Goal: Communication & Community: Answer question/provide support

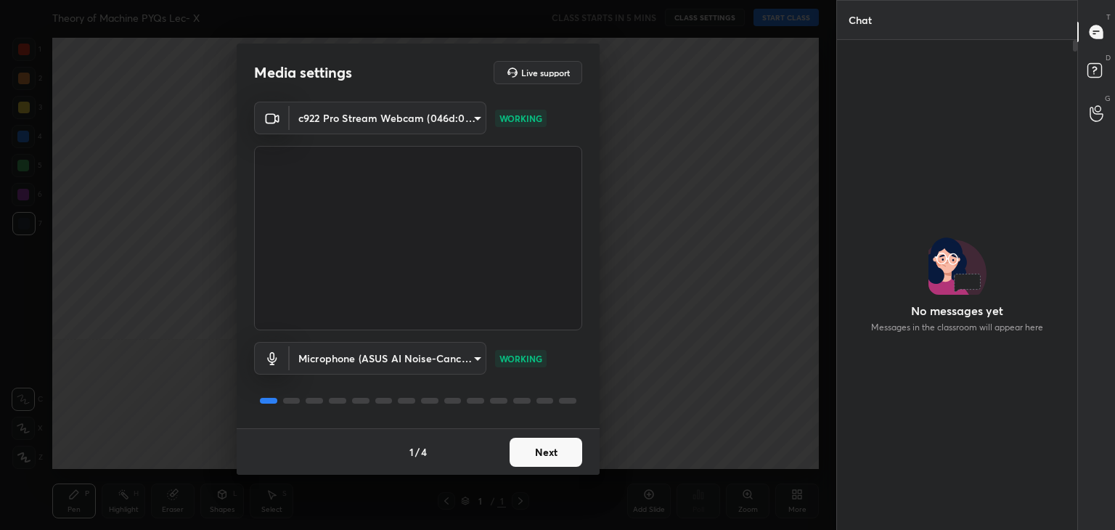
scroll to position [5, 4]
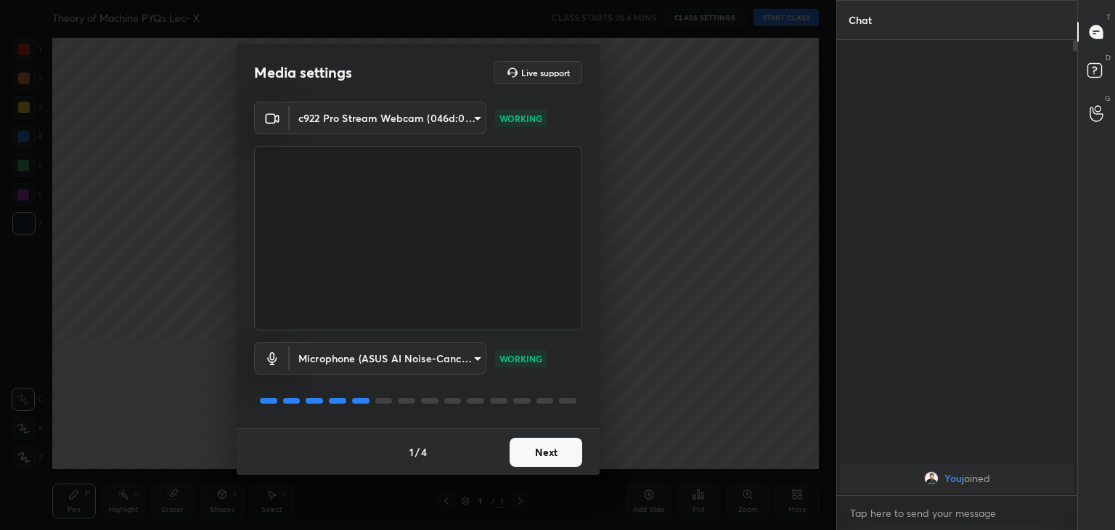
click at [534, 445] on button "Next" at bounding box center [546, 452] width 73 height 29
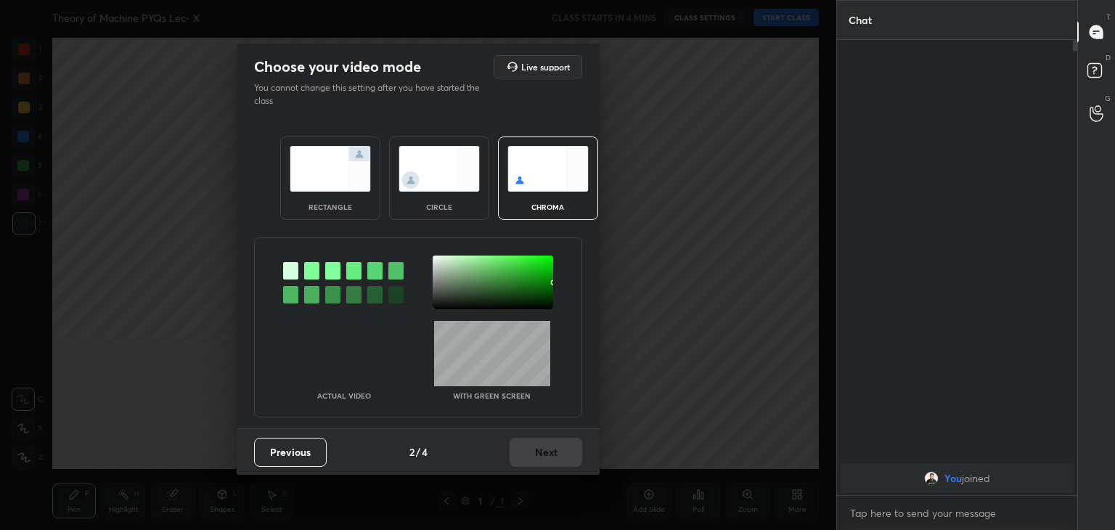
click at [308, 267] on div at bounding box center [311, 270] width 15 height 17
click at [437, 261] on div at bounding box center [493, 283] width 121 height 54
click at [533, 452] on button "Next" at bounding box center [546, 452] width 73 height 29
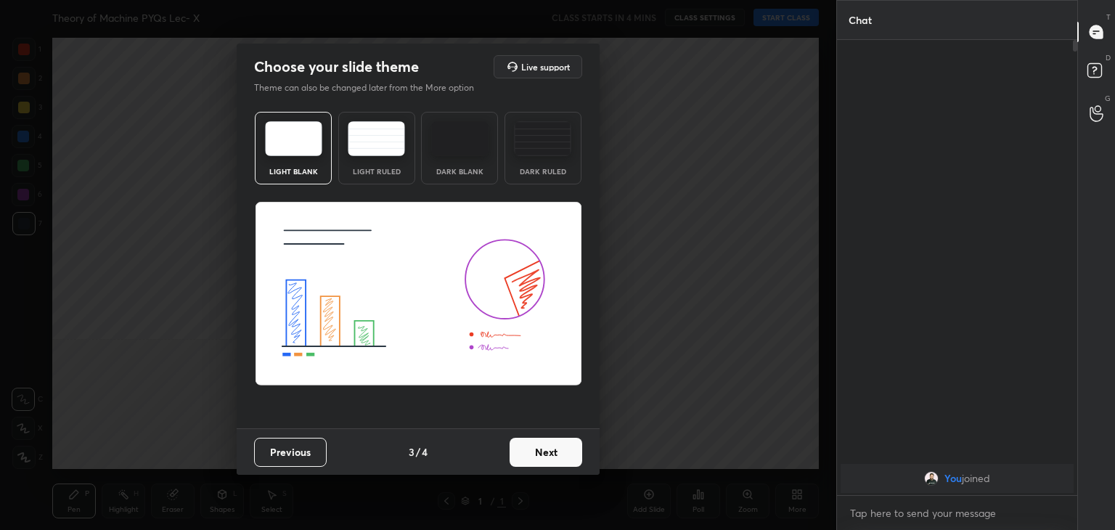
click at [559, 455] on button "Next" at bounding box center [546, 452] width 73 height 29
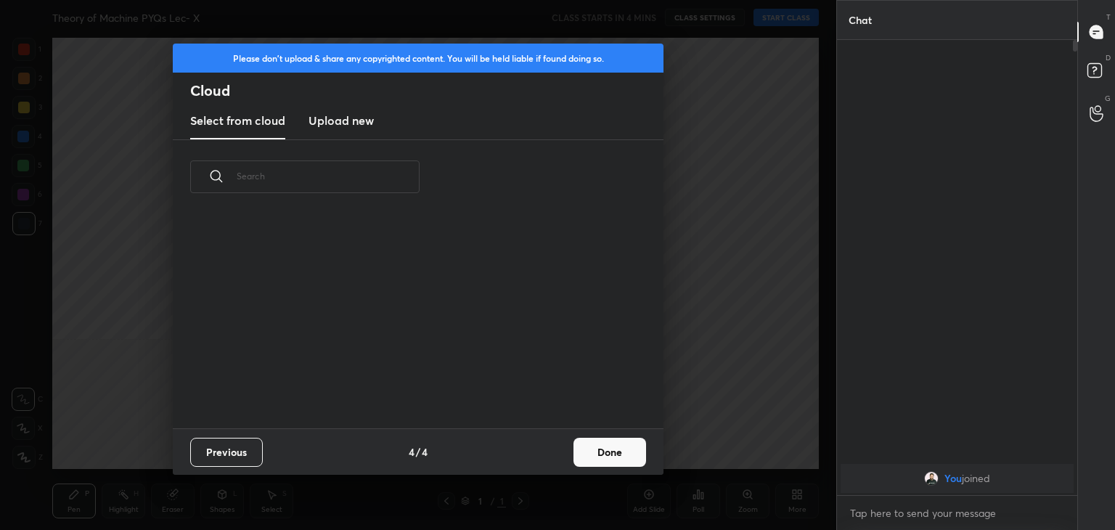
click at [610, 456] on button "Done" at bounding box center [609, 452] width 73 height 29
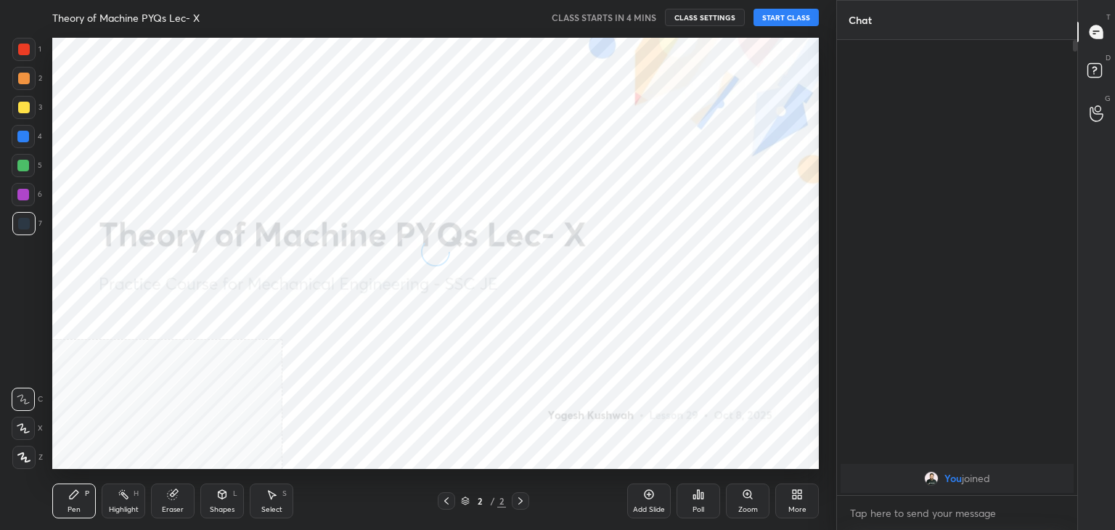
click at [32, 461] on div at bounding box center [23, 457] width 23 height 23
click at [799, 499] on icon at bounding box center [797, 495] width 12 height 12
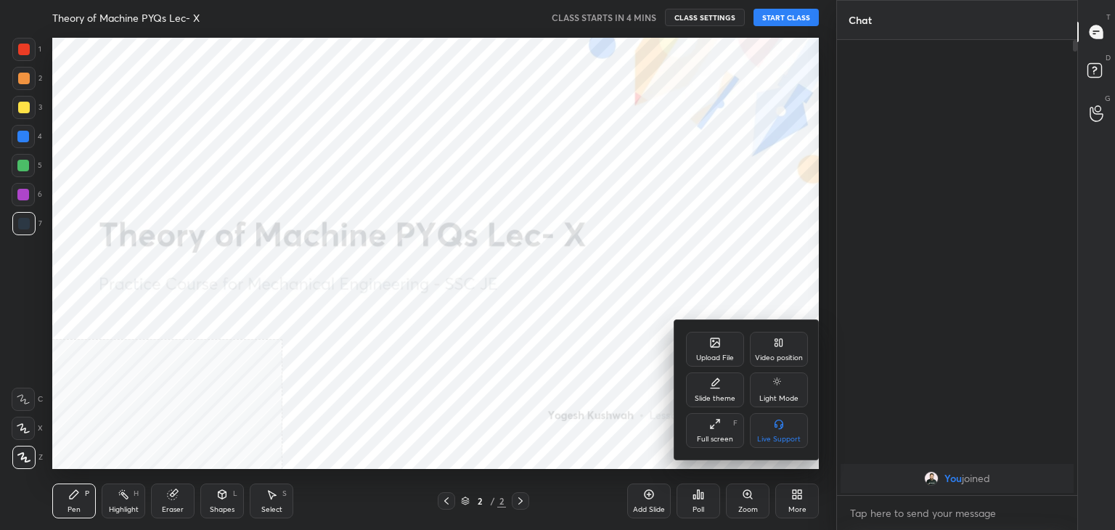
drag, startPoint x: 771, startPoint y: 348, endPoint x: 772, endPoint y: 361, distance: 13.1
click at [771, 348] on div "Video position" at bounding box center [779, 349] width 58 height 35
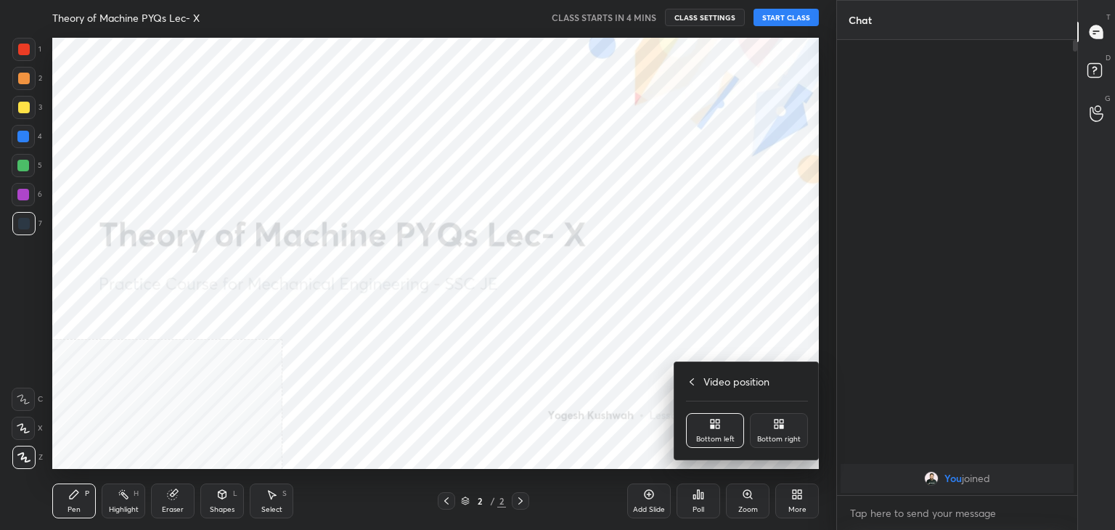
click at [785, 433] on div "Bottom right" at bounding box center [779, 430] width 58 height 35
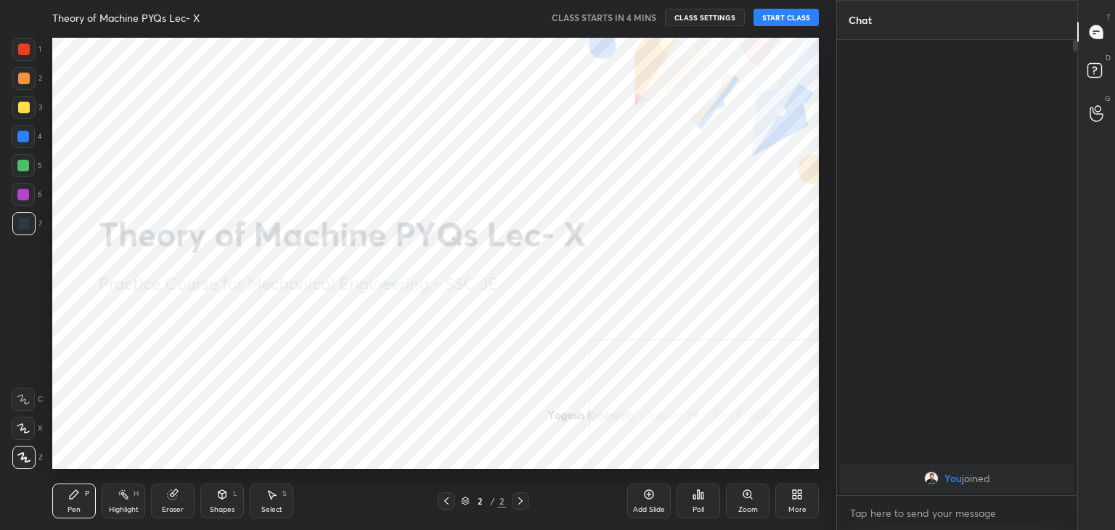
click at [227, 500] on icon at bounding box center [222, 495] width 12 height 12
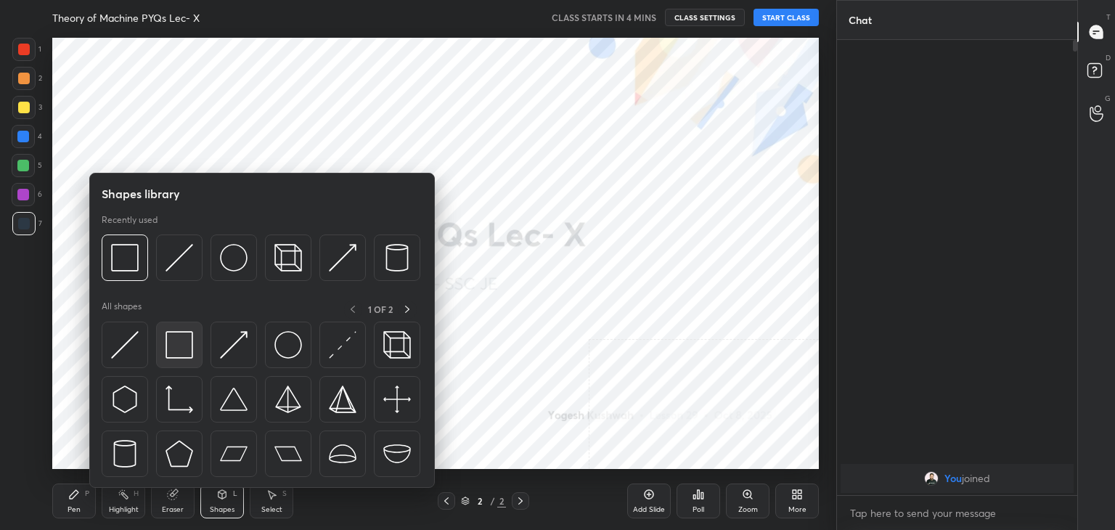
click at [181, 349] on img at bounding box center [180, 345] width 28 height 28
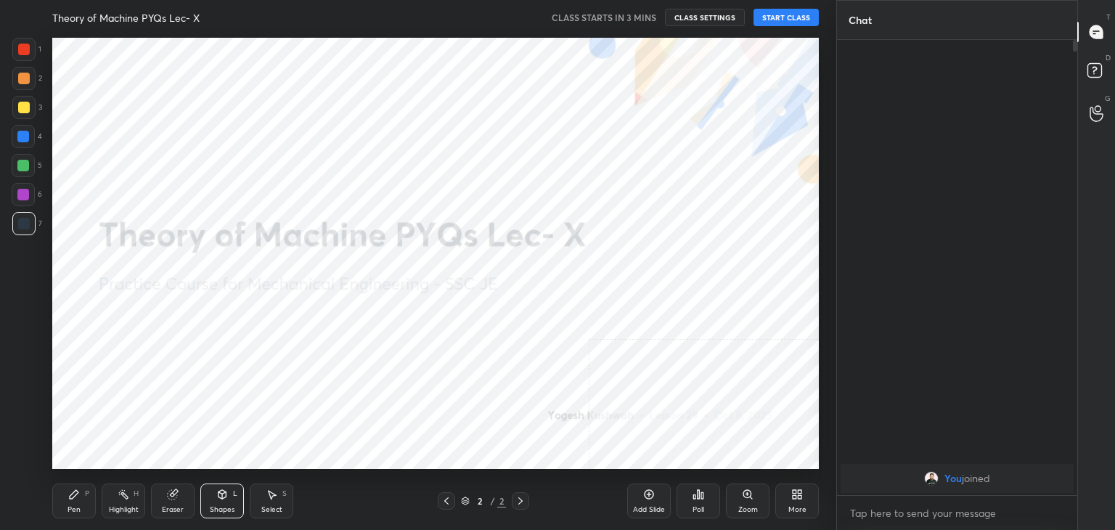
click at [781, 17] on button "START CLASS" at bounding box center [786, 17] width 65 height 17
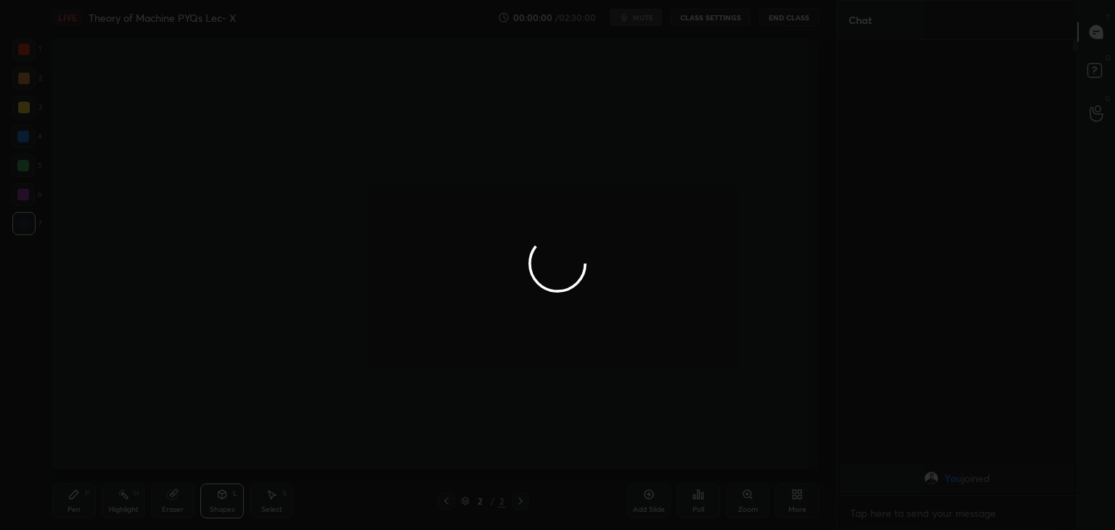
click at [126, 496] on div at bounding box center [557, 265] width 1115 height 530
drag, startPoint x: 269, startPoint y: 156, endPoint x: 302, endPoint y: 142, distance: 35.5
click at [306, 141] on div at bounding box center [557, 265] width 1115 height 530
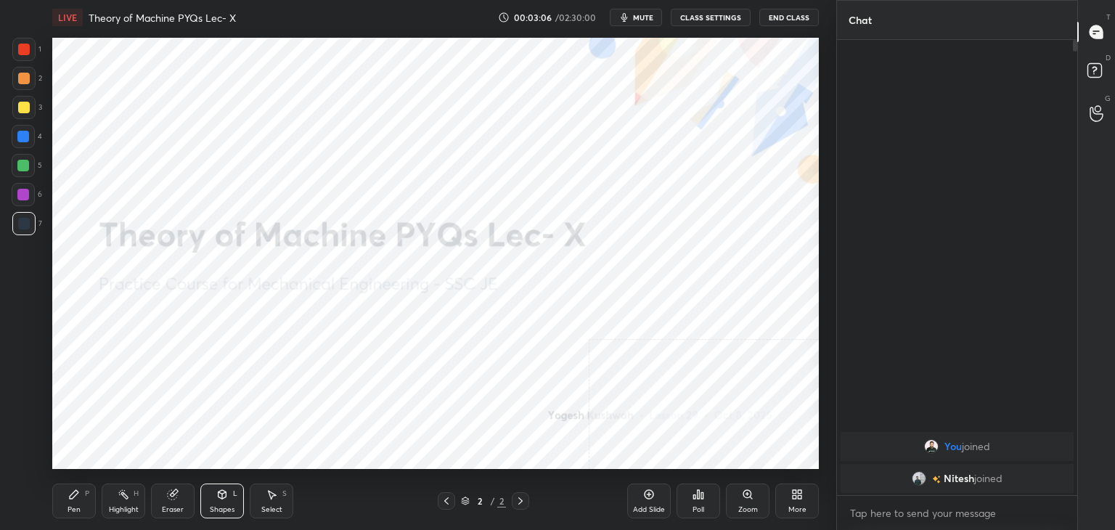
click at [173, 497] on icon at bounding box center [172, 494] width 9 height 9
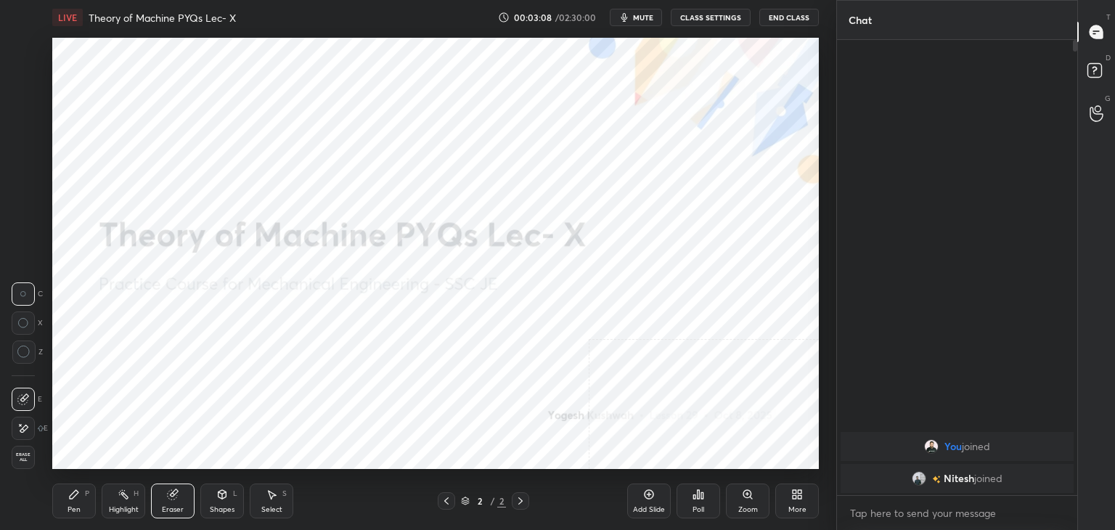
click at [104, 472] on div "Pen P Highlight H Eraser Shapes L Select S 2 / 2 Add Slide Poll Zoom More" at bounding box center [435, 501] width 767 height 58
click at [136, 499] on div "Highlight H" at bounding box center [124, 500] width 44 height 35
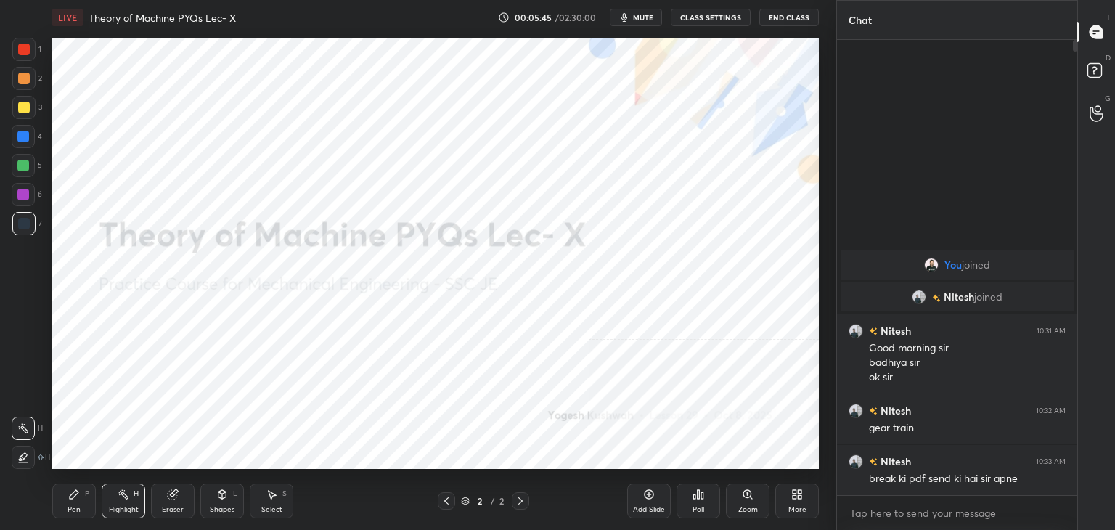
click at [650, 15] on span "mute" at bounding box center [643, 17] width 20 height 10
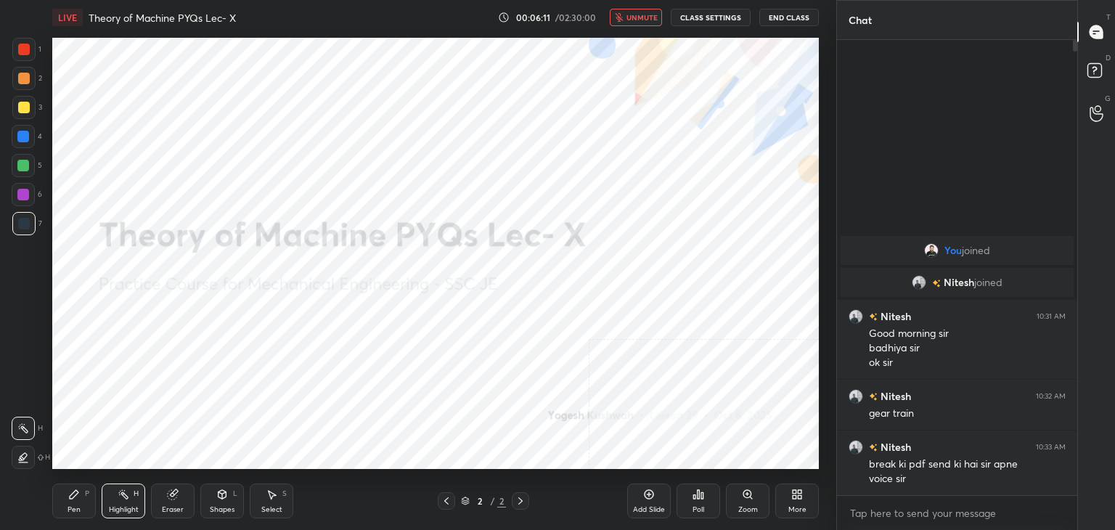
click at [640, 16] on span "unmute" at bounding box center [641, 17] width 31 height 10
click at [653, 15] on span "mute" at bounding box center [643, 17] width 20 height 10
click at [650, 15] on span "unmute" at bounding box center [641, 17] width 31 height 10
click at [649, 17] on span "mute" at bounding box center [643, 17] width 20 height 10
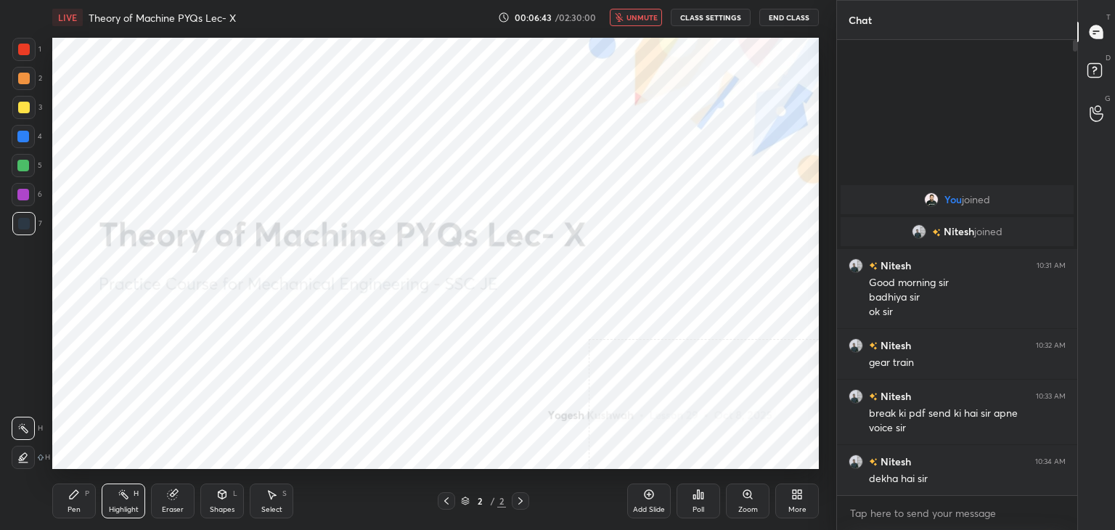
drag, startPoint x: 640, startPoint y: 15, endPoint x: 600, endPoint y: 23, distance: 40.2
click at [642, 15] on span "unmute" at bounding box center [641, 17] width 31 height 10
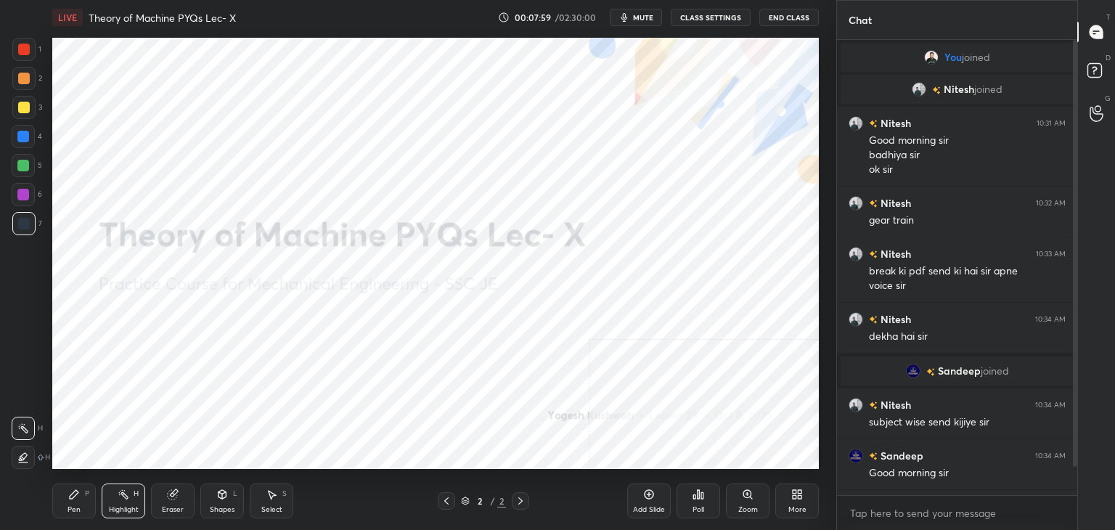
scroll to position [45, 0]
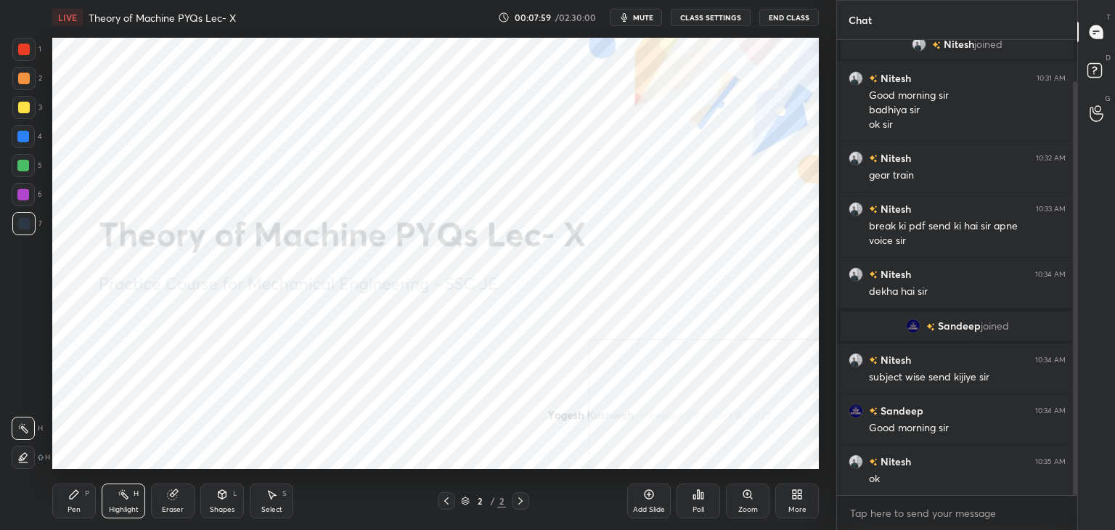
drag, startPoint x: 1076, startPoint y: 174, endPoint x: 1074, endPoint y: 184, distance: 9.5
click at [1074, 184] on div at bounding box center [1075, 288] width 4 height 415
click at [119, 497] on icon at bounding box center [124, 495] width 12 height 12
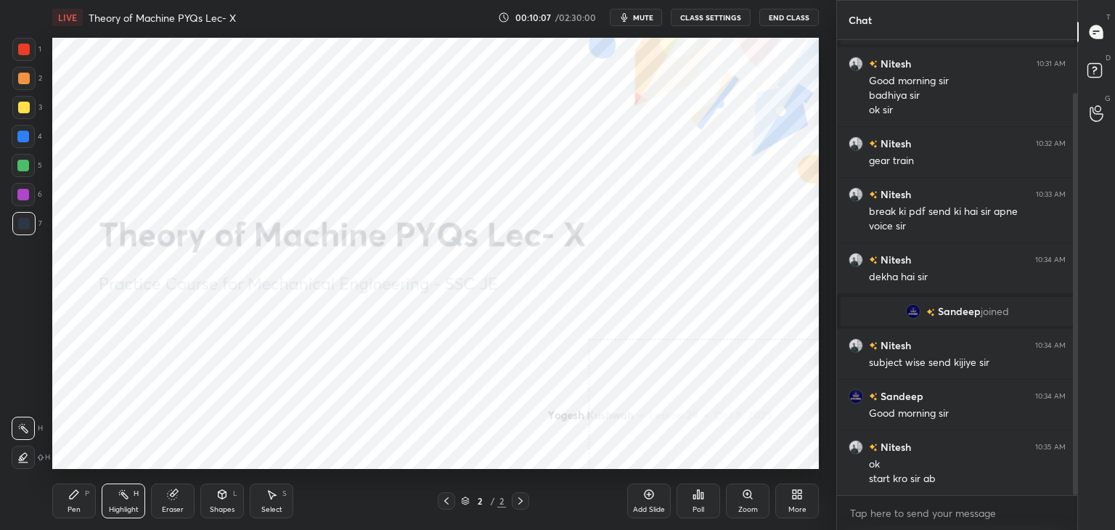
click at [795, 492] on icon at bounding box center [795, 492] width 4 height 4
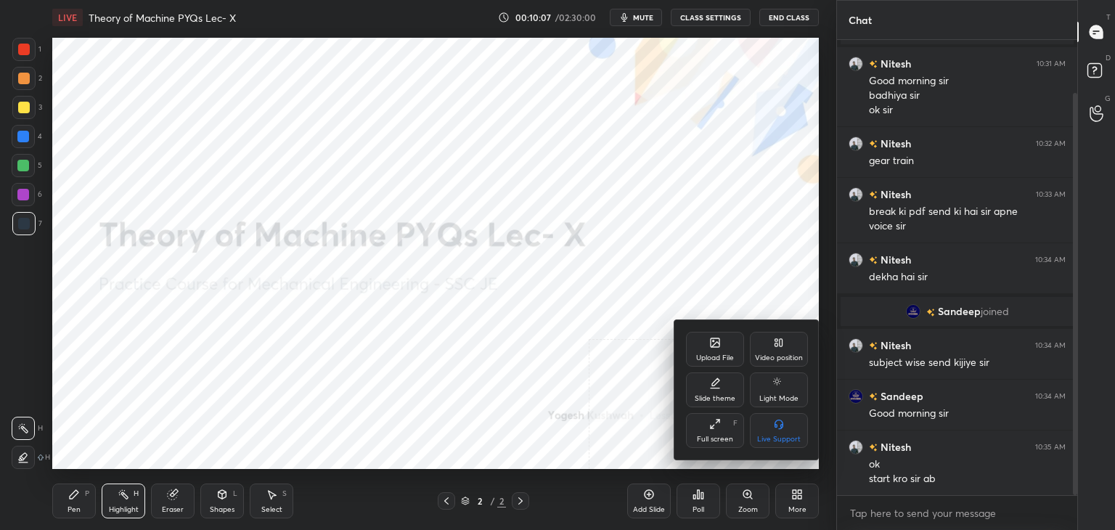
click at [731, 356] on div "Upload File" at bounding box center [715, 357] width 38 height 7
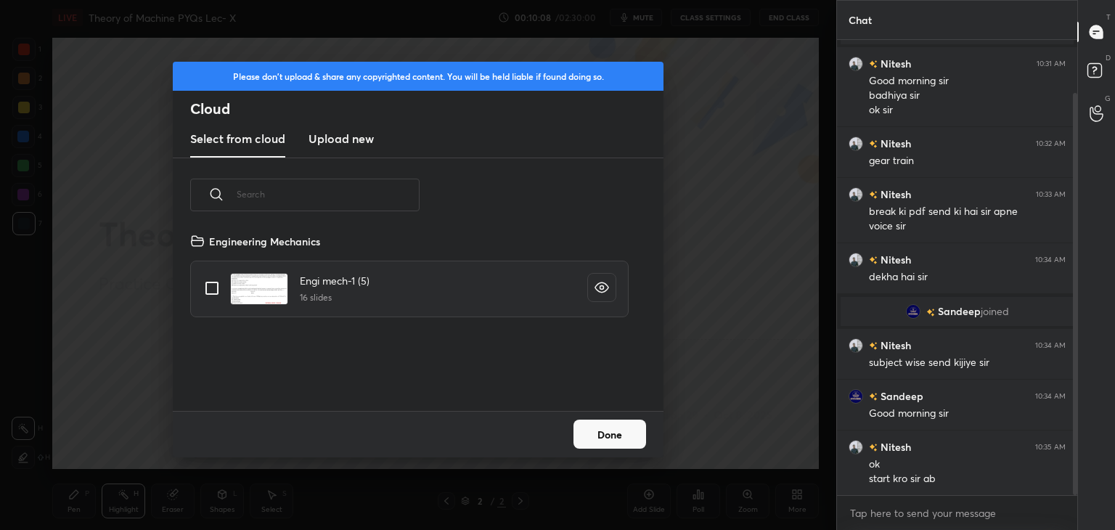
scroll to position [179, 466]
click at [338, 134] on h3 "Upload new" at bounding box center [341, 138] width 65 height 17
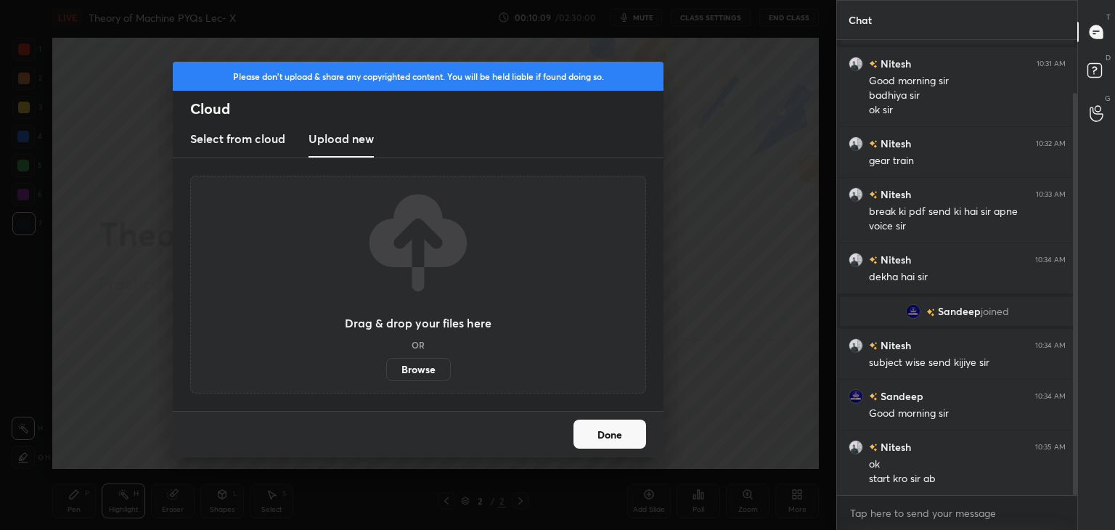
click at [416, 369] on label "Browse" at bounding box center [418, 369] width 65 height 23
click at [386, 369] on input "Browse" at bounding box center [386, 369] width 0 height 23
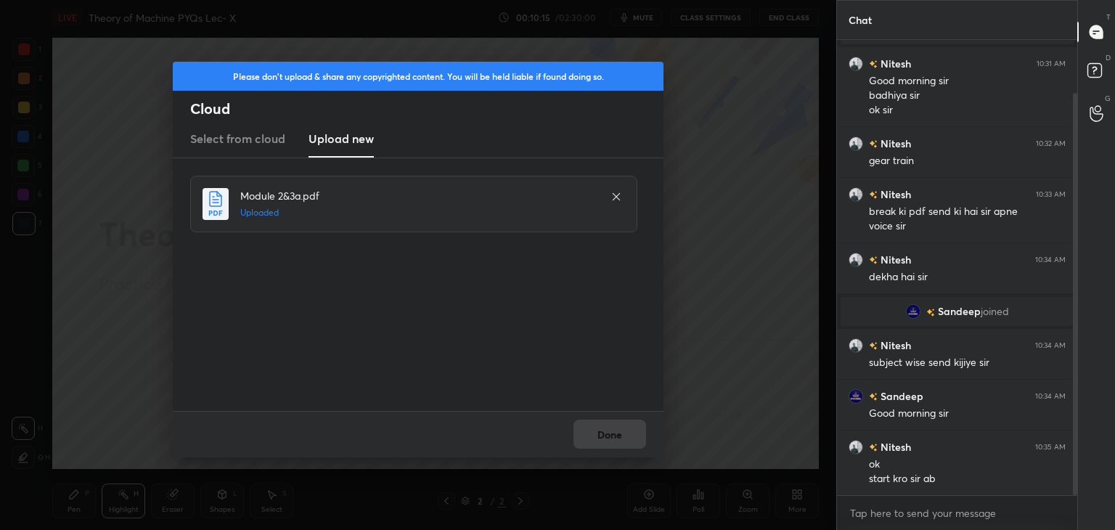
click at [602, 436] on div "Done" at bounding box center [418, 434] width 491 height 46
click at [603, 430] on button "Done" at bounding box center [609, 434] width 73 height 29
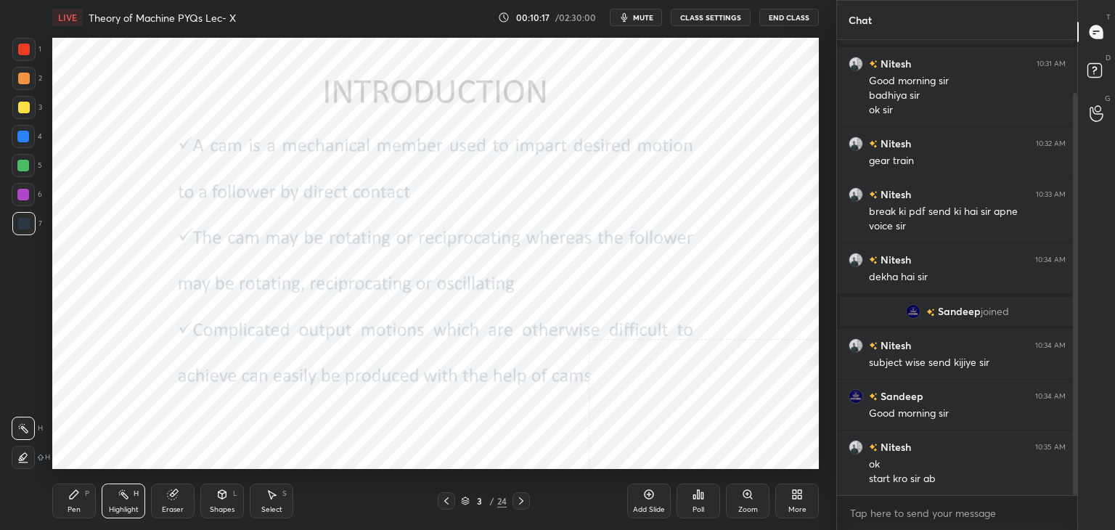
click at [522, 497] on icon at bounding box center [521, 501] width 12 height 12
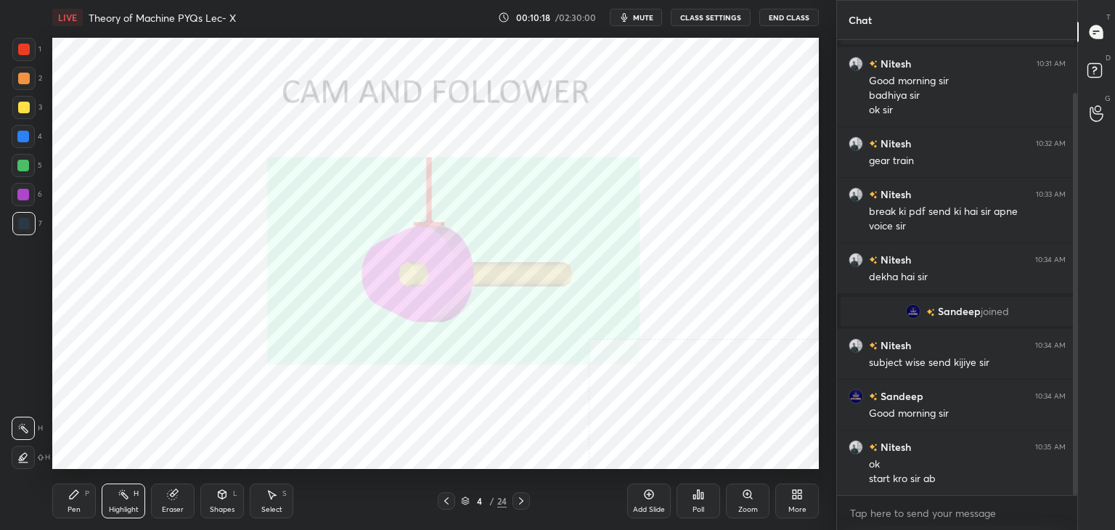
click at [522, 497] on icon at bounding box center [521, 501] width 12 height 12
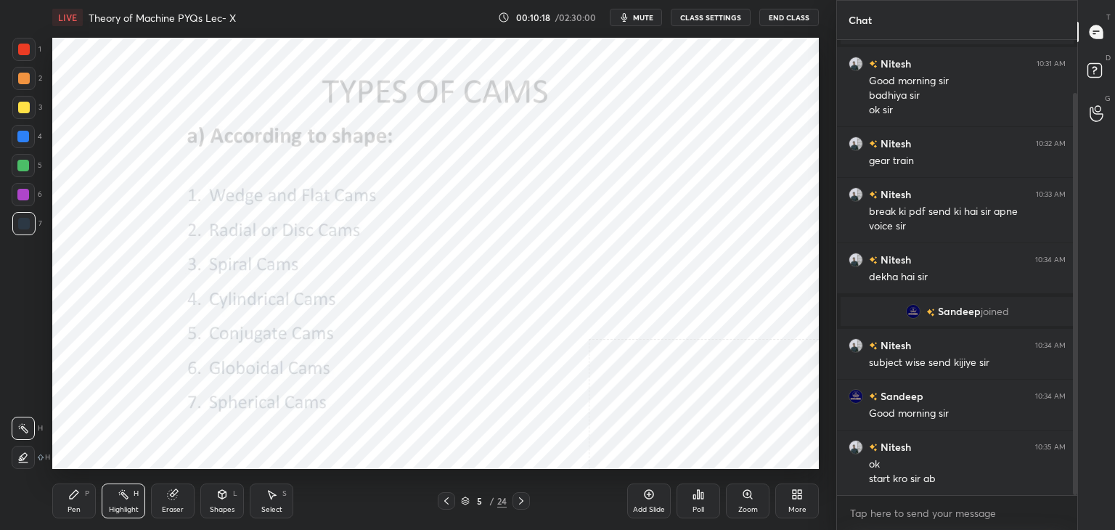
click at [523, 497] on icon at bounding box center [521, 501] width 12 height 12
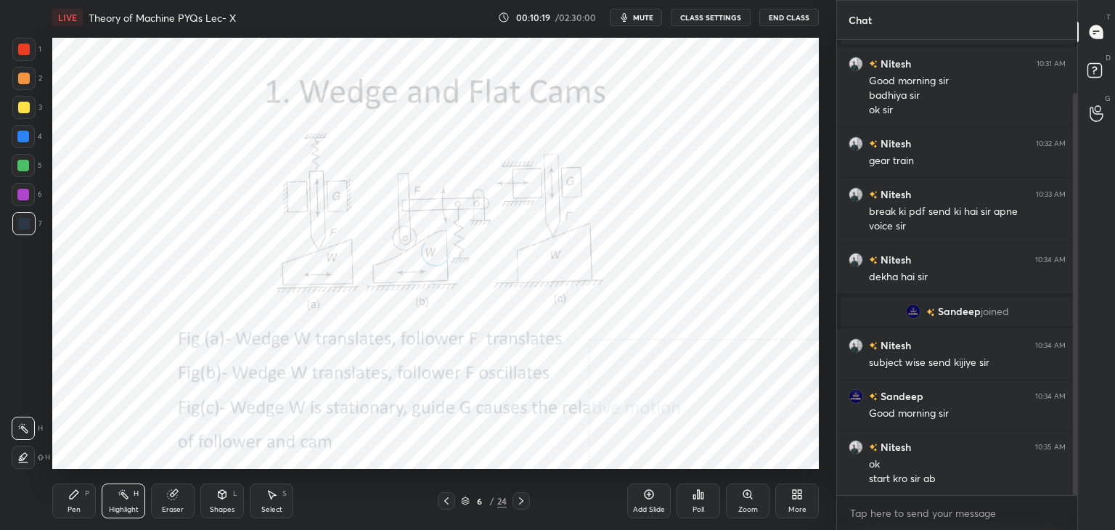
click at [523, 497] on icon at bounding box center [521, 501] width 12 height 12
click at [523, 498] on icon at bounding box center [521, 501] width 12 height 12
click at [523, 497] on icon at bounding box center [521, 501] width 12 height 12
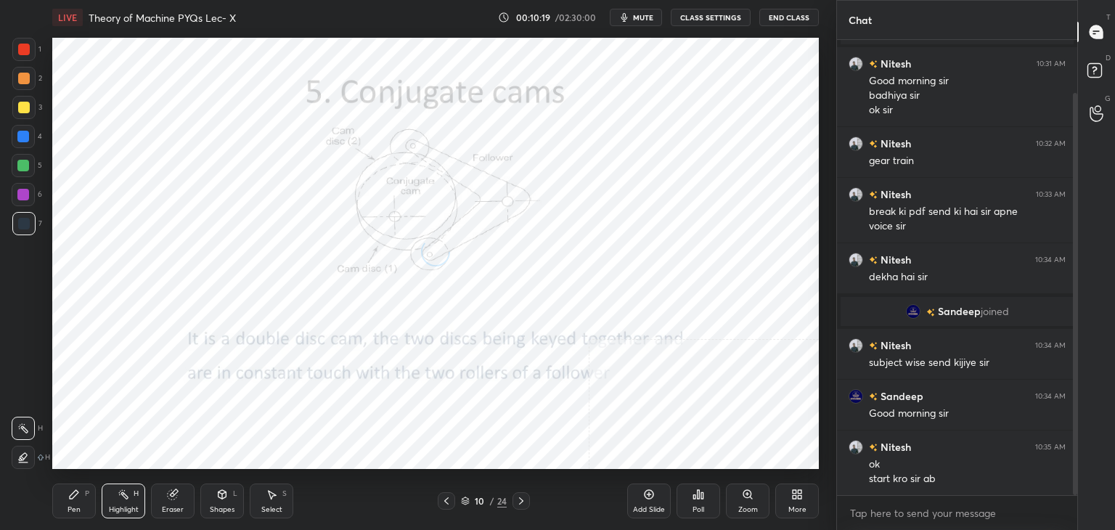
click at [523, 497] on icon at bounding box center [521, 501] width 12 height 12
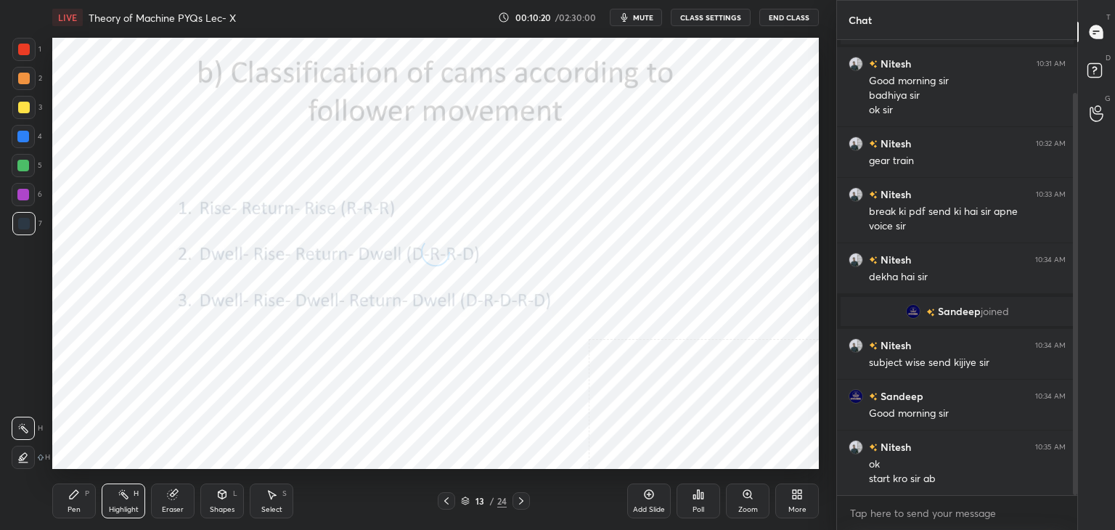
click at [523, 497] on icon at bounding box center [521, 501] width 12 height 12
click at [522, 498] on icon at bounding box center [521, 501] width 12 height 12
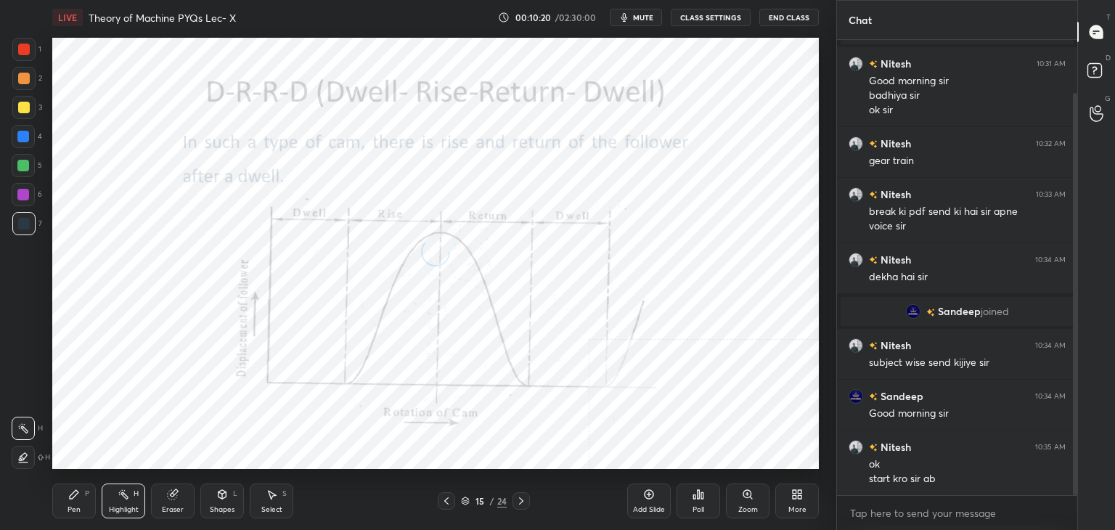
click at [521, 498] on icon at bounding box center [521, 501] width 12 height 12
click at [521, 497] on icon at bounding box center [521, 501] width 12 height 12
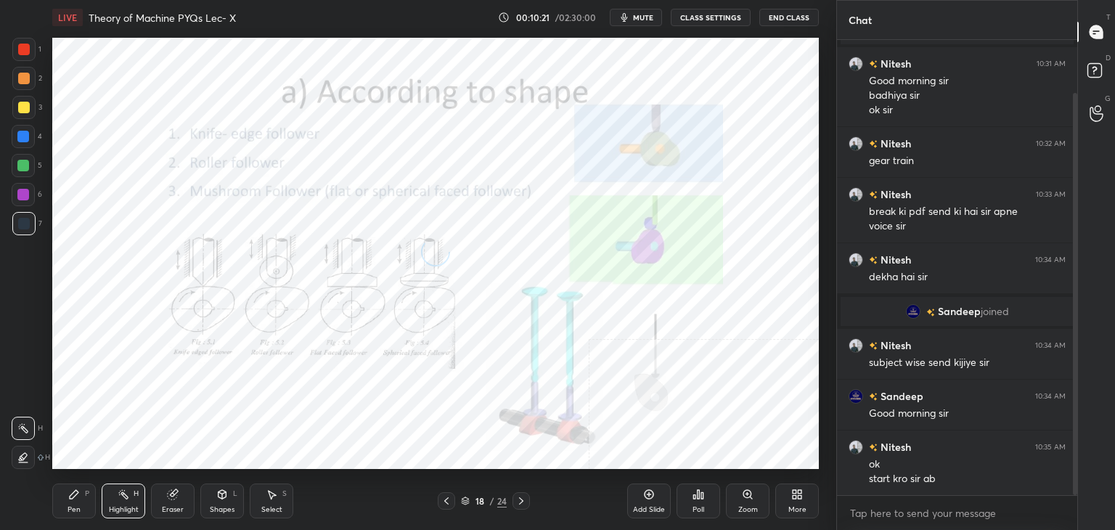
click at [521, 497] on icon at bounding box center [521, 501] width 12 height 12
click at [521, 498] on icon at bounding box center [521, 501] width 12 height 12
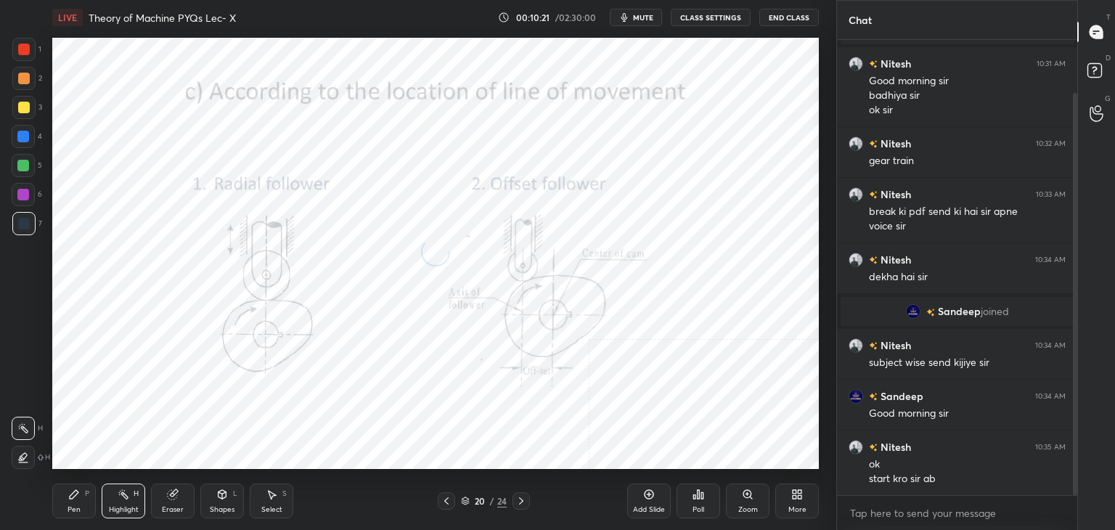
click at [520, 497] on icon at bounding box center [521, 501] width 12 height 12
click at [523, 496] on icon at bounding box center [521, 501] width 12 height 12
click at [518, 498] on icon at bounding box center [521, 501] width 12 height 12
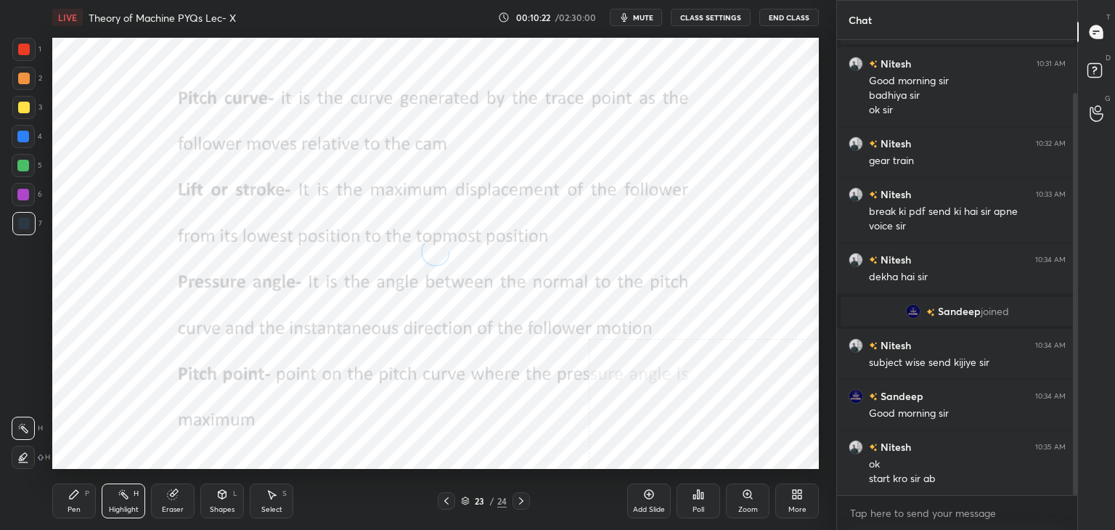
click at [519, 497] on icon at bounding box center [521, 501] width 12 height 12
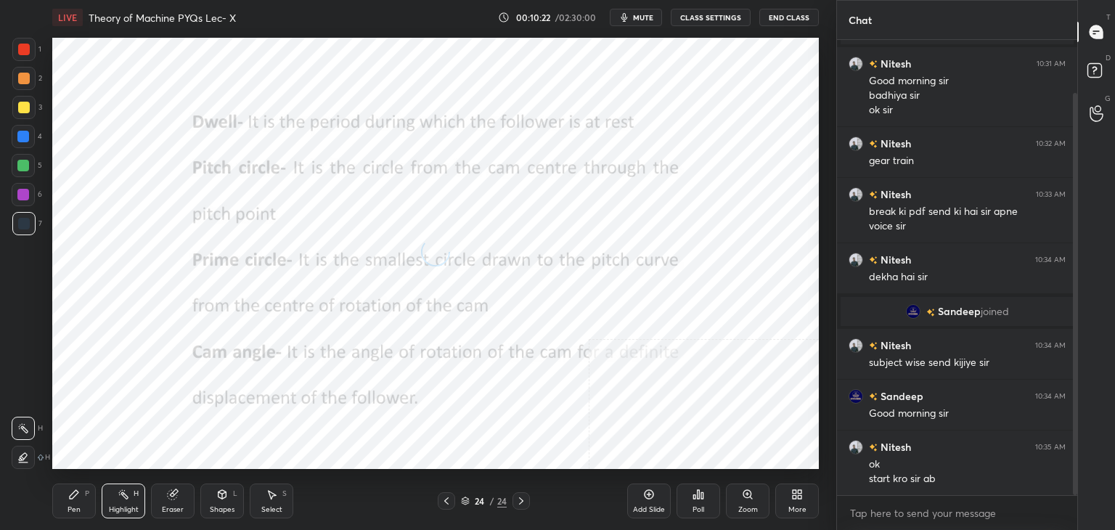
click at [518, 497] on icon at bounding box center [521, 501] width 12 height 12
drag, startPoint x: 519, startPoint y: 498, endPoint x: 569, endPoint y: 490, distance: 50.7
click at [520, 498] on icon at bounding box center [521, 501] width 12 height 12
click at [793, 494] on icon at bounding box center [795, 492] width 4 height 4
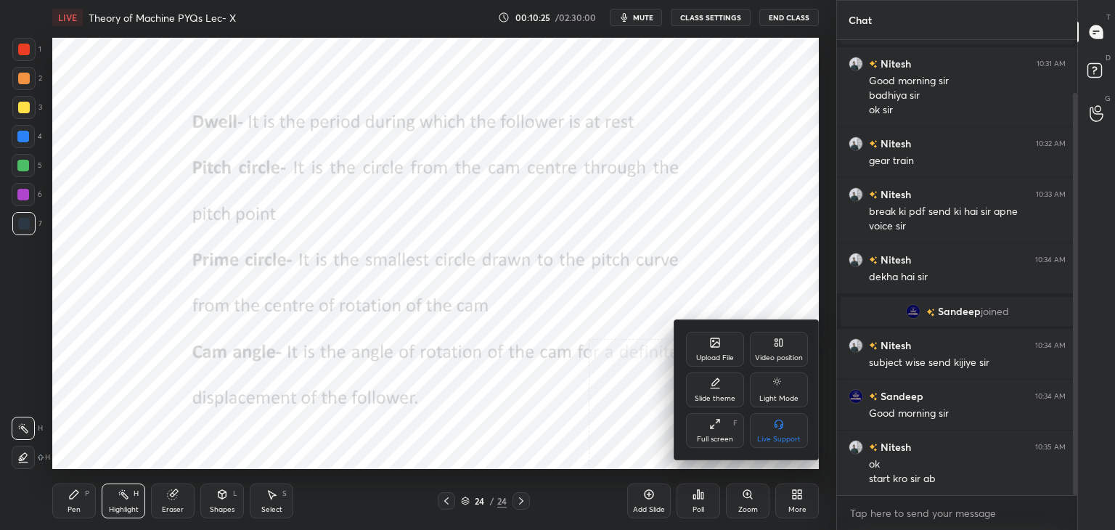
click at [734, 357] on div "Upload File" at bounding box center [715, 349] width 58 height 35
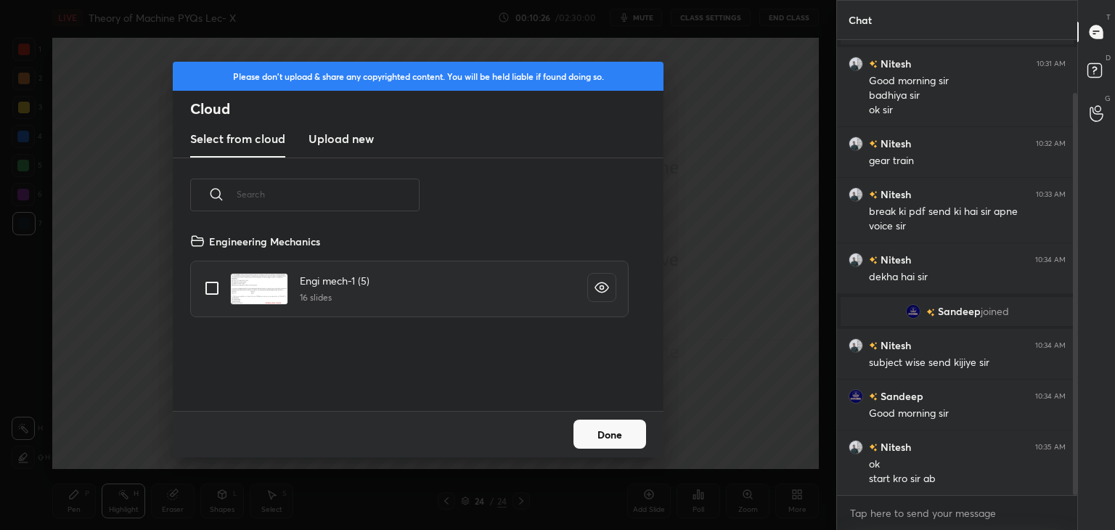
scroll to position [94, 0]
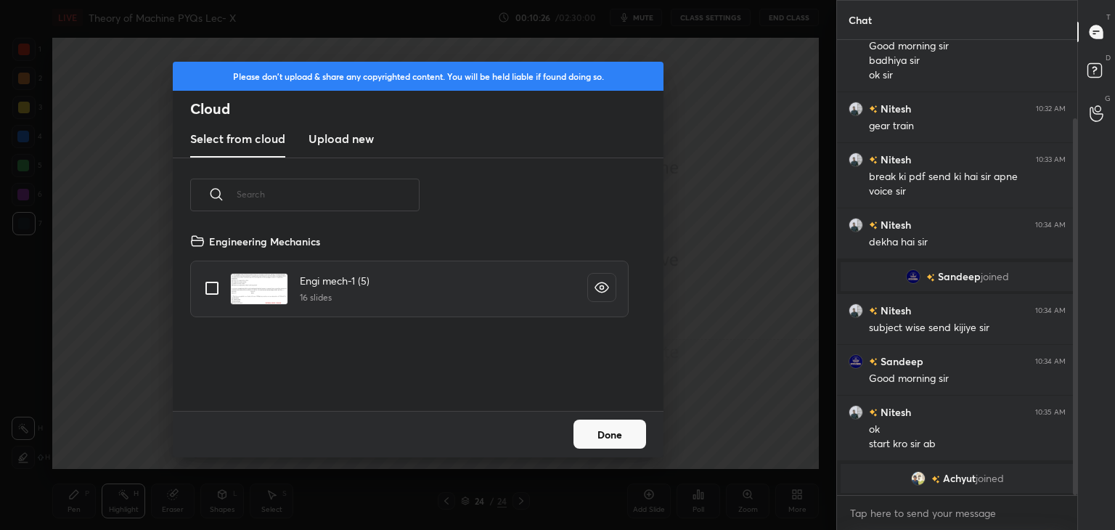
click at [330, 139] on h3 "Upload new" at bounding box center [341, 138] width 65 height 17
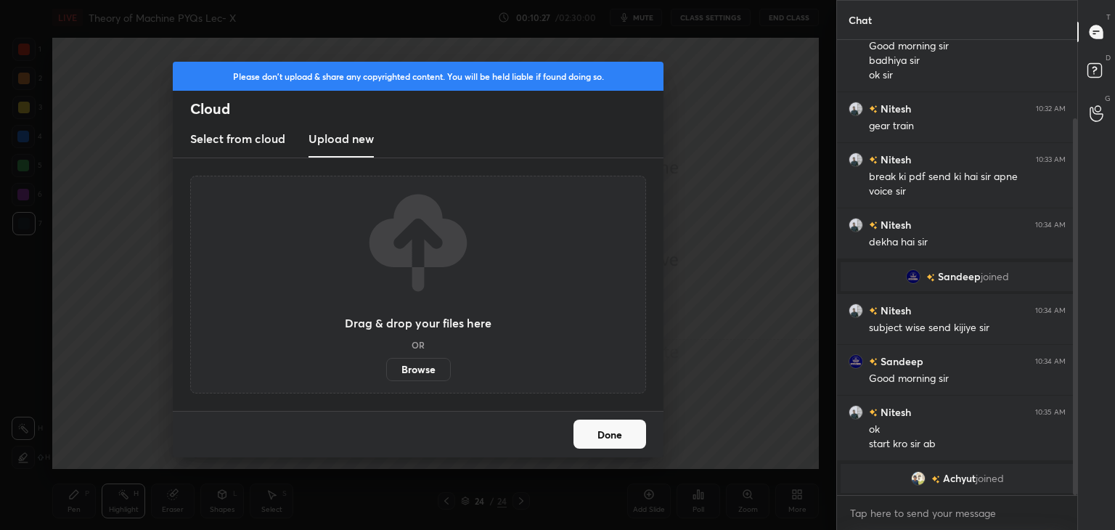
click at [415, 367] on label "Browse" at bounding box center [418, 369] width 65 height 23
click at [386, 367] on input "Browse" at bounding box center [386, 369] width 0 height 23
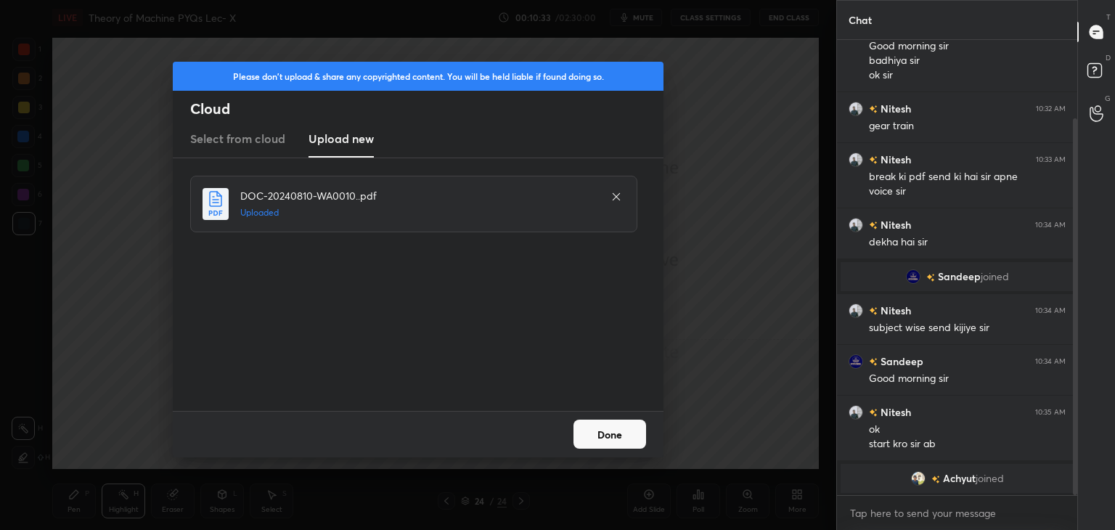
click at [598, 432] on button "Done" at bounding box center [609, 434] width 73 height 29
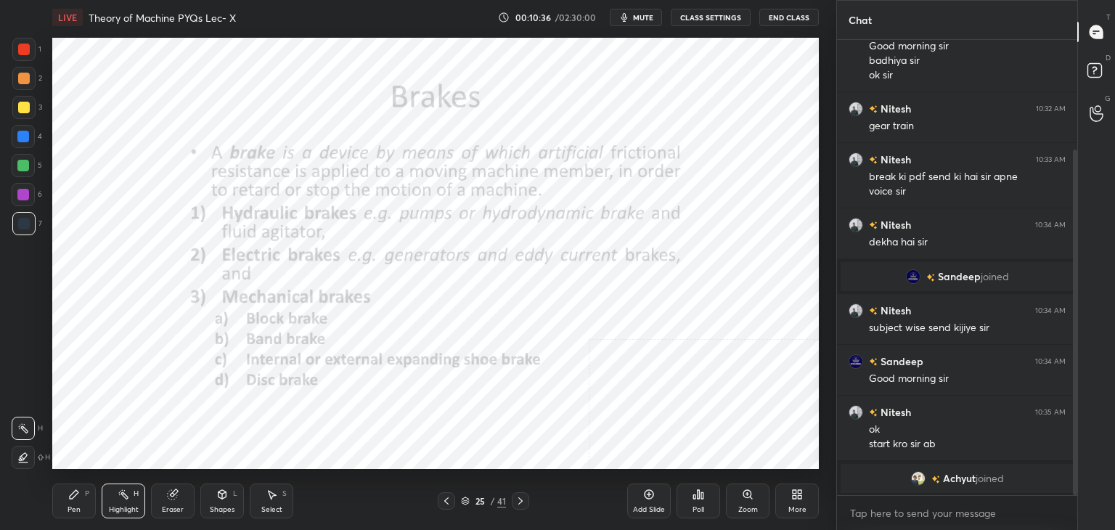
scroll to position [145, 0]
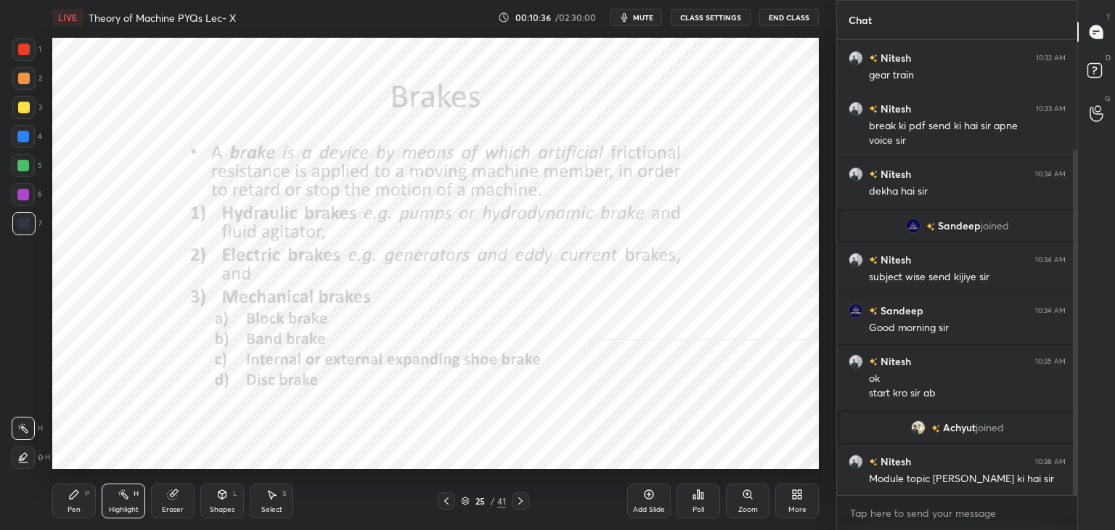
drag, startPoint x: 219, startPoint y: 499, endPoint x: 218, endPoint y: 488, distance: 11.6
click at [219, 499] on icon at bounding box center [222, 495] width 12 height 12
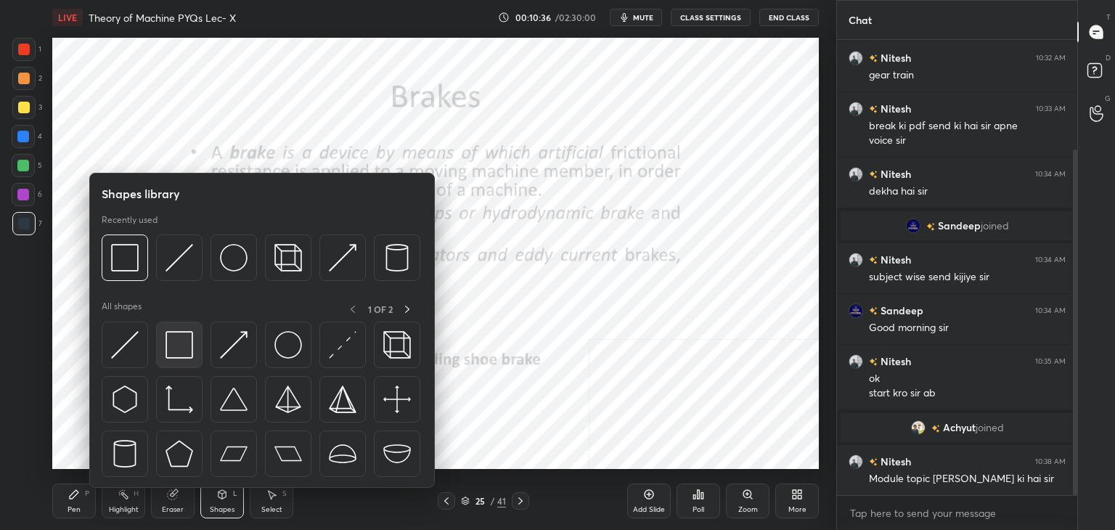
click at [178, 346] on img at bounding box center [180, 345] width 28 height 28
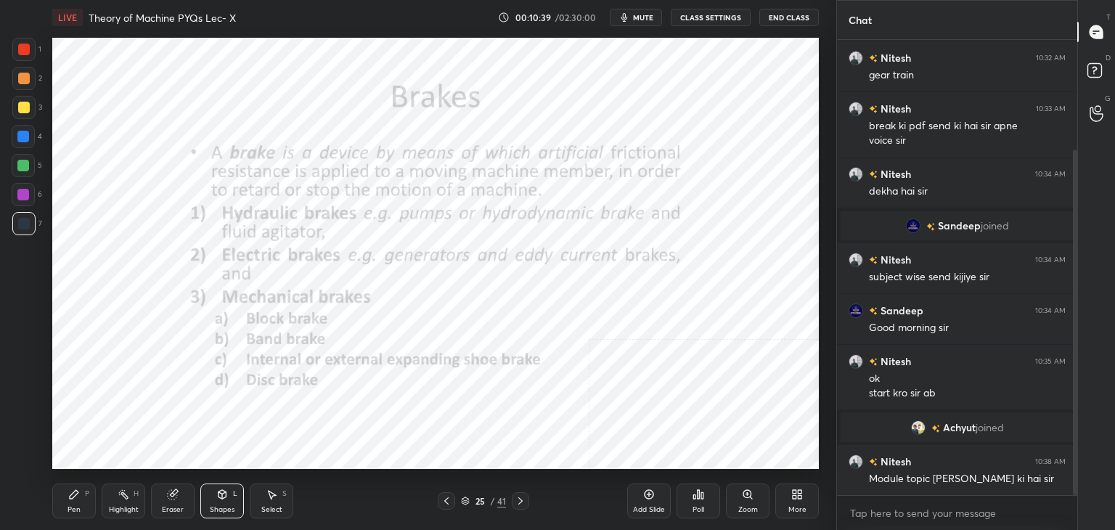
click at [25, 44] on div at bounding box center [24, 50] width 12 height 12
click at [521, 500] on icon at bounding box center [521, 501] width 12 height 12
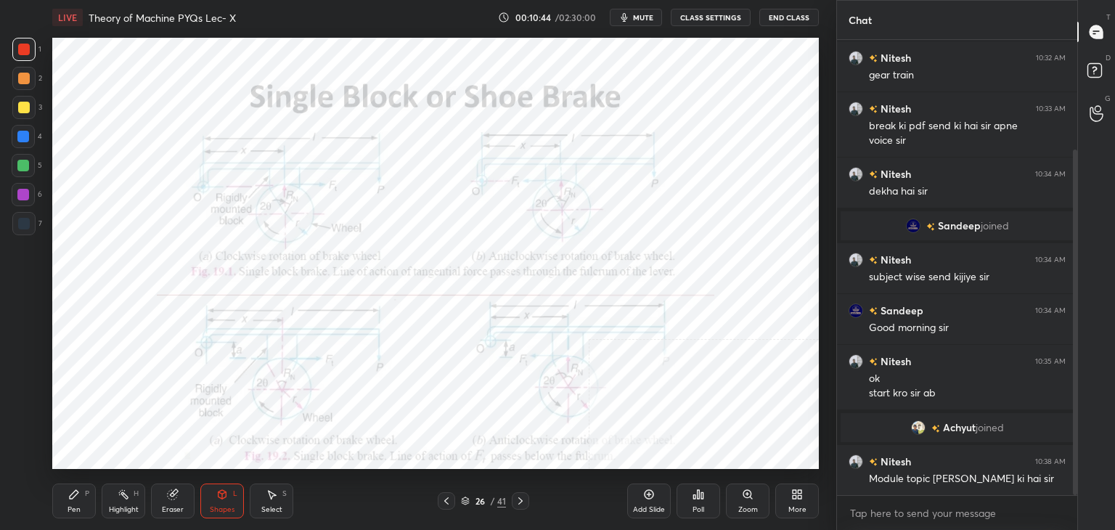
click at [520, 500] on icon at bounding box center [521, 501] width 12 height 12
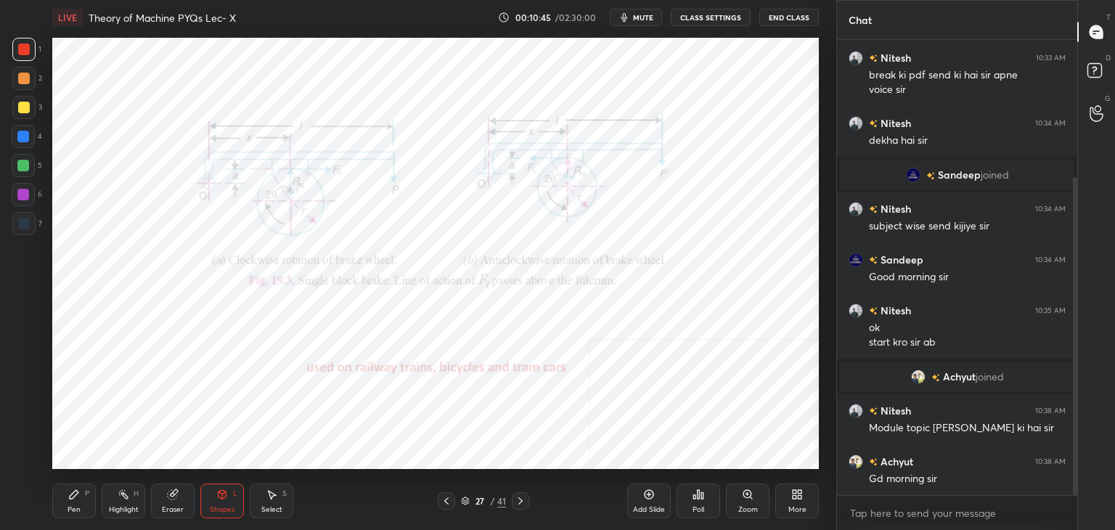
click at [520, 502] on icon at bounding box center [521, 501] width 12 height 12
click at [520, 500] on icon at bounding box center [521, 501] width 12 height 12
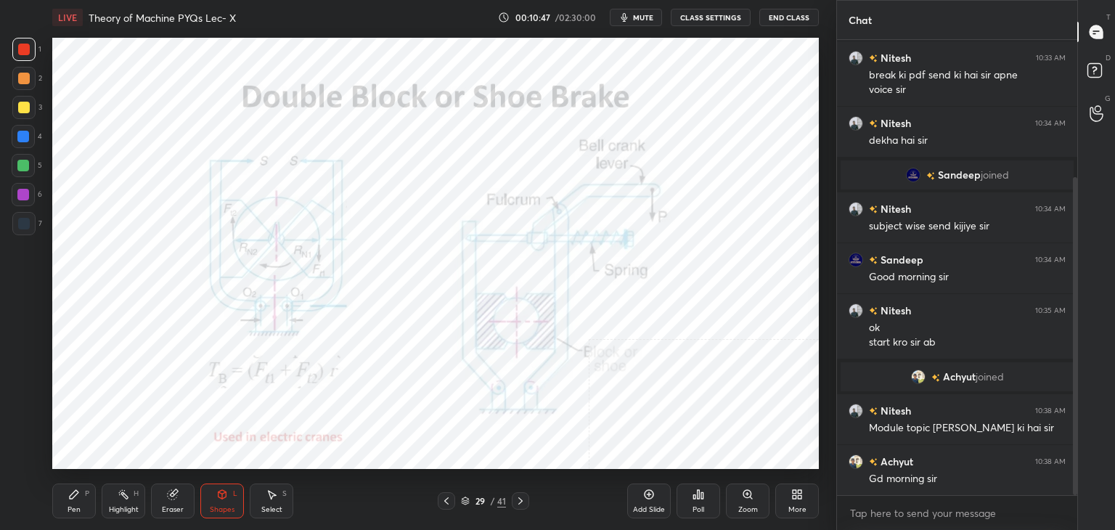
click at [521, 502] on icon at bounding box center [520, 500] width 4 height 7
click at [522, 503] on icon at bounding box center [521, 501] width 12 height 12
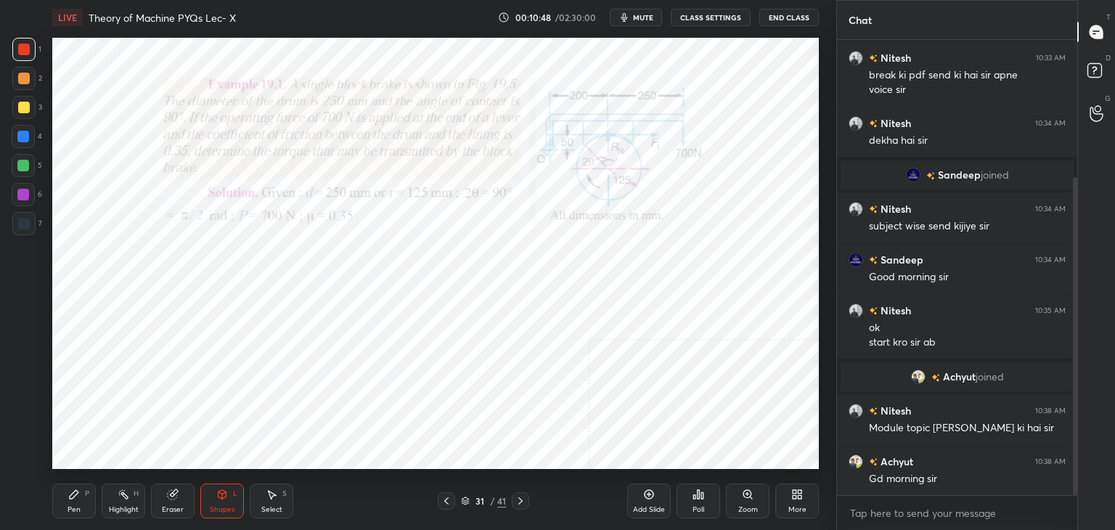
click at [520, 500] on icon at bounding box center [521, 501] width 12 height 12
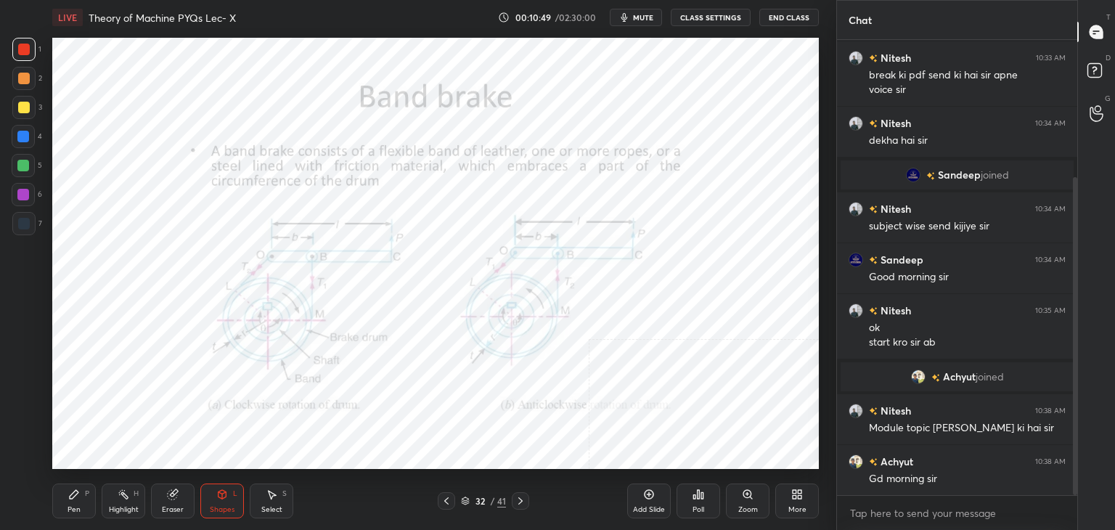
click at [520, 499] on icon at bounding box center [521, 501] width 12 height 12
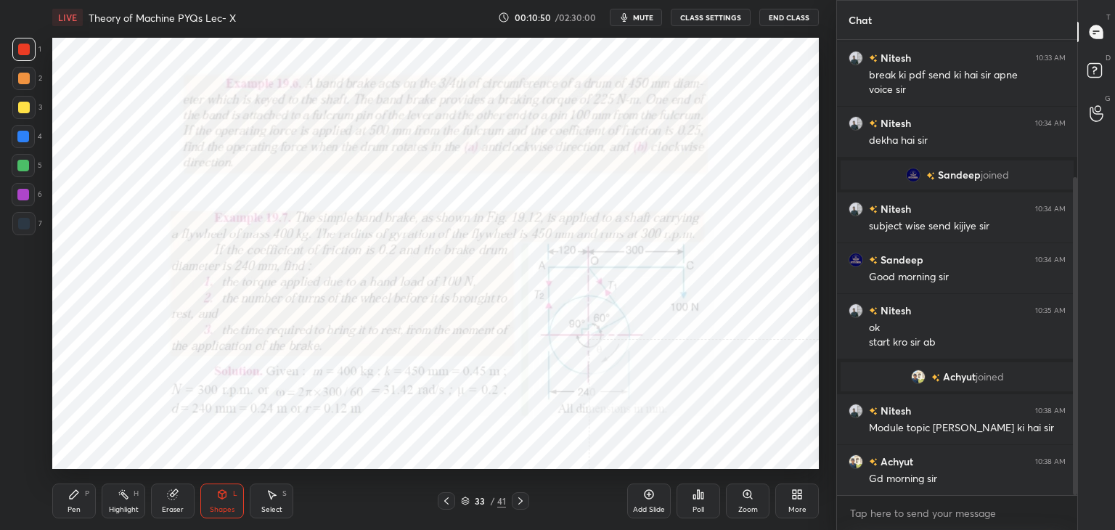
click at [521, 499] on icon at bounding box center [521, 501] width 12 height 12
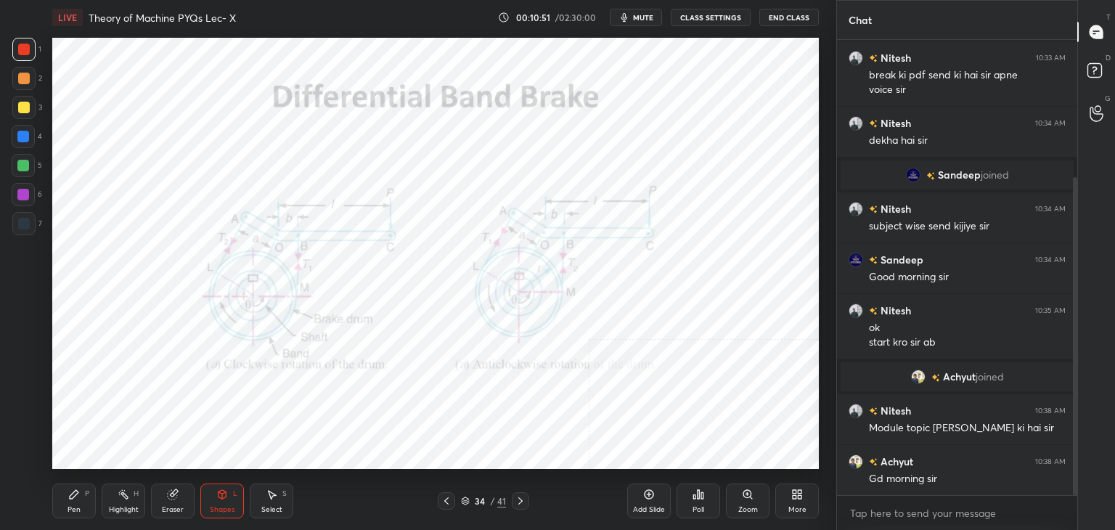
click at [521, 498] on icon at bounding box center [521, 501] width 12 height 12
click at [521, 499] on icon at bounding box center [521, 501] width 12 height 12
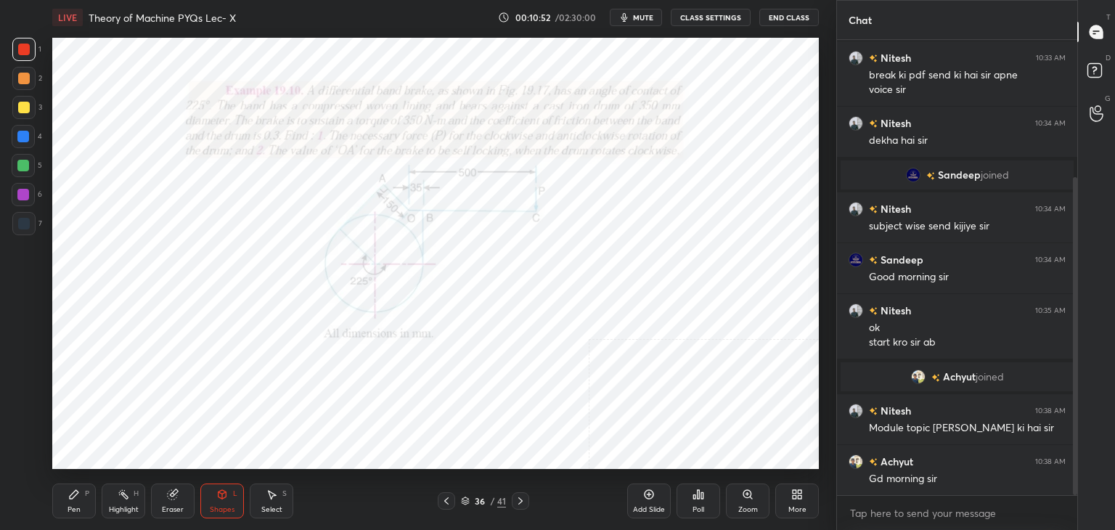
click at [521, 499] on icon at bounding box center [521, 501] width 12 height 12
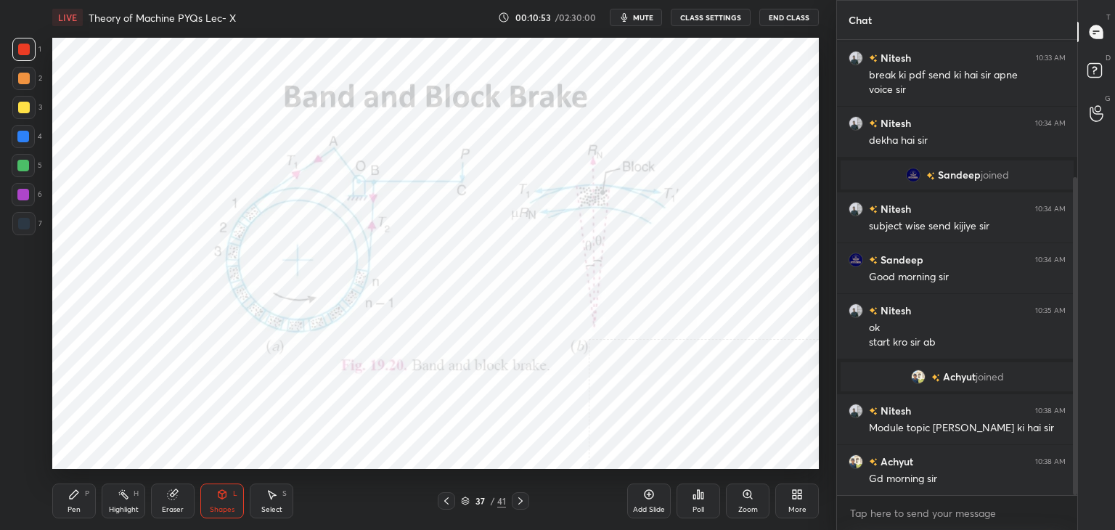
click at [522, 499] on icon at bounding box center [521, 501] width 12 height 12
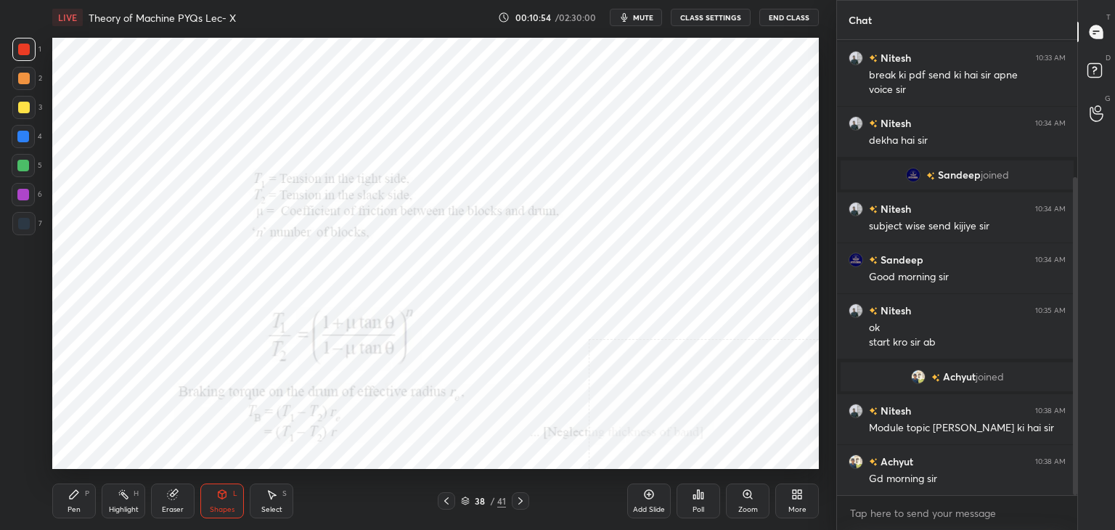
click at [521, 499] on icon at bounding box center [521, 501] width 12 height 12
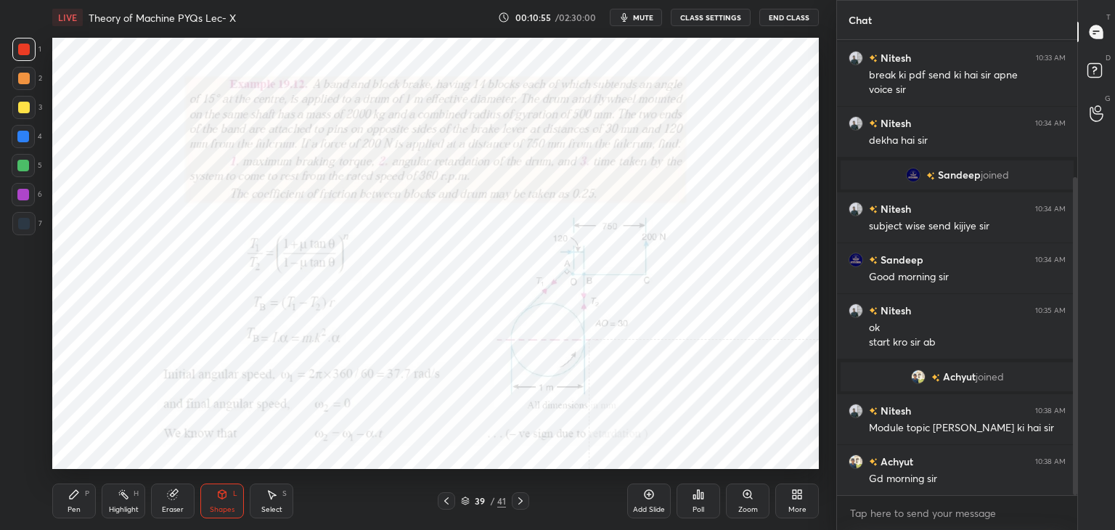
click at [521, 500] on icon at bounding box center [521, 501] width 12 height 12
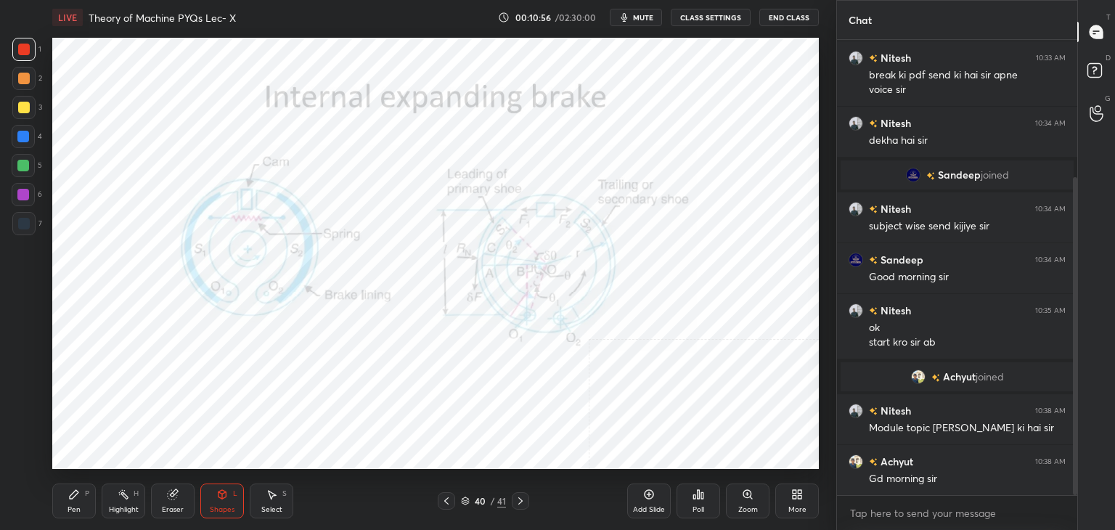
click at [521, 500] on icon at bounding box center [520, 500] width 4 height 7
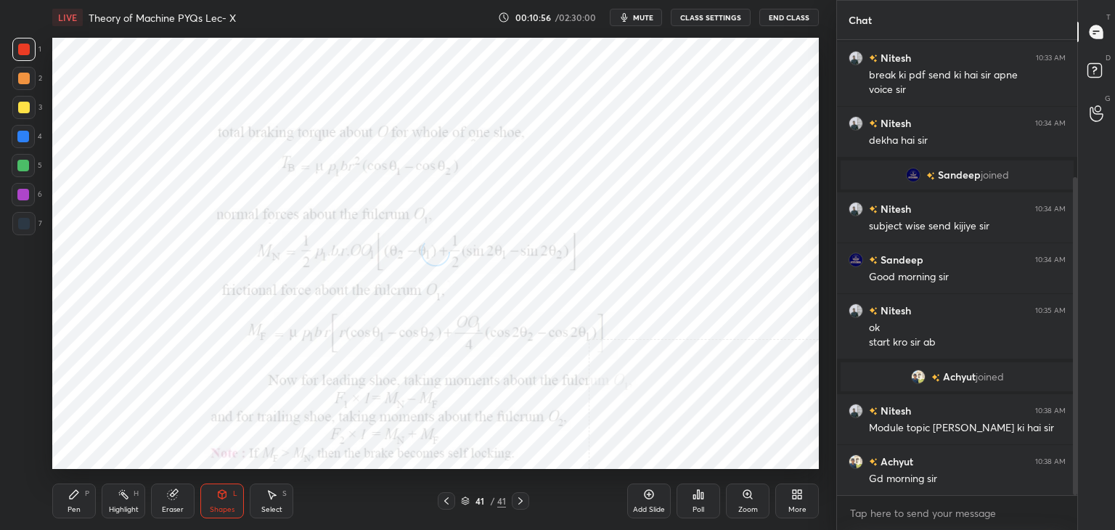
click at [521, 500] on icon at bounding box center [520, 500] width 4 height 7
click at [520, 500] on icon at bounding box center [521, 501] width 12 height 12
click at [521, 500] on icon at bounding box center [520, 500] width 4 height 7
click at [523, 500] on icon at bounding box center [521, 501] width 12 height 12
click at [523, 499] on icon at bounding box center [521, 501] width 12 height 12
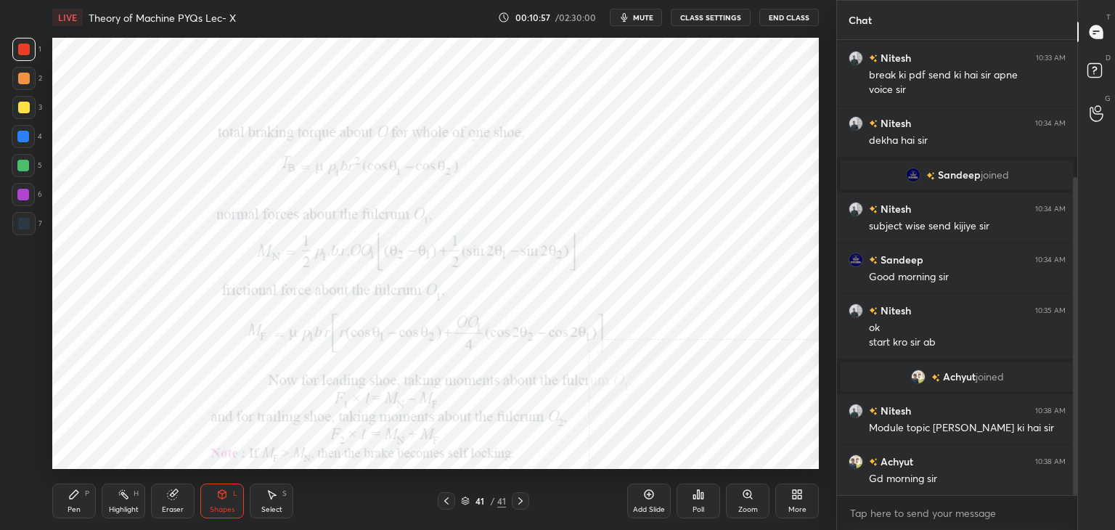
click at [523, 500] on icon at bounding box center [521, 501] width 12 height 12
click at [465, 500] on icon at bounding box center [465, 499] width 7 height 4
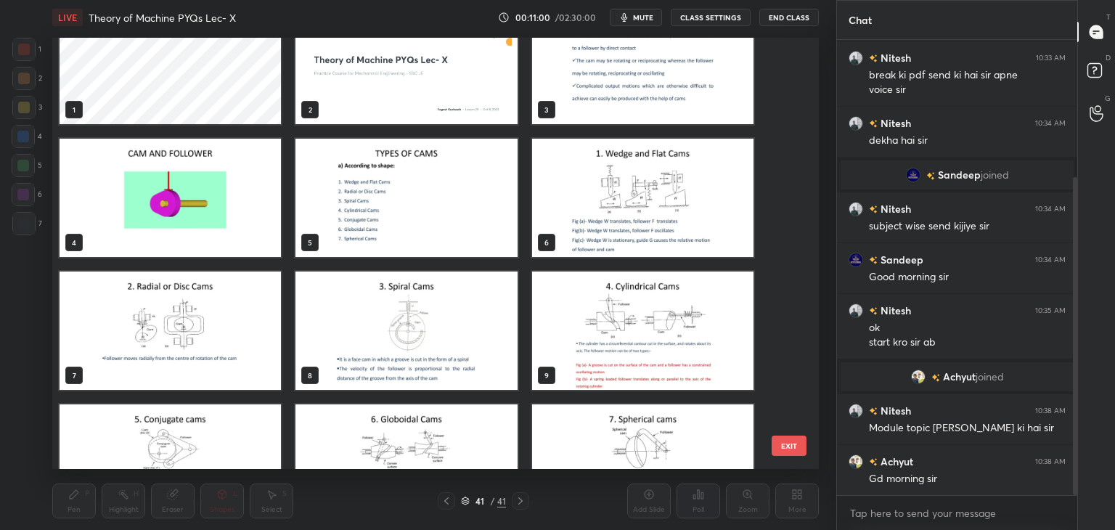
scroll to position [0, 0]
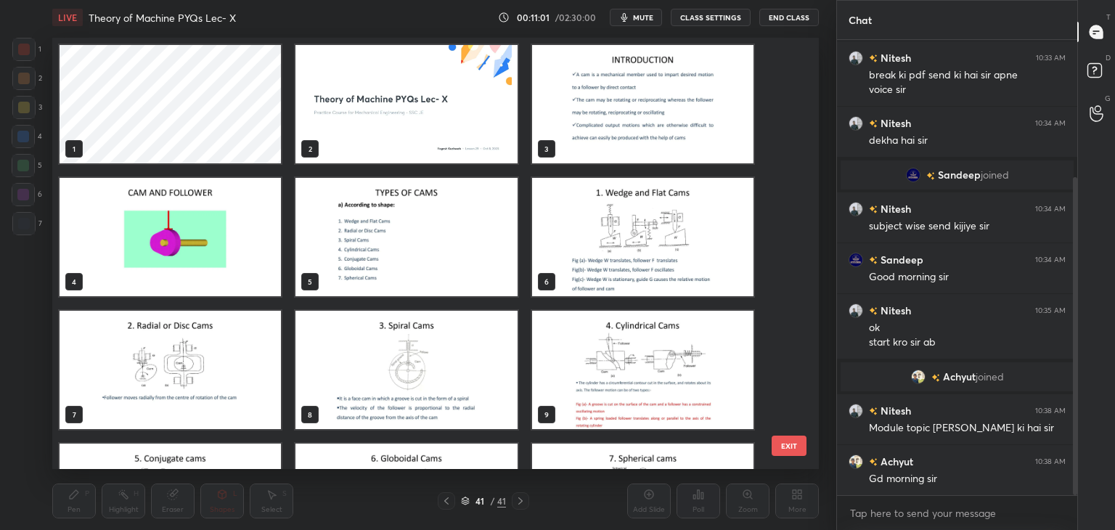
click at [404, 116] on img "grid" at bounding box center [405, 104] width 221 height 118
click at [403, 118] on img "grid" at bounding box center [405, 104] width 221 height 118
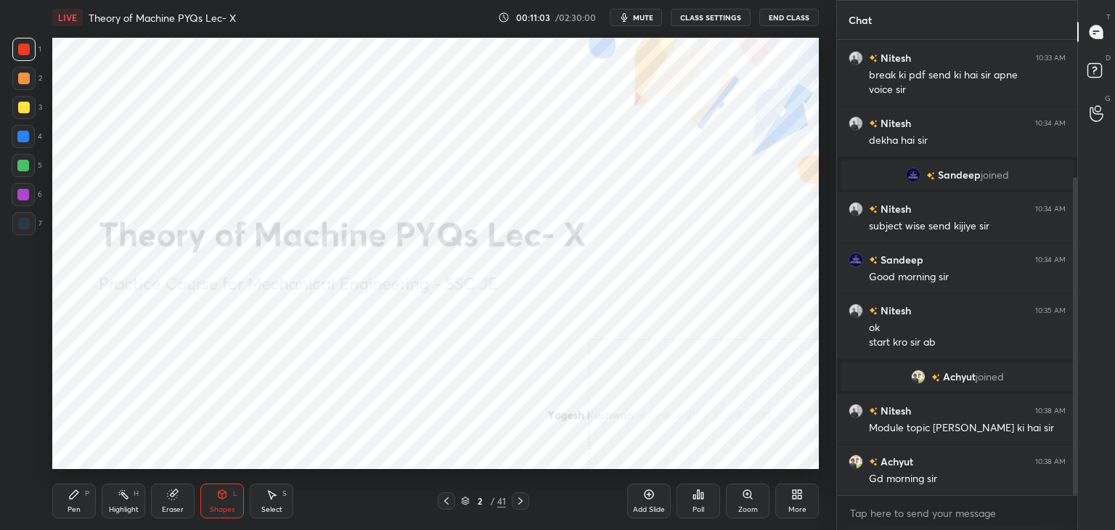
click at [96, 505] on div "Pen P Highlight H Eraser Shapes L Select S" at bounding box center [195, 500] width 287 height 35
drag, startPoint x: 122, startPoint y: 500, endPoint x: 119, endPoint y: 475, distance: 25.6
click at [121, 501] on div "Highlight H" at bounding box center [124, 500] width 44 height 35
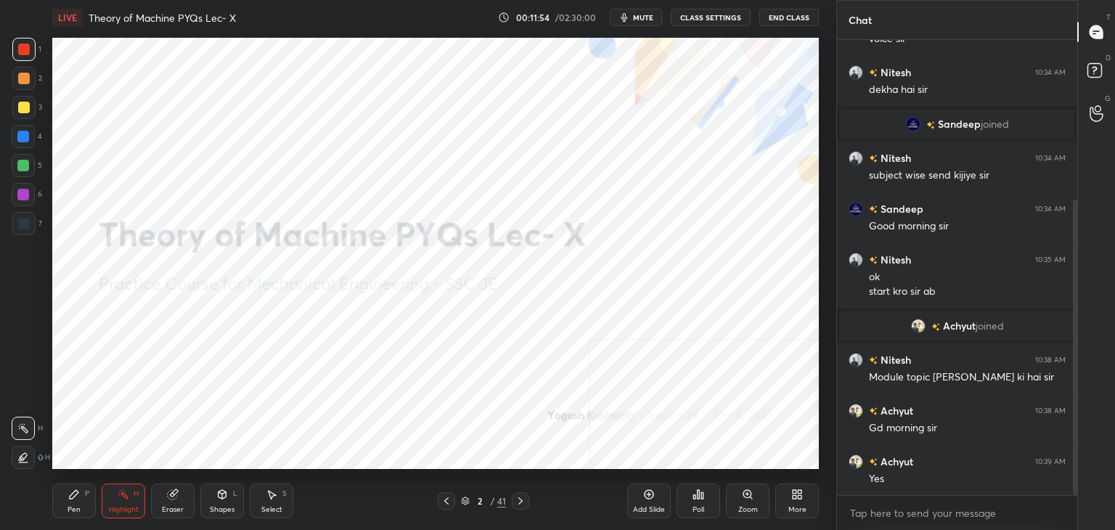
drag, startPoint x: 86, startPoint y: 505, endPoint x: 104, endPoint y: 486, distance: 25.2
click at [86, 505] on div "Pen P" at bounding box center [74, 500] width 44 height 35
click at [24, 192] on div at bounding box center [23, 195] width 12 height 12
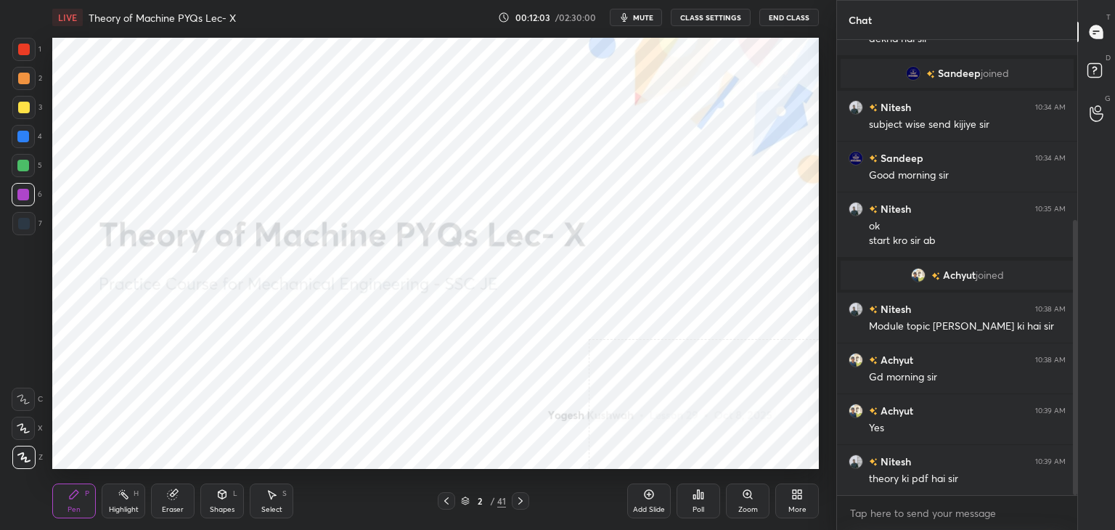
click at [215, 492] on div "Shapes L" at bounding box center [222, 500] width 44 height 35
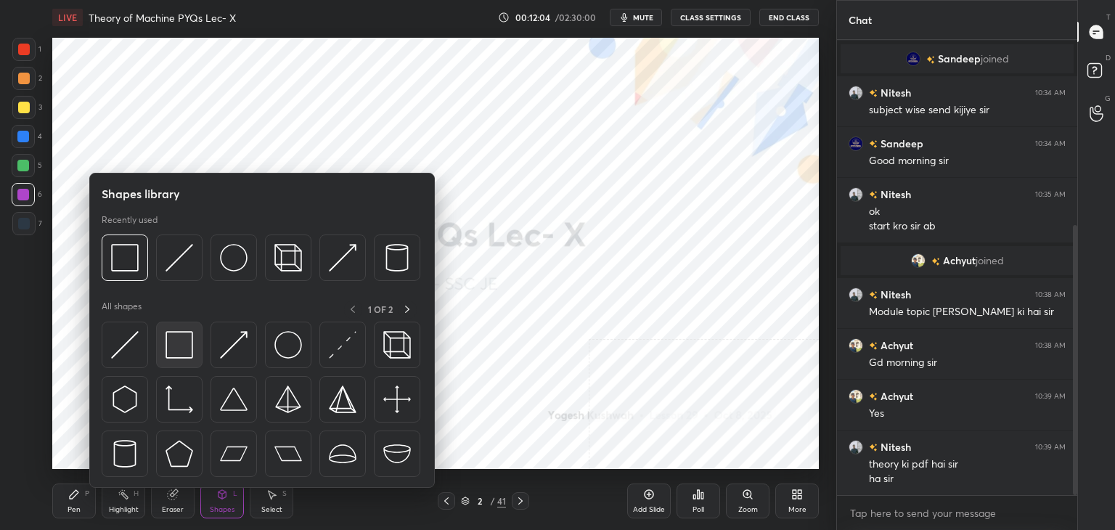
click at [197, 335] on div at bounding box center [179, 345] width 46 height 46
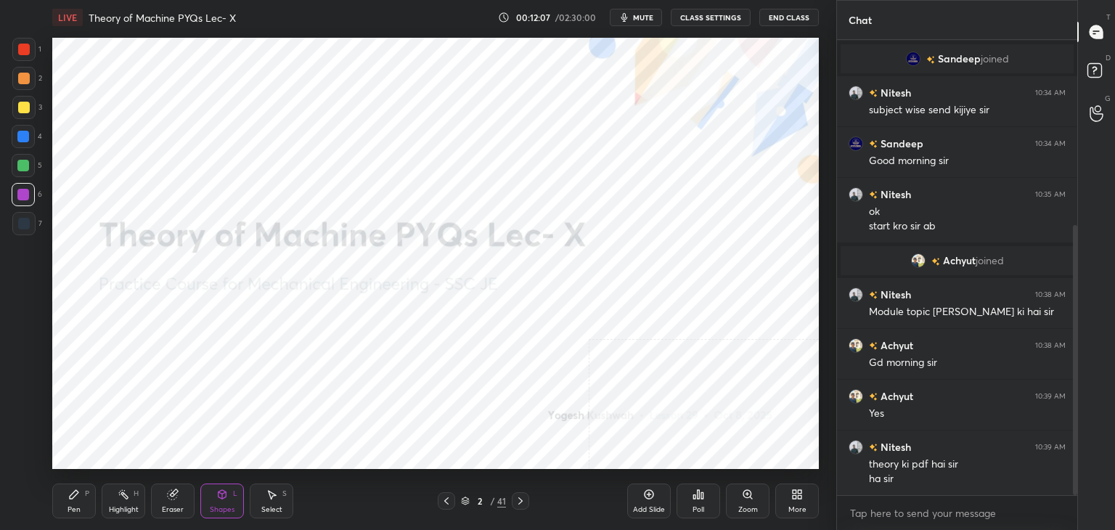
click at [78, 494] on icon at bounding box center [74, 495] width 12 height 12
drag, startPoint x: 277, startPoint y: 494, endPoint x: 276, endPoint y: 472, distance: 21.8
click at [278, 492] on div "Select S" at bounding box center [272, 500] width 44 height 35
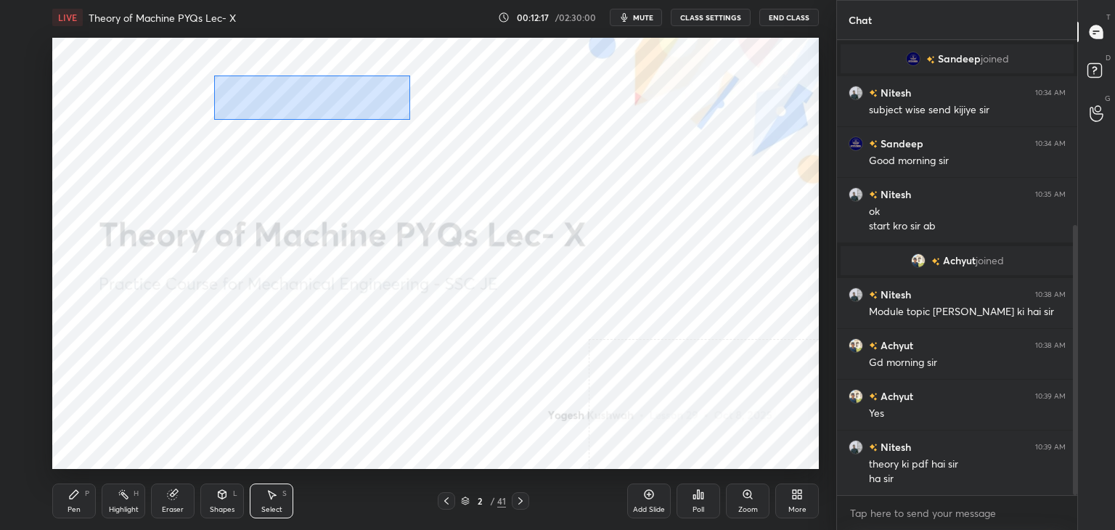
drag, startPoint x: 214, startPoint y: 75, endPoint x: 496, endPoint y: 118, distance: 284.8
click at [498, 118] on div "0 ° Undo Copy Duplicate Duplicate to new slide Delete" at bounding box center [435, 253] width 767 height 431
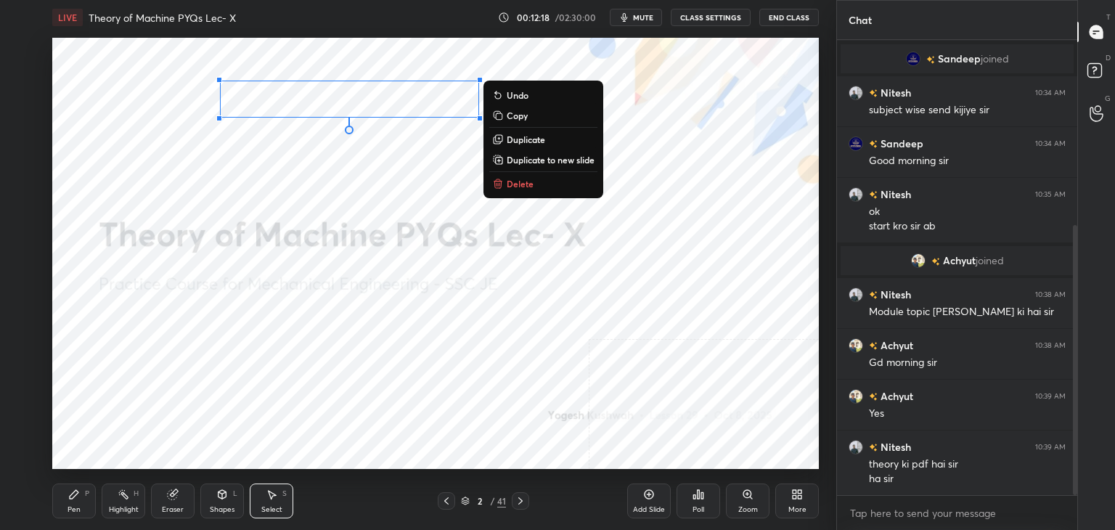
drag, startPoint x: 512, startPoint y: 184, endPoint x: 498, endPoint y: 182, distance: 13.9
click at [511, 184] on p "Delete" at bounding box center [520, 184] width 27 height 12
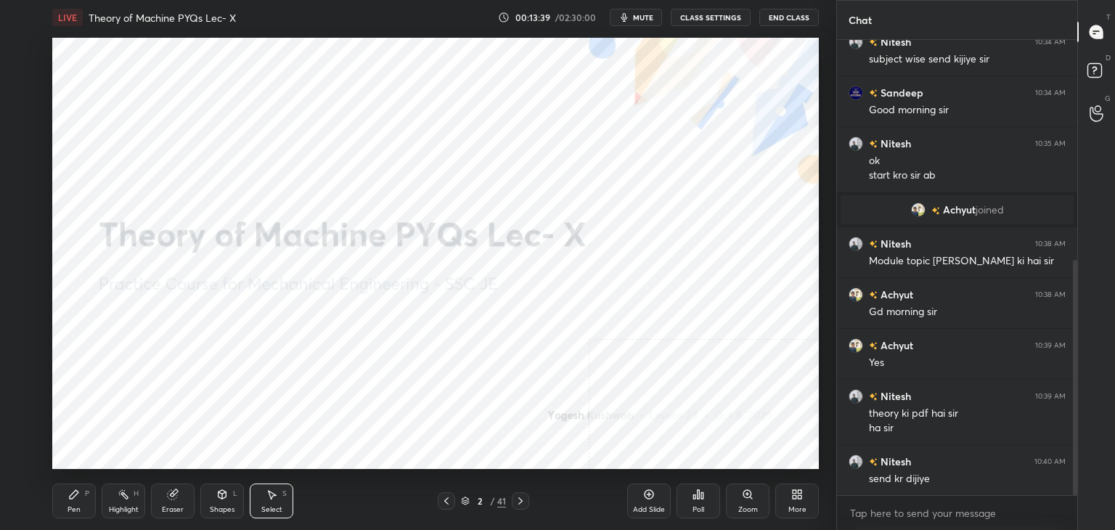
scroll to position [427, 0]
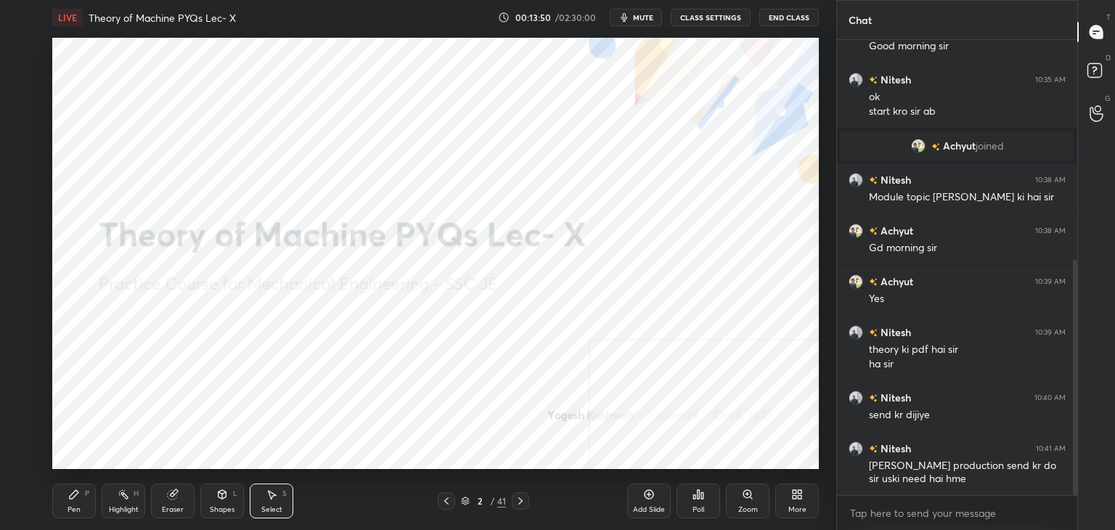
click at [131, 499] on div "Highlight H" at bounding box center [124, 500] width 44 height 35
click at [84, 505] on div "Pen P" at bounding box center [74, 500] width 44 height 35
click at [121, 506] on div "Highlight" at bounding box center [124, 509] width 30 height 7
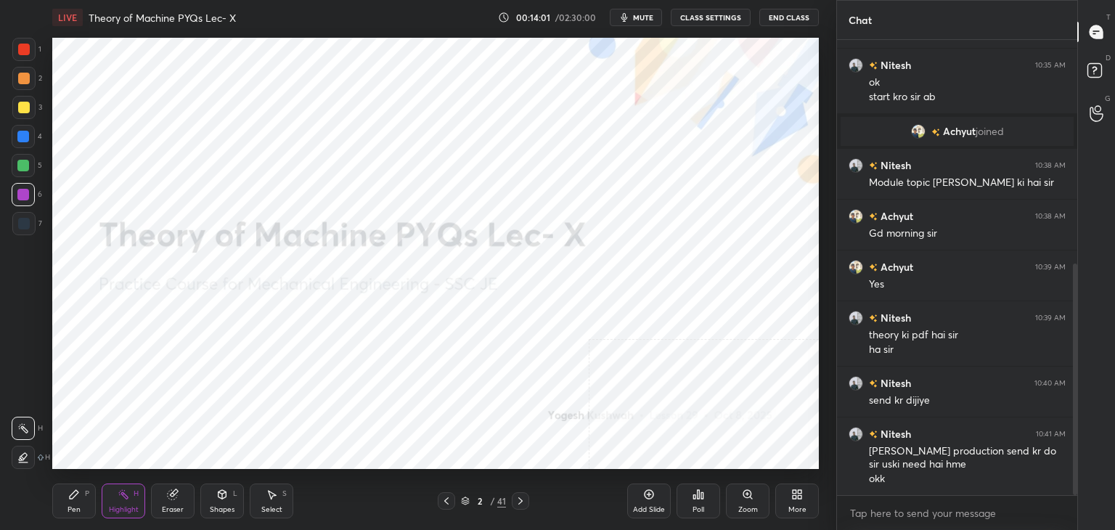
drag, startPoint x: 113, startPoint y: 500, endPoint x: 110, endPoint y: 481, distance: 19.9
click at [113, 500] on div "Highlight H" at bounding box center [124, 500] width 44 height 35
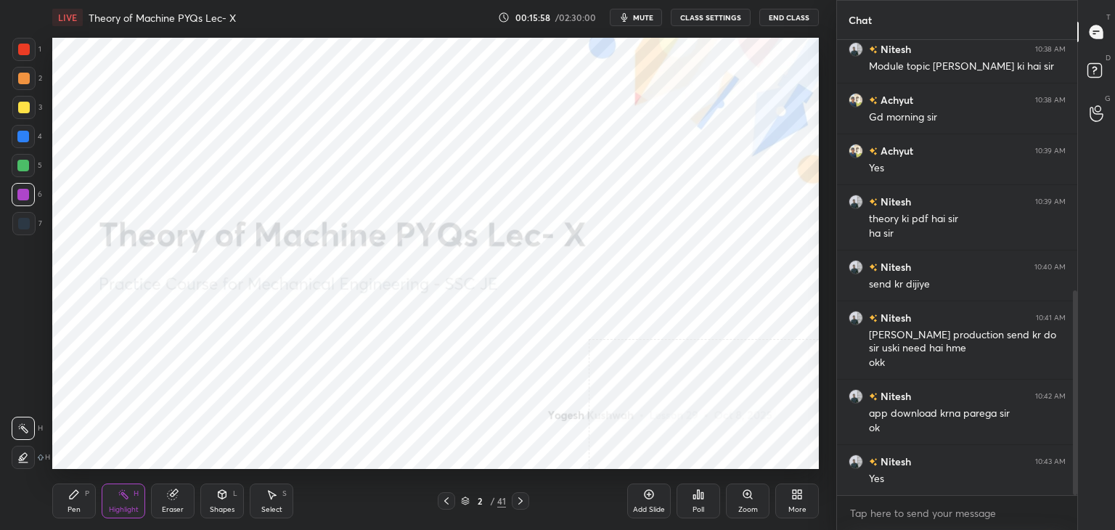
scroll to position [608, 0]
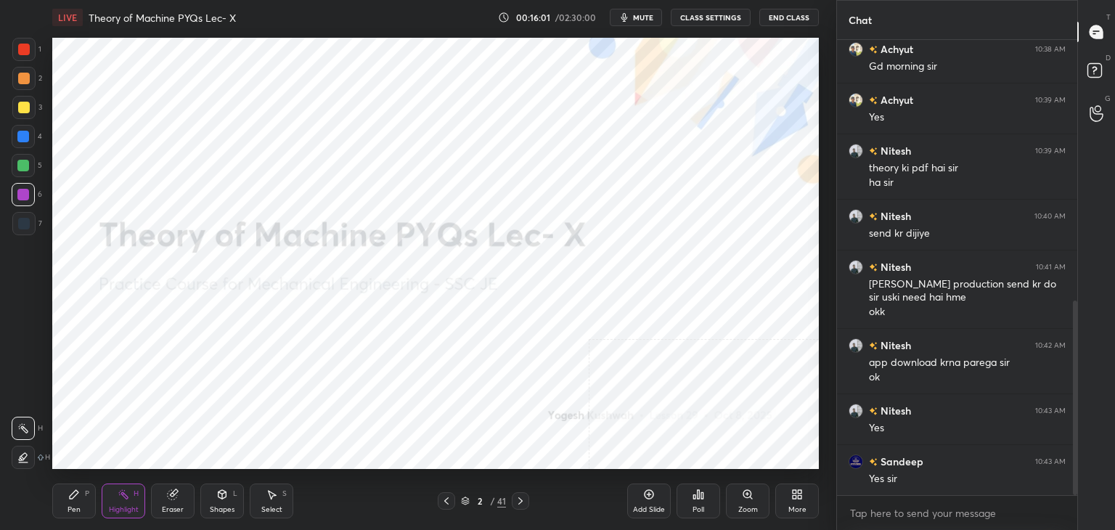
drag, startPoint x: 209, startPoint y: 502, endPoint x: 206, endPoint y: 494, distance: 7.8
click at [210, 500] on div "Shapes L" at bounding box center [222, 500] width 44 height 35
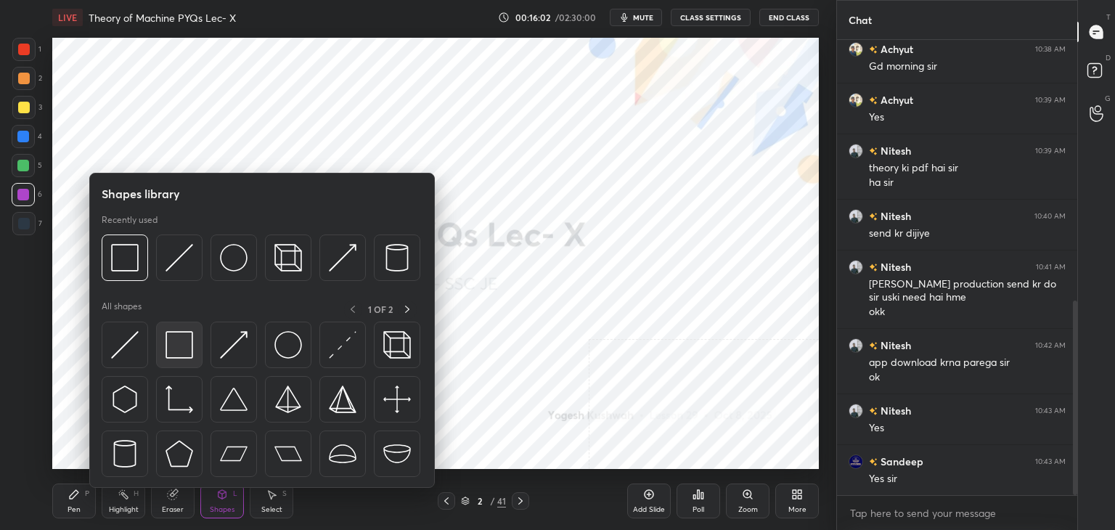
click at [171, 335] on img at bounding box center [180, 345] width 28 height 28
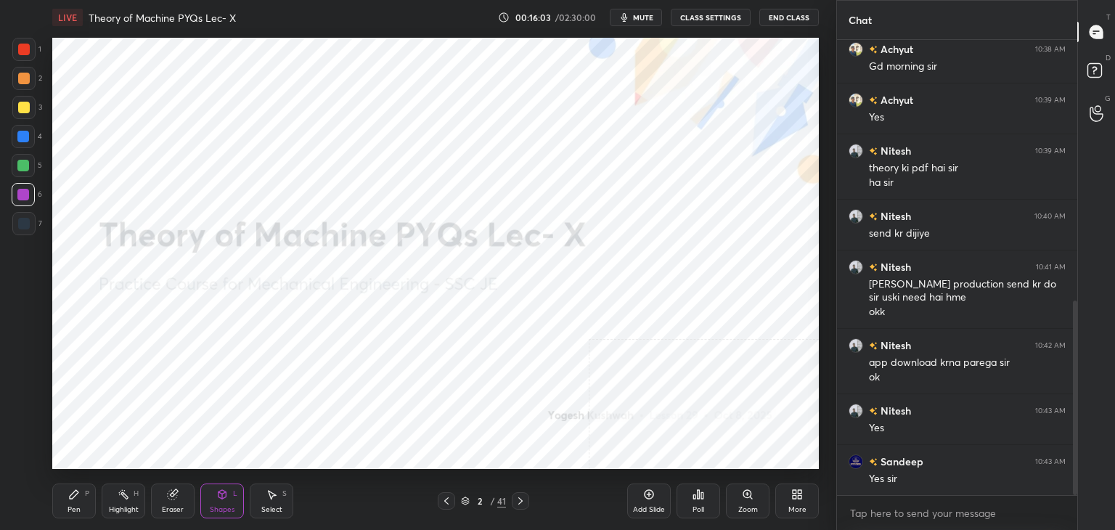
click at [26, 219] on div at bounding box center [24, 224] width 12 height 12
click at [200, 504] on div "Shapes L" at bounding box center [222, 500] width 44 height 35
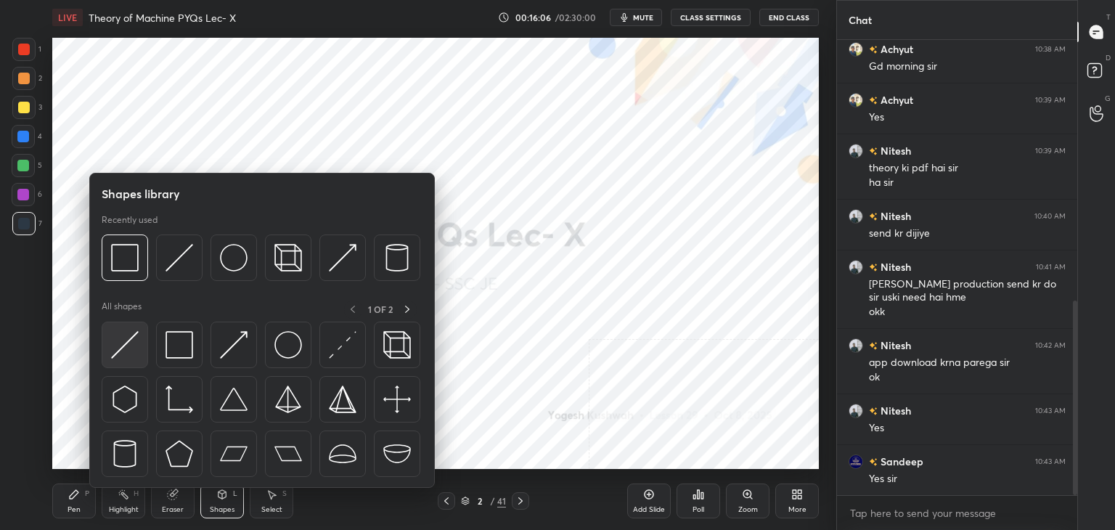
click at [124, 355] on img at bounding box center [125, 345] width 28 height 28
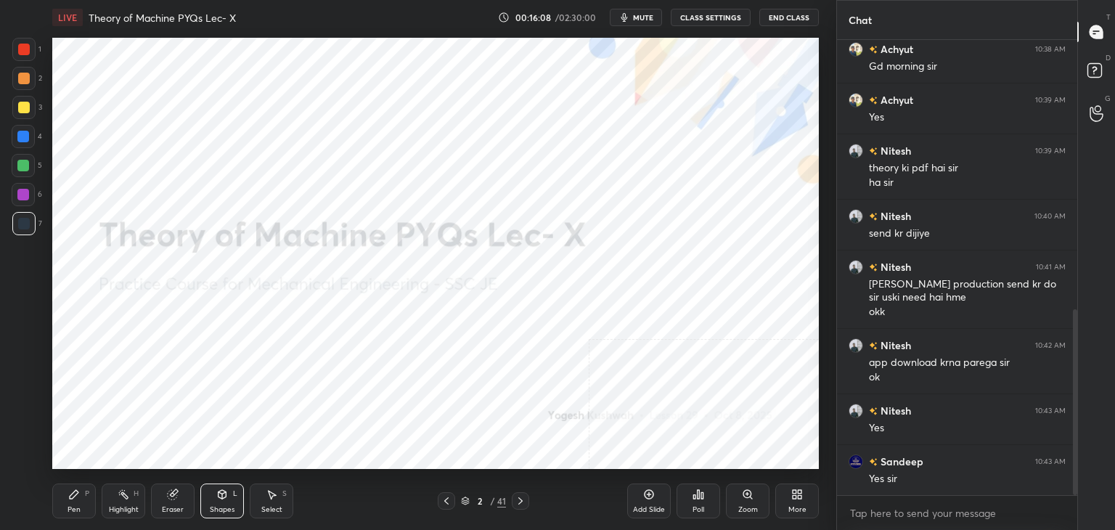
scroll to position [659, 0]
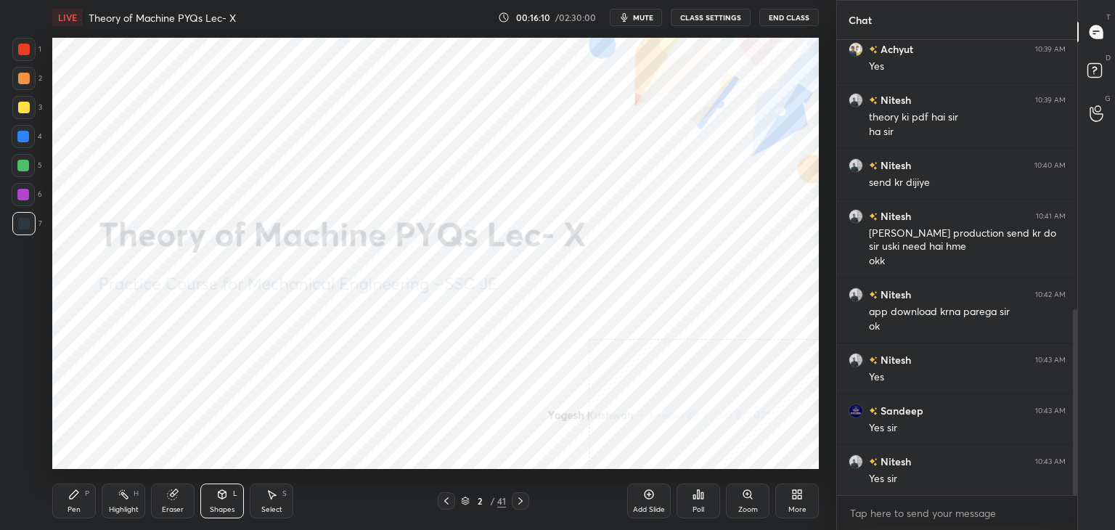
click at [222, 489] on div "Shapes L" at bounding box center [222, 500] width 44 height 35
click at [234, 503] on div "Shapes L" at bounding box center [222, 500] width 44 height 35
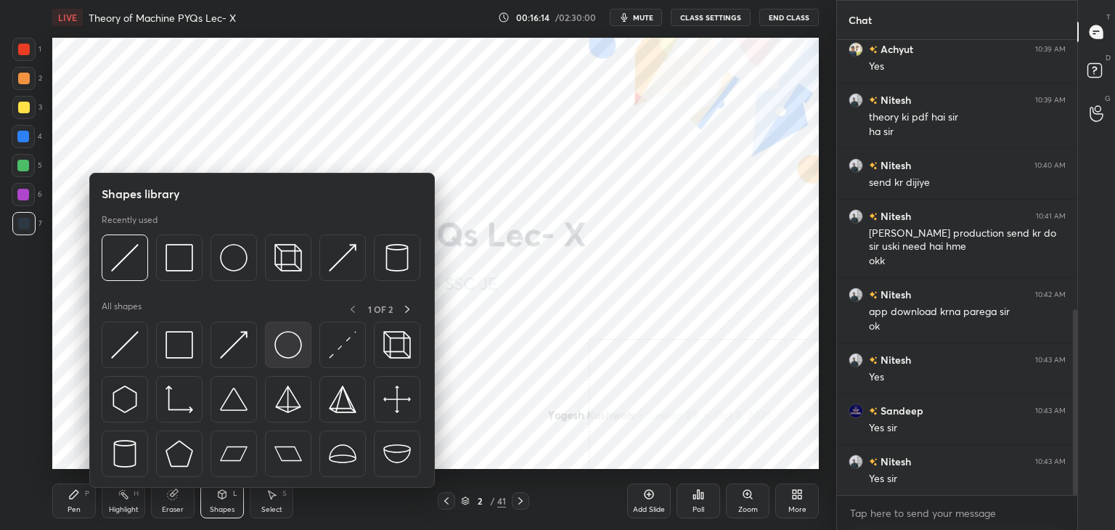
click at [279, 332] on img at bounding box center [288, 345] width 28 height 28
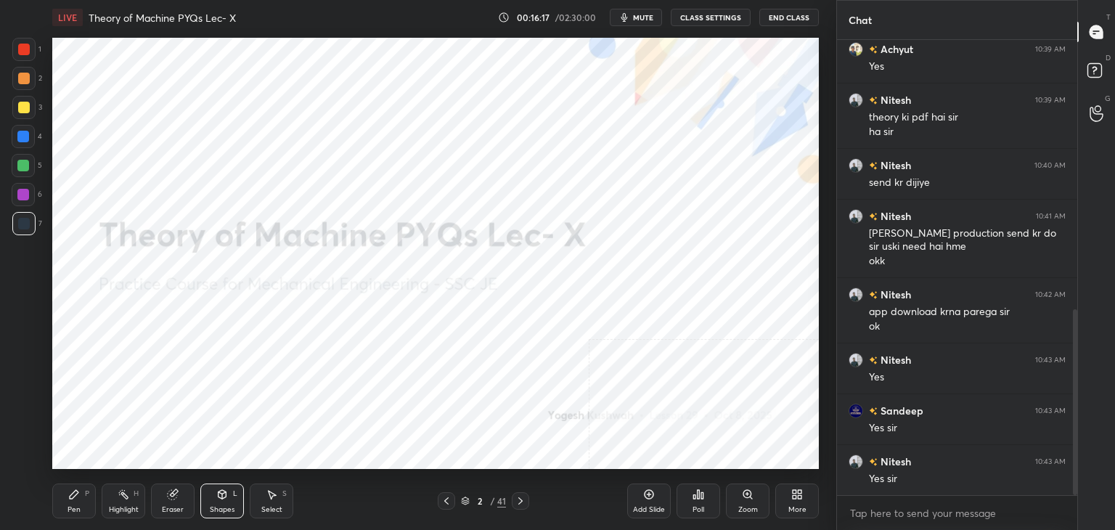
drag, startPoint x: 117, startPoint y: 504, endPoint x: 116, endPoint y: 486, distance: 18.2
click at [117, 504] on div "Highlight H" at bounding box center [124, 500] width 44 height 35
drag, startPoint x: 80, startPoint y: 498, endPoint x: 79, endPoint y: 477, distance: 21.1
click at [80, 497] on div "Pen P" at bounding box center [74, 500] width 44 height 35
drag, startPoint x: 125, startPoint y: 494, endPoint x: 126, endPoint y: 469, distance: 25.4
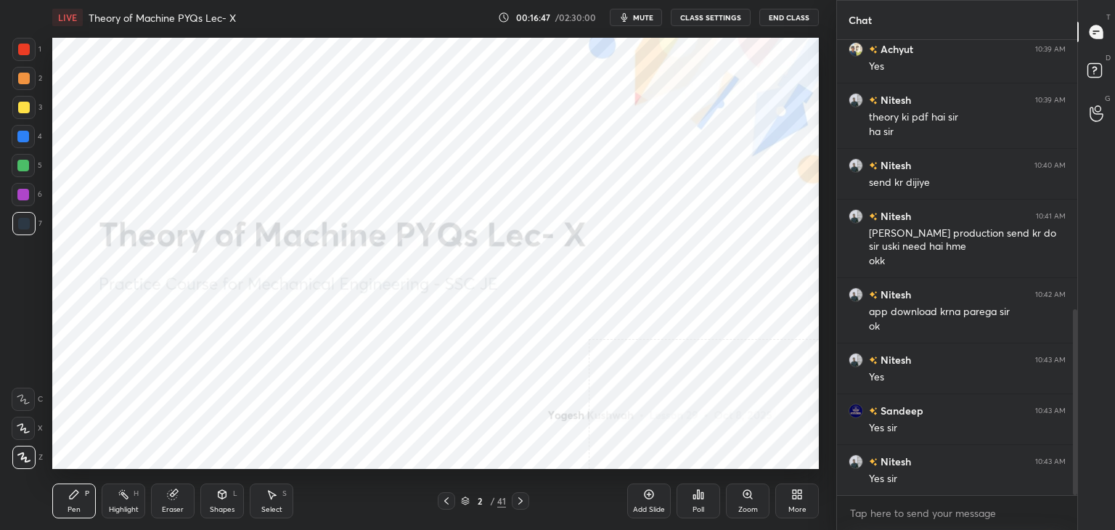
click at [126, 494] on icon at bounding box center [124, 495] width 12 height 12
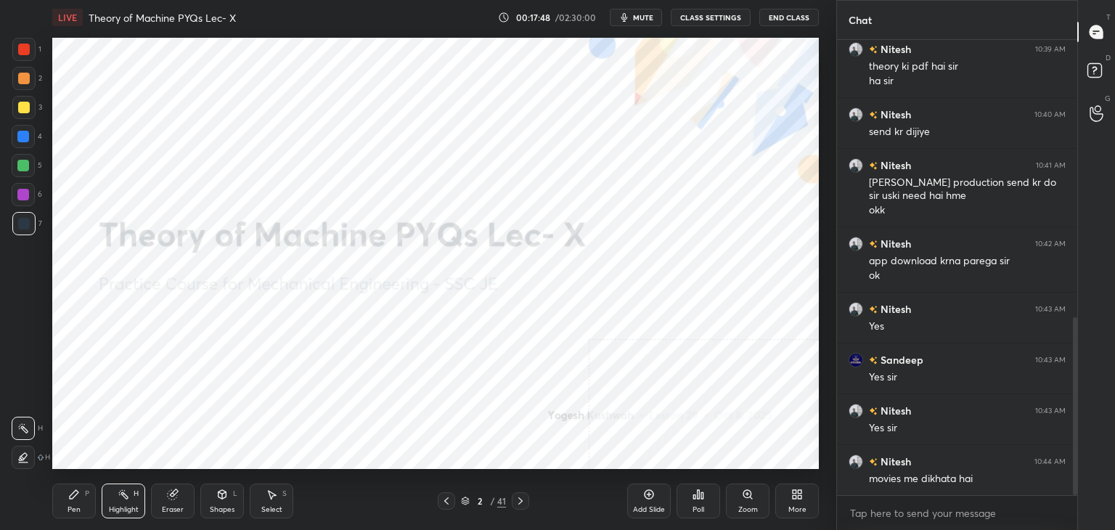
click at [213, 499] on div "Shapes L" at bounding box center [222, 500] width 44 height 35
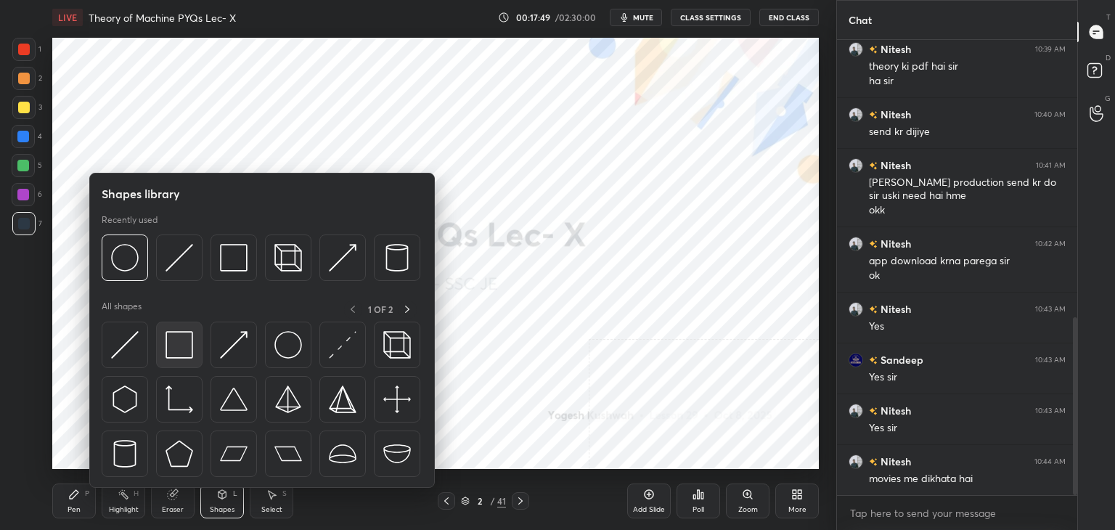
click at [186, 336] on img at bounding box center [180, 345] width 28 height 28
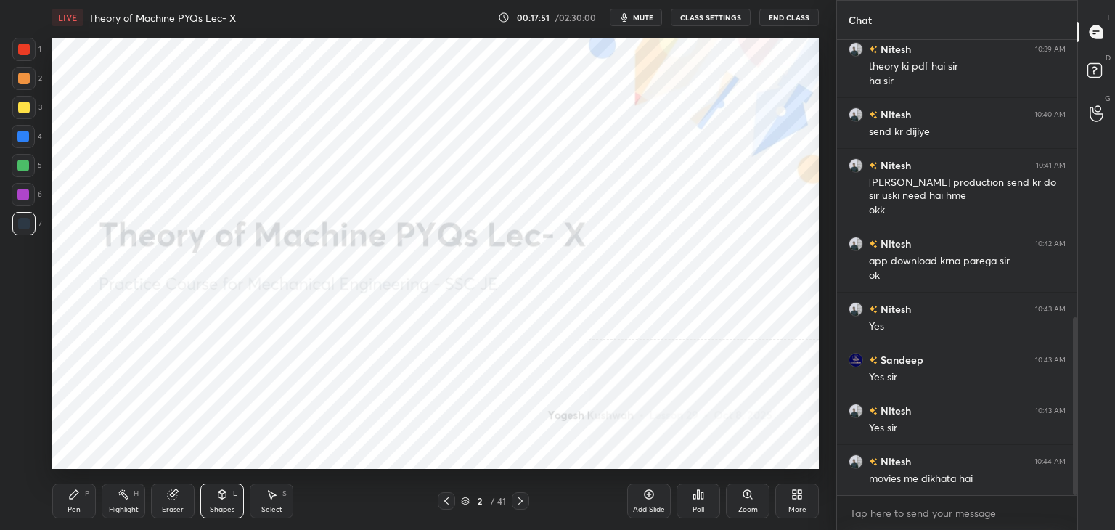
click at [279, 503] on div "Select S" at bounding box center [272, 500] width 44 height 35
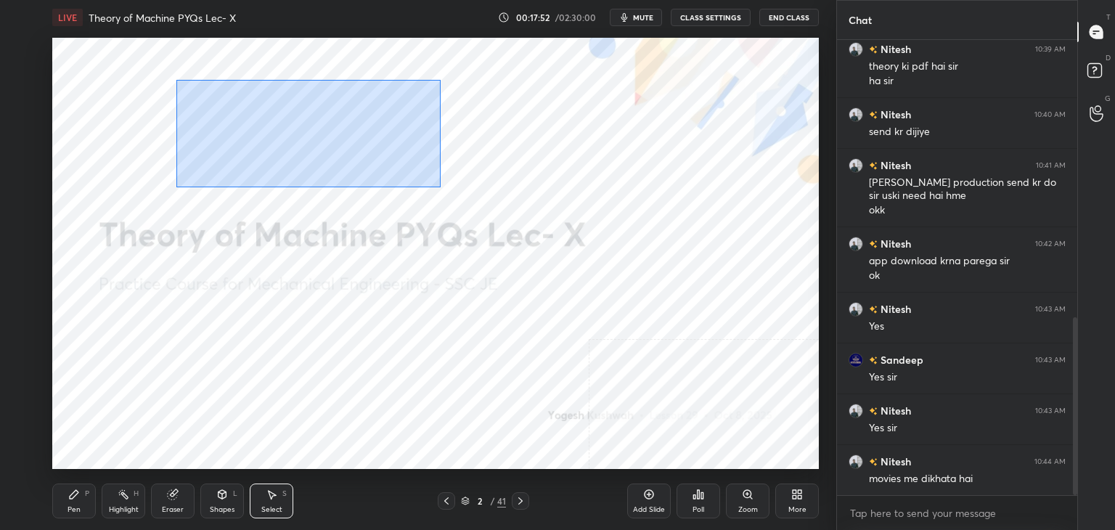
drag, startPoint x: 176, startPoint y: 80, endPoint x: 441, endPoint y: 184, distance: 283.9
click at [441, 186] on div "0 ° Undo Copy Duplicate Duplicate to new slide Delete" at bounding box center [435, 253] width 767 height 431
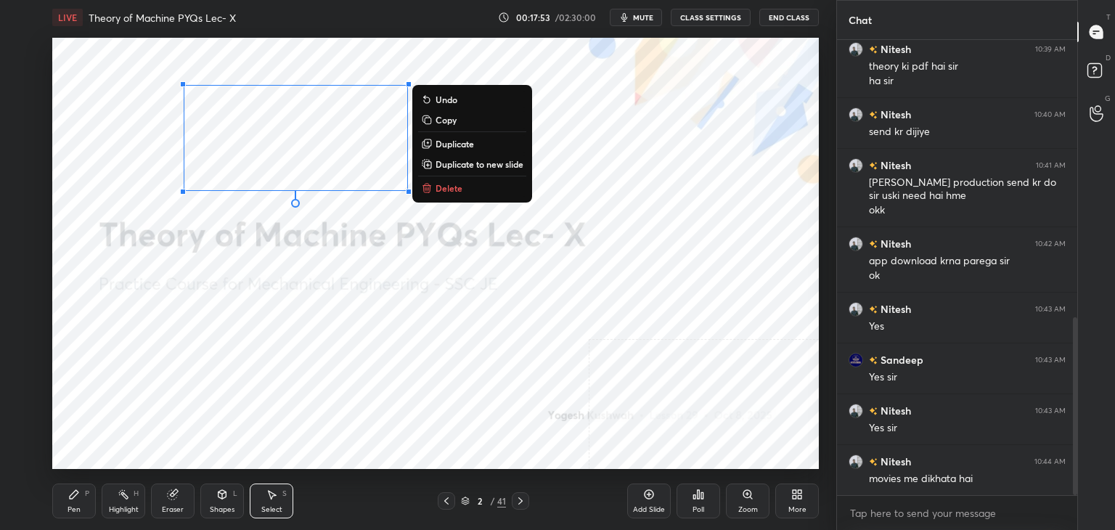
click at [465, 193] on button "Delete" at bounding box center [472, 187] width 108 height 17
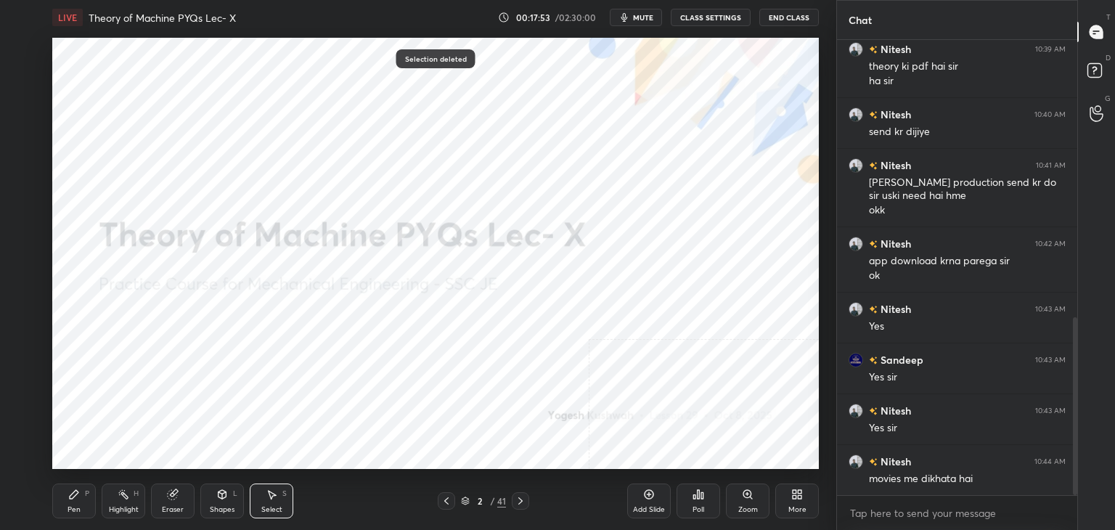
click at [226, 500] on div "Shapes L" at bounding box center [222, 500] width 44 height 35
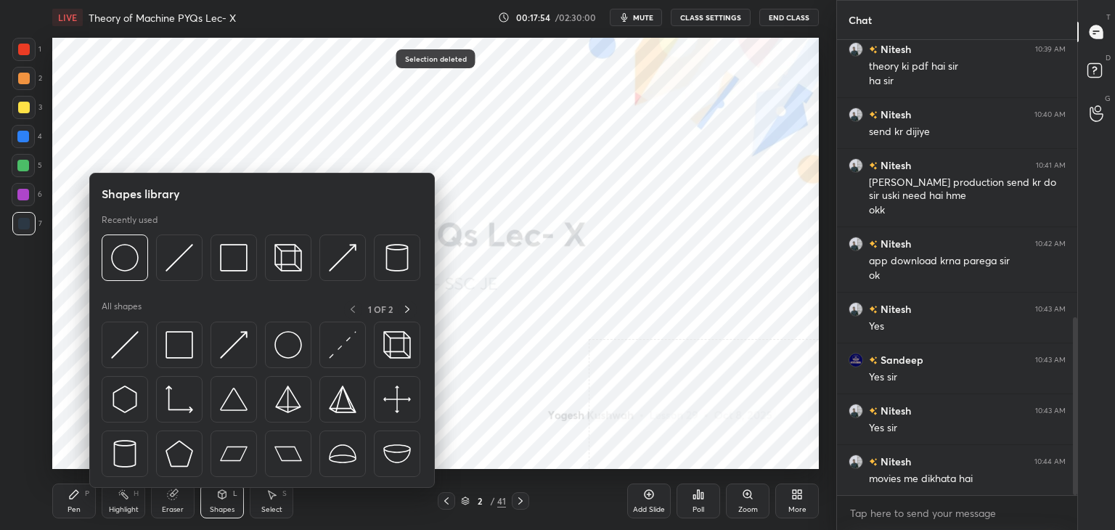
click at [171, 508] on div "Eraser" at bounding box center [173, 509] width 22 height 7
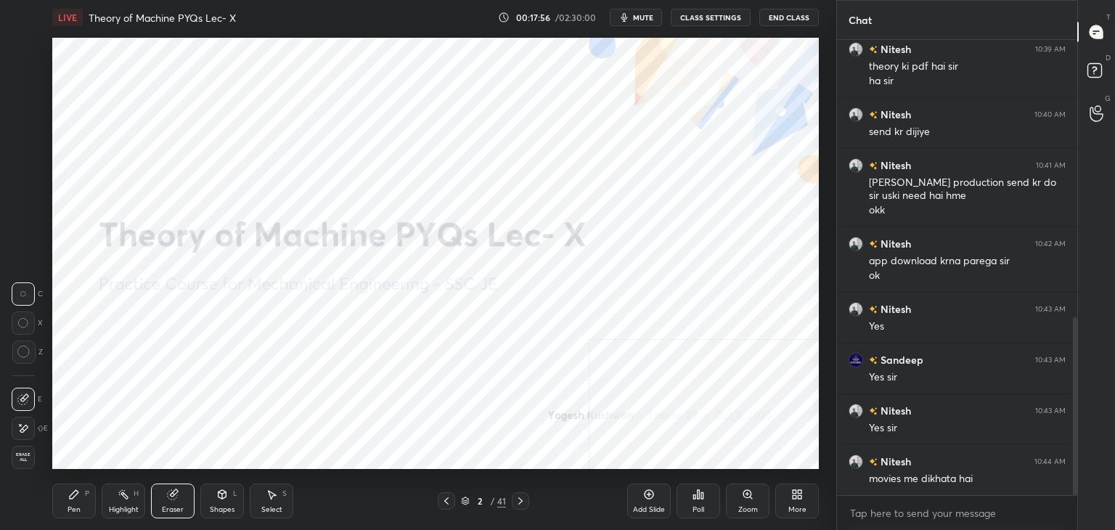
click at [218, 507] on div "Shapes" at bounding box center [222, 509] width 25 height 7
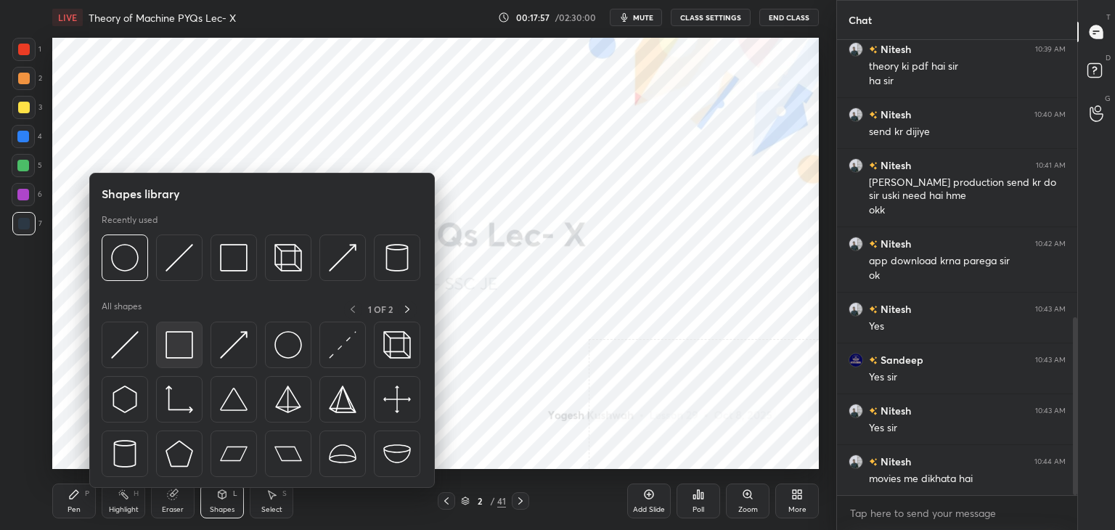
click at [181, 341] on img at bounding box center [180, 345] width 28 height 28
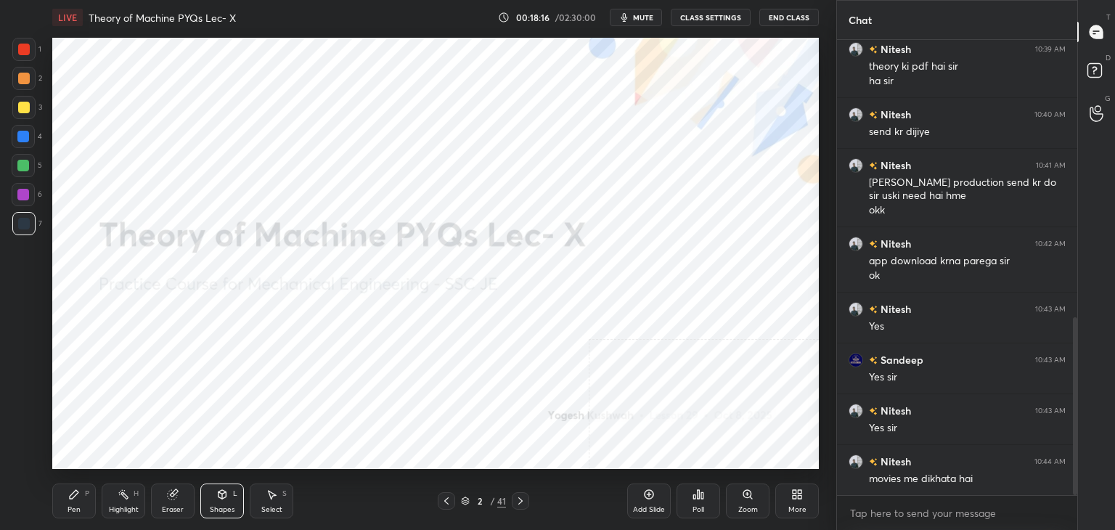
click at [119, 504] on div "Highlight H" at bounding box center [124, 500] width 44 height 35
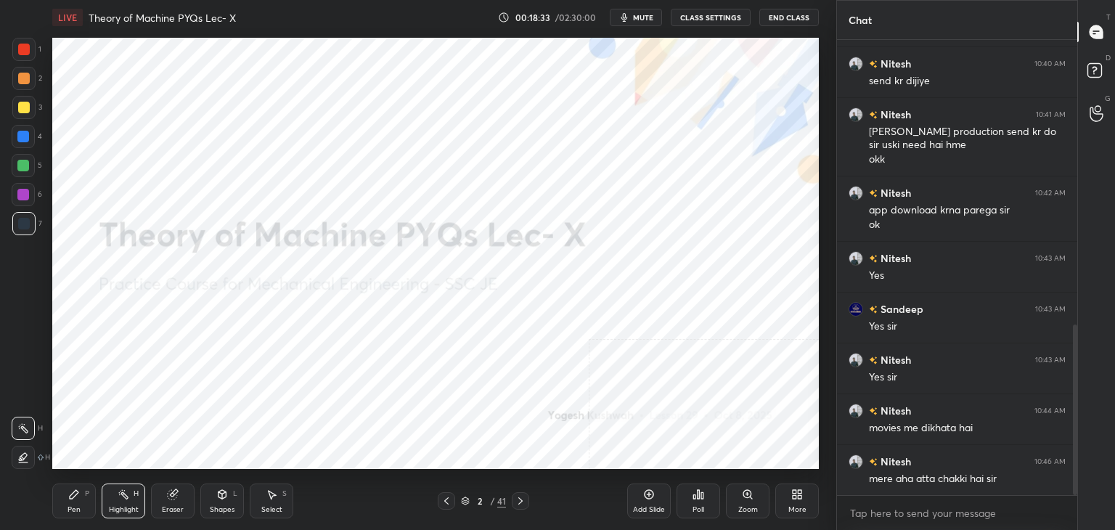
click at [269, 496] on icon at bounding box center [272, 495] width 12 height 12
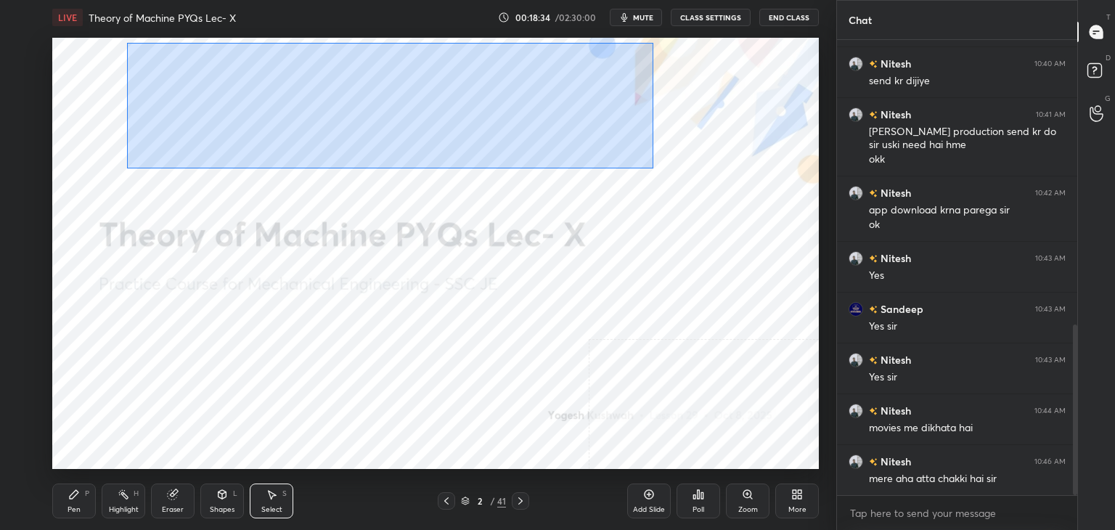
drag, startPoint x: 131, startPoint y: 56, endPoint x: 662, endPoint y: 175, distance: 543.9
click at [662, 175] on div "0 ° Undo Copy Duplicate Duplicate to new slide Delete" at bounding box center [435, 253] width 767 height 431
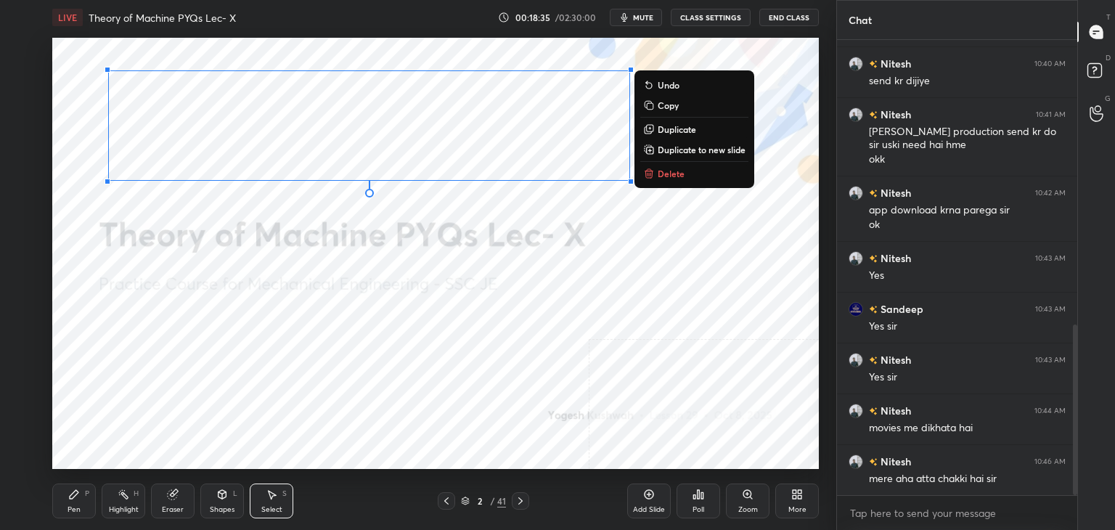
drag, startPoint x: 658, startPoint y: 169, endPoint x: 648, endPoint y: 166, distance: 9.9
click at [658, 169] on p "Delete" at bounding box center [671, 174] width 27 height 12
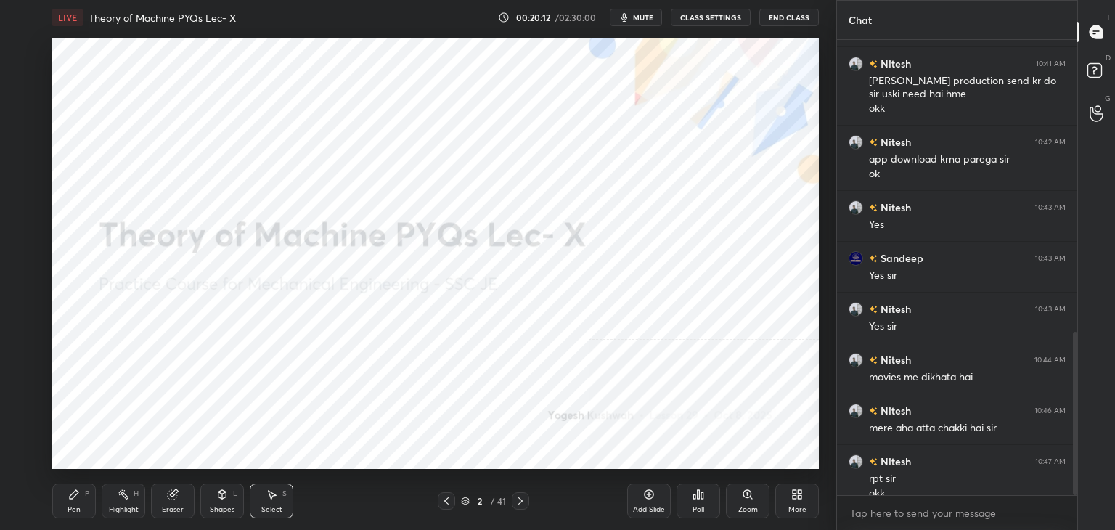
scroll to position [826, 0]
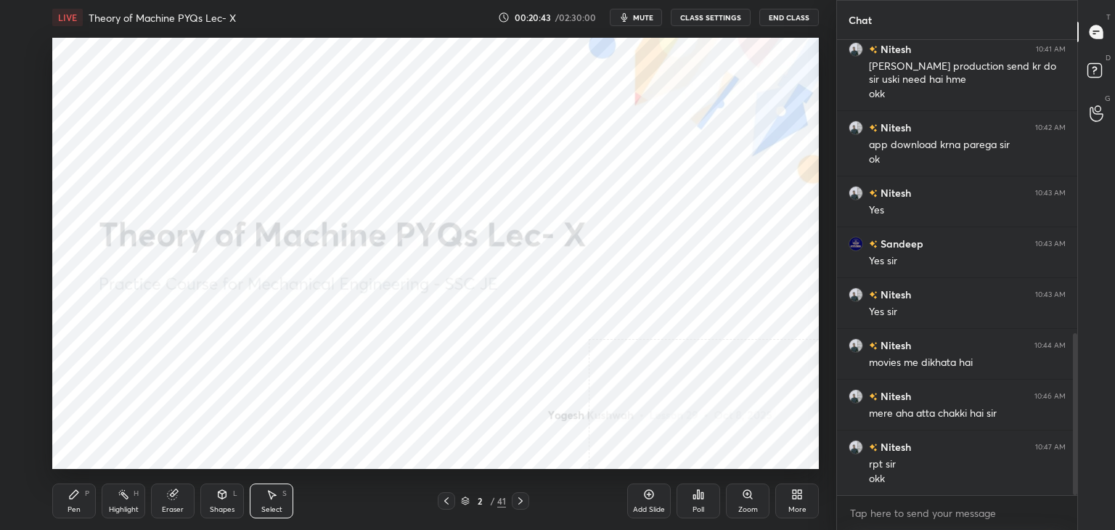
drag, startPoint x: 118, startPoint y: 512, endPoint x: 135, endPoint y: 471, distance: 44.2
click at [118, 512] on div "Highlight" at bounding box center [124, 509] width 30 height 7
drag, startPoint x: 130, startPoint y: 497, endPoint x: 142, endPoint y: 471, distance: 28.9
click at [130, 497] on div "Highlight H" at bounding box center [124, 500] width 44 height 35
click at [791, 502] on div "More" at bounding box center [797, 500] width 44 height 35
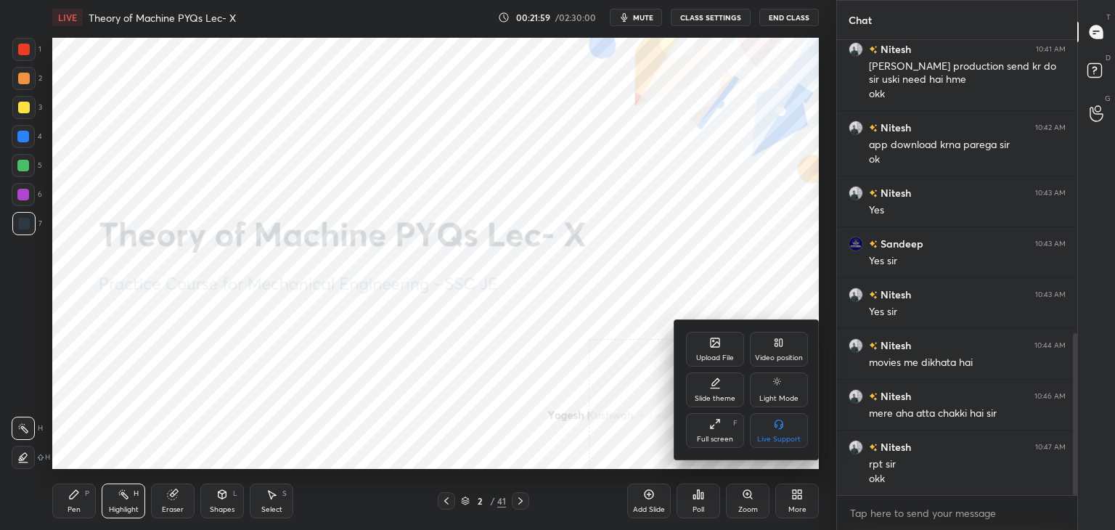
click at [714, 361] on div "Upload File" at bounding box center [715, 357] width 38 height 7
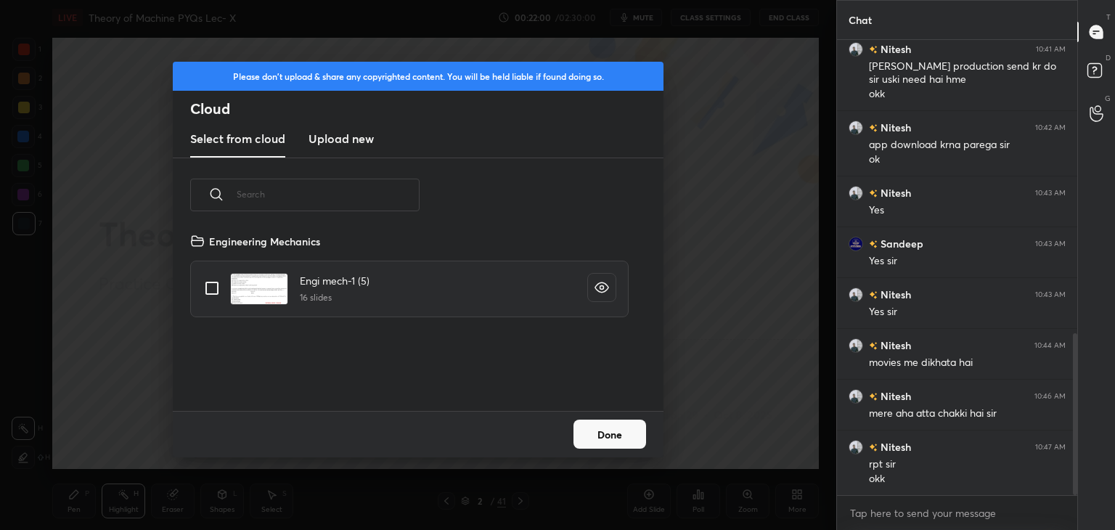
scroll to position [179, 466]
click at [319, 142] on h3 "Upload new" at bounding box center [341, 138] width 65 height 17
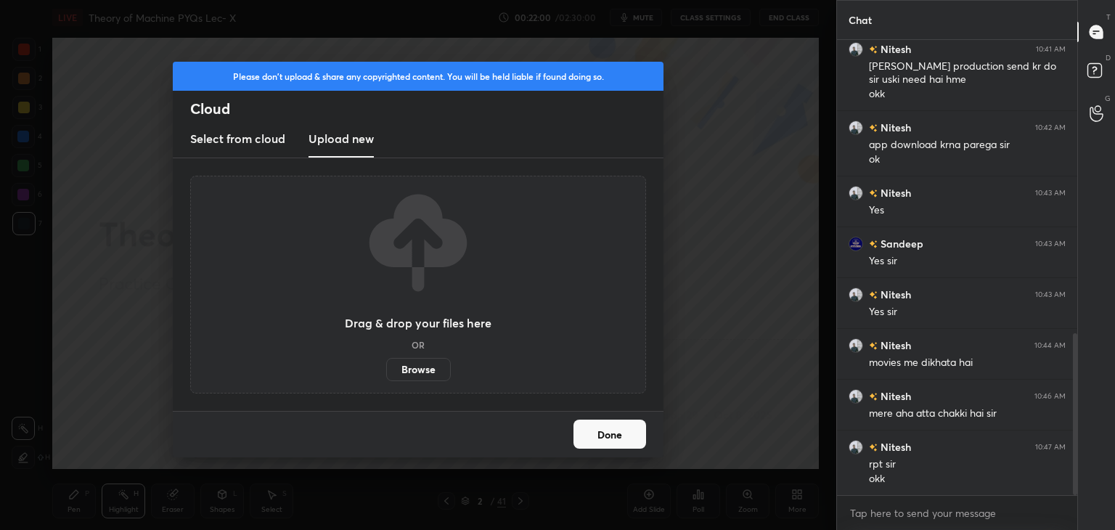
click at [421, 370] on label "Browse" at bounding box center [418, 369] width 65 height 23
click at [386, 370] on input "Browse" at bounding box center [386, 369] width 0 height 23
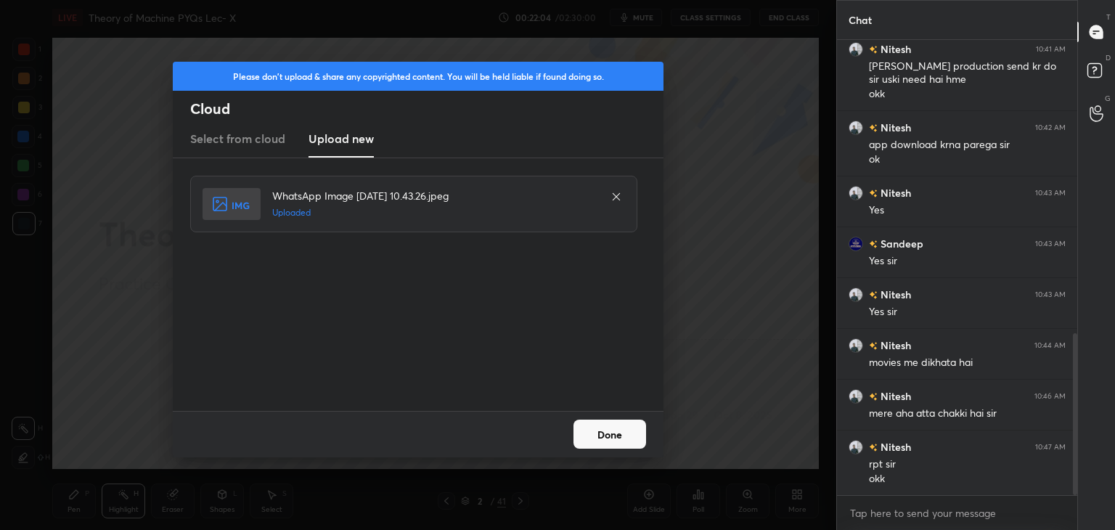
drag, startPoint x: 602, startPoint y: 441, endPoint x: 594, endPoint y: 441, distance: 8.0
click at [602, 440] on button "Done" at bounding box center [609, 434] width 73 height 29
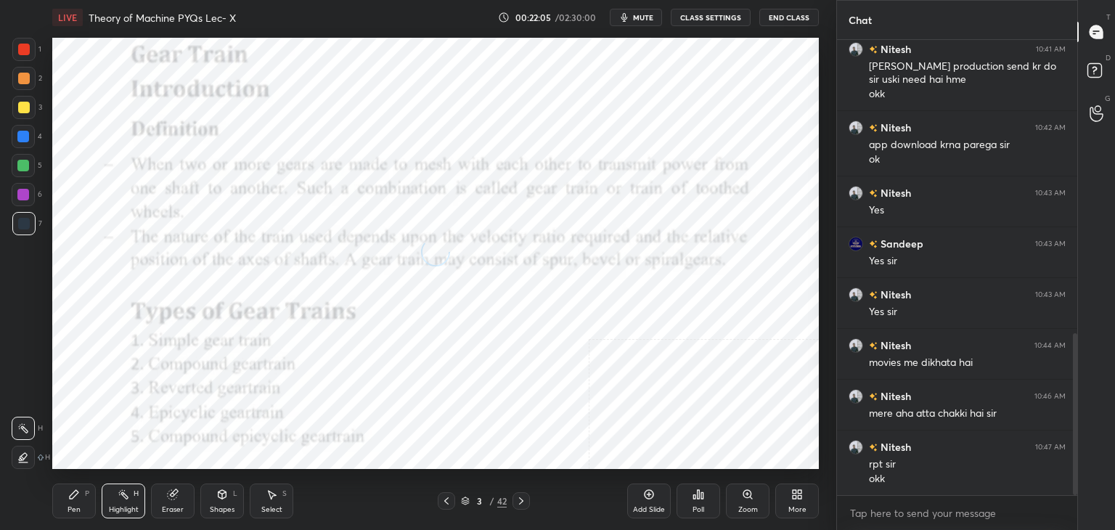
click at [221, 497] on icon at bounding box center [222, 495] width 12 height 12
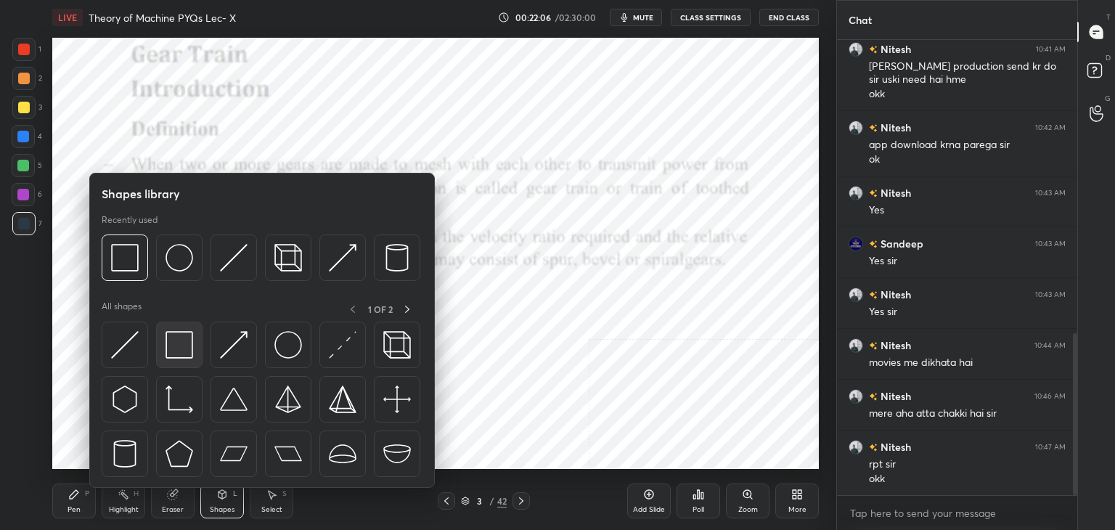
click at [170, 349] on img at bounding box center [180, 345] width 28 height 28
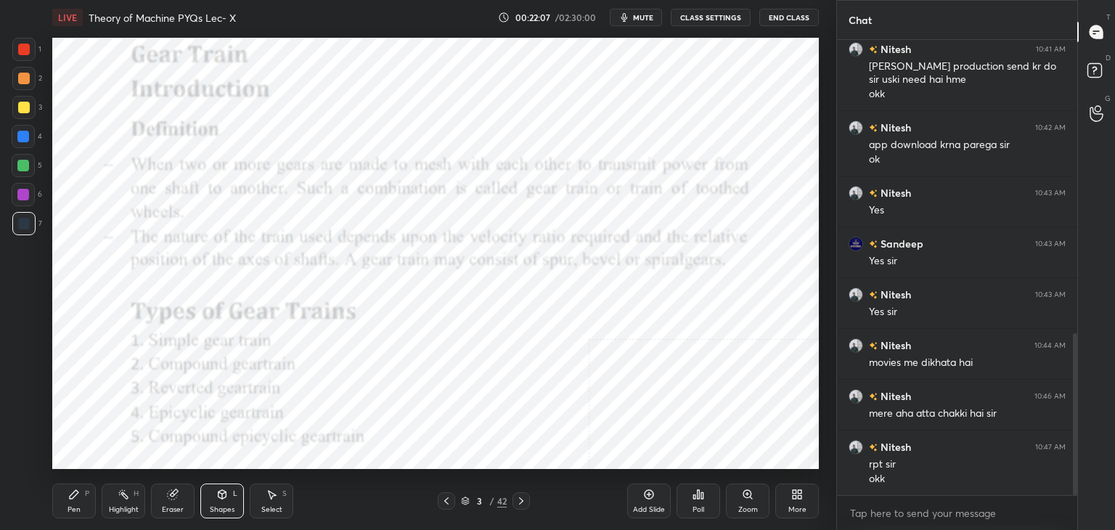
click at [25, 46] on div at bounding box center [24, 50] width 12 height 12
click at [26, 191] on div at bounding box center [23, 195] width 12 height 12
click at [17, 53] on div at bounding box center [23, 49] width 23 height 23
drag, startPoint x: 133, startPoint y: 495, endPoint x: 150, endPoint y: 470, distance: 30.8
click at [134, 494] on div "H" at bounding box center [136, 493] width 5 height 7
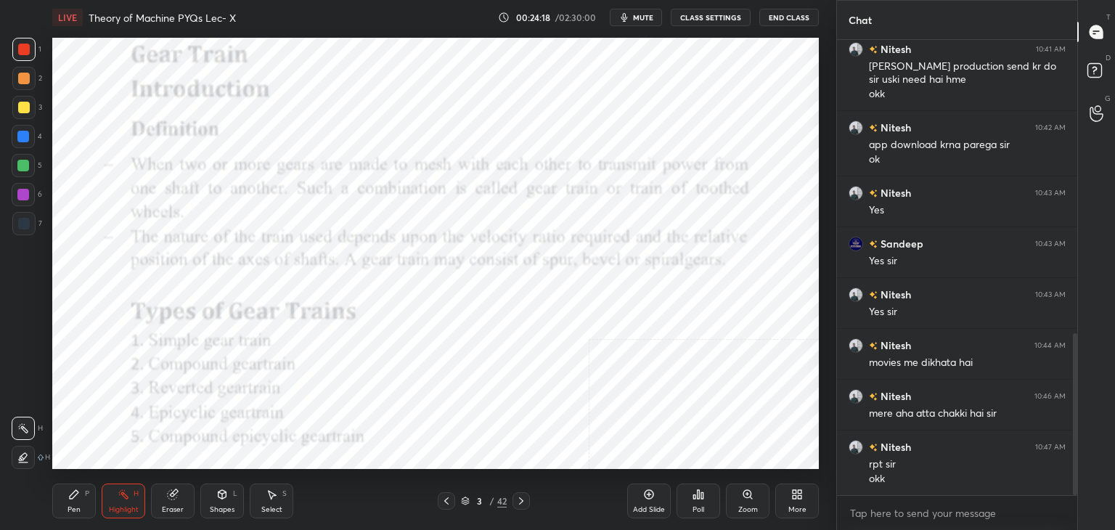
click at [802, 491] on div "More" at bounding box center [797, 500] width 44 height 35
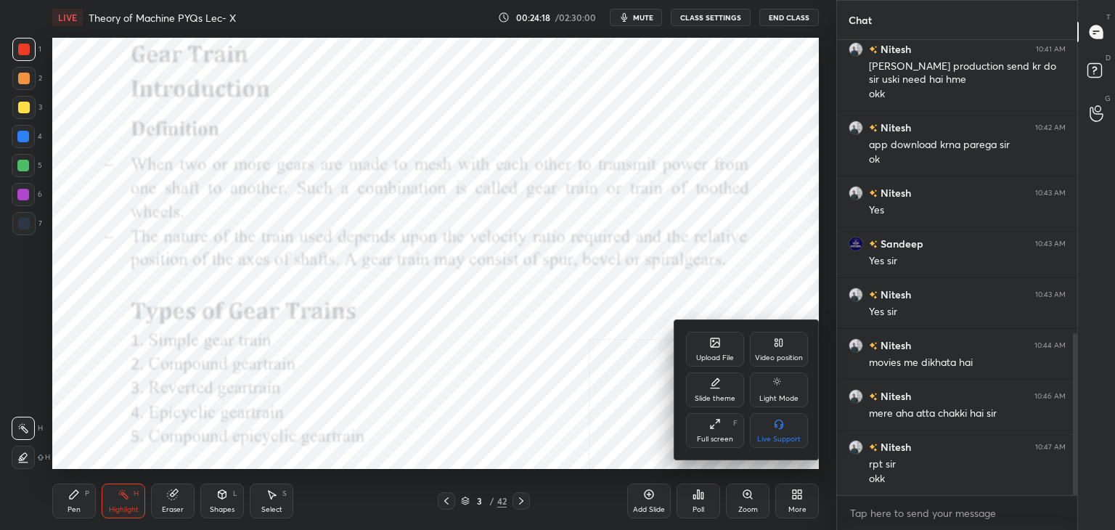
click at [716, 356] on div "Upload File" at bounding box center [715, 357] width 38 height 7
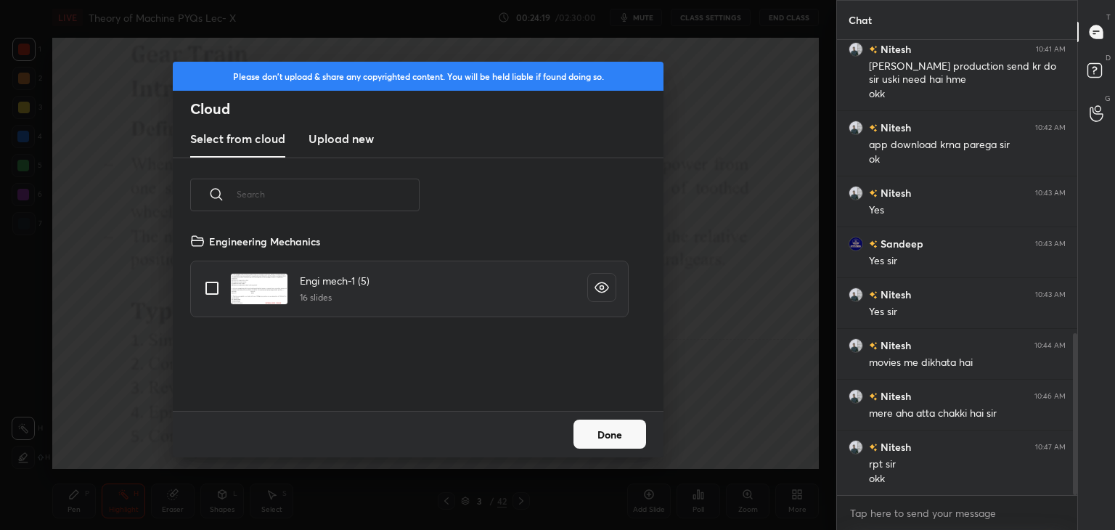
drag, startPoint x: 335, startPoint y: 139, endPoint x: 339, endPoint y: 155, distance: 16.4
click at [335, 140] on h3 "Upload new" at bounding box center [341, 138] width 65 height 17
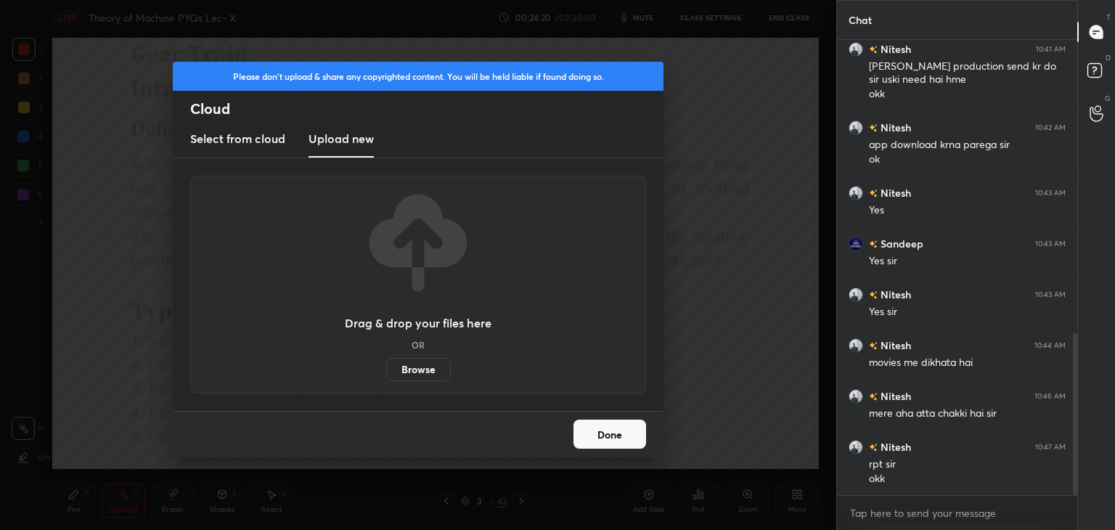
click at [420, 372] on label "Browse" at bounding box center [418, 369] width 65 height 23
click at [386, 372] on input "Browse" at bounding box center [386, 369] width 0 height 23
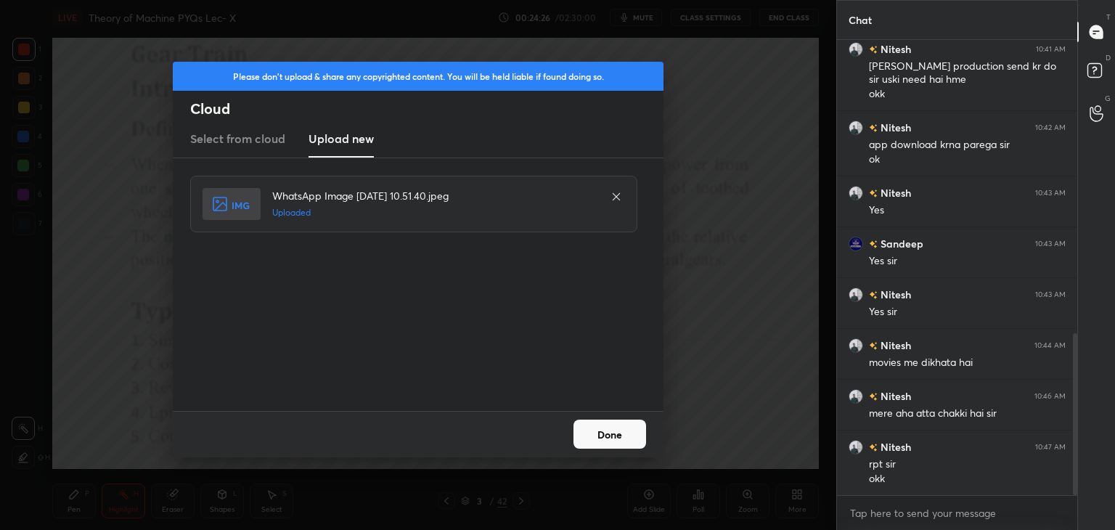
click at [620, 438] on button "Done" at bounding box center [609, 434] width 73 height 29
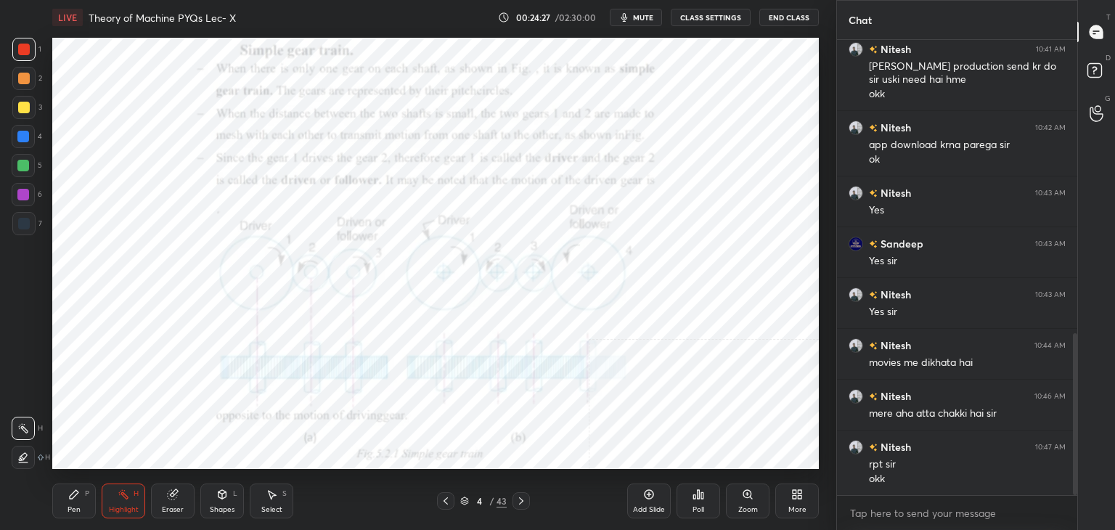
click at [234, 497] on div "L" at bounding box center [235, 493] width 4 height 7
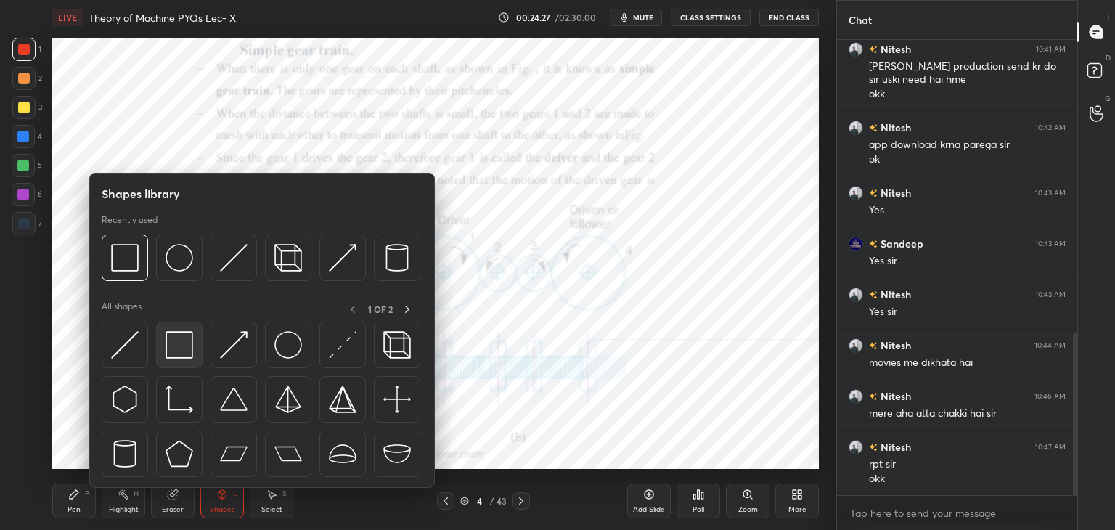
click at [163, 335] on div at bounding box center [179, 345] width 46 height 46
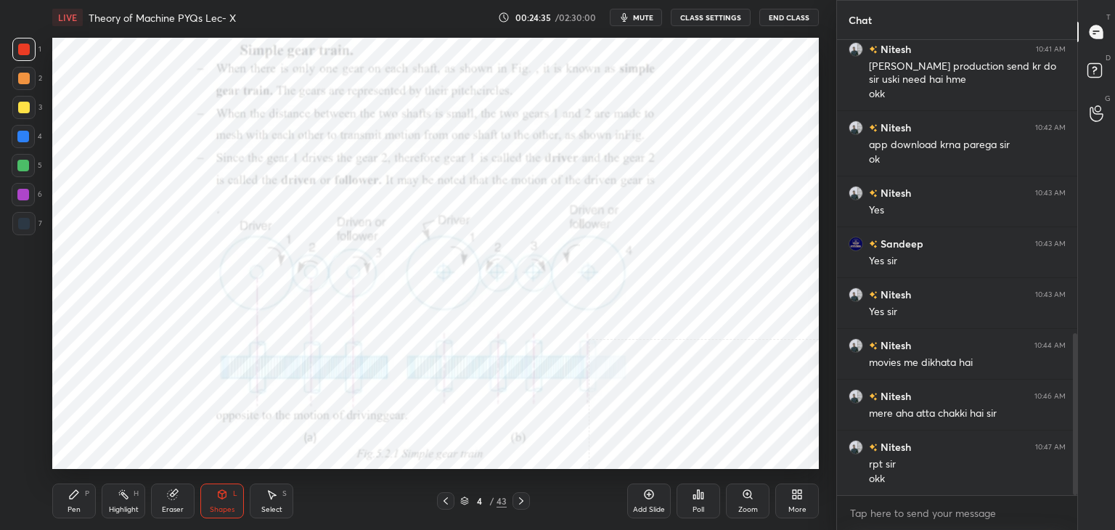
click at [24, 194] on div at bounding box center [23, 195] width 12 height 12
drag, startPoint x: 123, startPoint y: 507, endPoint x: 155, endPoint y: 470, distance: 47.9
click at [125, 506] on div "Highlight" at bounding box center [124, 509] width 30 height 7
click at [221, 506] on div "Shapes" at bounding box center [222, 509] width 25 height 7
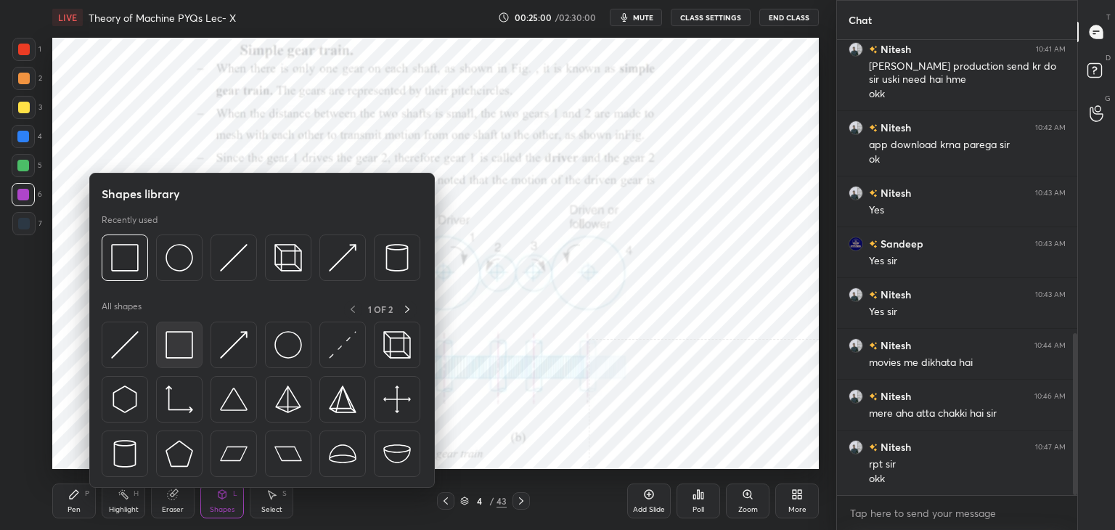
click at [176, 345] on img at bounding box center [180, 345] width 28 height 28
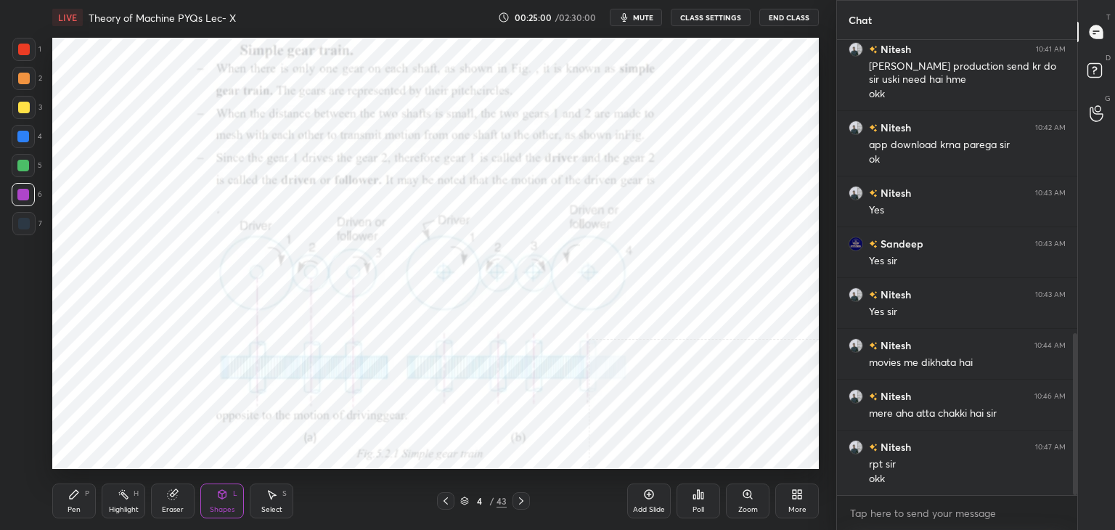
click at [29, 230] on div at bounding box center [23, 223] width 23 height 23
click at [218, 502] on div "Shapes L" at bounding box center [222, 500] width 44 height 35
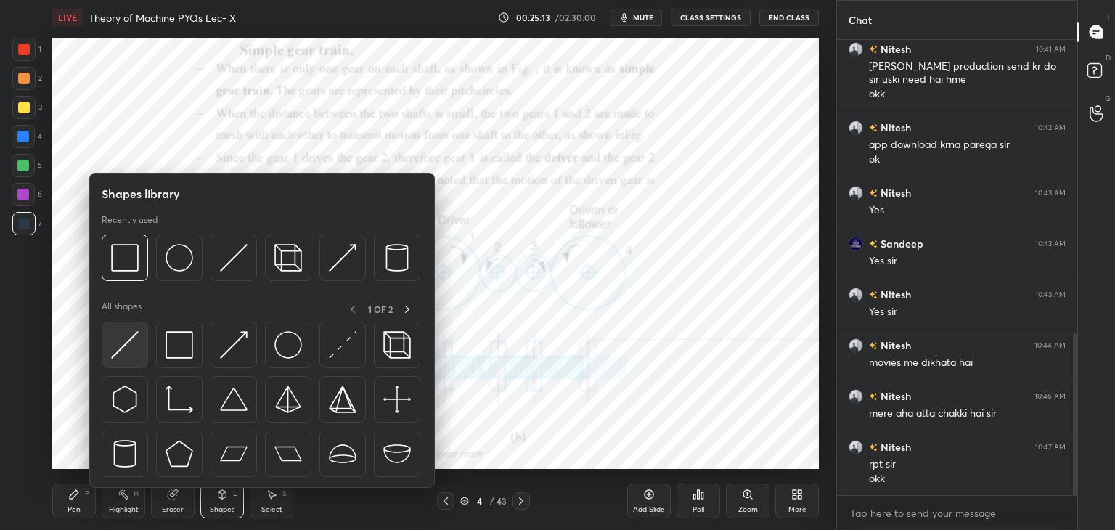
click at [125, 349] on img at bounding box center [125, 345] width 28 height 28
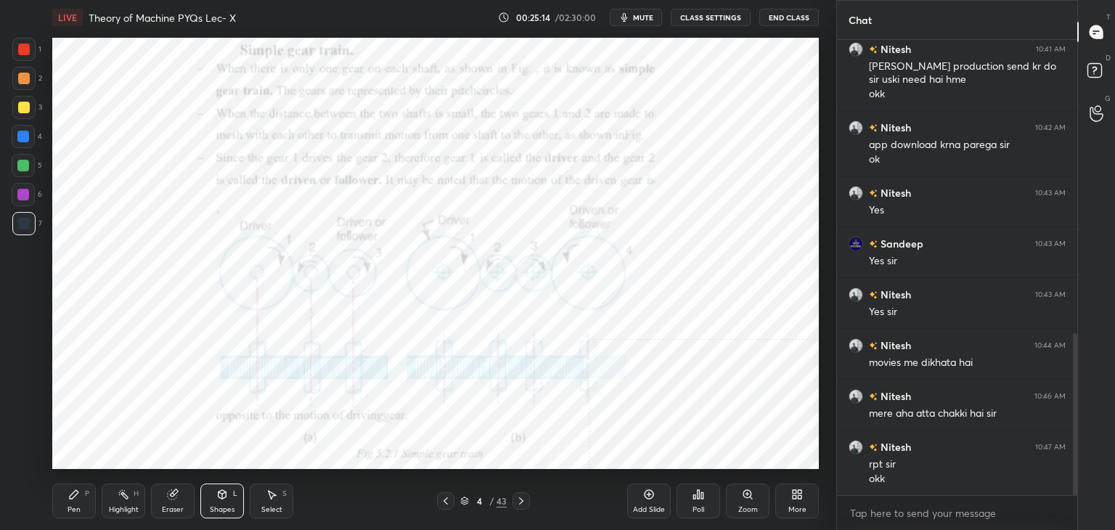
click at [28, 197] on div at bounding box center [23, 194] width 23 height 23
drag, startPoint x: 272, startPoint y: 490, endPoint x: 264, endPoint y: 473, distance: 18.8
click at [270, 491] on icon at bounding box center [272, 495] width 12 height 12
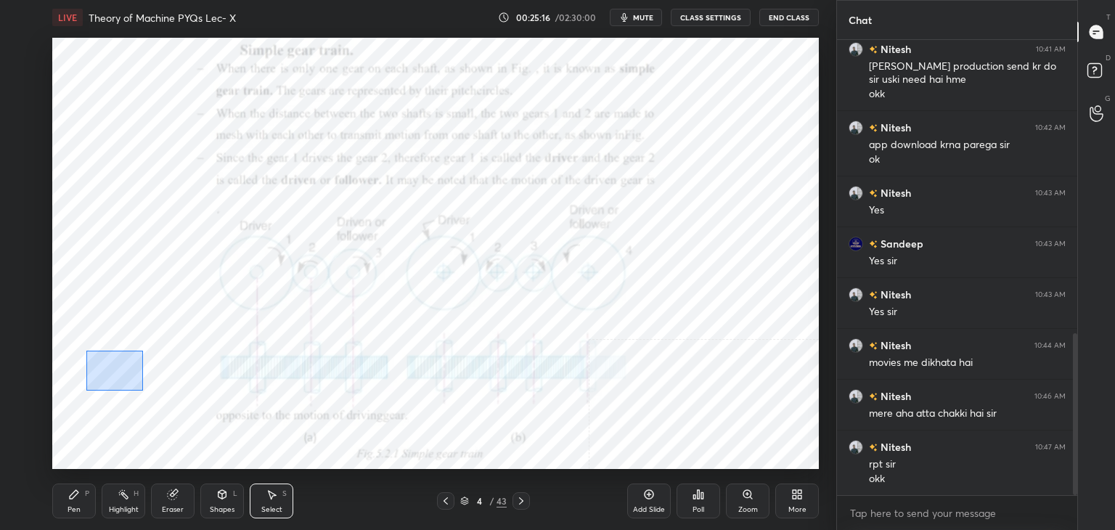
drag, startPoint x: 119, startPoint y: 380, endPoint x: 168, endPoint y: 399, distance: 51.9
click at [166, 403] on div "0 ° Undo Copy Duplicate Duplicate to new slide Delete" at bounding box center [435, 253] width 767 height 431
click at [200, 442] on div "0 ° Undo Copy Duplicate Duplicate to new slide Delete" at bounding box center [435, 253] width 767 height 431
drag, startPoint x: 95, startPoint y: 356, endPoint x: 176, endPoint y: 404, distance: 94.7
click at [177, 404] on div "0 ° Undo Copy Duplicate Duplicate to new slide Delete" at bounding box center [435, 253] width 767 height 431
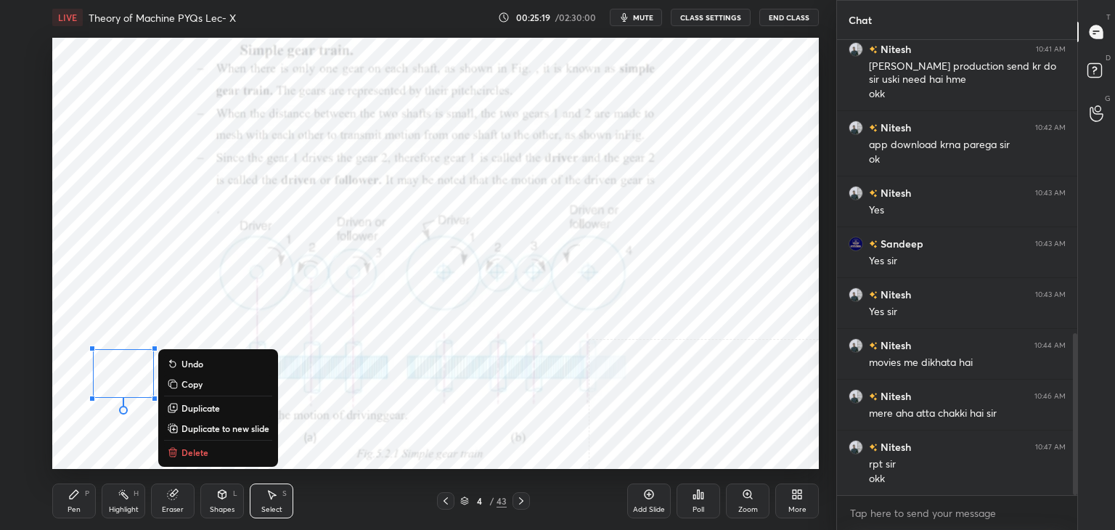
drag, startPoint x: 196, startPoint y: 446, endPoint x: 177, endPoint y: 436, distance: 21.1
click at [197, 445] on button "Delete" at bounding box center [218, 452] width 108 height 17
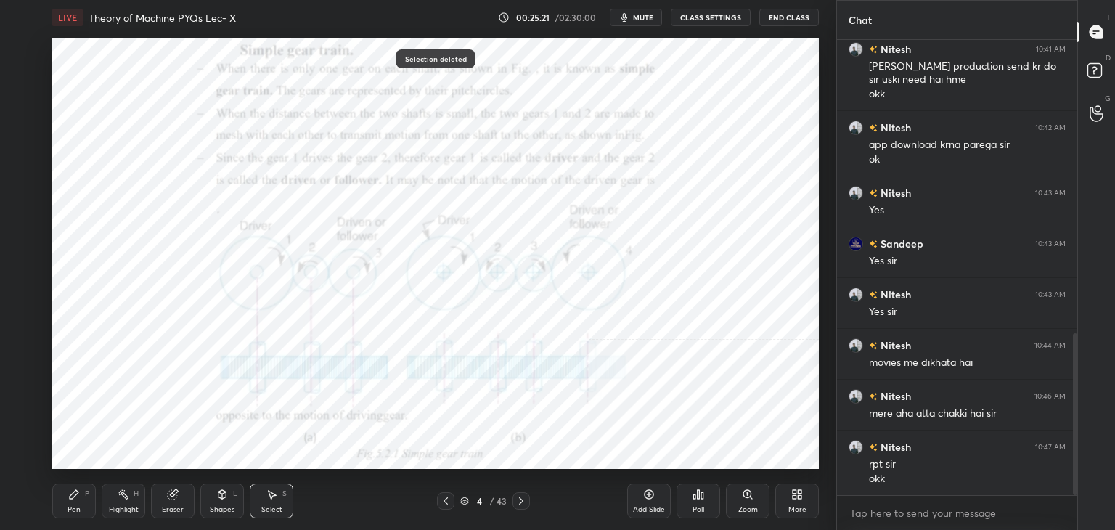
click at [226, 503] on div "Shapes L" at bounding box center [222, 500] width 44 height 35
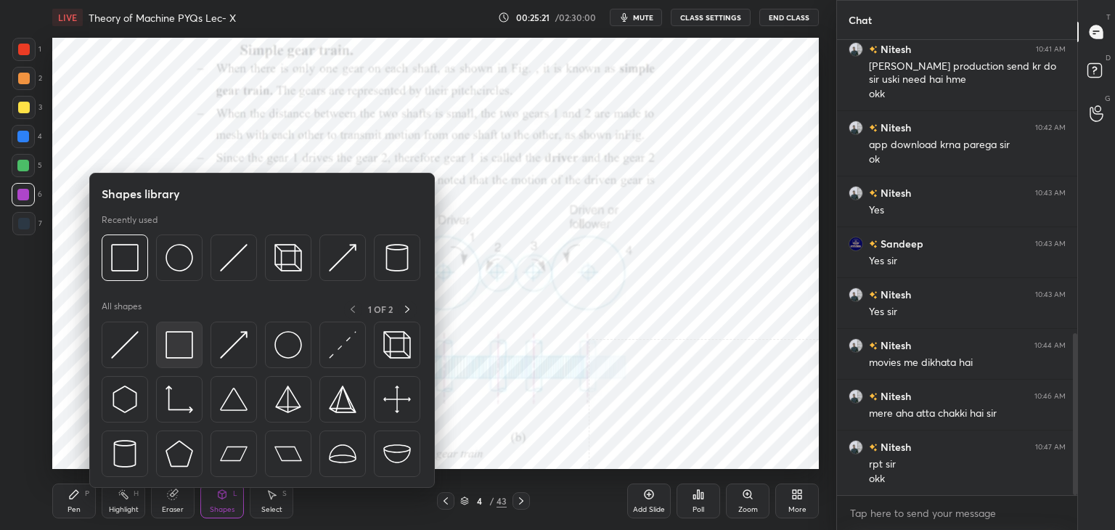
click at [181, 350] on img at bounding box center [180, 345] width 28 height 28
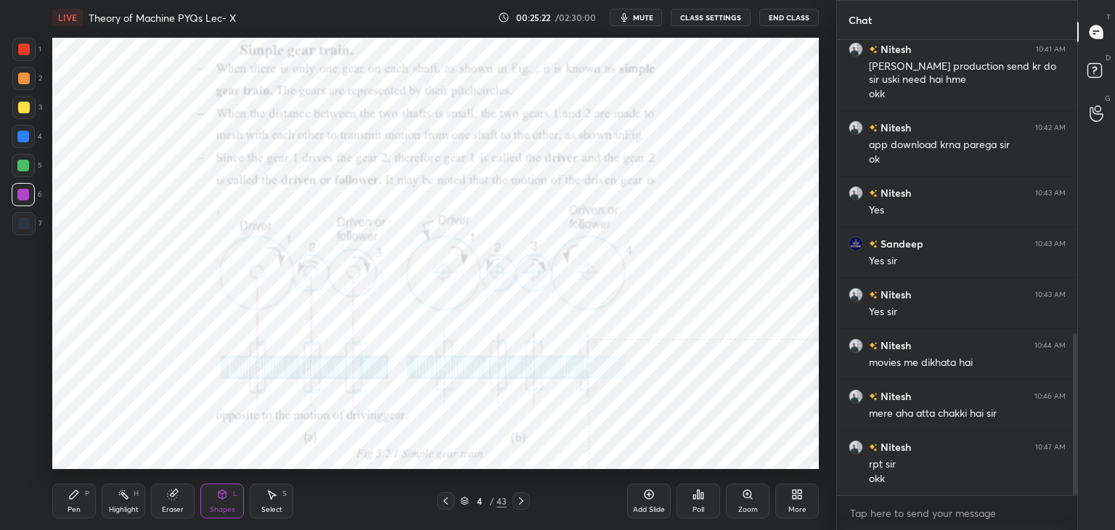
click at [25, 224] on div at bounding box center [24, 224] width 12 height 12
click at [21, 198] on div at bounding box center [23, 195] width 12 height 12
click at [90, 497] on div "Pen P" at bounding box center [74, 500] width 44 height 35
click at [29, 169] on div at bounding box center [23, 165] width 23 height 23
drag, startPoint x: 31, startPoint y: 85, endPoint x: 32, endPoint y: 97, distance: 12.4
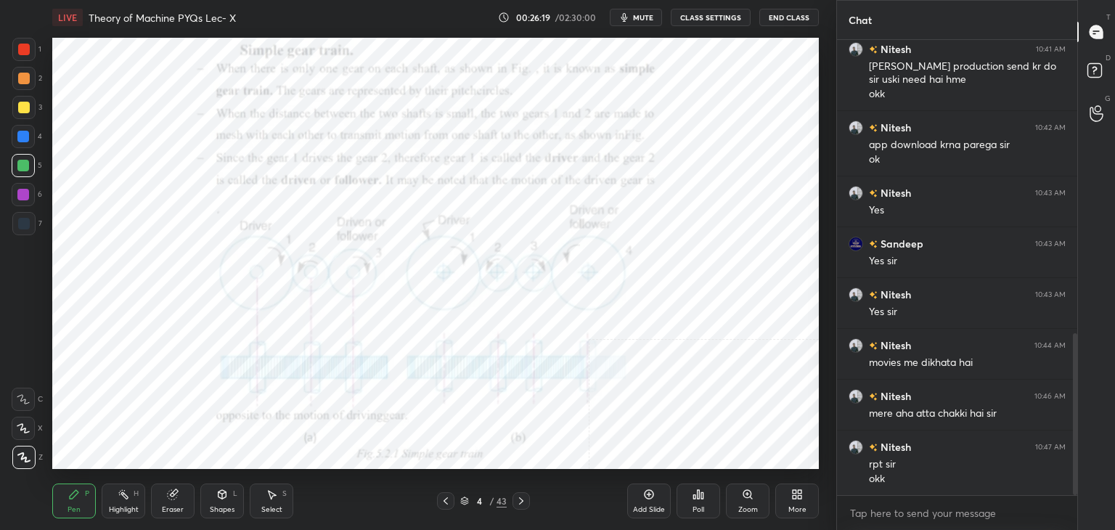
click at [31, 86] on div at bounding box center [23, 78] width 23 height 23
drag, startPoint x: 216, startPoint y: 507, endPoint x: 211, endPoint y: 492, distance: 15.4
click at [216, 508] on div "Shapes" at bounding box center [222, 509] width 25 height 7
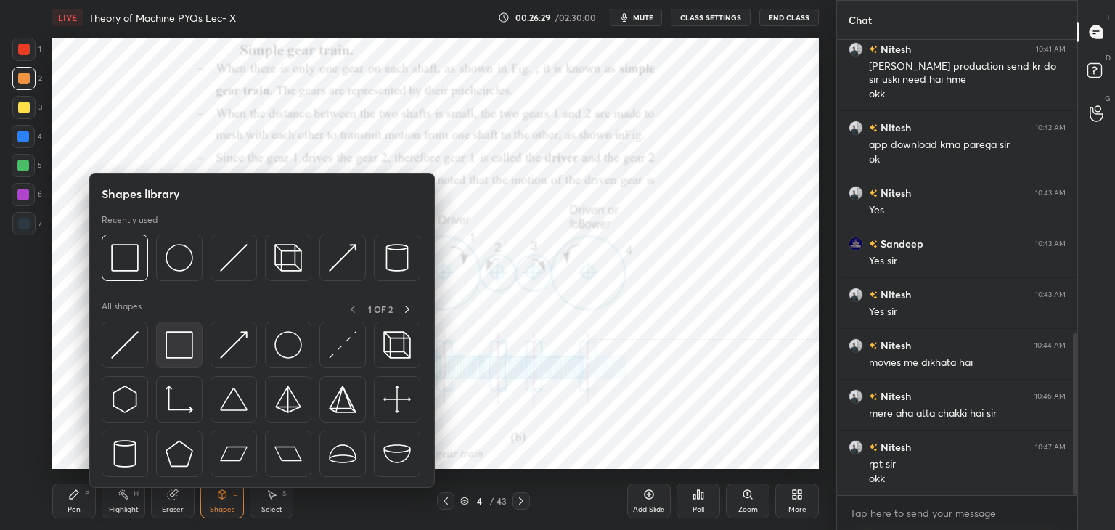
click at [166, 359] on div at bounding box center [179, 345] width 46 height 46
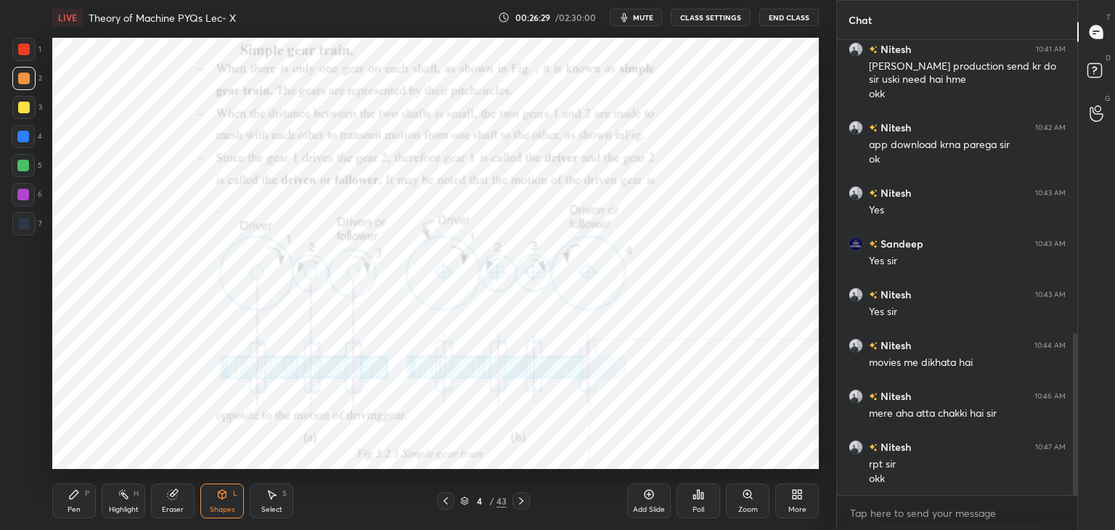
click at [27, 226] on div at bounding box center [24, 224] width 12 height 12
click at [183, 497] on div "Eraser" at bounding box center [173, 500] width 44 height 35
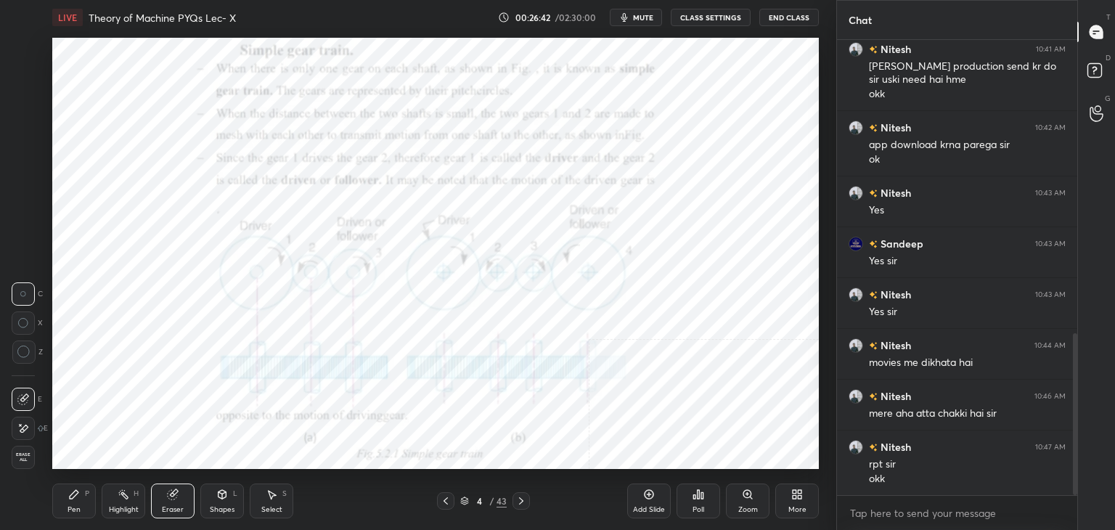
drag, startPoint x: 216, startPoint y: 507, endPoint x: 212, endPoint y: 488, distance: 19.2
click at [216, 507] on div "Shapes" at bounding box center [222, 509] width 25 height 7
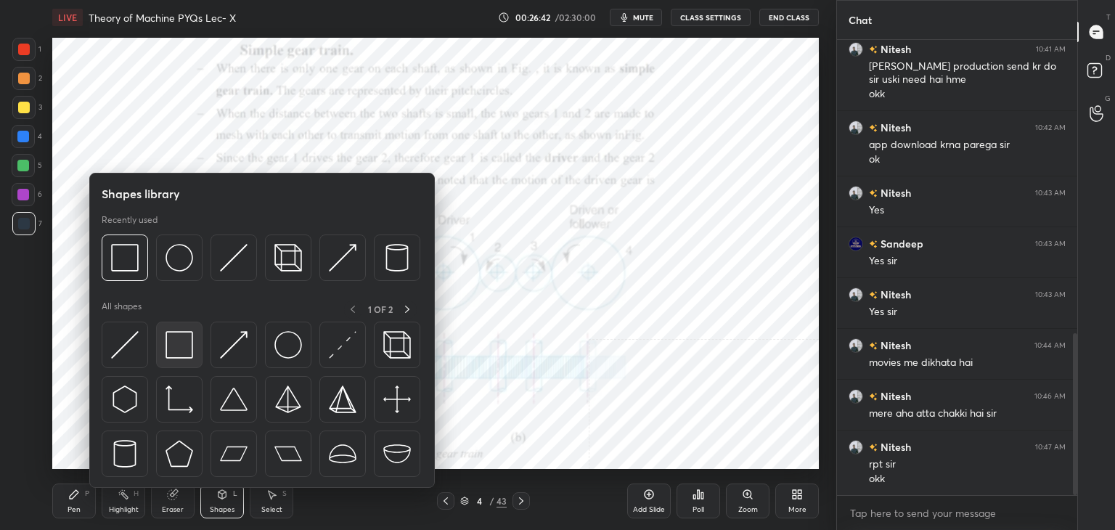
click at [178, 346] on img at bounding box center [180, 345] width 28 height 28
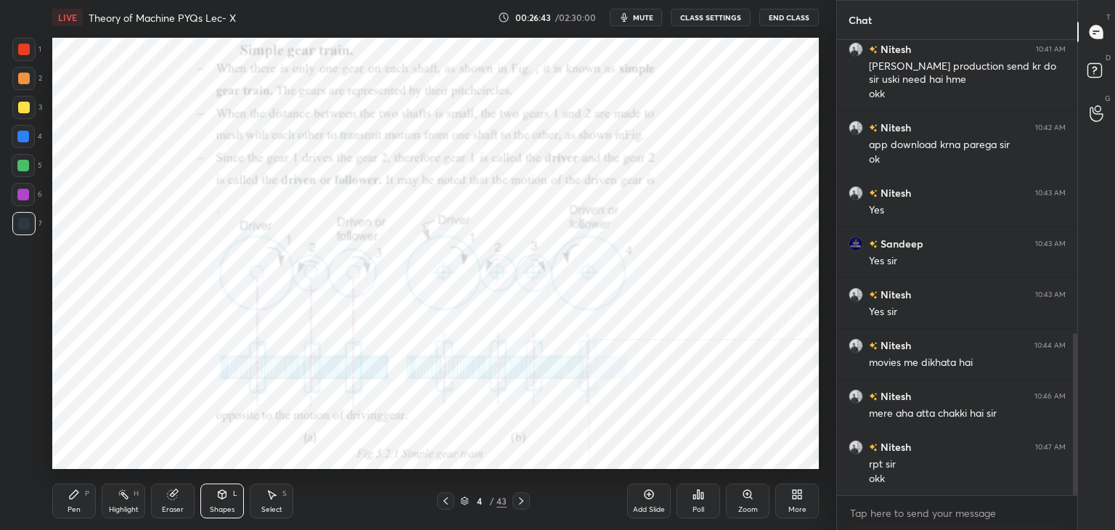
drag, startPoint x: 25, startPoint y: 195, endPoint x: 28, endPoint y: 203, distance: 8.5
click at [24, 193] on div at bounding box center [23, 195] width 12 height 12
click at [25, 169] on div at bounding box center [23, 166] width 12 height 12
click at [25, 139] on div at bounding box center [23, 137] width 12 height 12
click at [130, 488] on div "Highlight H" at bounding box center [124, 500] width 44 height 35
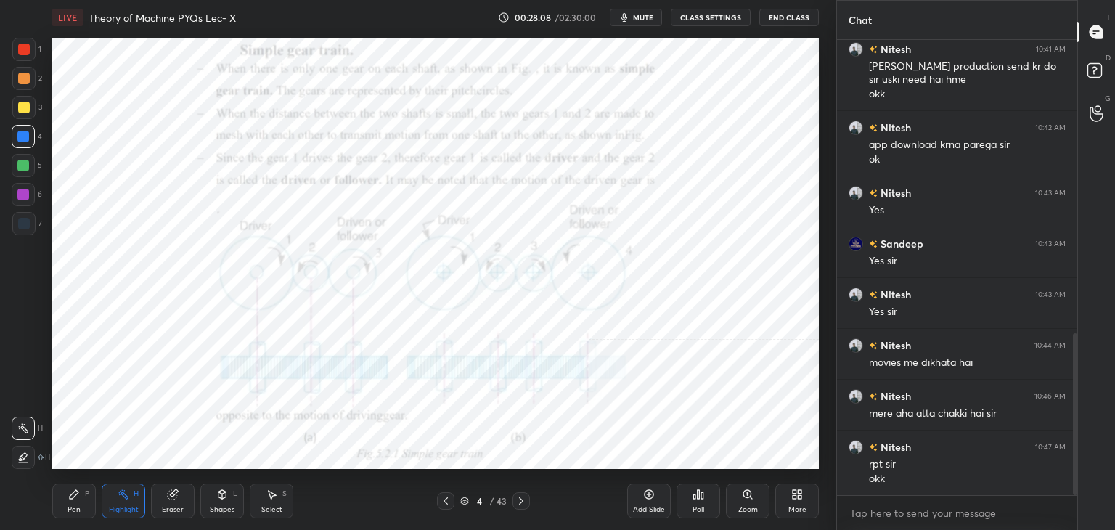
scroll to position [877, 0]
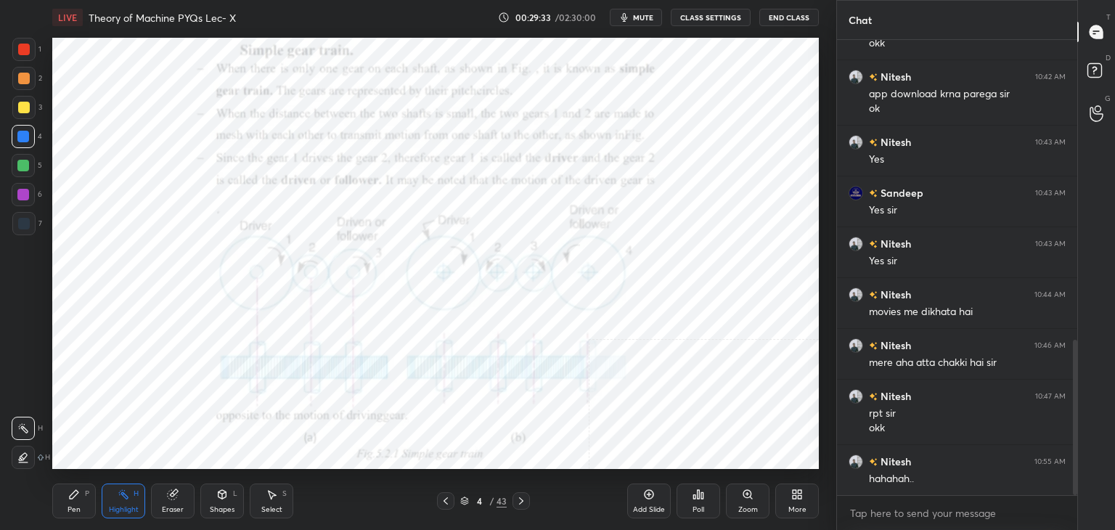
click at [129, 484] on div "Highlight H" at bounding box center [124, 500] width 44 height 35
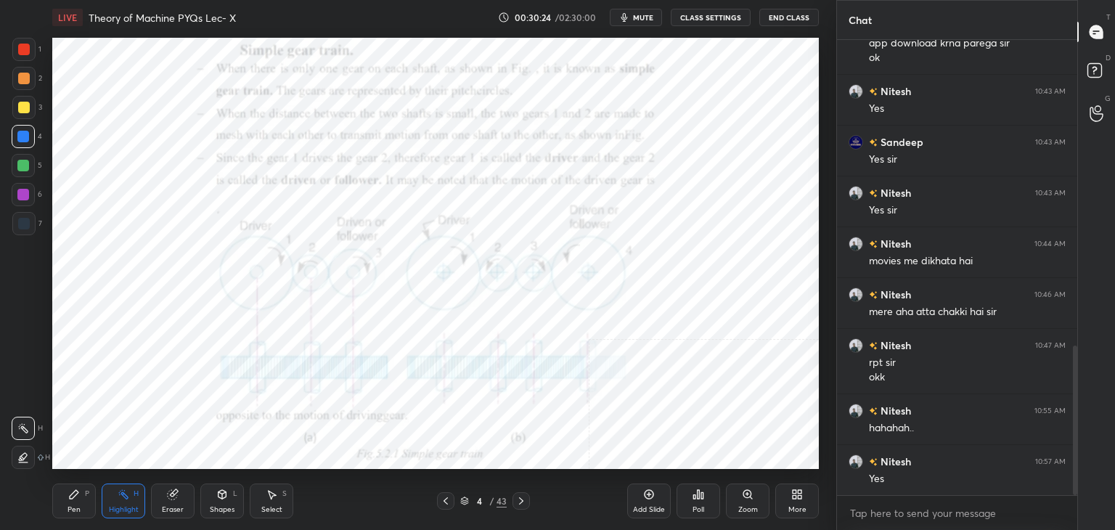
drag, startPoint x: 267, startPoint y: 492, endPoint x: 254, endPoint y: 473, distance: 23.6
click at [266, 492] on icon at bounding box center [272, 495] width 12 height 12
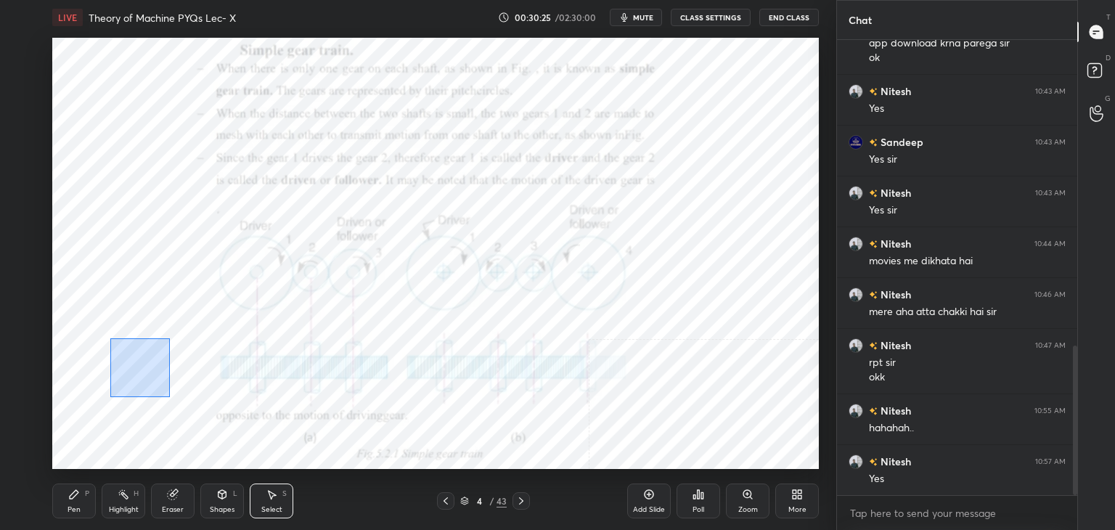
drag, startPoint x: 110, startPoint y: 338, endPoint x: 189, endPoint y: 409, distance: 106.4
click at [189, 409] on div "0 ° Undo Copy Duplicate Duplicate to new slide Delete" at bounding box center [435, 253] width 767 height 431
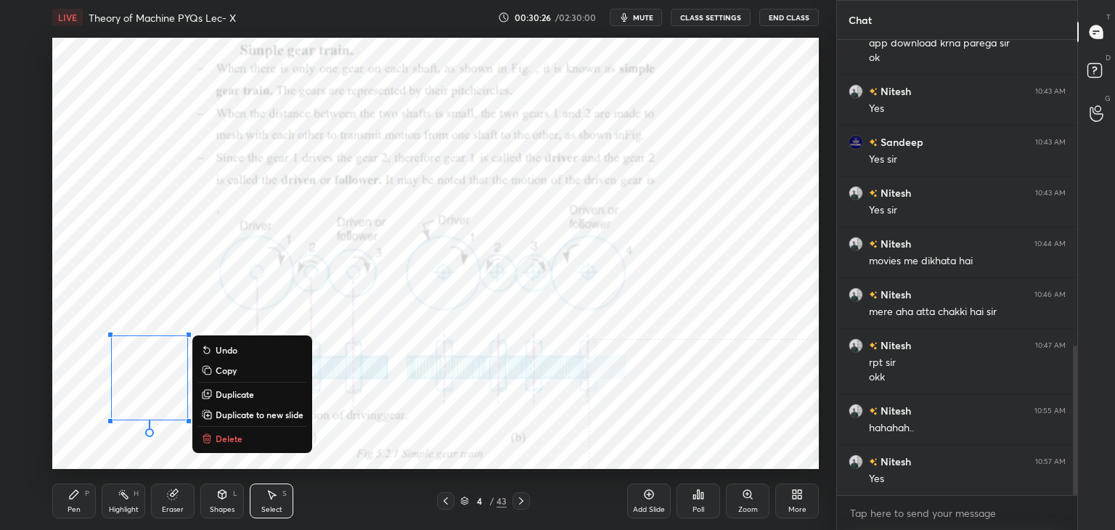
drag, startPoint x: 226, startPoint y: 433, endPoint x: 229, endPoint y: 407, distance: 26.3
click at [226, 433] on p "Delete" at bounding box center [229, 439] width 27 height 12
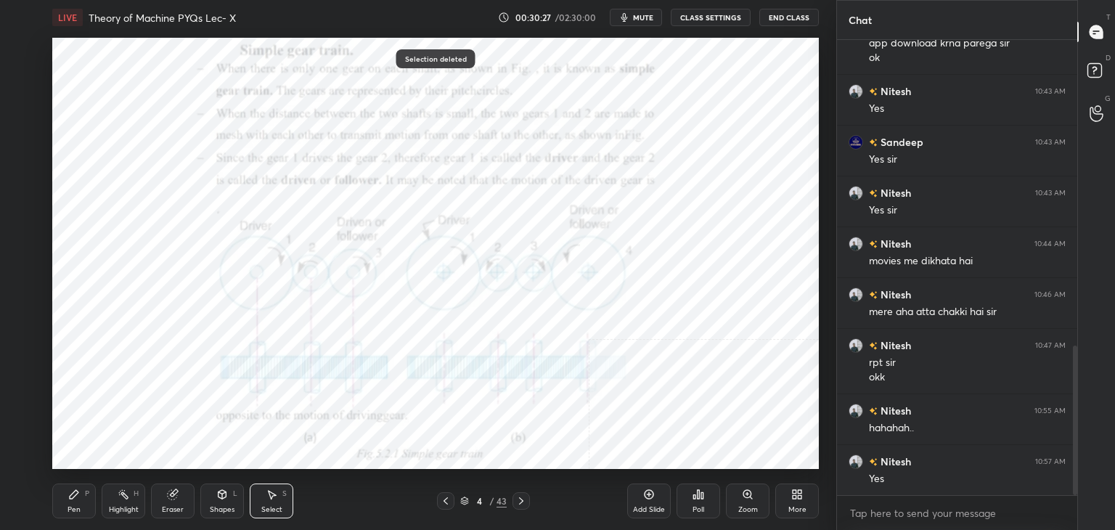
drag, startPoint x: 228, startPoint y: 508, endPoint x: 227, endPoint y: 499, distance: 9.5
click at [228, 507] on div "Shapes" at bounding box center [222, 509] width 25 height 7
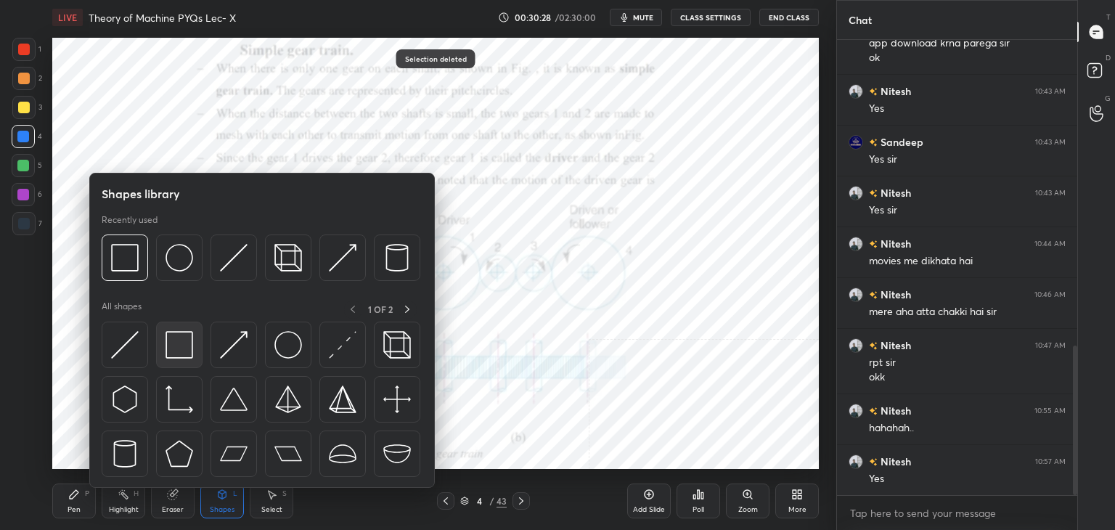
click at [184, 354] on img at bounding box center [180, 345] width 28 height 28
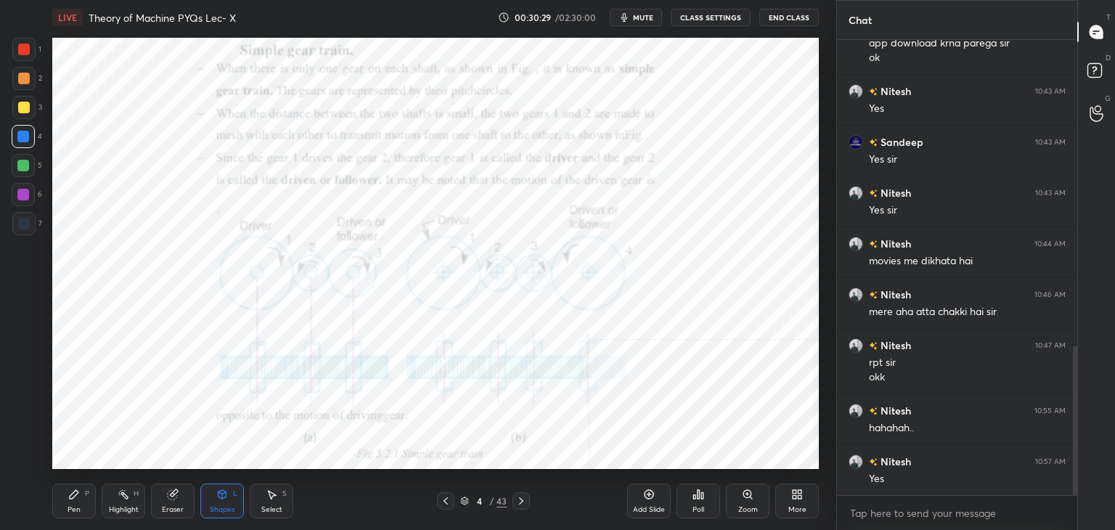
click at [26, 195] on div at bounding box center [23, 195] width 12 height 12
click at [276, 491] on icon at bounding box center [272, 495] width 12 height 12
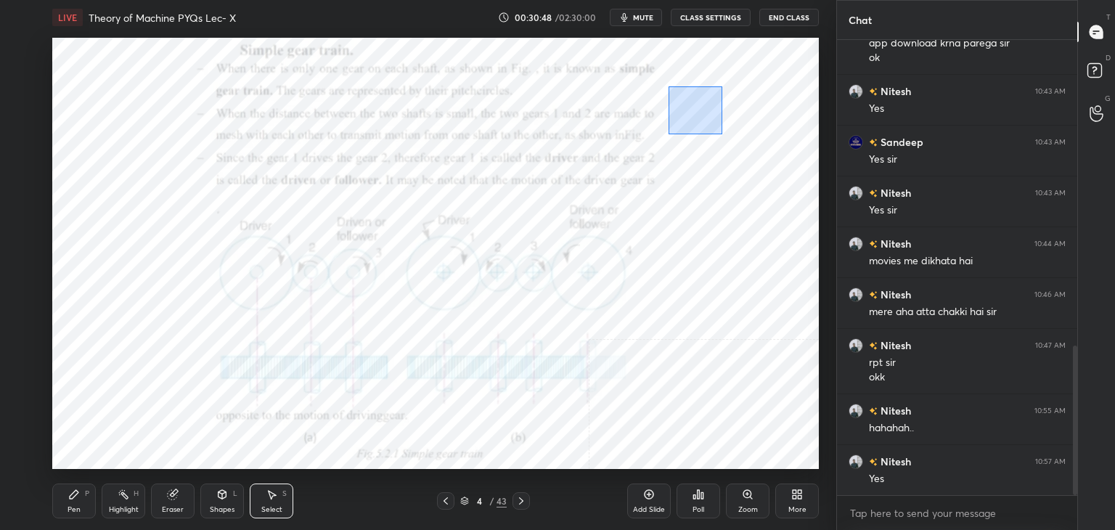
drag, startPoint x: 668, startPoint y: 86, endPoint x: 801, endPoint y: 169, distance: 156.5
click at [801, 169] on div "0 ° Undo Copy Duplicate Duplicate to new slide Delete" at bounding box center [435, 253] width 767 height 431
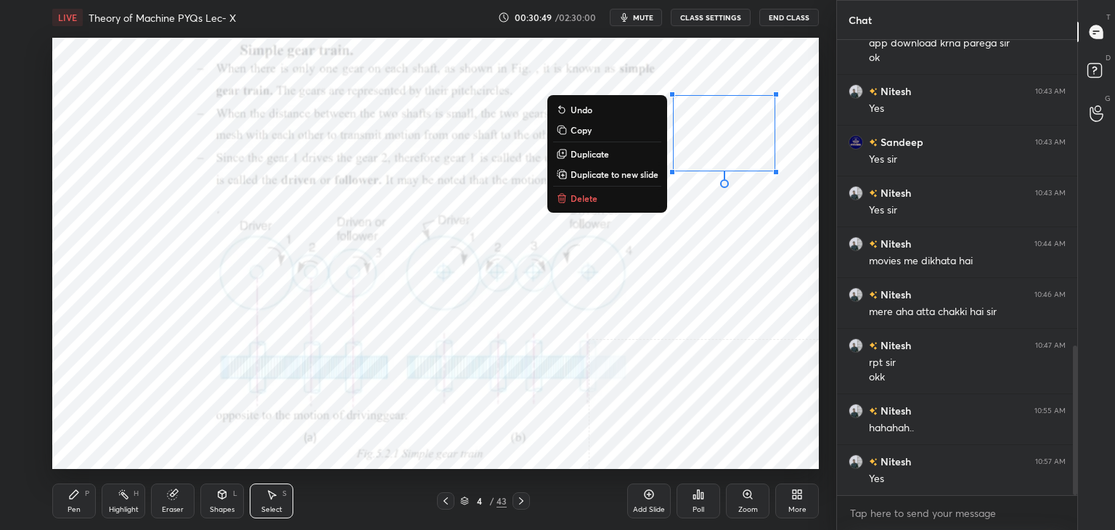
click at [592, 195] on p "Delete" at bounding box center [584, 198] width 27 height 12
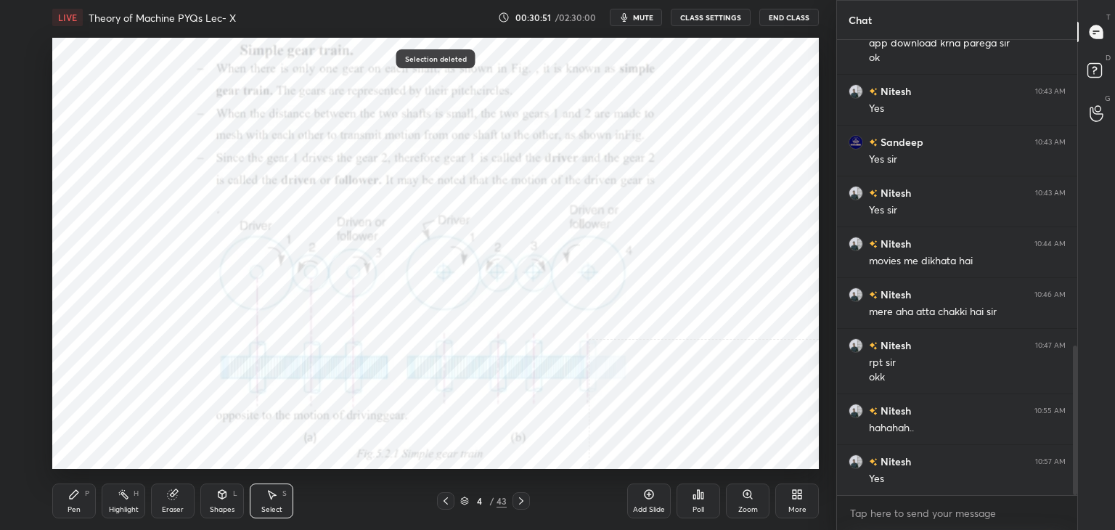
drag, startPoint x: 134, startPoint y: 497, endPoint x: 137, endPoint y: 475, distance: 22.8
click at [134, 495] on div "H" at bounding box center [136, 493] width 5 height 7
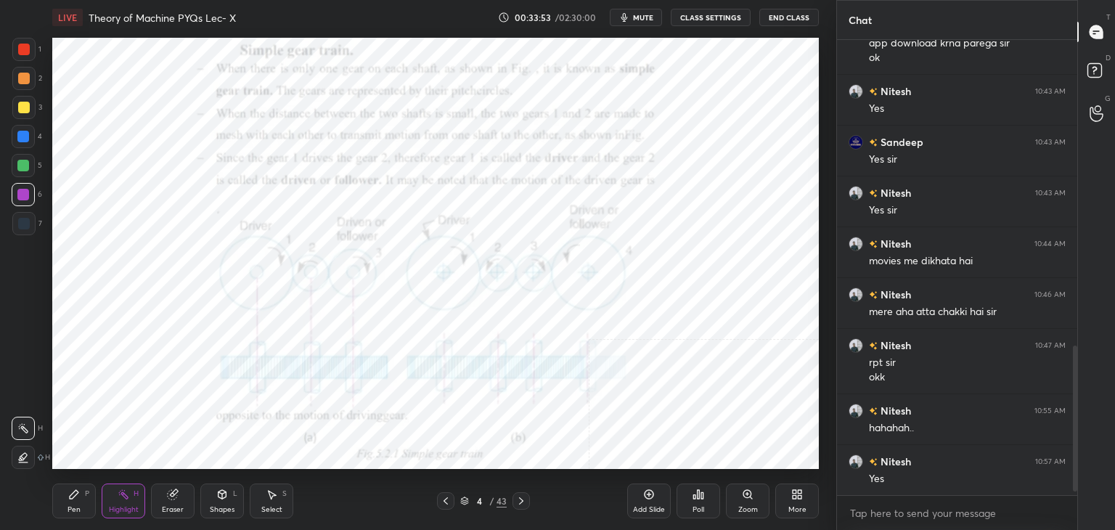
scroll to position [979, 0]
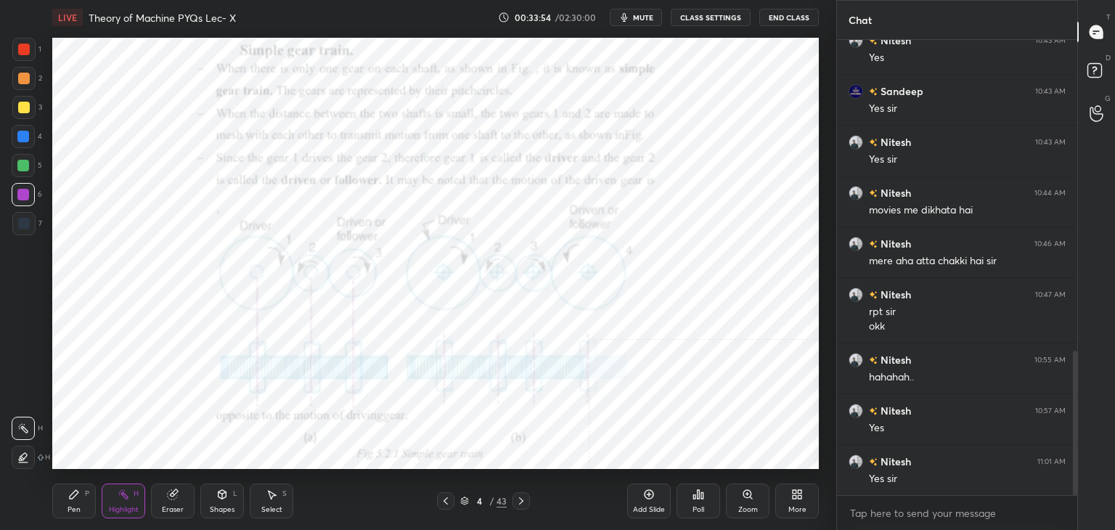
click at [799, 497] on icon at bounding box center [800, 497] width 4 height 4
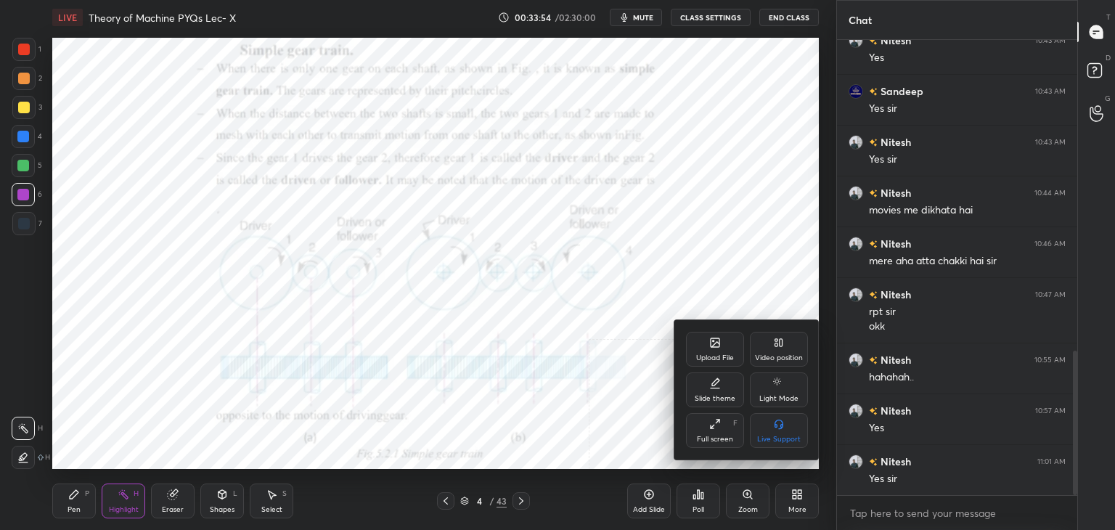
click at [712, 358] on div "Upload File" at bounding box center [715, 357] width 38 height 7
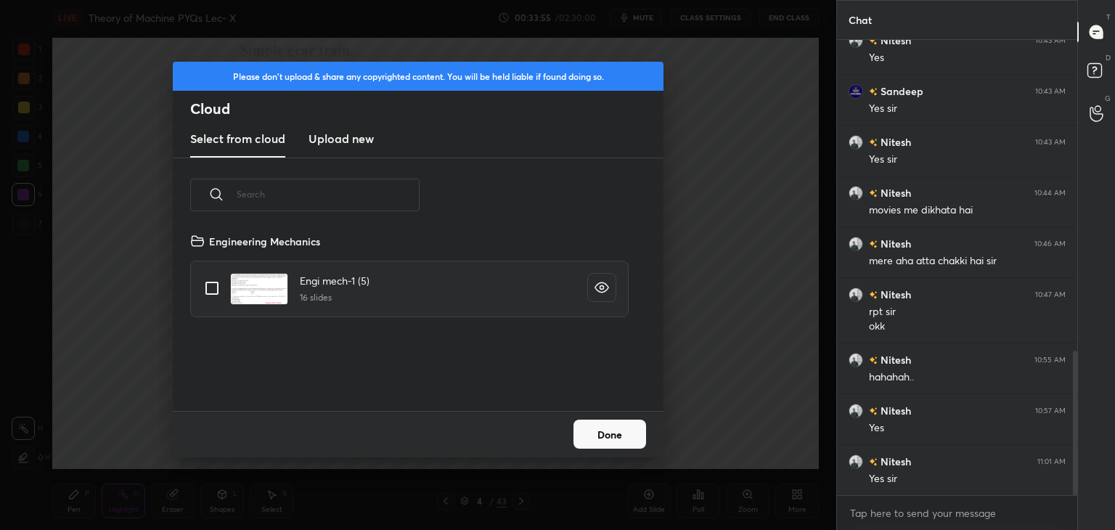
drag, startPoint x: 333, startPoint y: 138, endPoint x: 334, endPoint y: 145, distance: 7.3
click at [333, 138] on h3 "Upload new" at bounding box center [341, 138] width 65 height 17
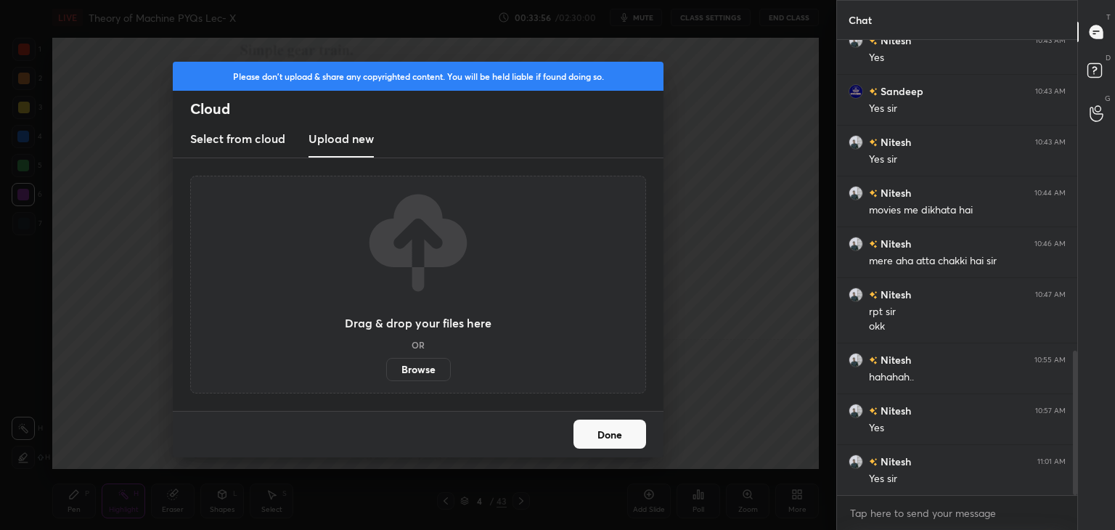
click at [406, 366] on label "Browse" at bounding box center [418, 369] width 65 height 23
click at [386, 366] on input "Browse" at bounding box center [386, 369] width 0 height 23
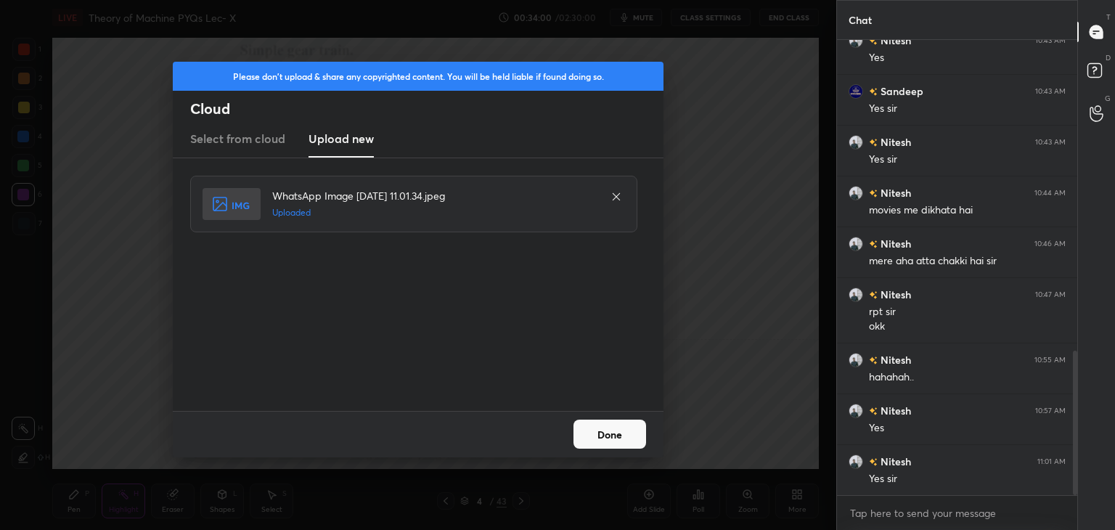
click at [601, 430] on button "Done" at bounding box center [609, 434] width 73 height 29
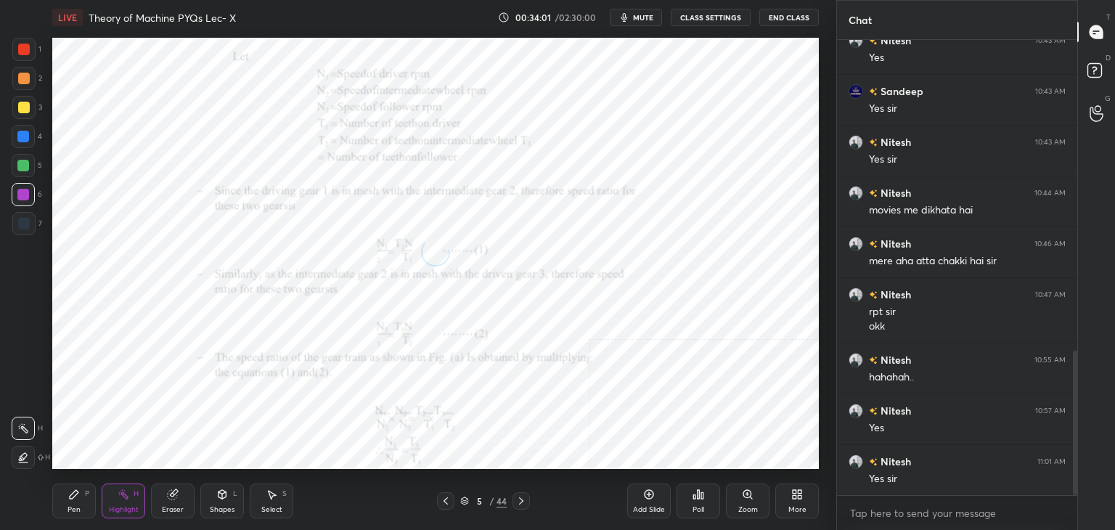
drag, startPoint x: 215, startPoint y: 498, endPoint x: 211, endPoint y: 488, distance: 11.1
click at [216, 499] on div "Shapes L" at bounding box center [222, 500] width 44 height 35
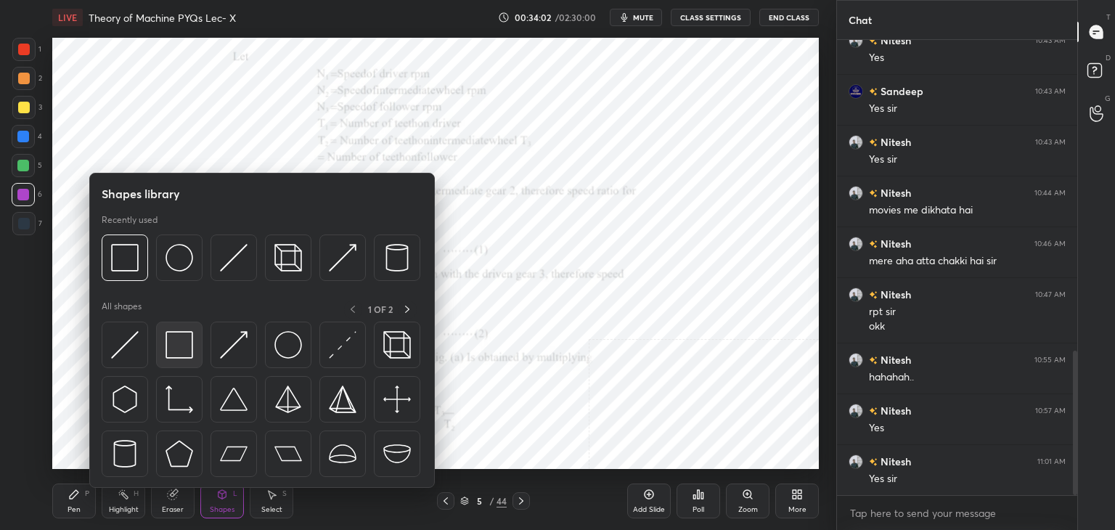
click at [171, 343] on img at bounding box center [180, 345] width 28 height 28
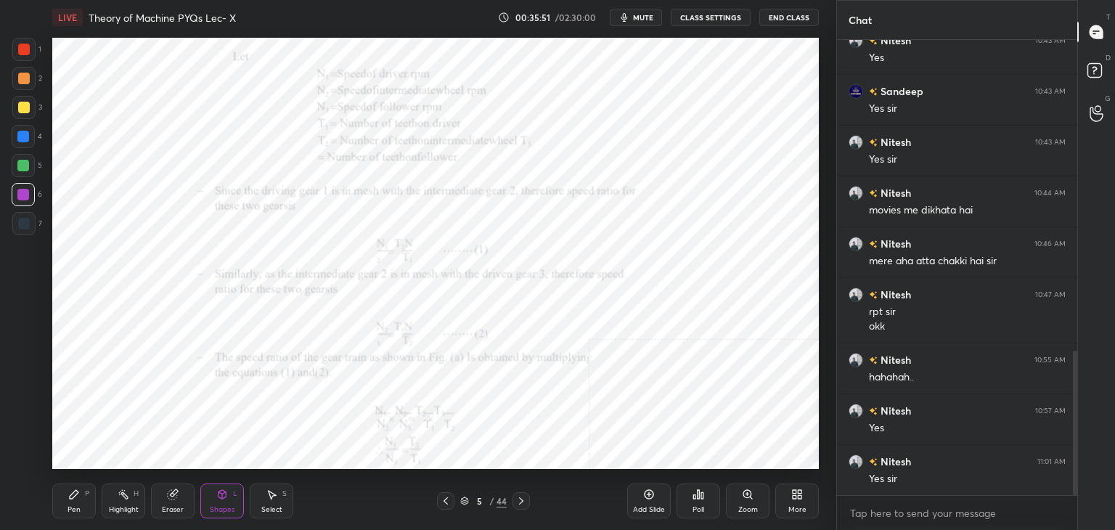
click at [795, 496] on icon at bounding box center [795, 497] width 4 height 4
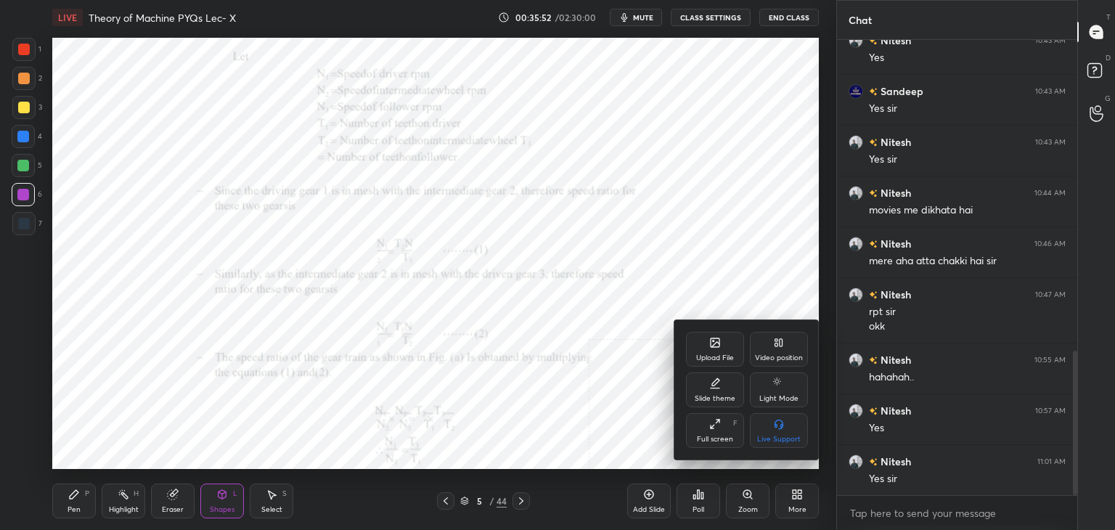
click at [711, 352] on div "Upload File" at bounding box center [715, 349] width 58 height 35
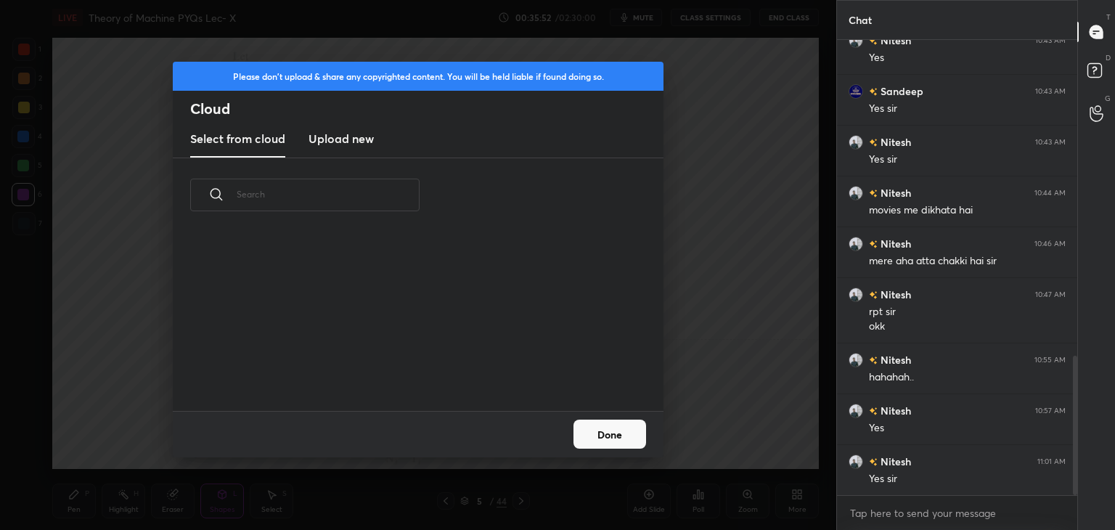
scroll to position [1029, 0]
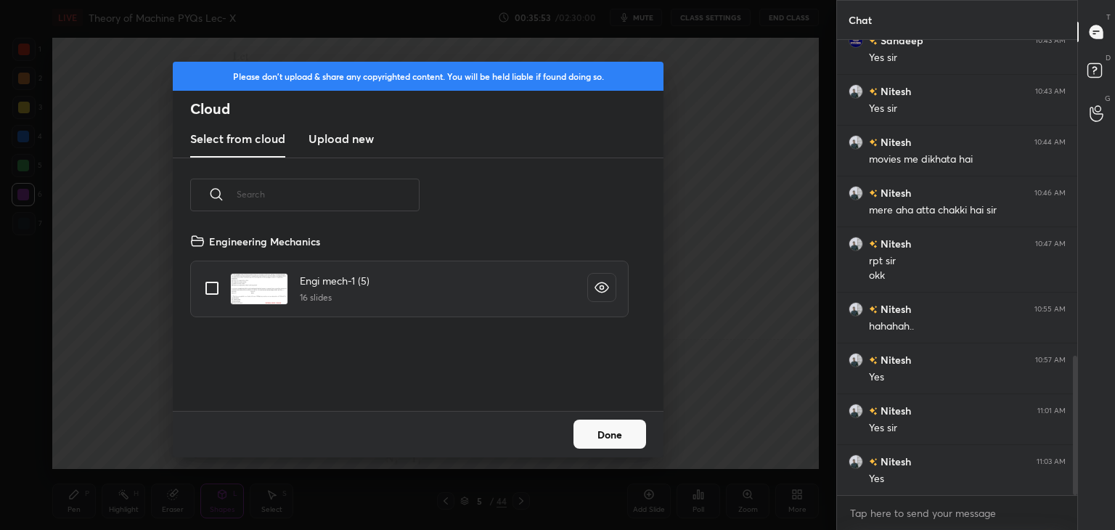
click at [340, 131] on h3 "Upload new" at bounding box center [341, 138] width 65 height 17
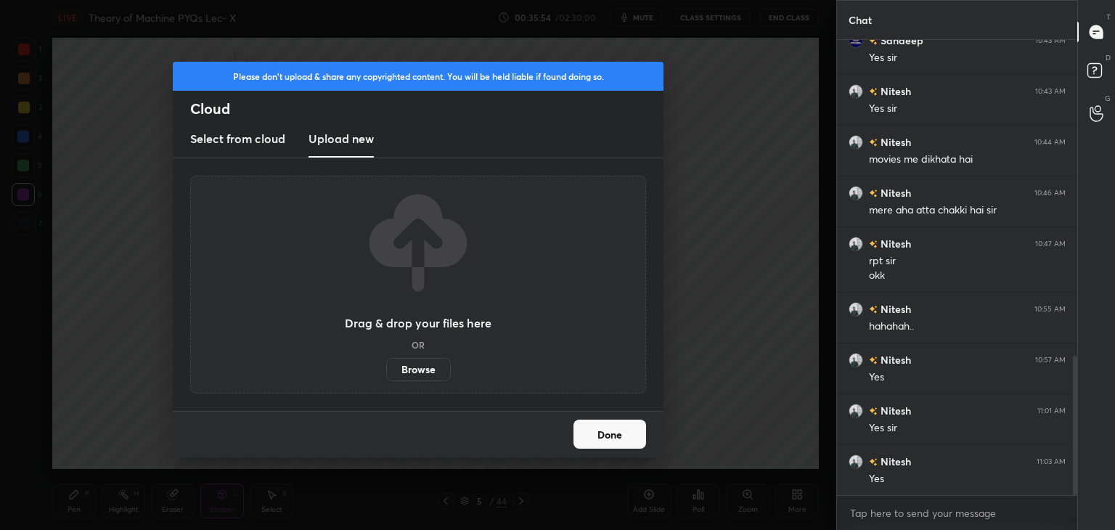
click at [429, 369] on label "Browse" at bounding box center [418, 369] width 65 height 23
click at [386, 369] on input "Browse" at bounding box center [386, 369] width 0 height 23
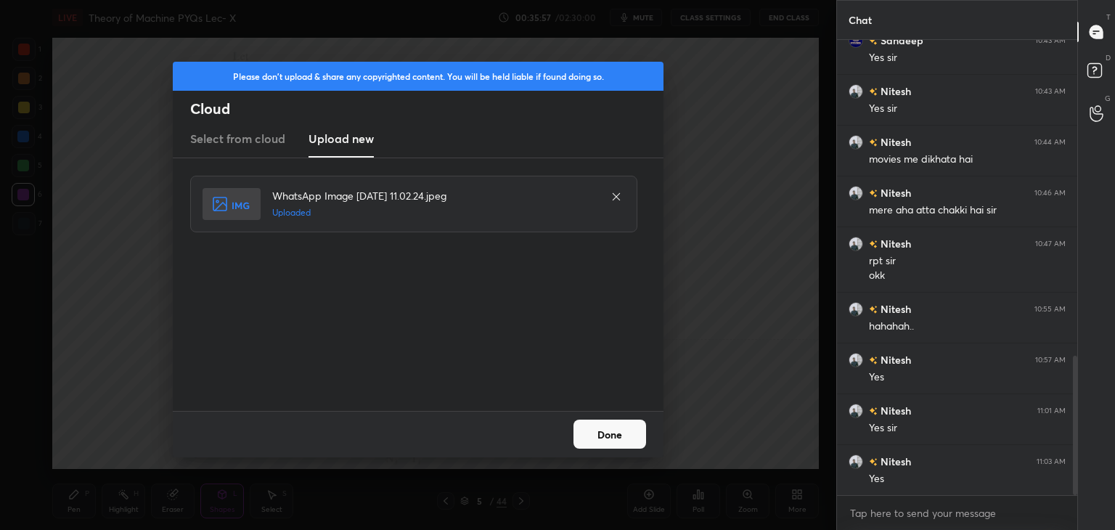
click at [604, 442] on button "Done" at bounding box center [609, 434] width 73 height 29
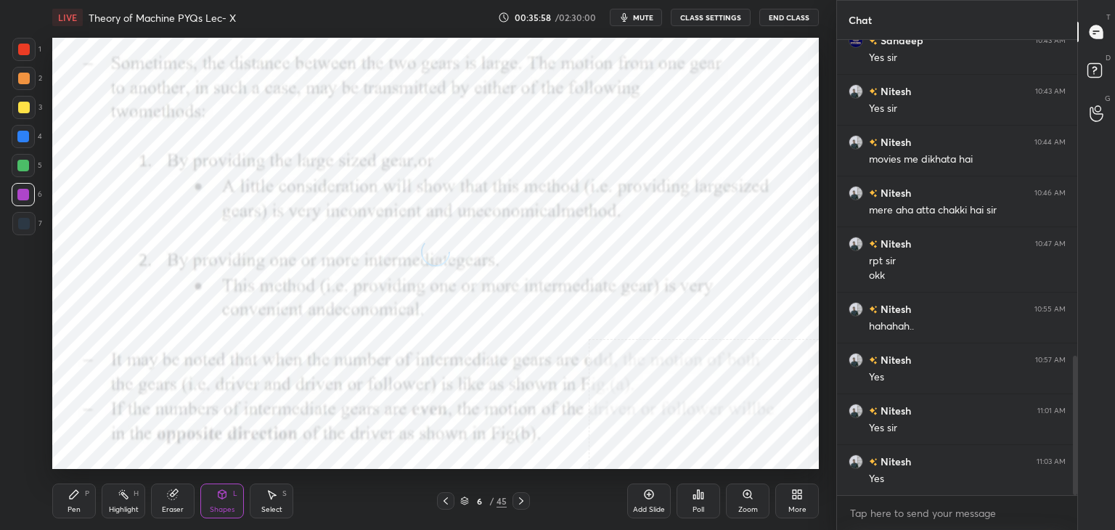
click at [220, 498] on icon at bounding box center [222, 495] width 12 height 12
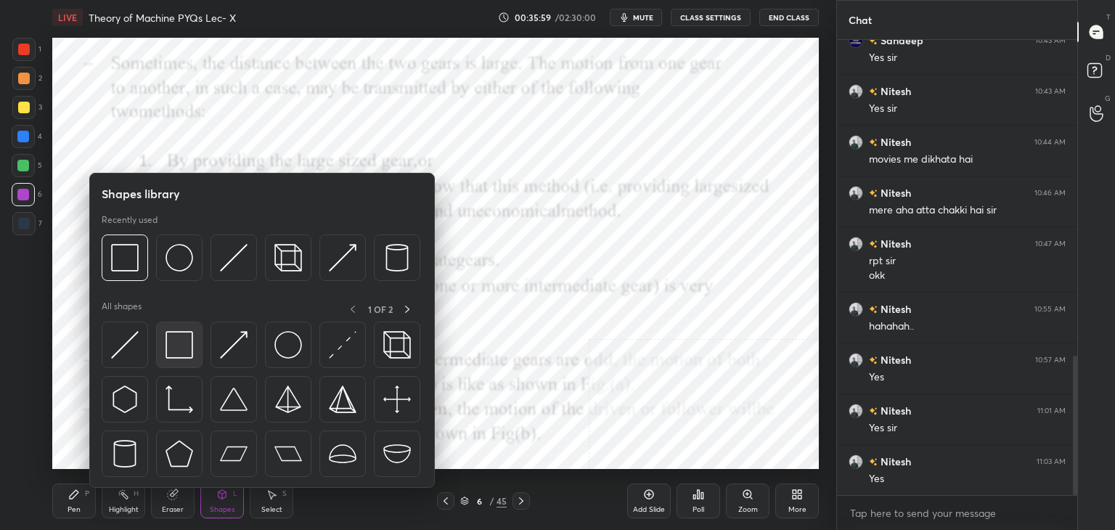
click at [181, 331] on img at bounding box center [180, 345] width 28 height 28
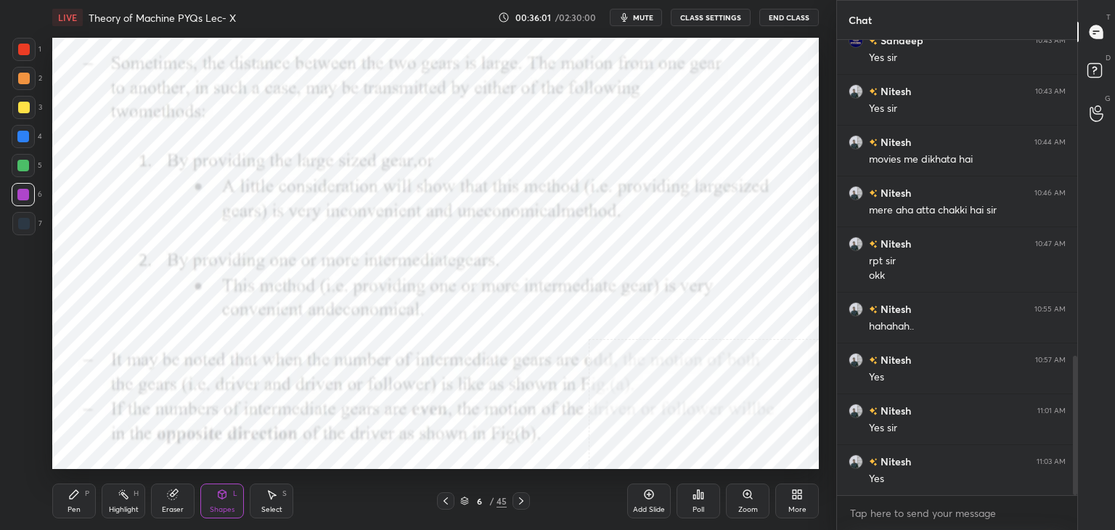
click at [29, 52] on div at bounding box center [24, 50] width 12 height 12
click at [25, 189] on div at bounding box center [23, 195] width 12 height 12
click at [448, 498] on icon at bounding box center [446, 501] width 12 height 12
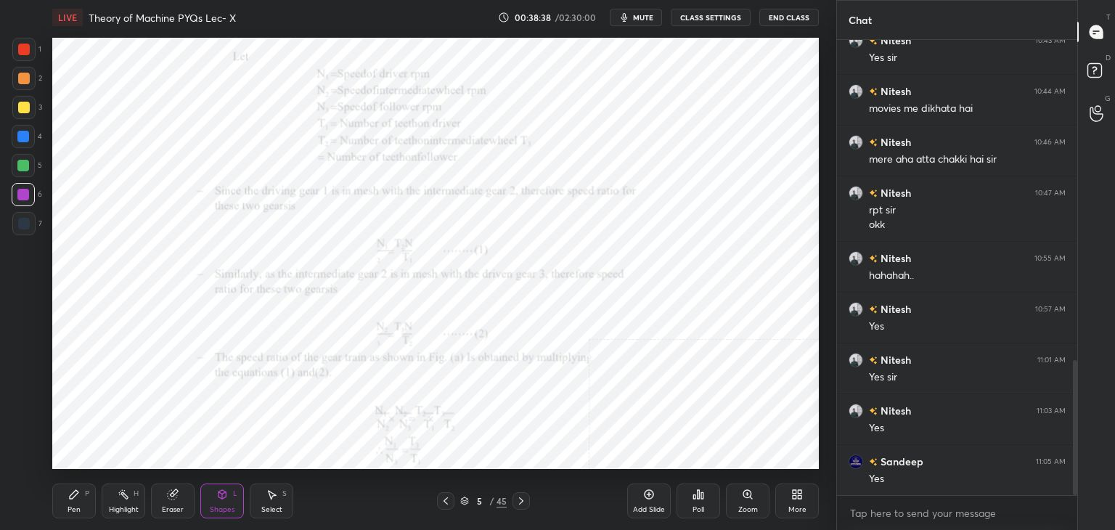
click at [444, 500] on icon at bounding box center [446, 500] width 4 height 7
click at [114, 497] on div "Highlight H" at bounding box center [124, 500] width 44 height 35
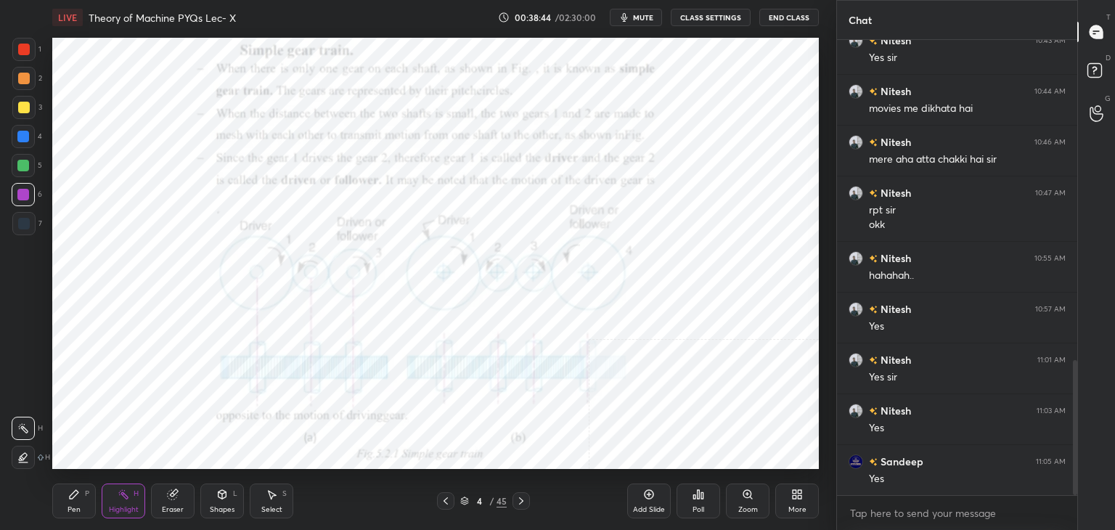
drag, startPoint x: 234, startPoint y: 511, endPoint x: 232, endPoint y: 504, distance: 7.6
click at [232, 511] on div "Shapes L" at bounding box center [222, 500] width 44 height 35
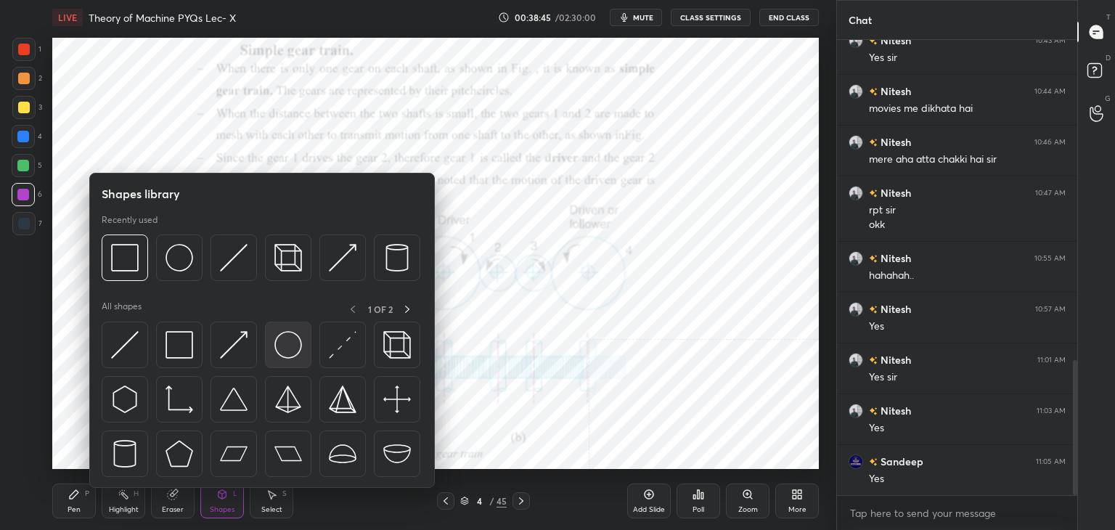
click at [285, 343] on img at bounding box center [288, 345] width 28 height 28
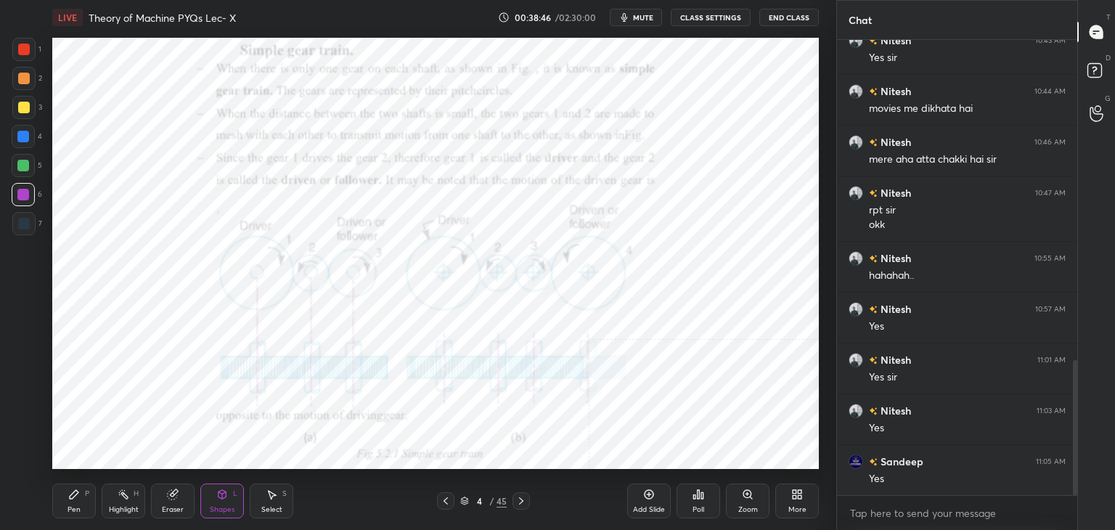
click at [24, 224] on div at bounding box center [24, 224] width 12 height 12
click at [282, 502] on div "Select S" at bounding box center [272, 500] width 44 height 35
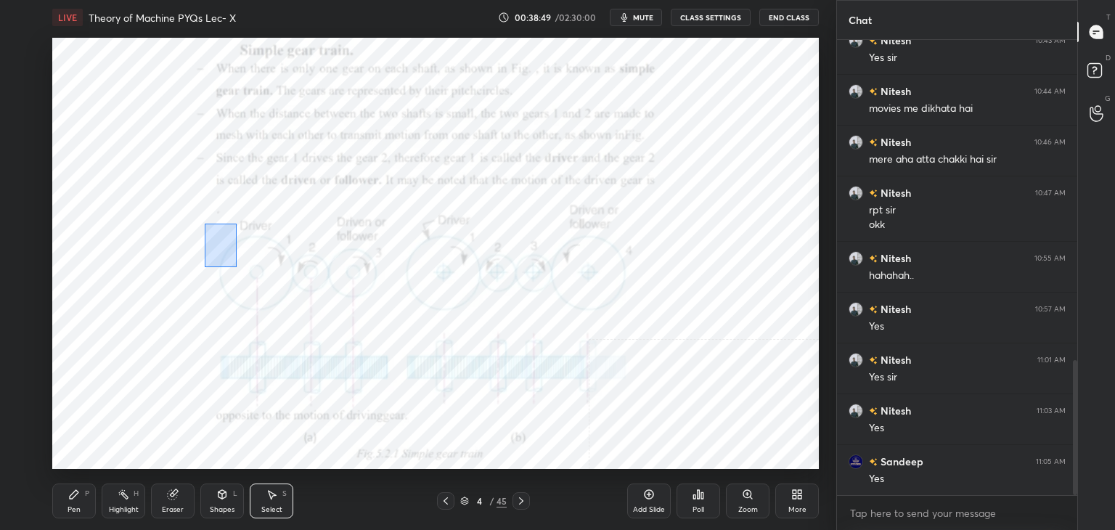
drag, startPoint x: 204, startPoint y: 224, endPoint x: 301, endPoint y: 295, distance: 120.4
click at [270, 300] on div "0 ° Undo Copy Duplicate Duplicate to new slide Delete" at bounding box center [435, 253] width 767 height 431
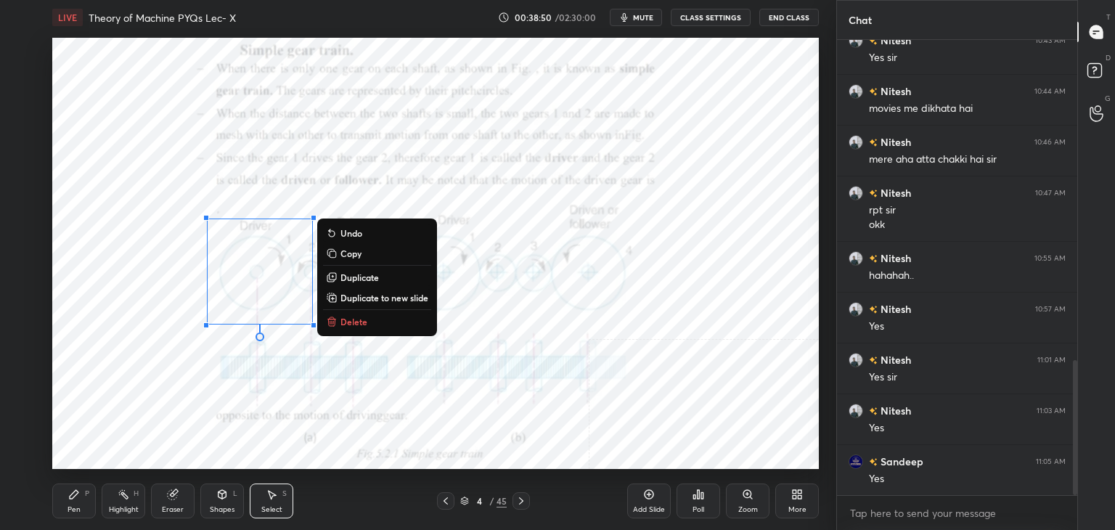
click at [354, 256] on p "Copy" at bounding box center [350, 254] width 21 height 12
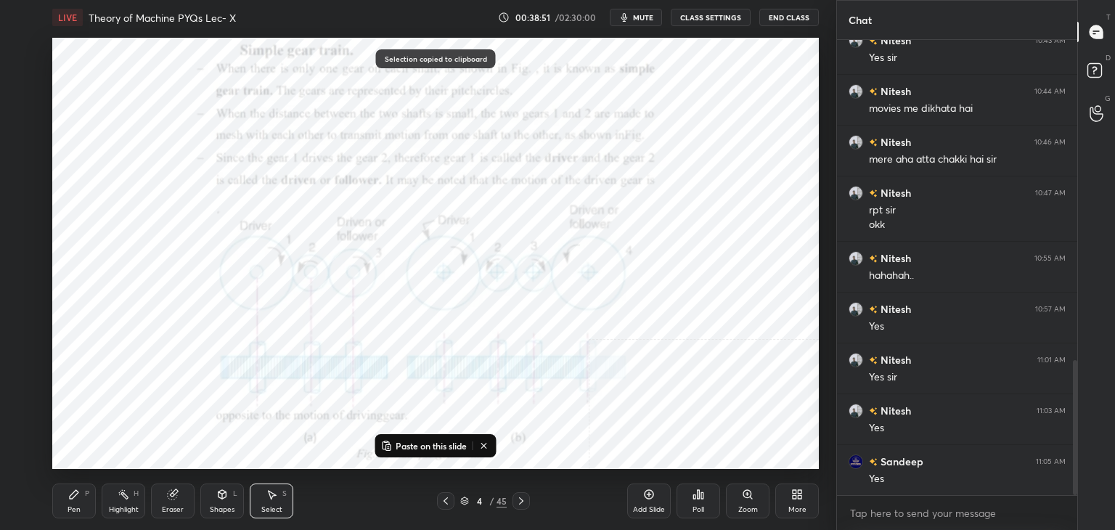
click at [407, 446] on p "Paste on this slide" at bounding box center [431, 446] width 71 height 12
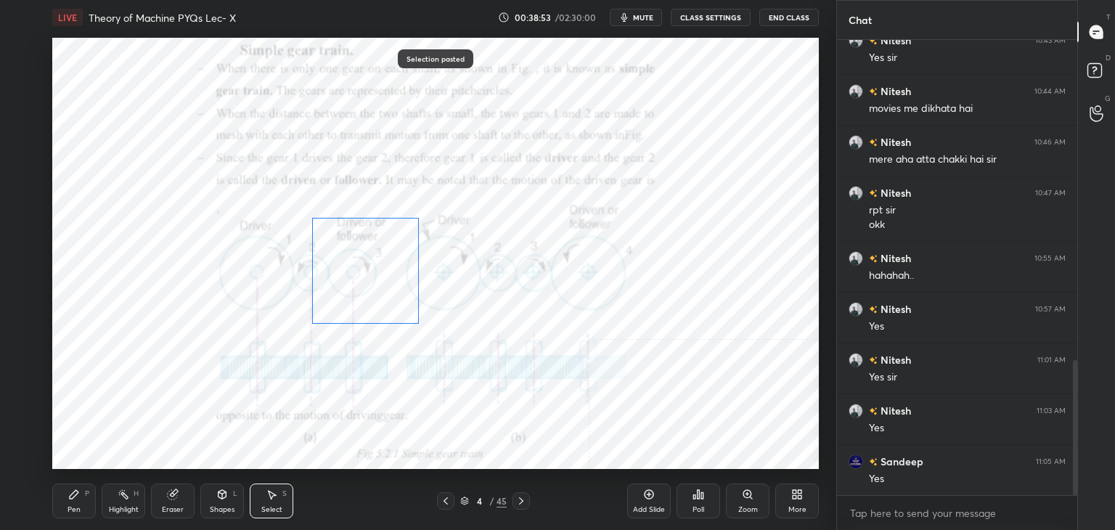
drag, startPoint x: 300, startPoint y: 295, endPoint x: 388, endPoint y: 277, distance: 90.6
click at [388, 277] on div "0 ° Undo Copy Paste here Duplicate Duplicate to new slide Delete" at bounding box center [435, 253] width 767 height 431
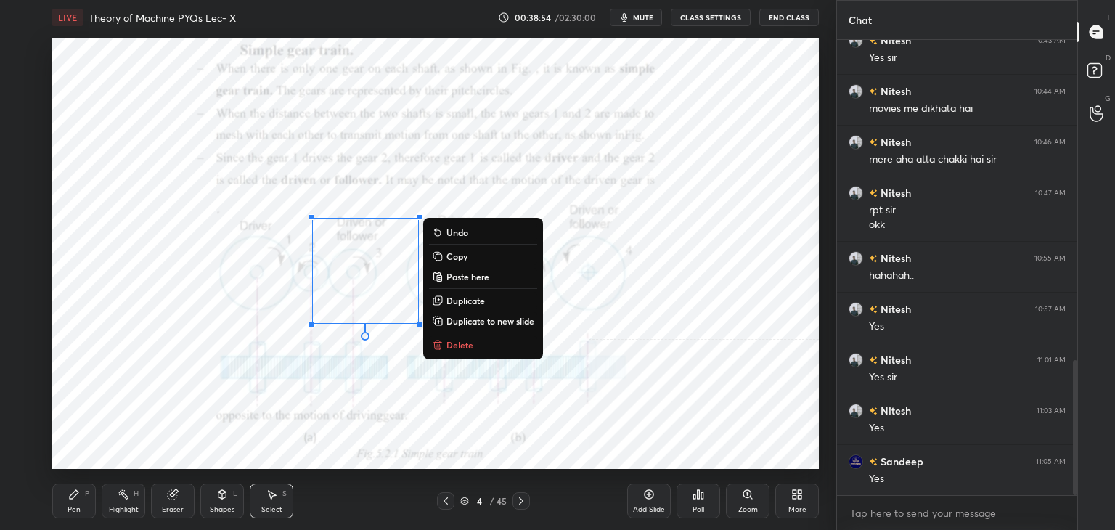
click at [491, 206] on div "0 ° Undo Copy Paste here Duplicate Duplicate to new slide Delete" at bounding box center [435, 253] width 767 height 431
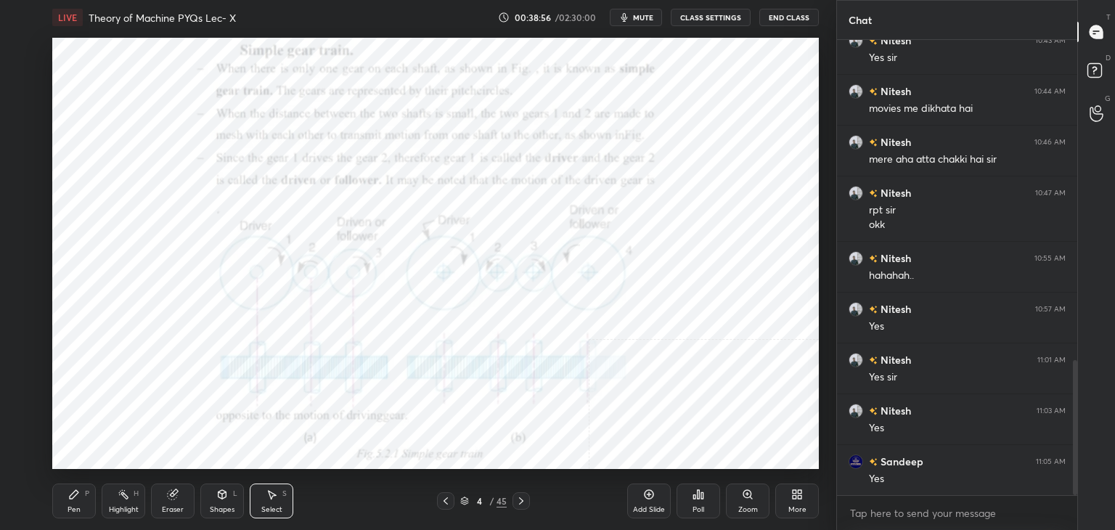
click at [118, 500] on div "Highlight H" at bounding box center [124, 500] width 44 height 35
click at [279, 503] on div "Select S" at bounding box center [272, 500] width 44 height 35
drag, startPoint x: 211, startPoint y: 234, endPoint x: 410, endPoint y: 335, distance: 223.7
click at [402, 335] on div "0 ° Undo Copy Paste here Duplicate Duplicate to new slide Delete" at bounding box center [435, 253] width 767 height 431
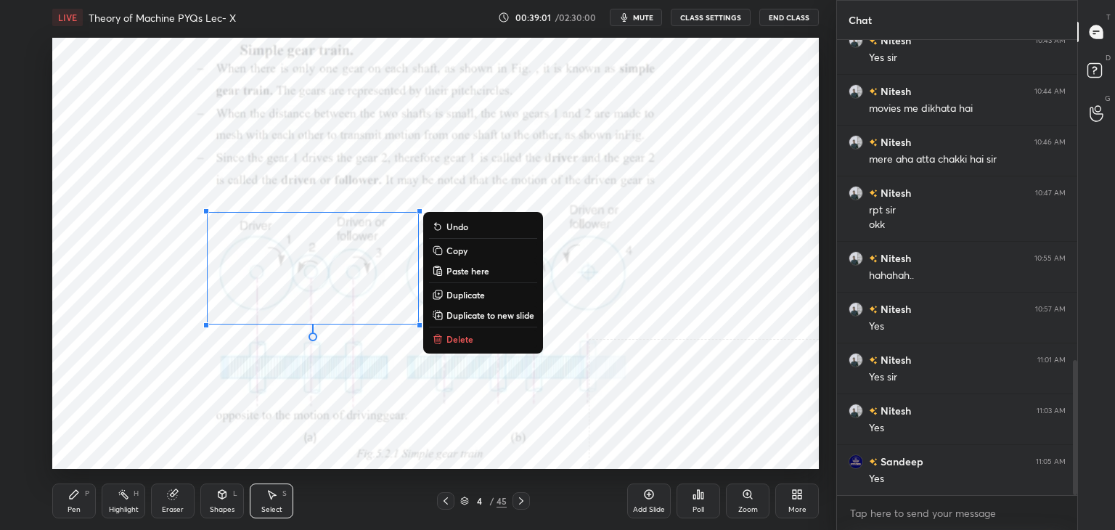
click at [468, 333] on p "Delete" at bounding box center [459, 339] width 27 height 12
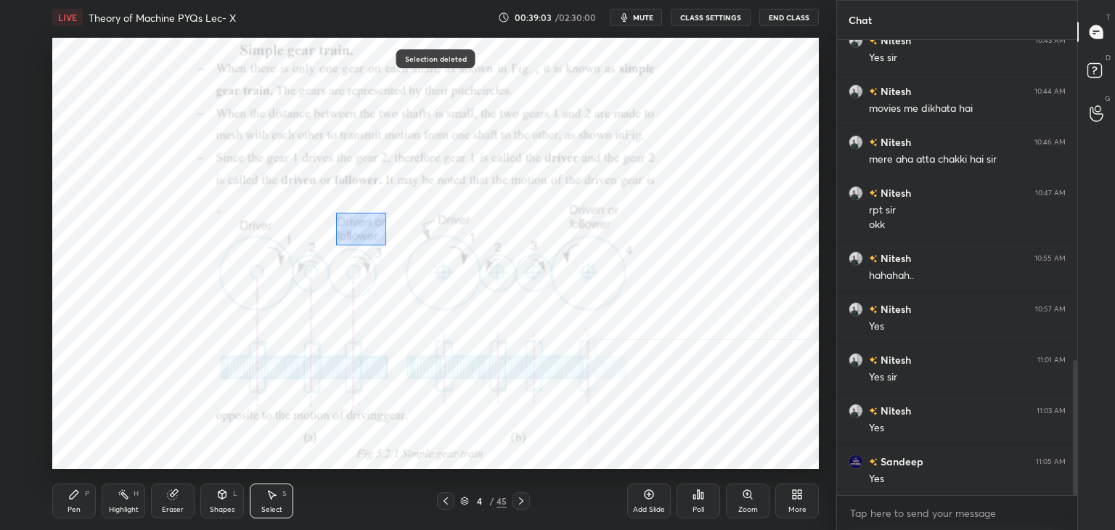
drag, startPoint x: 373, startPoint y: 234, endPoint x: 401, endPoint y: 243, distance: 29.2
click at [387, 245] on div "0 ° Undo Copy Paste here Duplicate Duplicate to new slide Delete" at bounding box center [435, 253] width 767 height 431
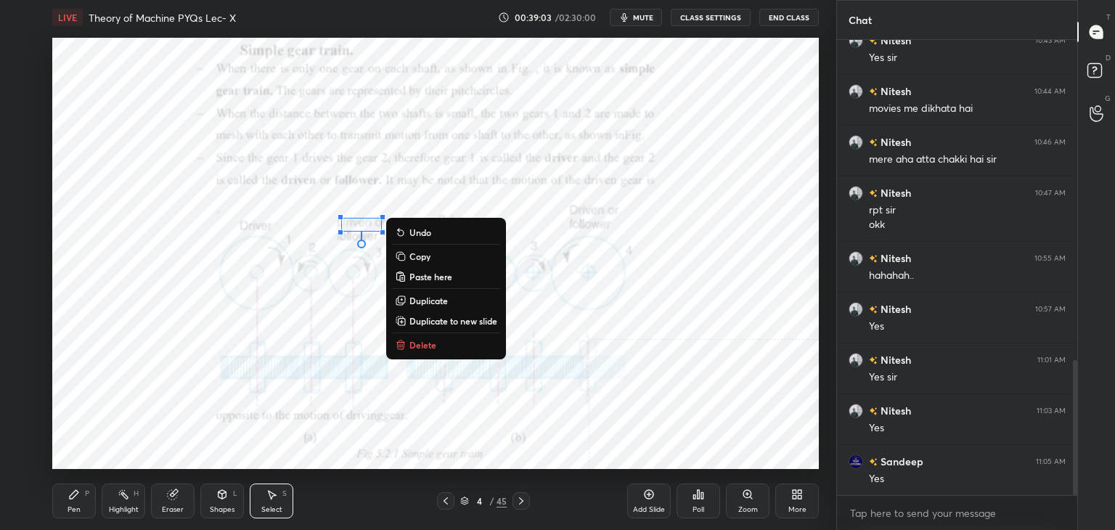
click at [432, 353] on button "Delete" at bounding box center [446, 344] width 108 height 17
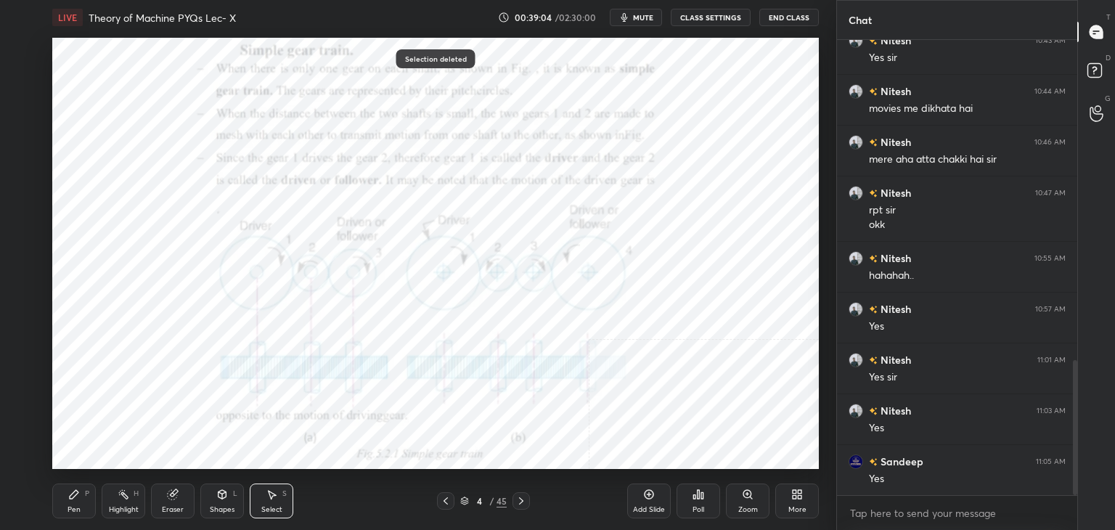
click at [231, 497] on div "Shapes L" at bounding box center [222, 500] width 44 height 35
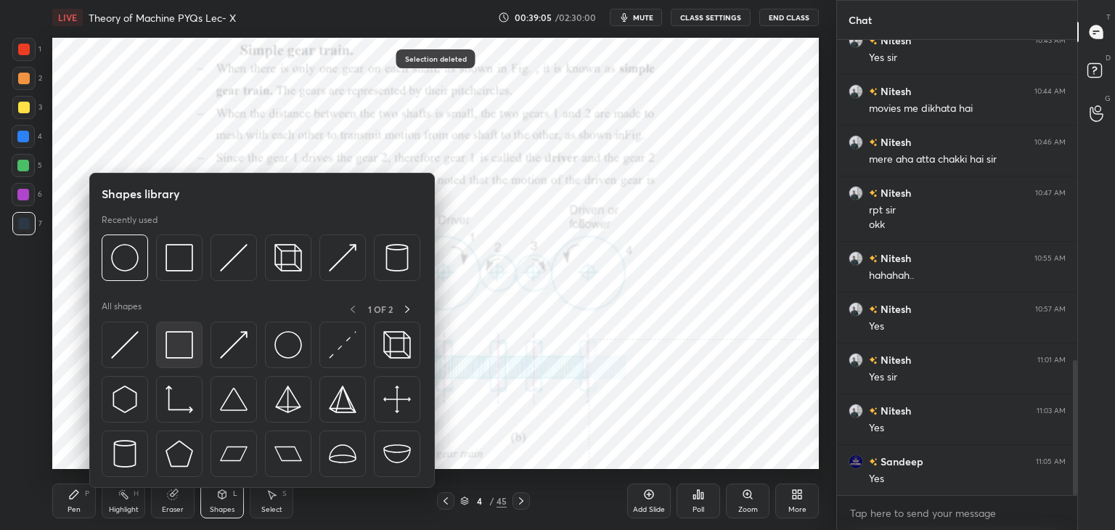
click at [189, 351] on img at bounding box center [180, 345] width 28 height 28
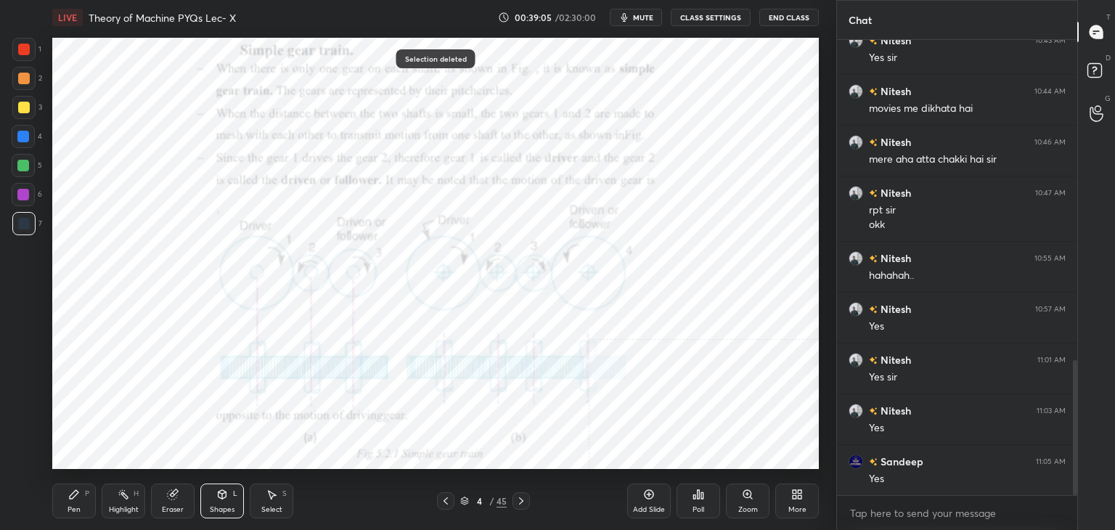
click at [29, 192] on div at bounding box center [23, 194] width 23 height 23
drag, startPoint x: 124, startPoint y: 500, endPoint x: 126, endPoint y: 470, distance: 29.8
click at [125, 500] on div "Highlight H" at bounding box center [124, 500] width 44 height 35
click at [519, 497] on icon at bounding box center [521, 501] width 12 height 12
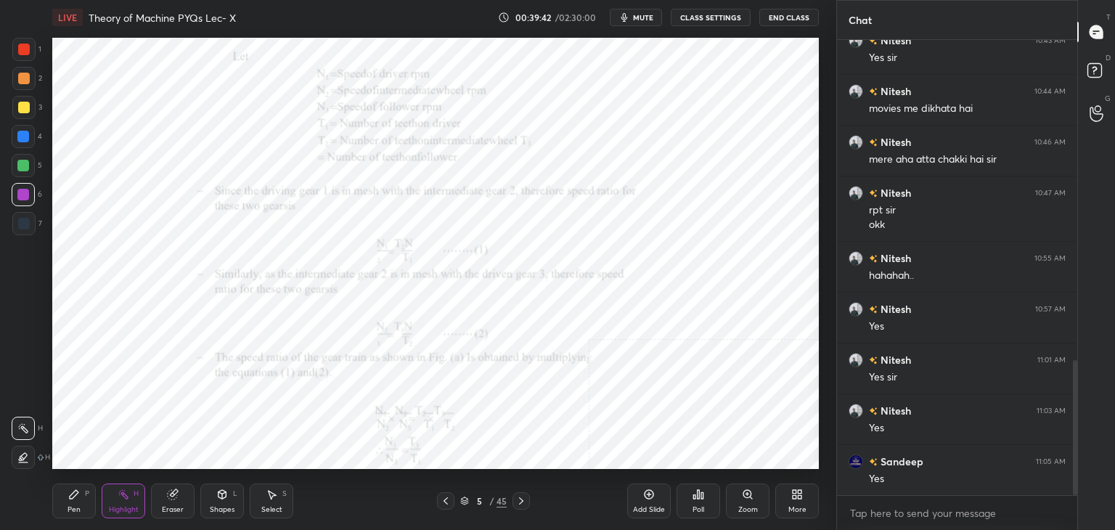
click at [520, 502] on icon at bounding box center [521, 501] width 12 height 12
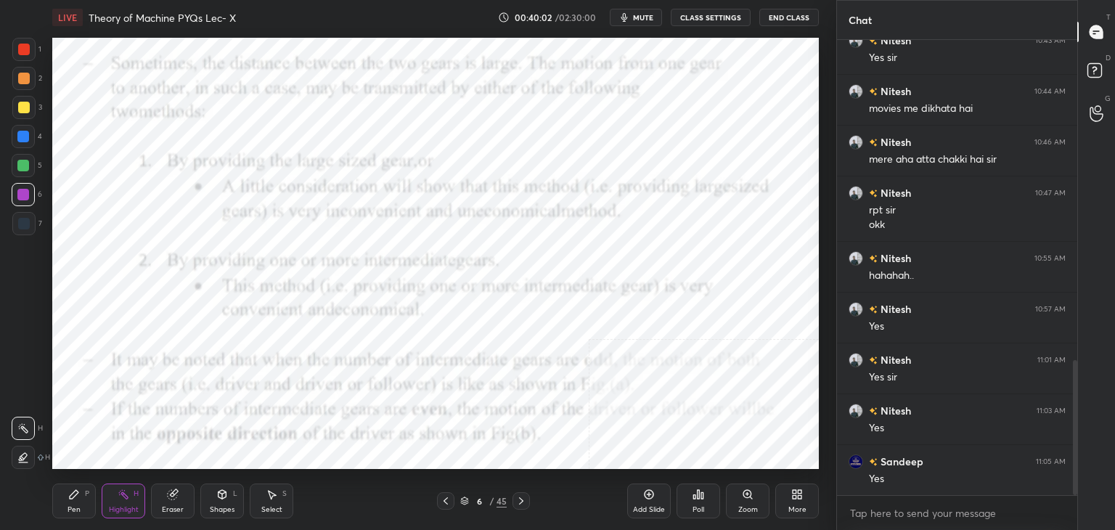
drag, startPoint x: 450, startPoint y: 504, endPoint x: 449, endPoint y: 494, distance: 9.5
click at [450, 502] on icon at bounding box center [446, 501] width 12 height 12
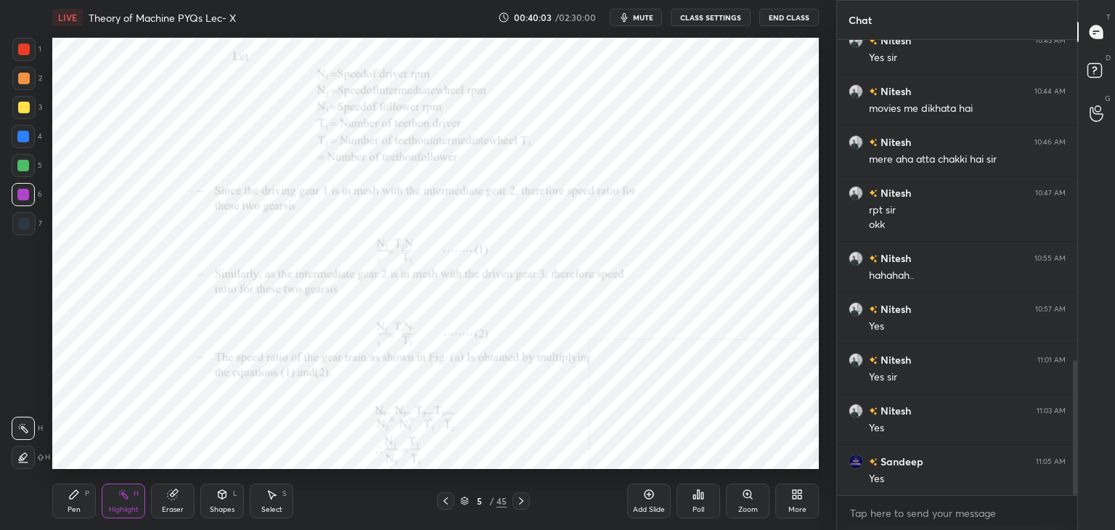
click at [444, 504] on icon at bounding box center [446, 501] width 12 height 12
click at [518, 501] on icon at bounding box center [521, 501] width 12 height 12
click at [518, 500] on icon at bounding box center [521, 501] width 12 height 12
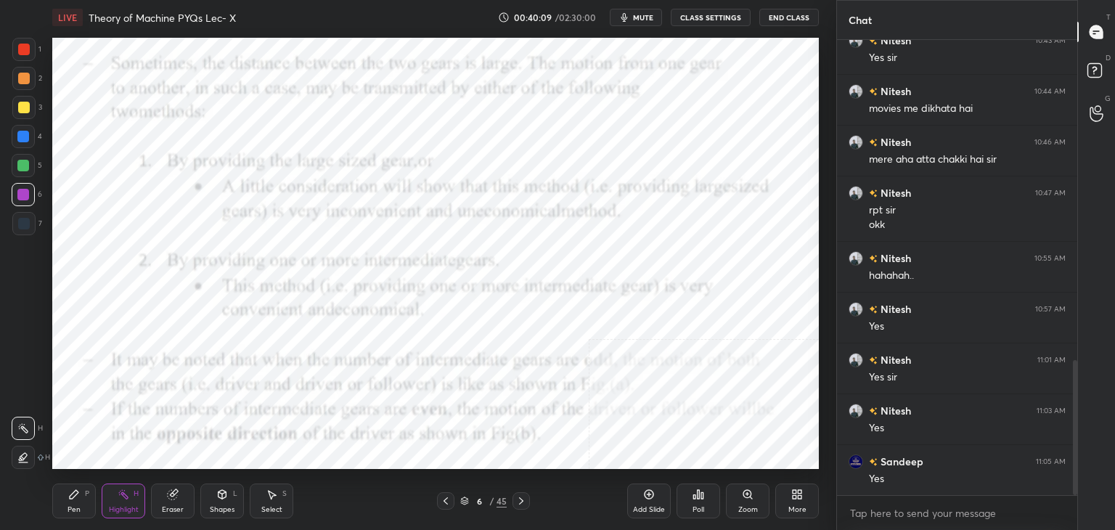
click at [520, 500] on icon at bounding box center [521, 501] width 12 height 12
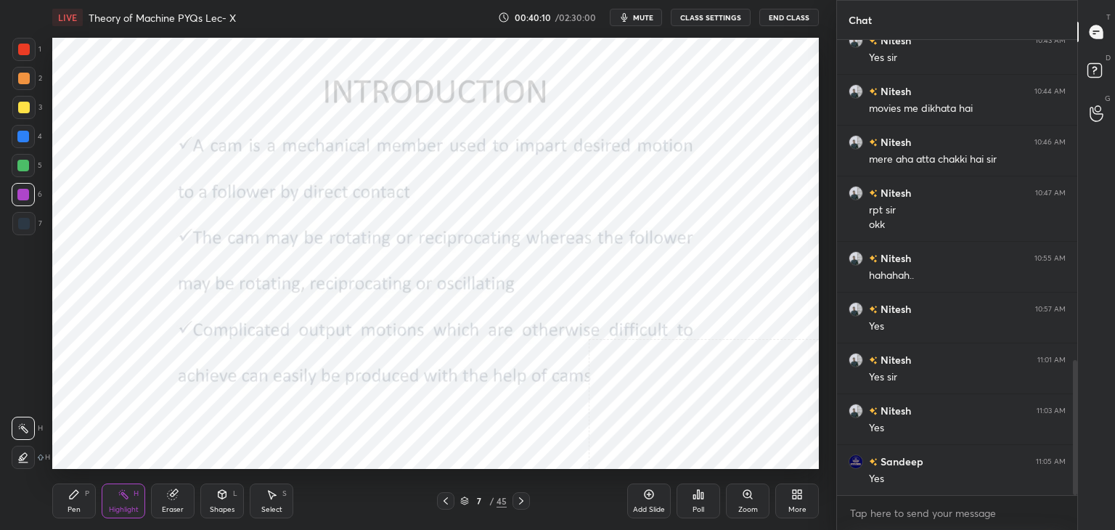
drag, startPoint x: 444, startPoint y: 500, endPoint x: 448, endPoint y: 481, distance: 19.4
click at [444, 499] on icon at bounding box center [446, 501] width 12 height 12
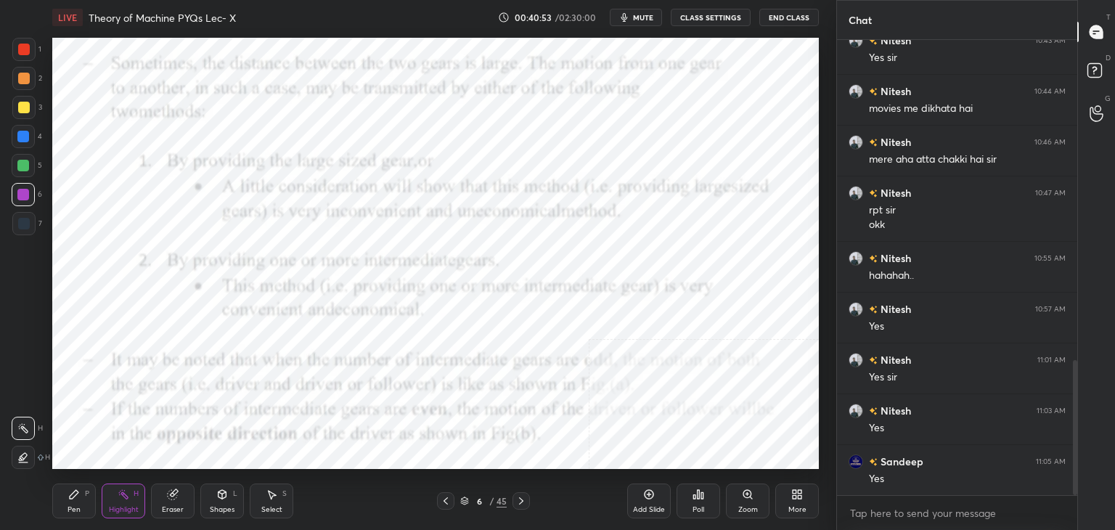
click at [799, 497] on icon at bounding box center [800, 497] width 4 height 4
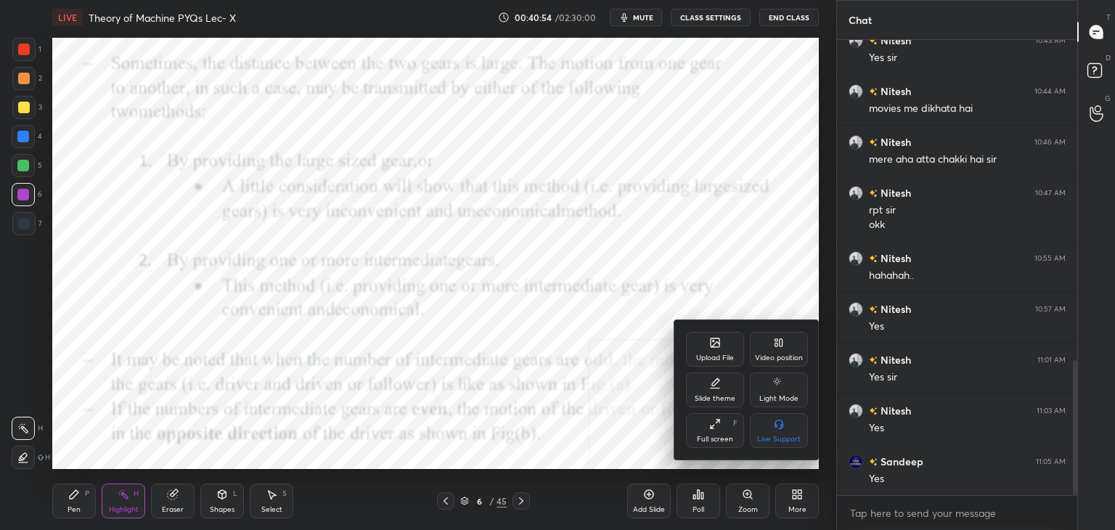
click at [707, 357] on div "Upload File" at bounding box center [715, 357] width 38 height 7
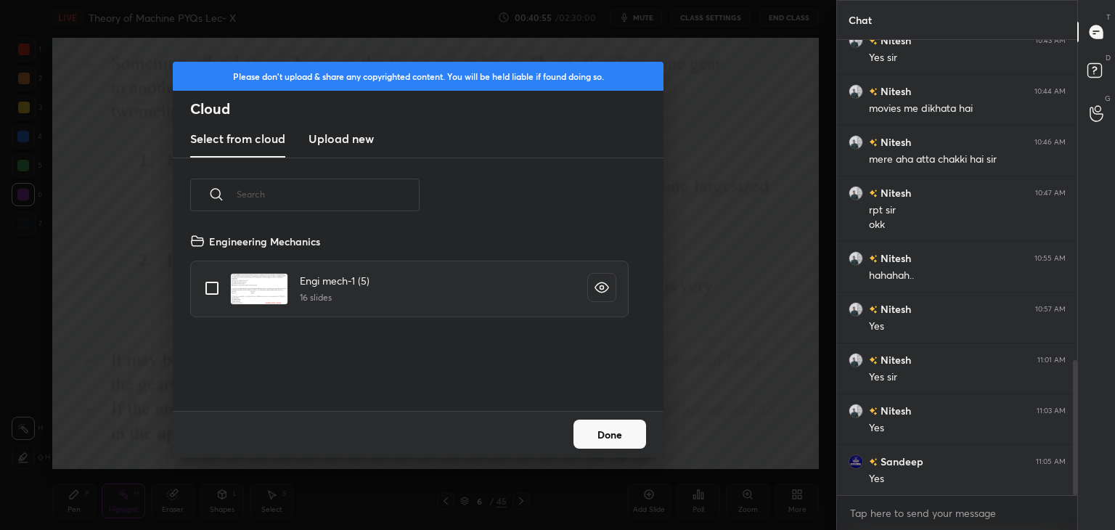
click at [332, 135] on h3 "Upload new" at bounding box center [341, 138] width 65 height 17
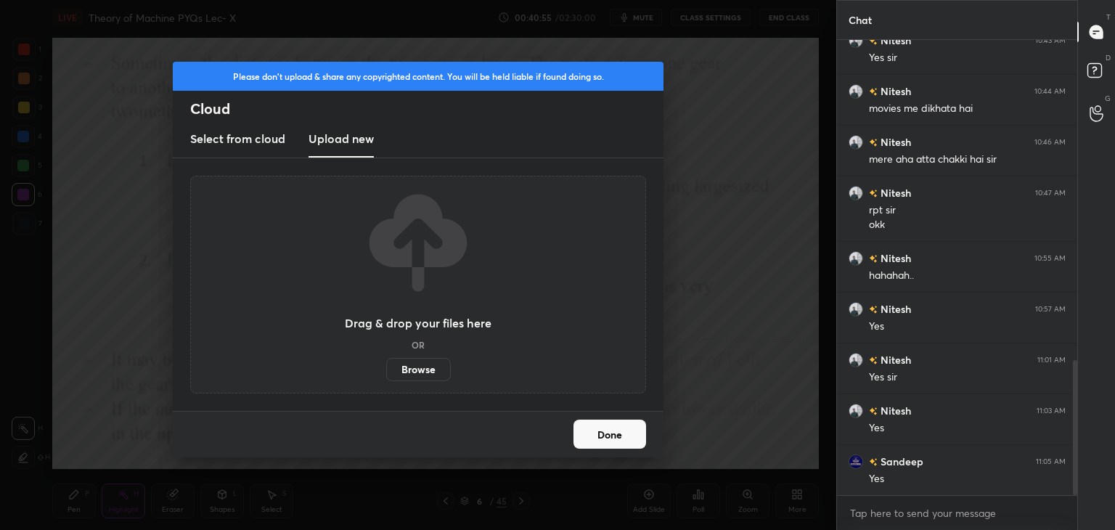
click at [423, 370] on label "Browse" at bounding box center [418, 369] width 65 height 23
click at [386, 370] on input "Browse" at bounding box center [386, 369] width 0 height 23
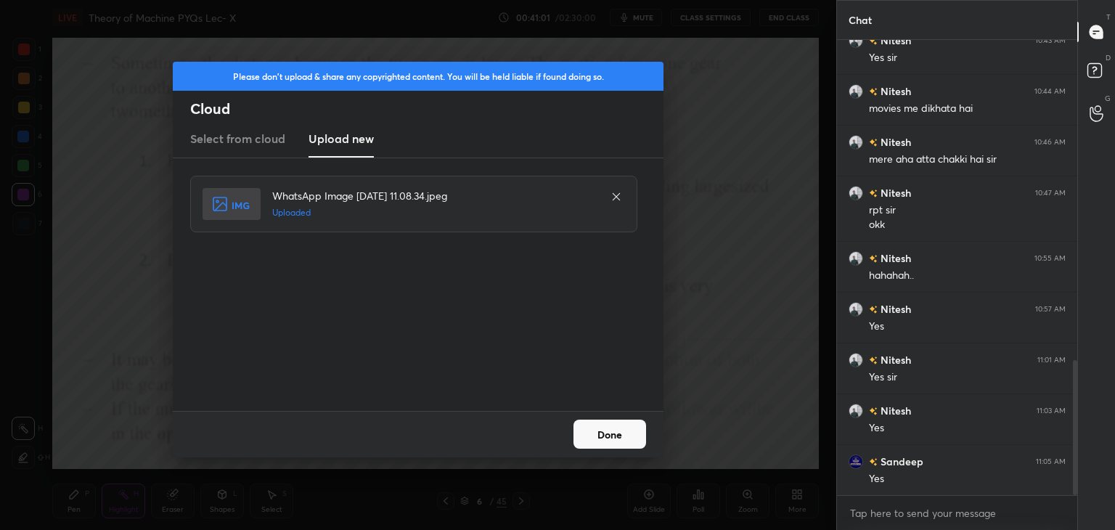
click at [611, 434] on button "Done" at bounding box center [609, 434] width 73 height 29
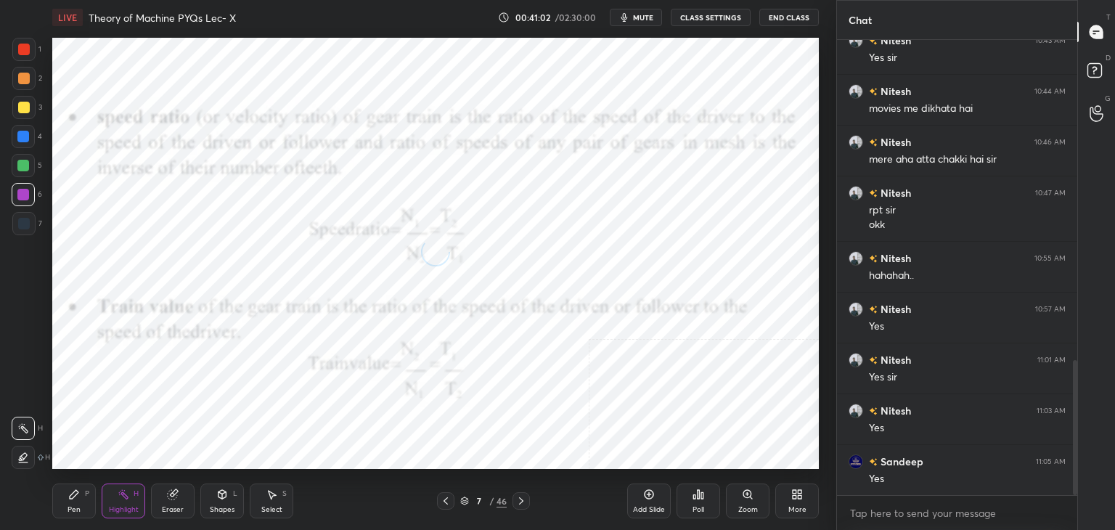
click at [229, 494] on div "Shapes L" at bounding box center [222, 500] width 44 height 35
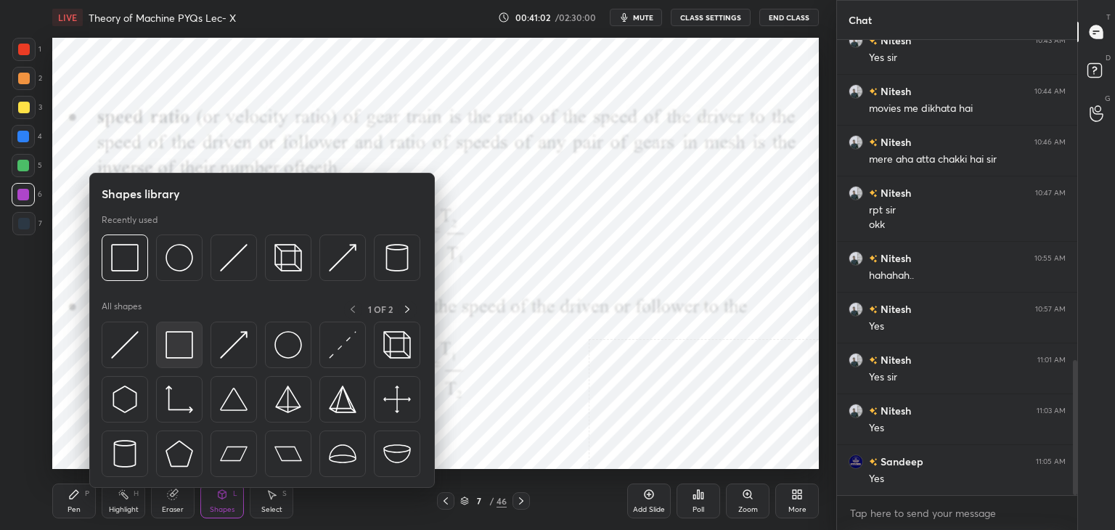
click at [174, 343] on img at bounding box center [180, 345] width 28 height 28
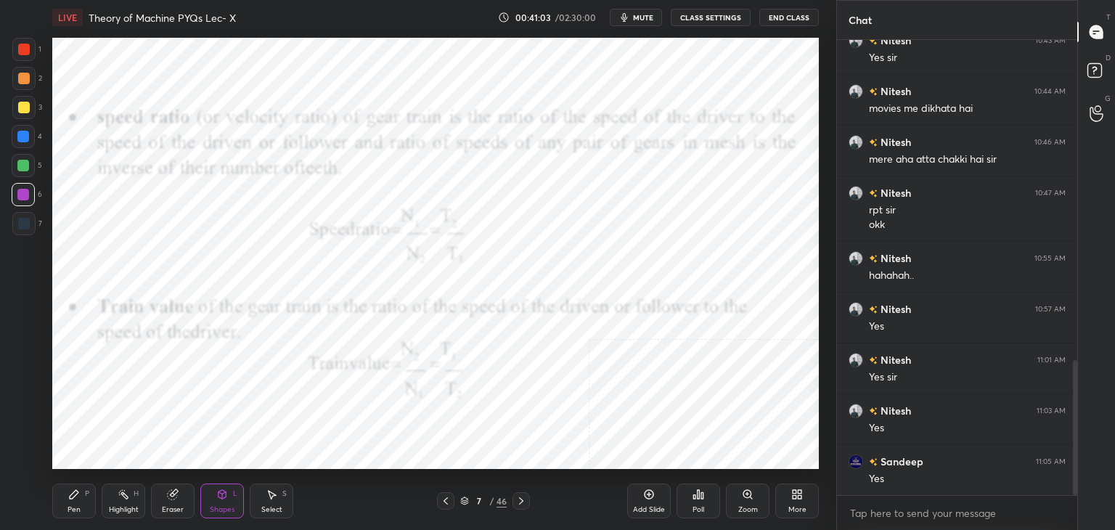
click at [23, 54] on div at bounding box center [24, 50] width 12 height 12
click at [23, 194] on div at bounding box center [23, 195] width 12 height 12
click at [120, 502] on div "Highlight H" at bounding box center [124, 500] width 44 height 35
click at [799, 491] on icon at bounding box center [800, 492] width 4 height 4
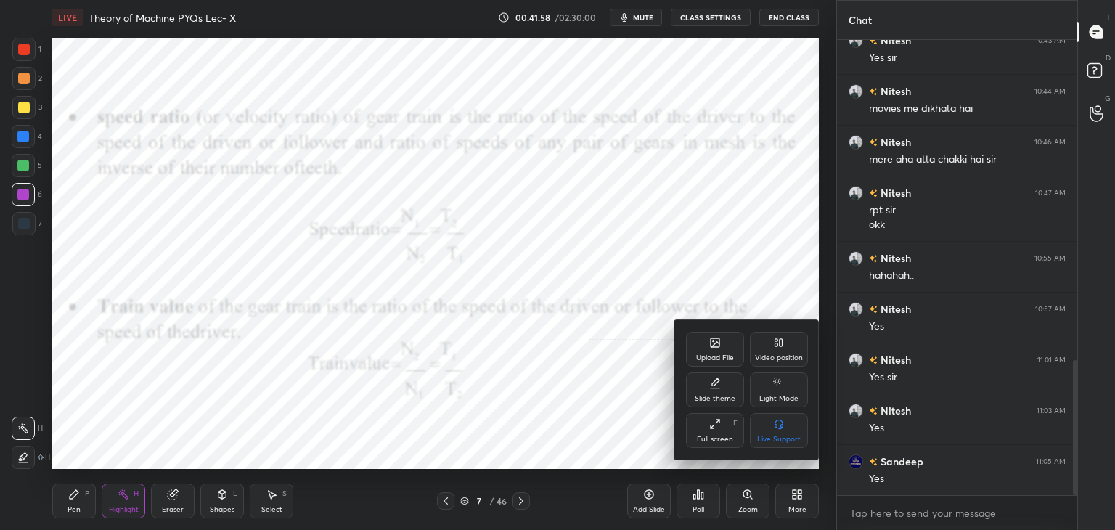
click at [703, 343] on div "Upload File" at bounding box center [715, 349] width 58 height 35
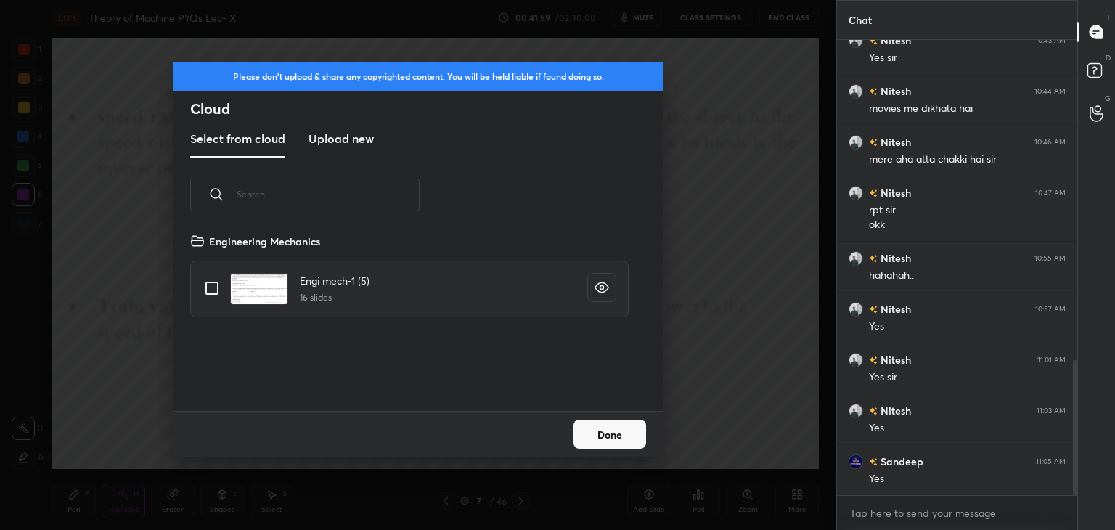
scroll to position [179, 466]
click at [343, 137] on h3 "Upload new" at bounding box center [341, 138] width 65 height 17
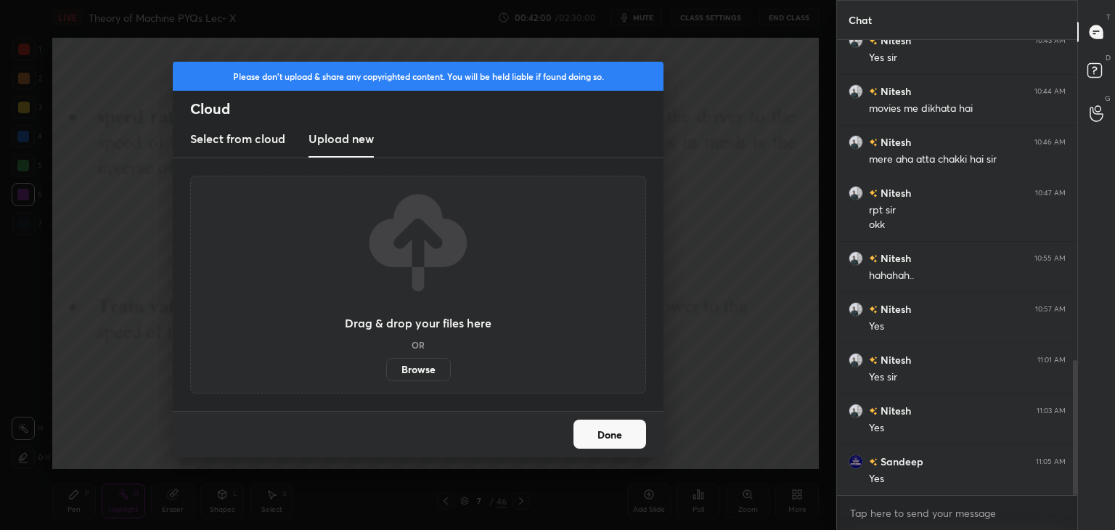
click at [432, 370] on label "Browse" at bounding box center [418, 369] width 65 height 23
click at [386, 370] on input "Browse" at bounding box center [386, 369] width 0 height 23
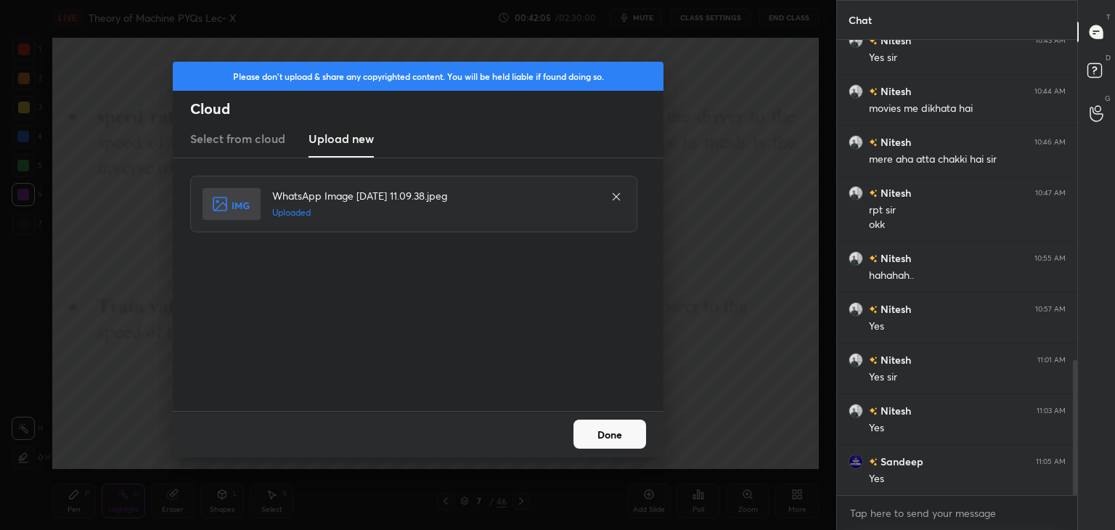
click at [609, 436] on button "Done" at bounding box center [609, 434] width 73 height 29
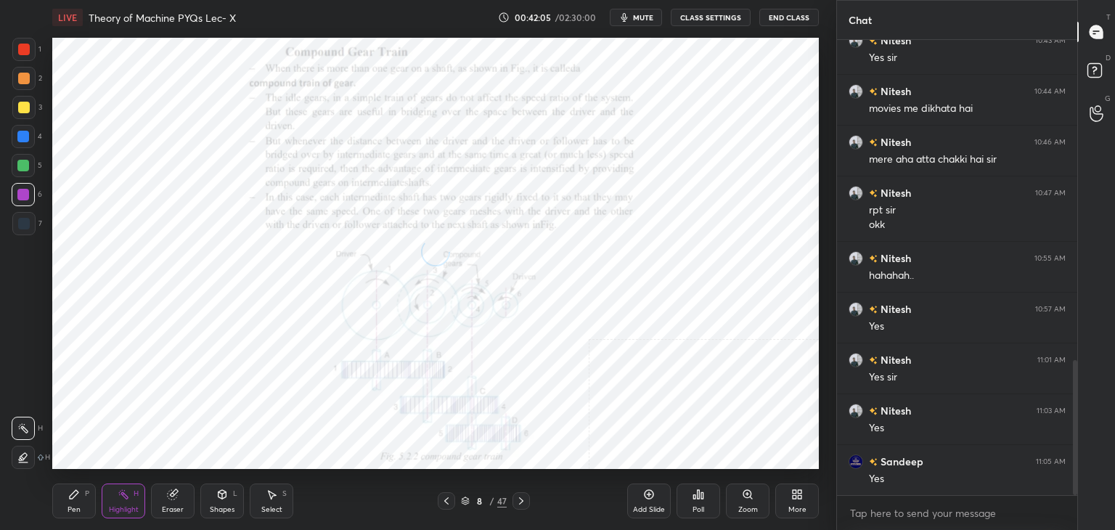
click at [232, 492] on div "Shapes L" at bounding box center [222, 500] width 44 height 35
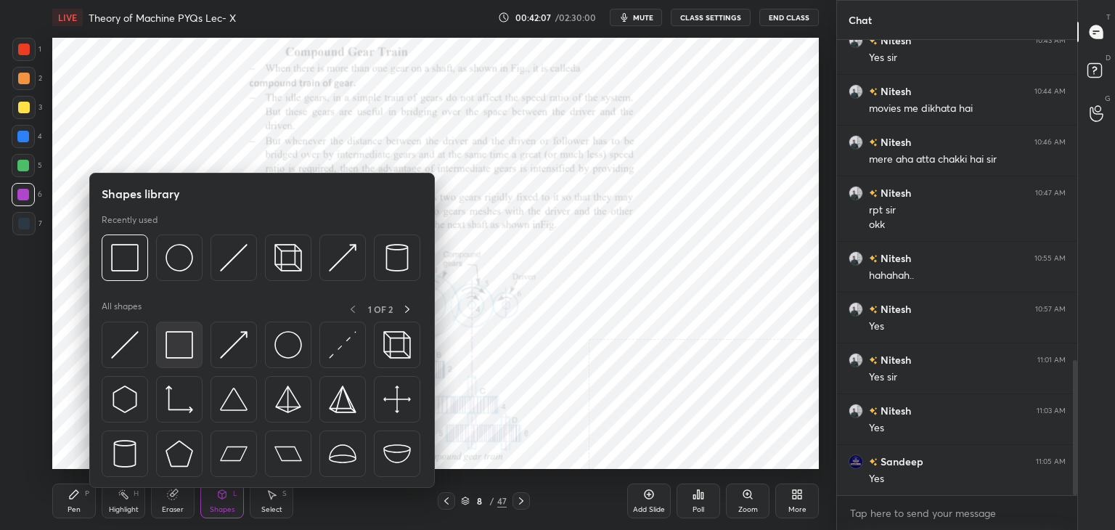
click at [193, 335] on div at bounding box center [179, 345] width 46 height 46
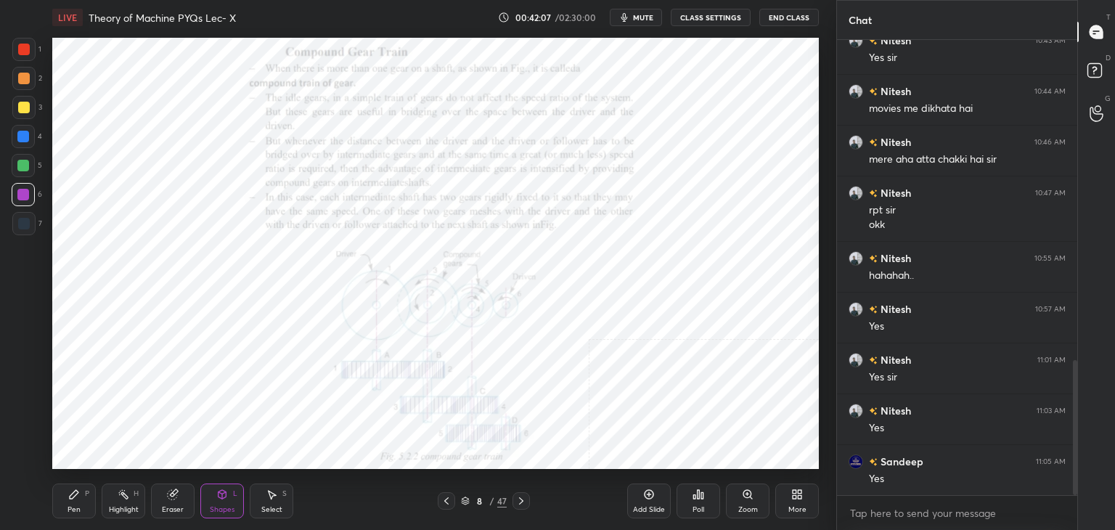
click at [23, 47] on div at bounding box center [24, 50] width 12 height 12
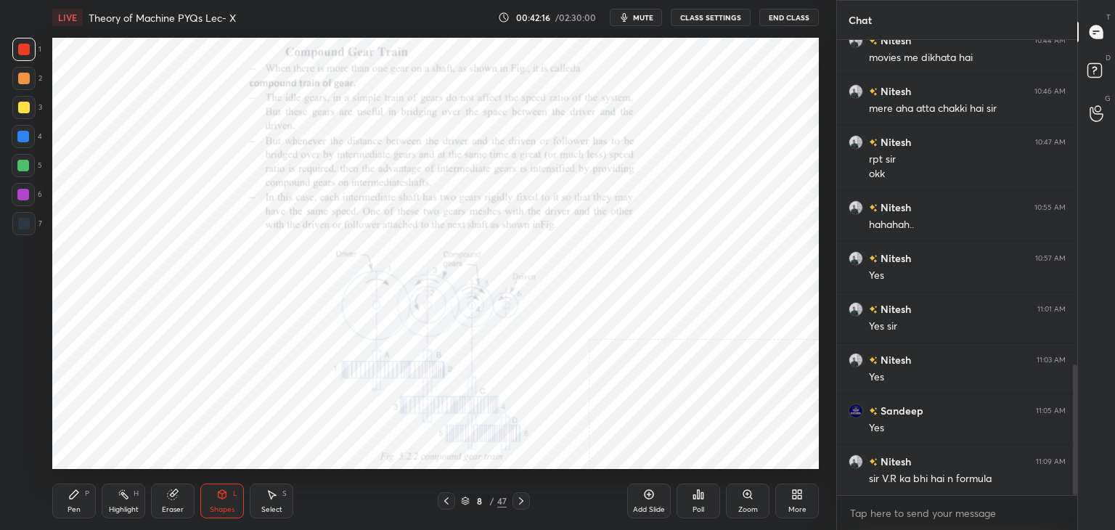
click at [447, 497] on icon at bounding box center [446, 500] width 4 height 7
click at [128, 500] on div "Highlight H" at bounding box center [124, 500] width 44 height 35
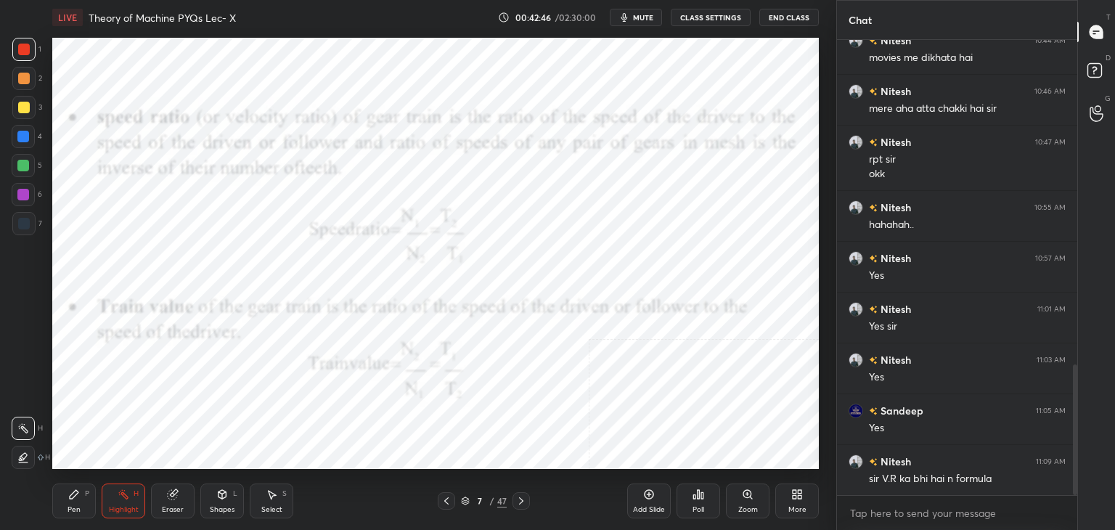
click at [519, 500] on icon at bounding box center [521, 501] width 12 height 12
drag, startPoint x: 230, startPoint y: 497, endPoint x: 229, endPoint y: 490, distance: 7.4
click at [229, 496] on div "Shapes L" at bounding box center [222, 500] width 44 height 35
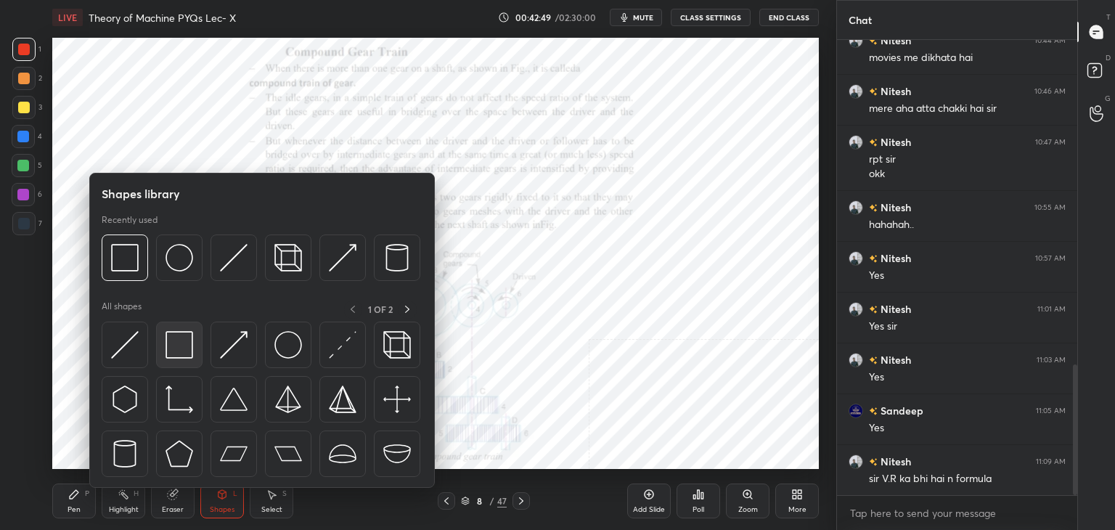
click at [177, 341] on img at bounding box center [180, 345] width 28 height 28
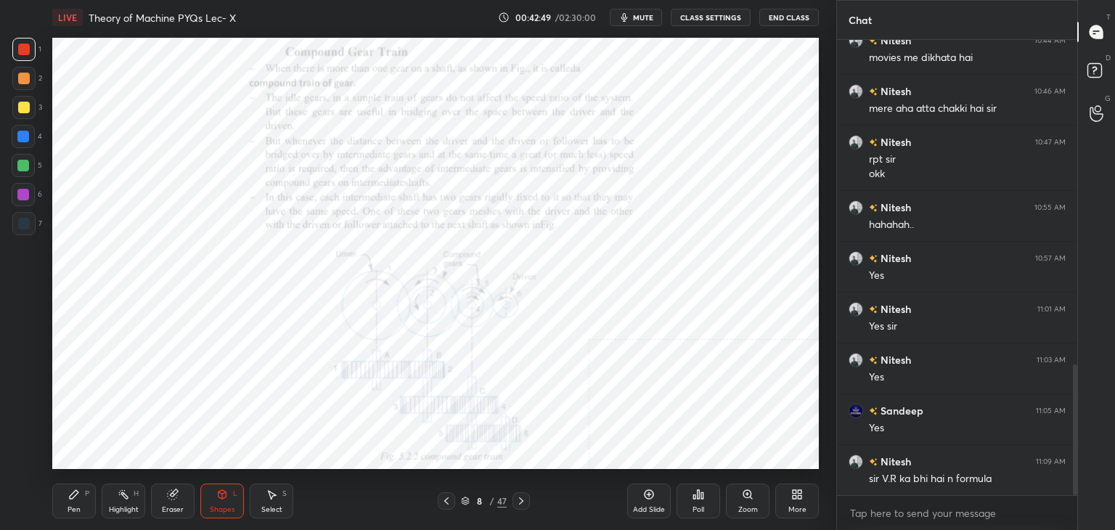
click at [25, 195] on div at bounding box center [23, 195] width 12 height 12
click at [121, 502] on div "Highlight H" at bounding box center [124, 500] width 44 height 35
click at [226, 499] on icon at bounding box center [222, 495] width 12 height 12
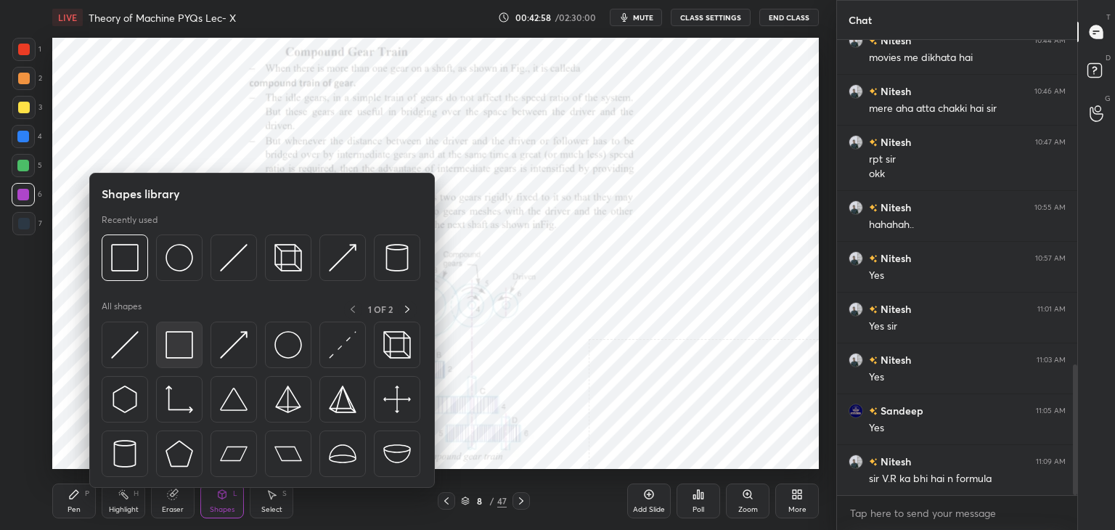
click at [183, 342] on img at bounding box center [180, 345] width 28 height 28
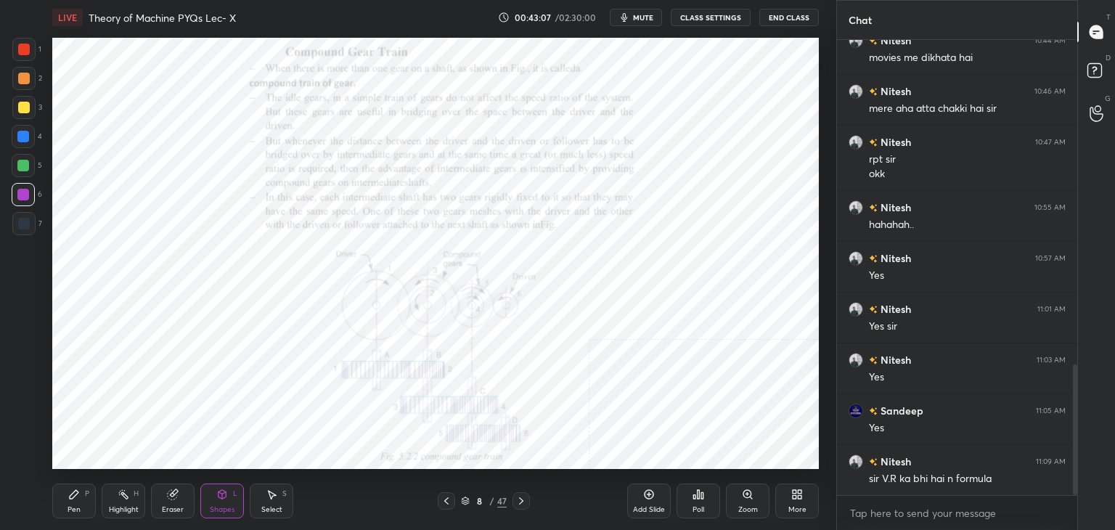
drag, startPoint x: 133, startPoint y: 497, endPoint x: 151, endPoint y: 482, distance: 23.2
click at [134, 497] on div "H" at bounding box center [136, 493] width 5 height 7
click at [450, 503] on icon at bounding box center [447, 501] width 12 height 12
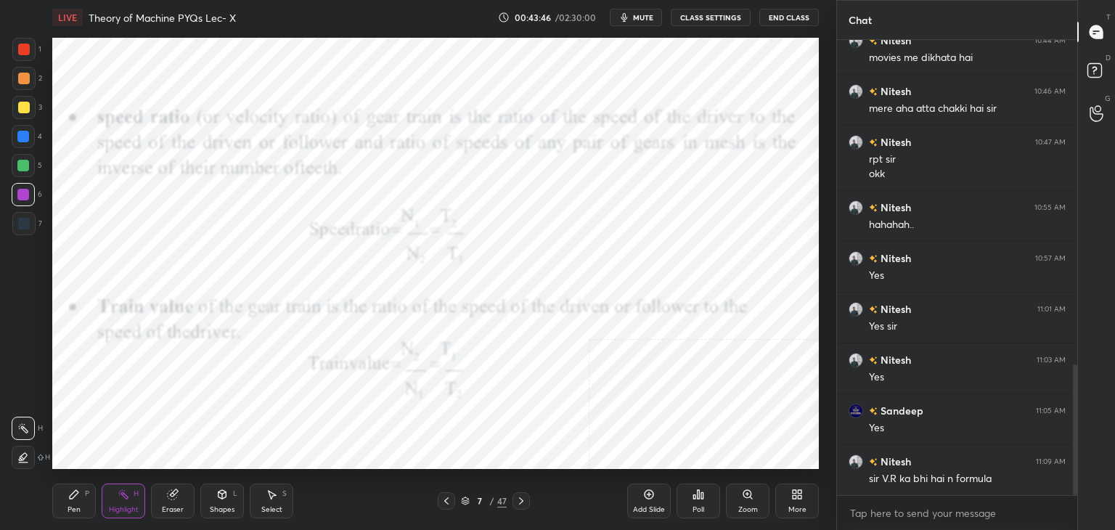
click at [448, 503] on icon at bounding box center [447, 501] width 12 height 12
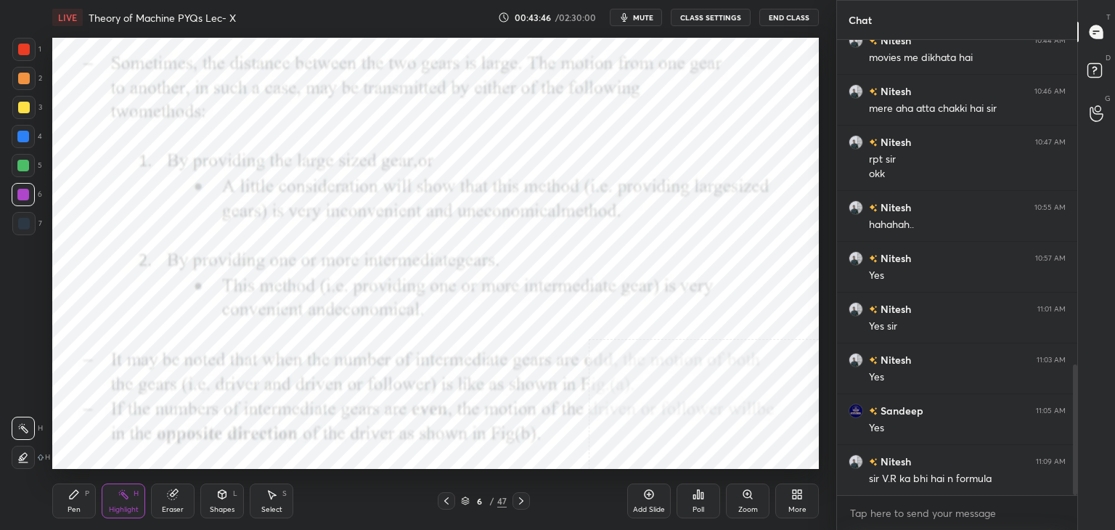
click at [446, 504] on icon at bounding box center [447, 501] width 12 height 12
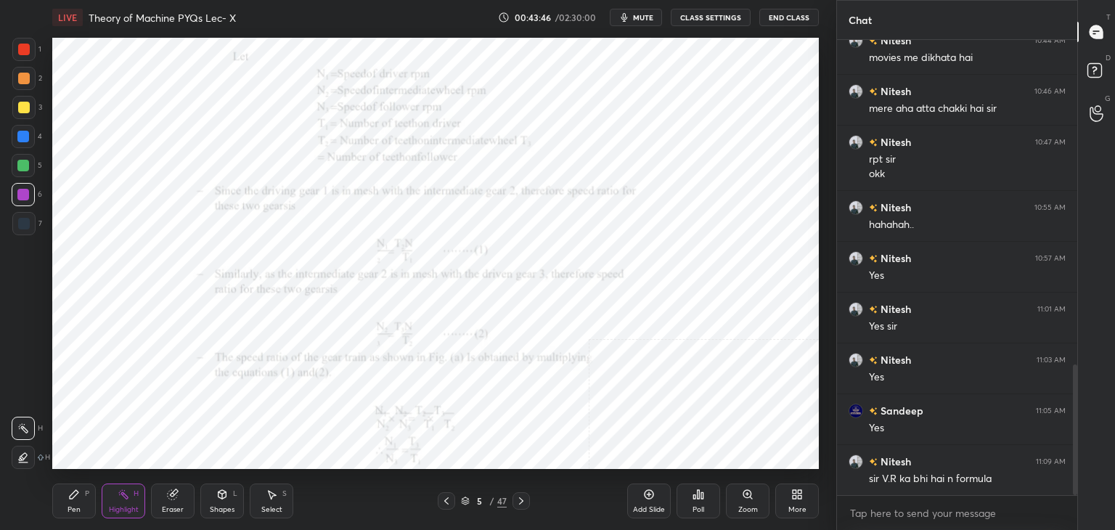
click at [446, 504] on icon at bounding box center [447, 501] width 12 height 12
click at [525, 499] on icon at bounding box center [521, 501] width 12 height 12
click at [523, 499] on icon at bounding box center [521, 501] width 12 height 12
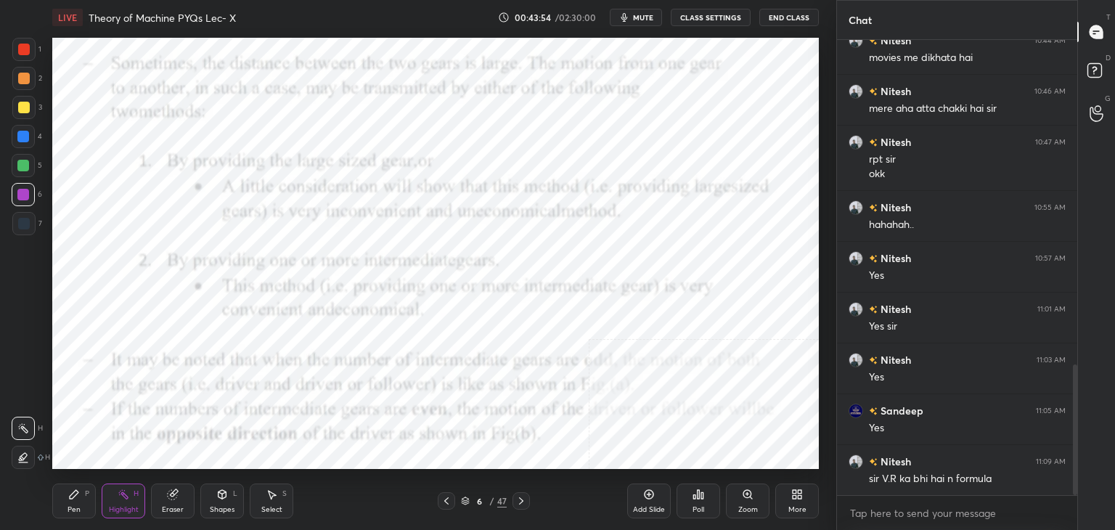
click at [523, 500] on icon at bounding box center [521, 501] width 12 height 12
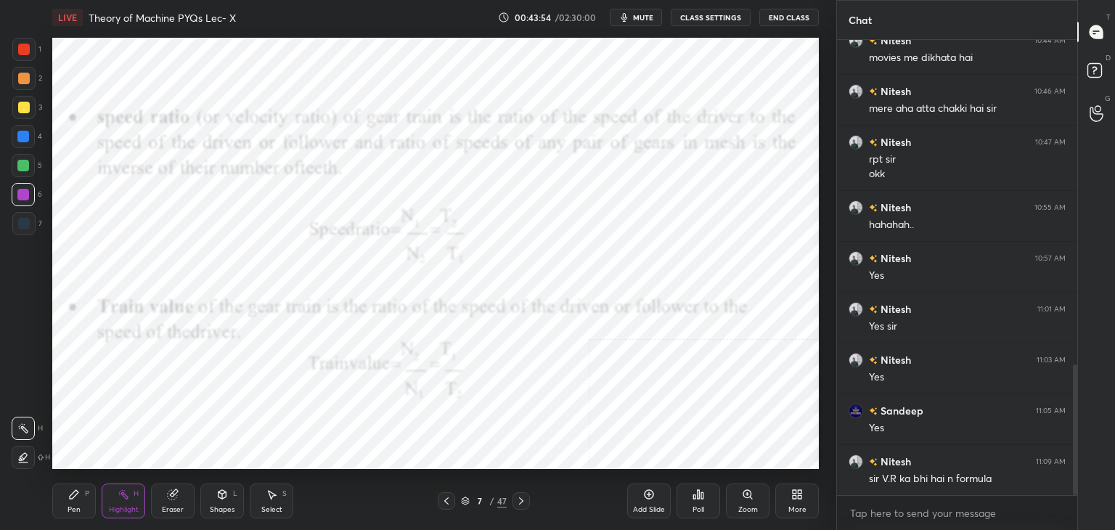
click at [523, 498] on icon at bounding box center [521, 501] width 12 height 12
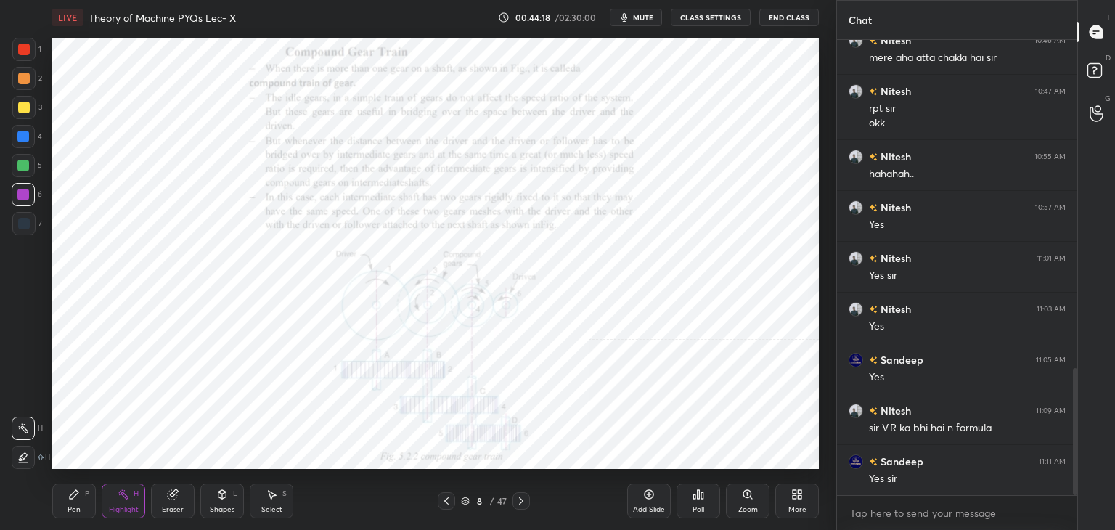
click at [755, 495] on div "Zoom" at bounding box center [748, 500] width 44 height 35
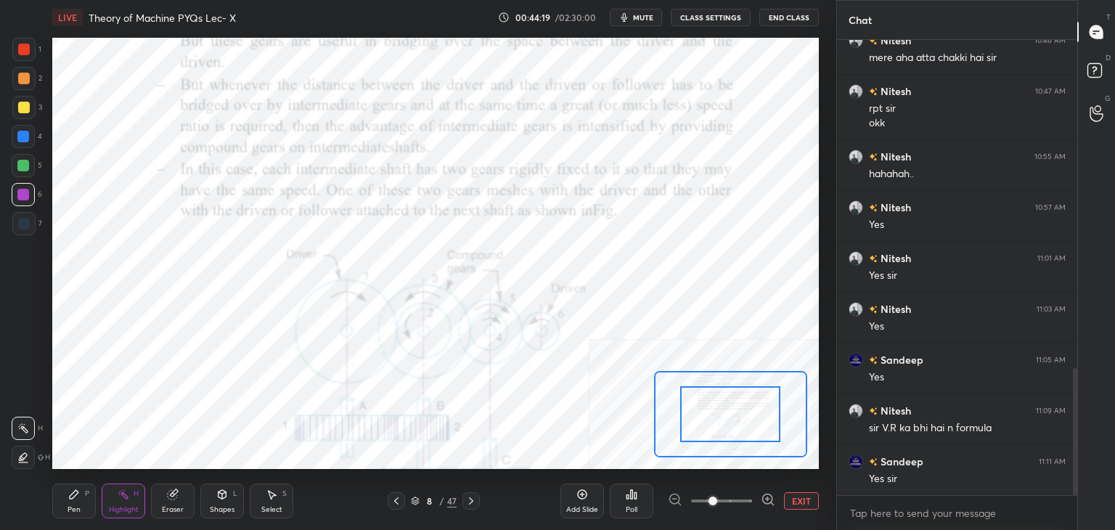
click at [769, 496] on icon at bounding box center [768, 499] width 15 height 15
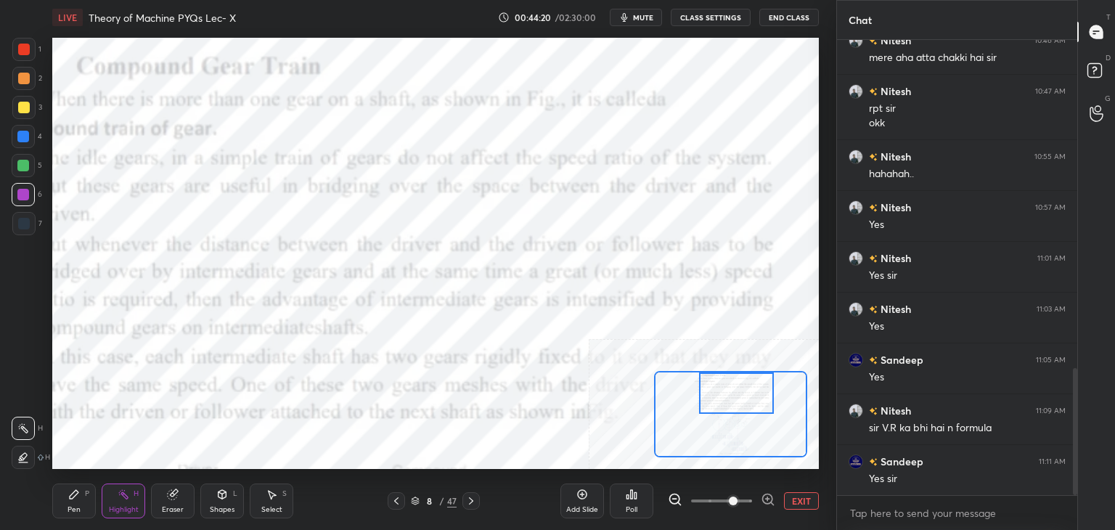
drag, startPoint x: 745, startPoint y: 410, endPoint x: 757, endPoint y: 384, distance: 28.9
click at [749, 388] on div at bounding box center [736, 392] width 75 height 41
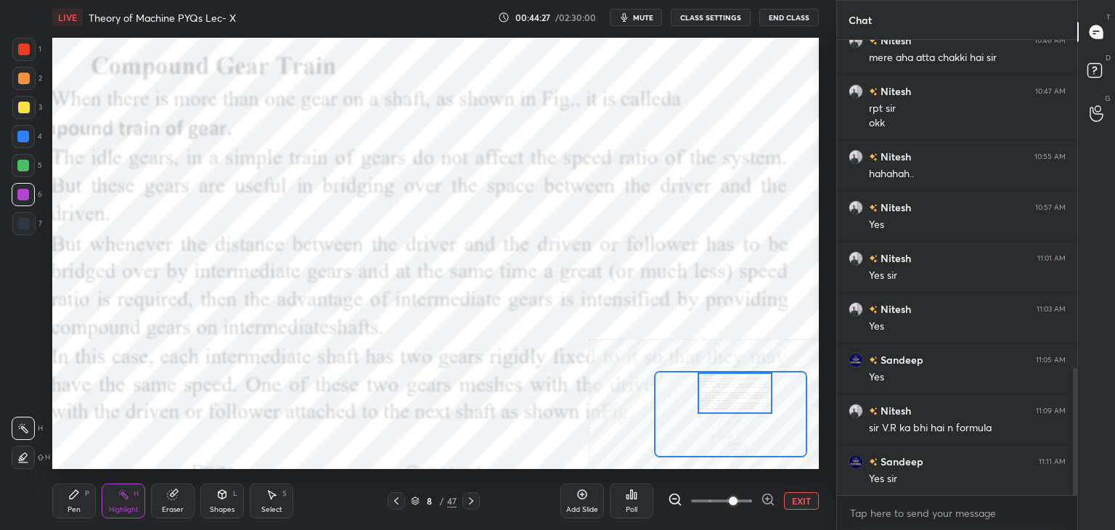
click at [213, 494] on div "Shapes L" at bounding box center [222, 500] width 44 height 35
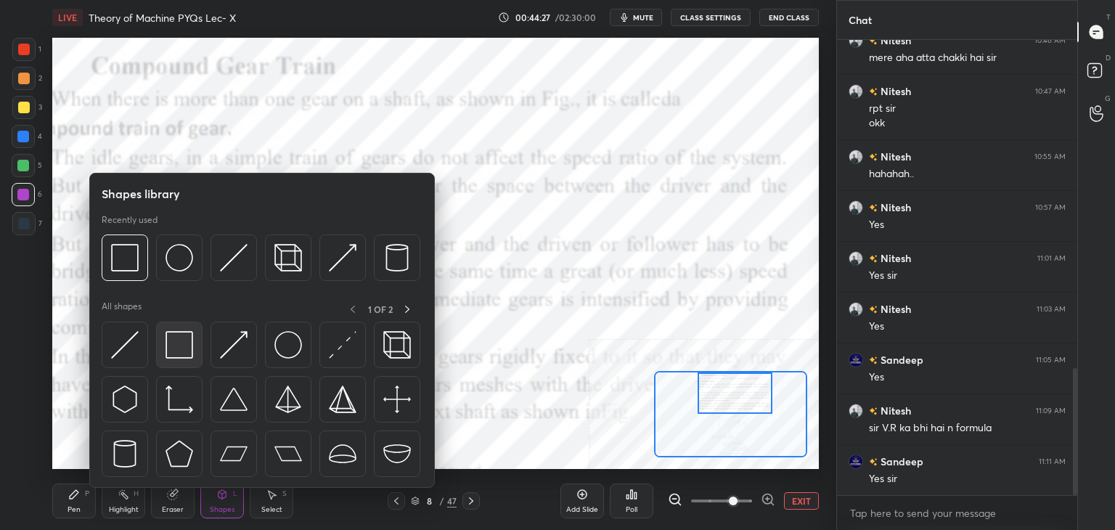
click at [178, 355] on img at bounding box center [180, 345] width 28 height 28
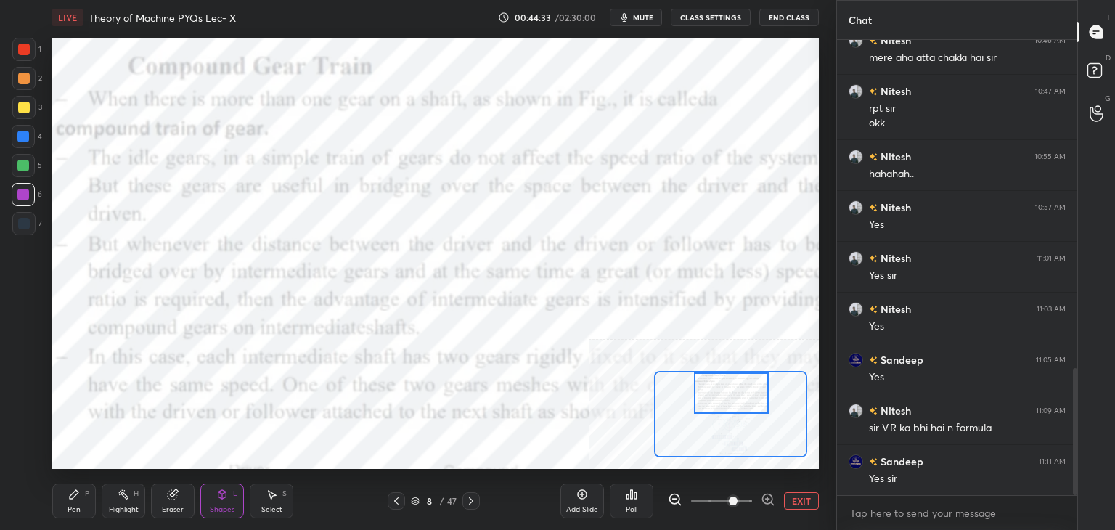
click at [706, 393] on div at bounding box center [731, 392] width 75 height 41
click at [110, 503] on div "Highlight H" at bounding box center [124, 500] width 44 height 35
click at [83, 498] on div "Pen P" at bounding box center [74, 500] width 44 height 35
click at [134, 497] on div "H" at bounding box center [136, 493] width 5 height 7
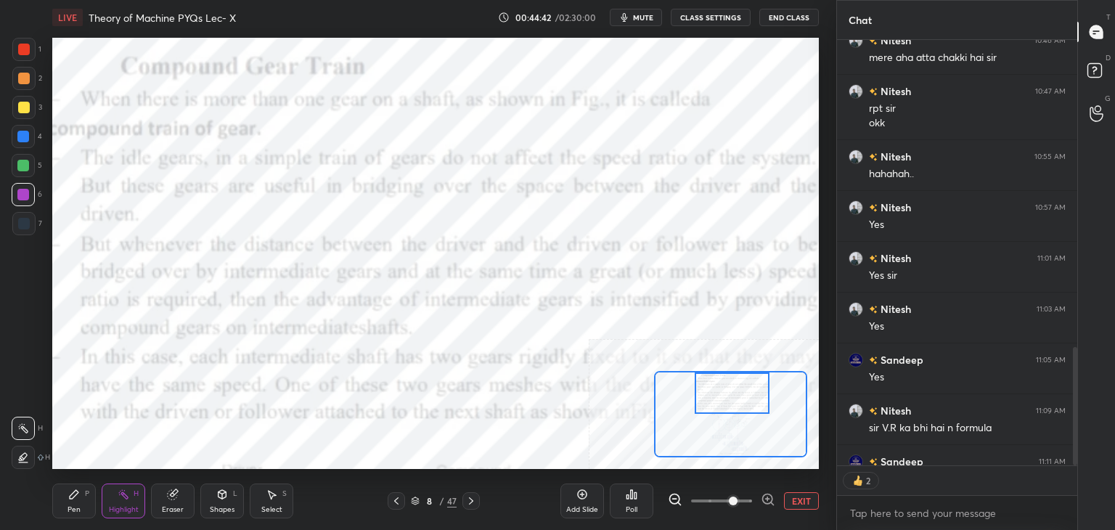
drag, startPoint x: 23, startPoint y: 160, endPoint x: 49, endPoint y: 204, distance: 51.4
click at [23, 160] on div at bounding box center [23, 166] width 12 height 12
click at [217, 499] on icon at bounding box center [222, 495] width 12 height 12
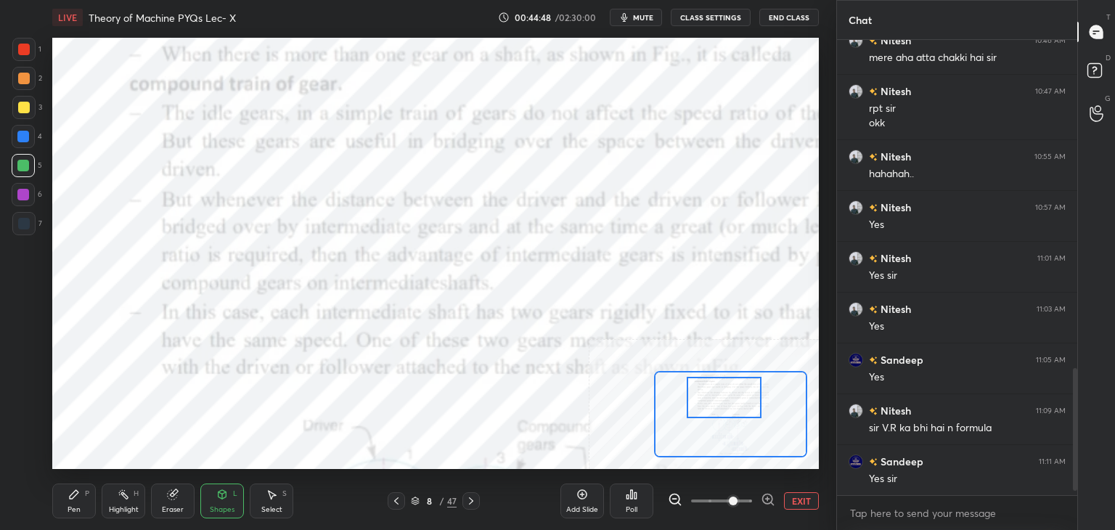
scroll to position [451, 236]
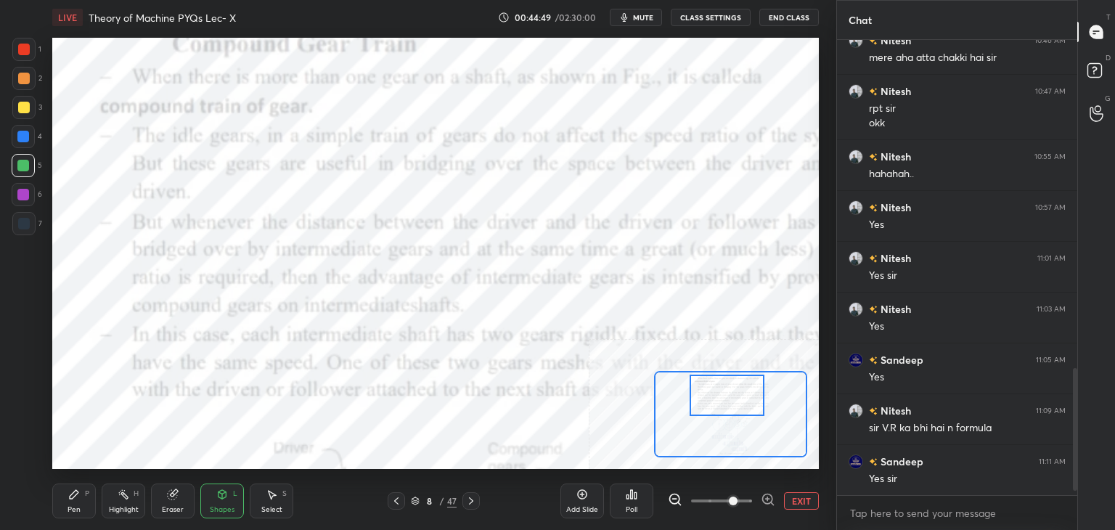
click at [723, 395] on div at bounding box center [727, 395] width 75 height 41
click at [116, 491] on div "Highlight H" at bounding box center [124, 500] width 44 height 35
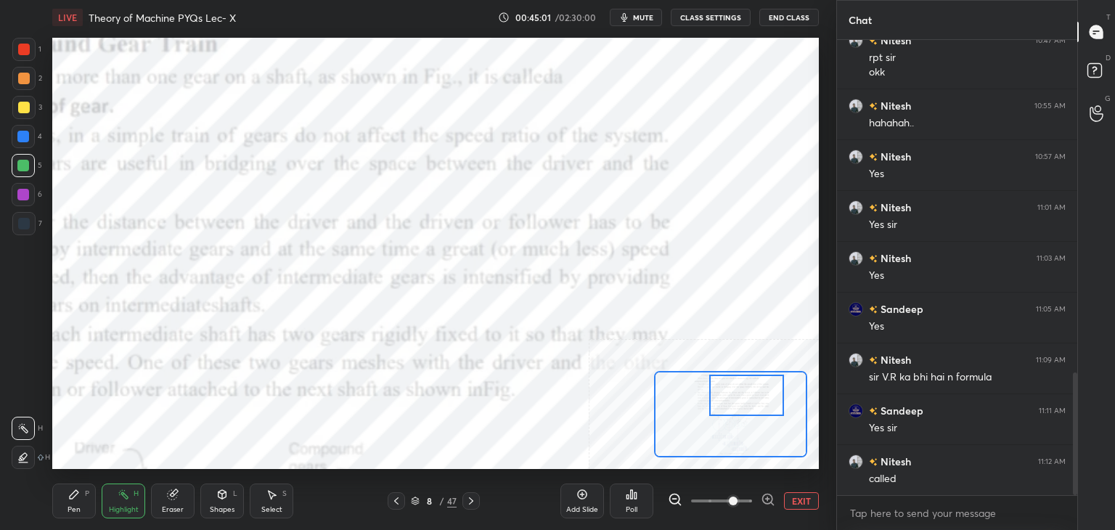
drag, startPoint x: 735, startPoint y: 384, endPoint x: 739, endPoint y: 371, distance: 13.6
click at [752, 384] on div at bounding box center [746, 395] width 75 height 41
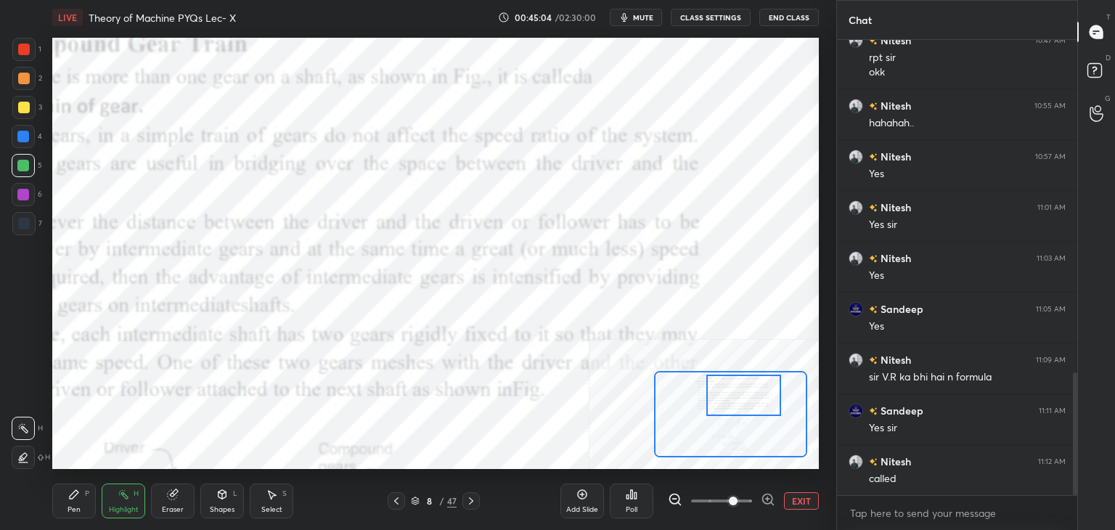
click at [74, 494] on icon at bounding box center [74, 494] width 9 height 9
click at [29, 221] on div at bounding box center [23, 223] width 23 height 23
click at [138, 493] on div "H" at bounding box center [136, 493] width 5 height 7
click at [161, 500] on div "Eraser" at bounding box center [173, 500] width 44 height 35
click at [479, 500] on div "8 / 47" at bounding box center [433, 500] width 254 height 17
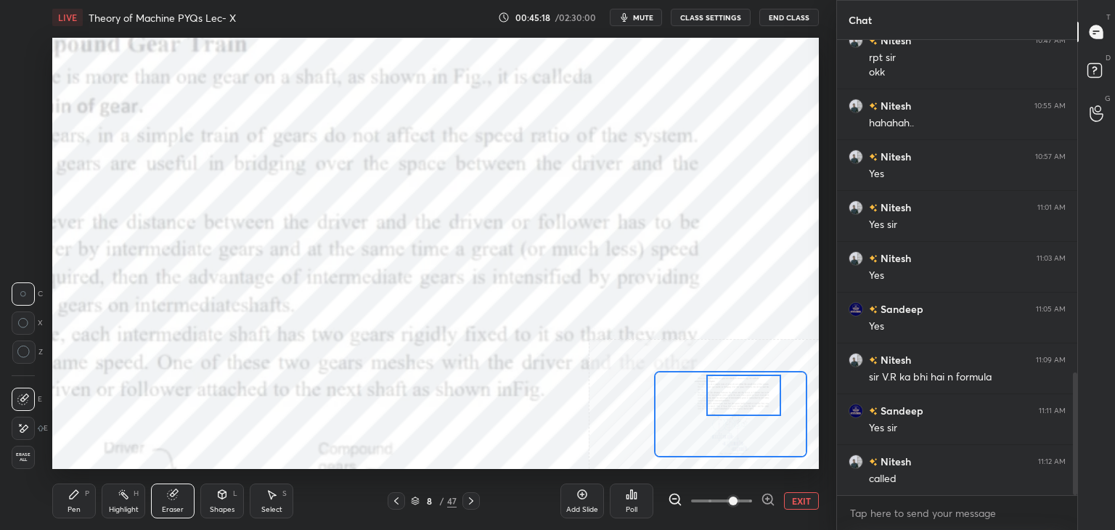
drag, startPoint x: 472, startPoint y: 499, endPoint x: 463, endPoint y: 476, distance: 24.8
click at [473, 499] on icon at bounding box center [471, 501] width 12 height 12
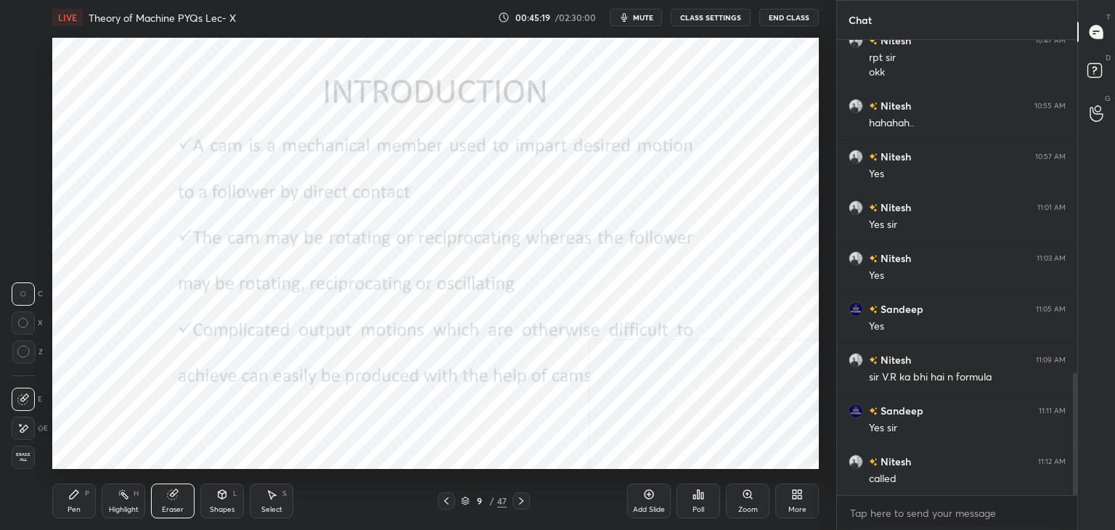
drag, startPoint x: 447, startPoint y: 504, endPoint x: 444, endPoint y: 483, distance: 21.4
click at [446, 503] on icon at bounding box center [446, 500] width 4 height 7
click at [799, 494] on icon at bounding box center [797, 495] width 12 height 12
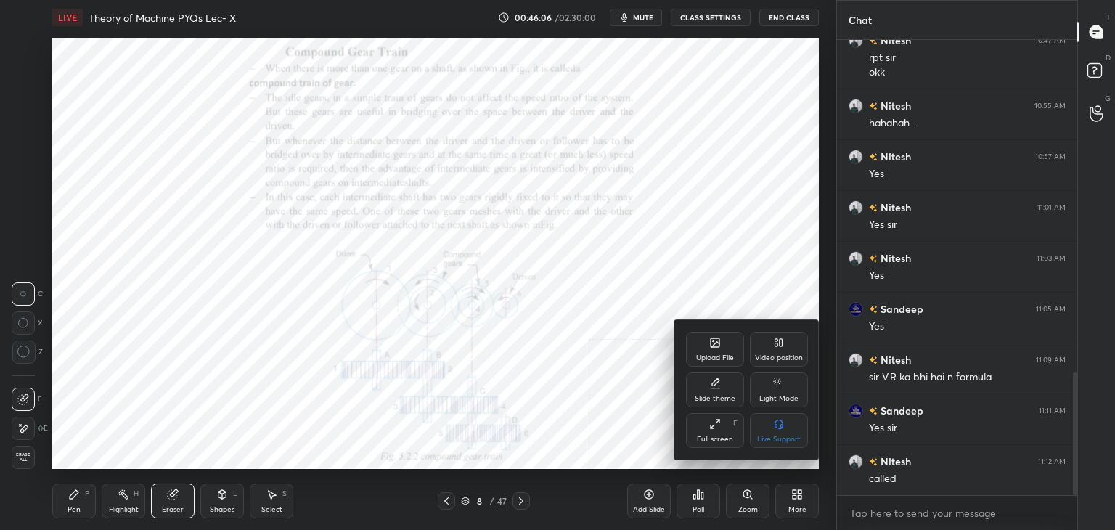
click at [712, 348] on div "Upload File" at bounding box center [715, 349] width 58 height 35
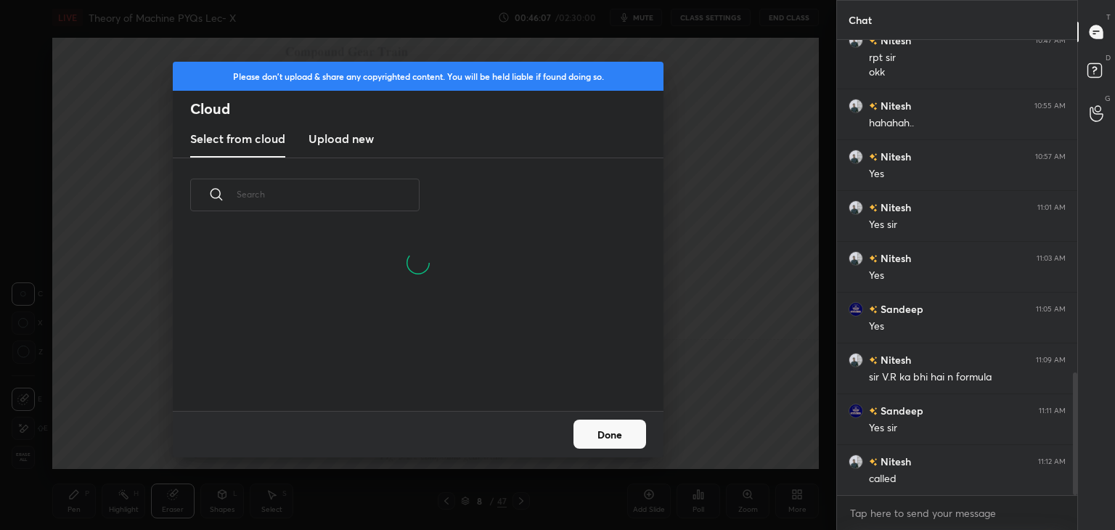
click at [332, 139] on h3 "Upload new" at bounding box center [341, 138] width 65 height 17
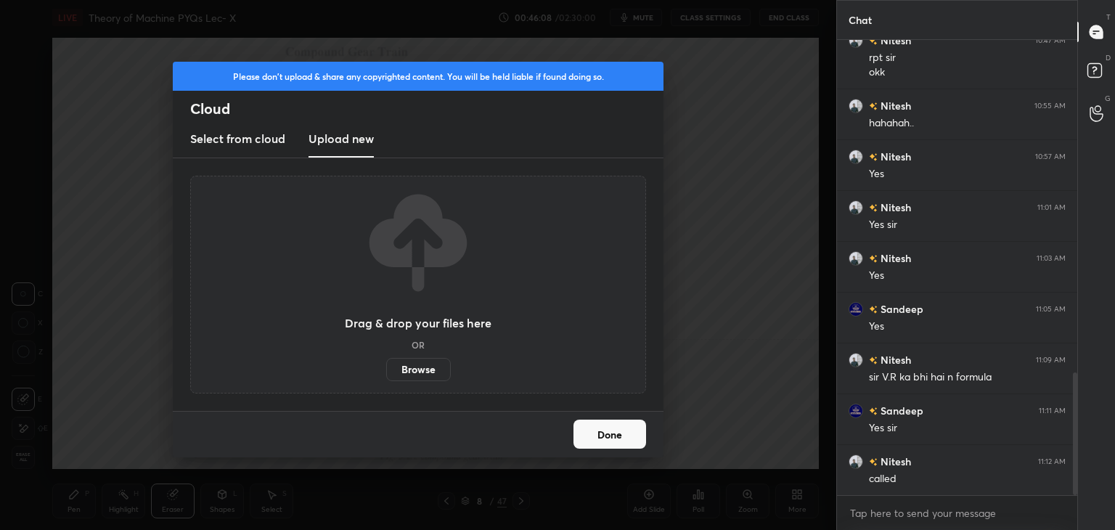
click at [406, 372] on label "Browse" at bounding box center [418, 369] width 65 height 23
click at [386, 372] on input "Browse" at bounding box center [386, 369] width 0 height 23
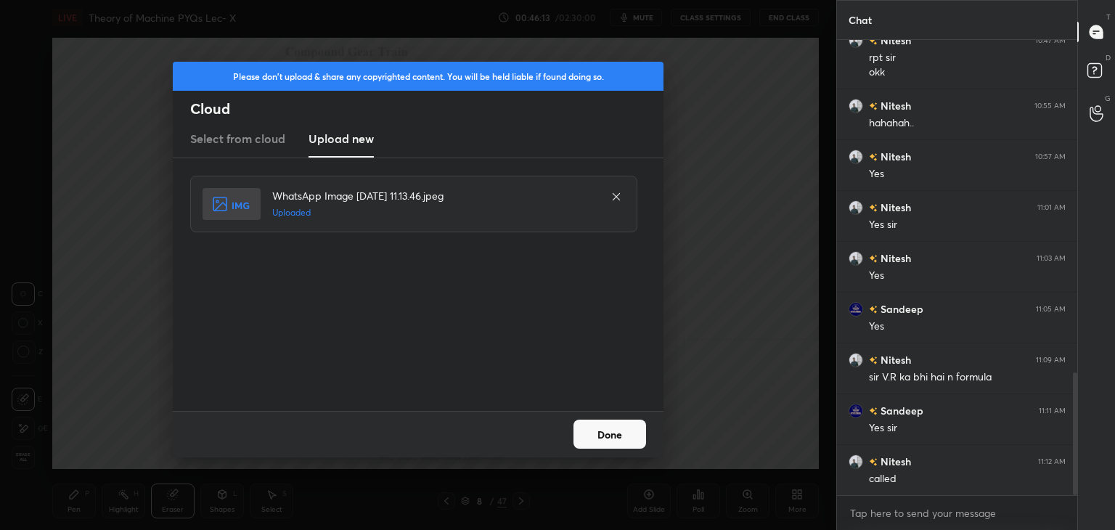
click at [619, 433] on button "Done" at bounding box center [609, 434] width 73 height 29
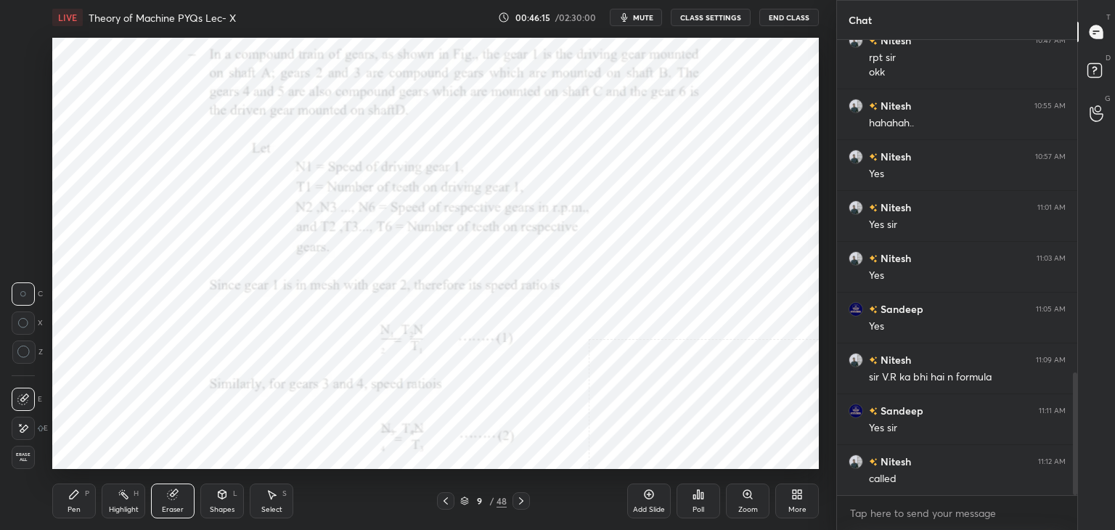
click at [214, 496] on div "Shapes L" at bounding box center [222, 500] width 44 height 35
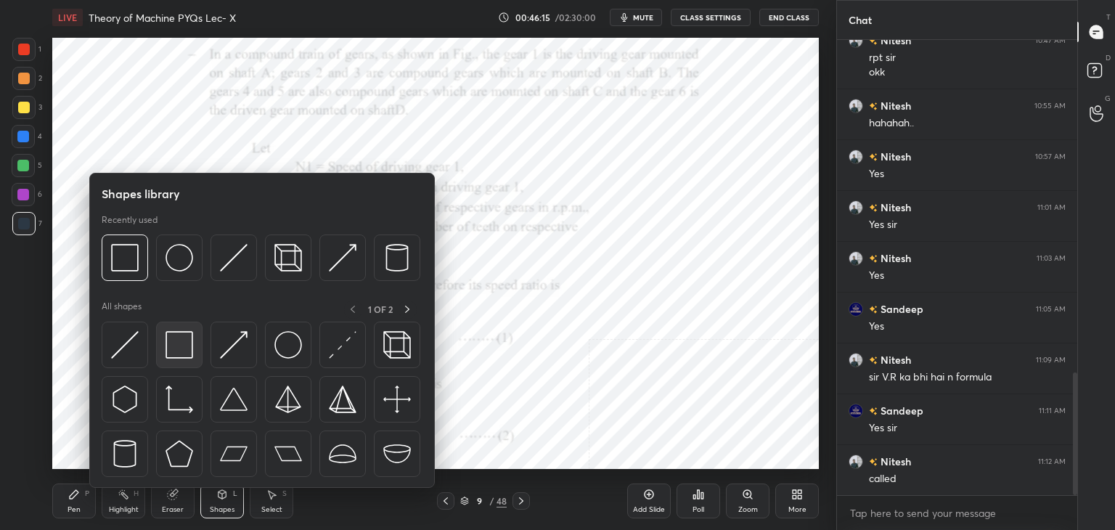
click at [176, 354] on img at bounding box center [180, 345] width 28 height 28
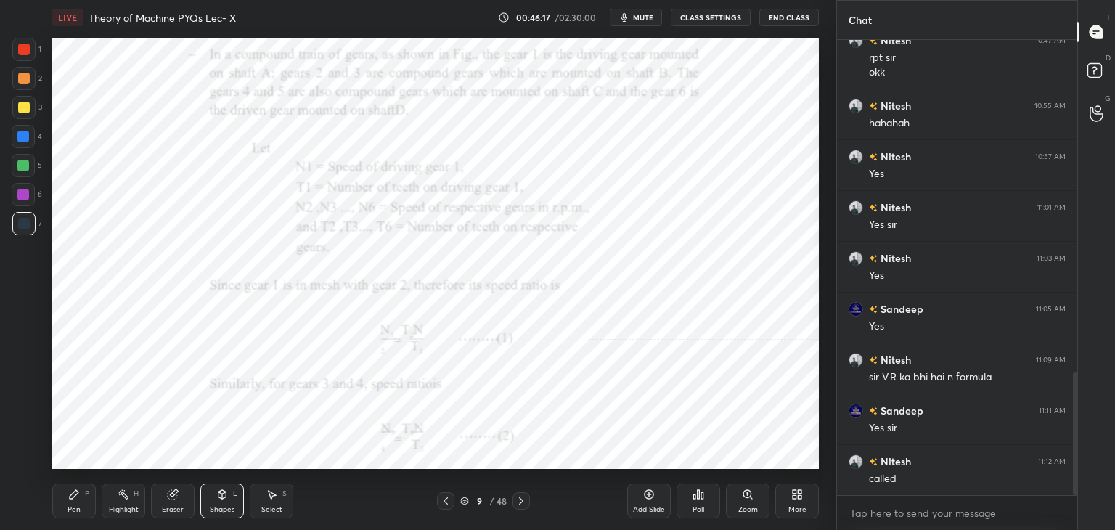
click at [25, 75] on div at bounding box center [24, 79] width 12 height 12
click at [73, 506] on div "Pen" at bounding box center [74, 509] width 13 height 7
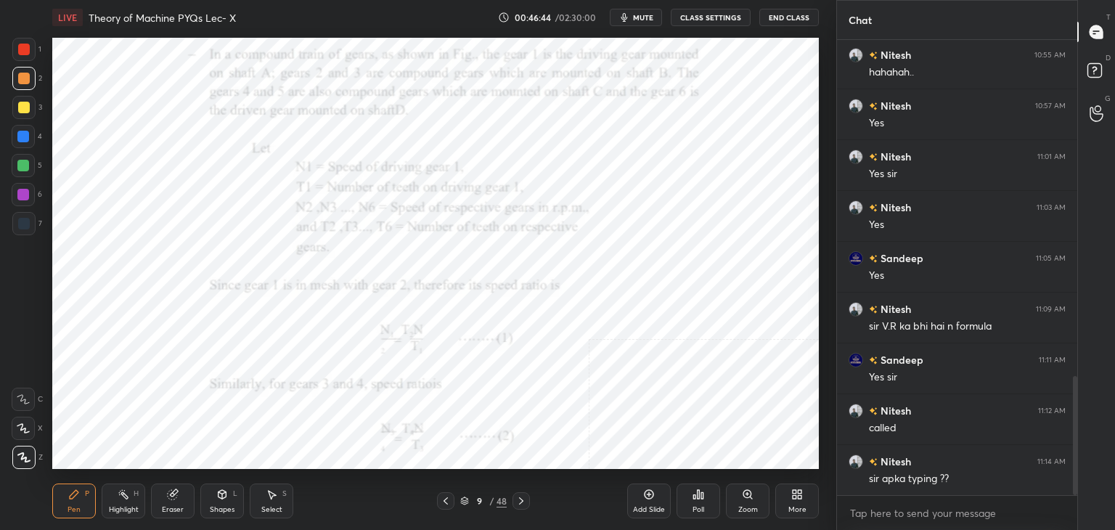
click at [136, 504] on div "Highlight H" at bounding box center [124, 500] width 44 height 35
click at [804, 503] on div "More" at bounding box center [797, 500] width 44 height 35
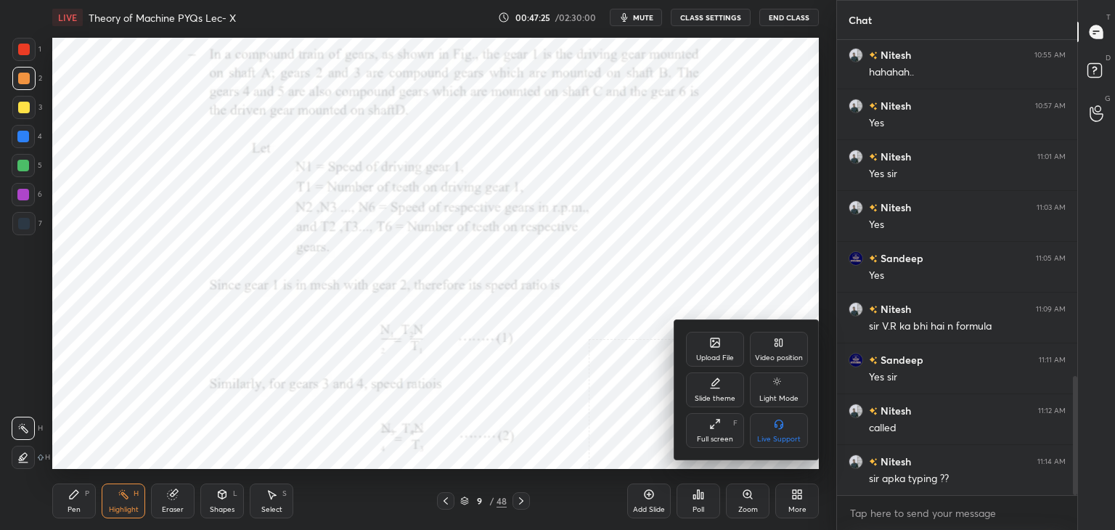
click at [708, 351] on div "Upload File" at bounding box center [715, 349] width 58 height 35
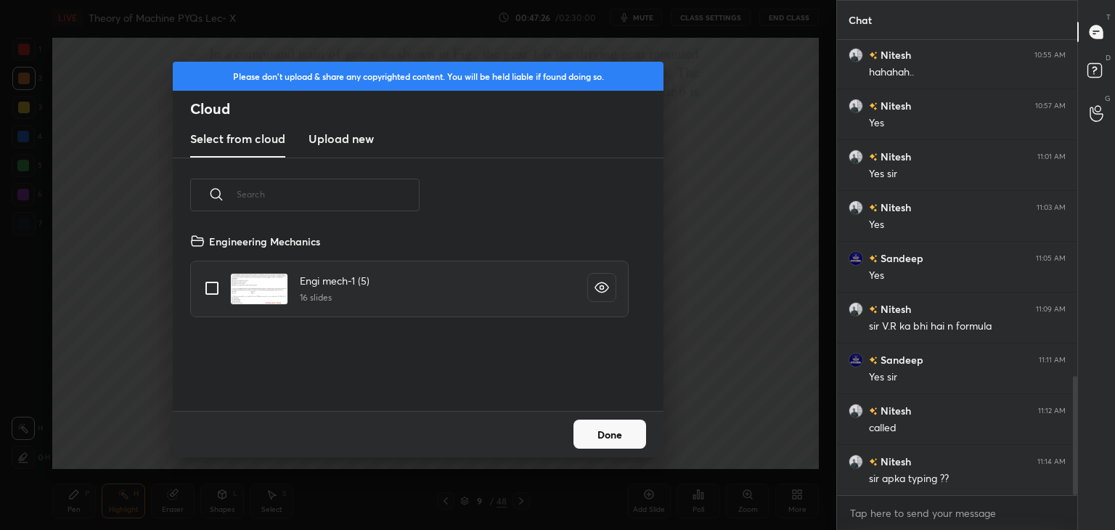
scroll to position [179, 466]
click at [343, 143] on h3 "Upload new" at bounding box center [341, 138] width 65 height 17
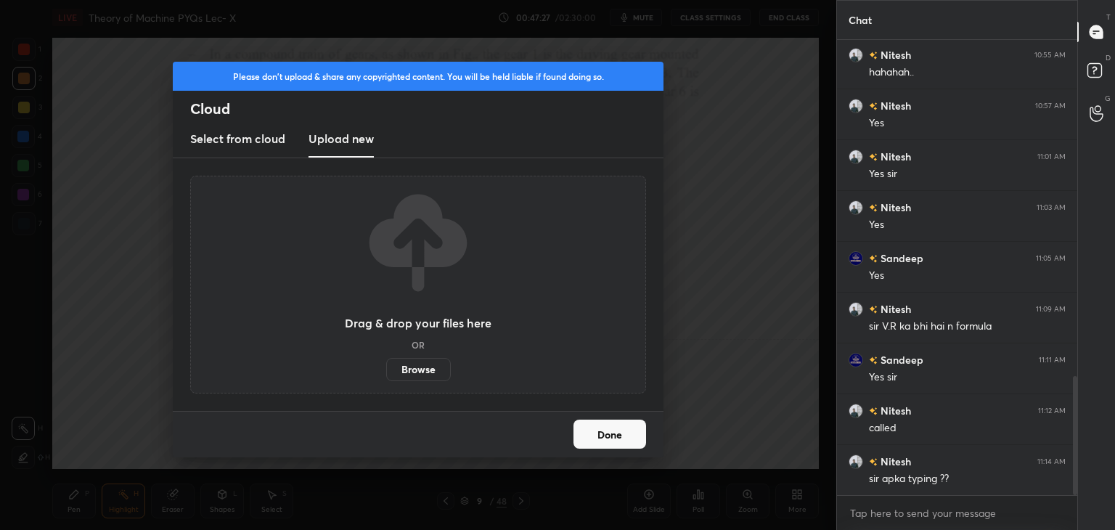
click at [417, 369] on label "Browse" at bounding box center [418, 369] width 65 height 23
click at [386, 369] on input "Browse" at bounding box center [386, 369] width 0 height 23
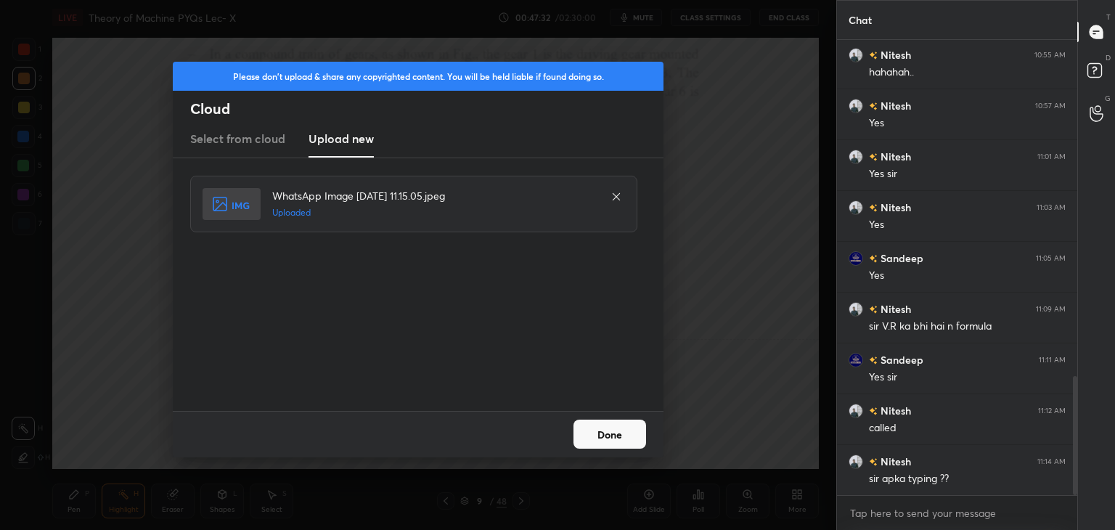
click at [614, 437] on button "Done" at bounding box center [609, 434] width 73 height 29
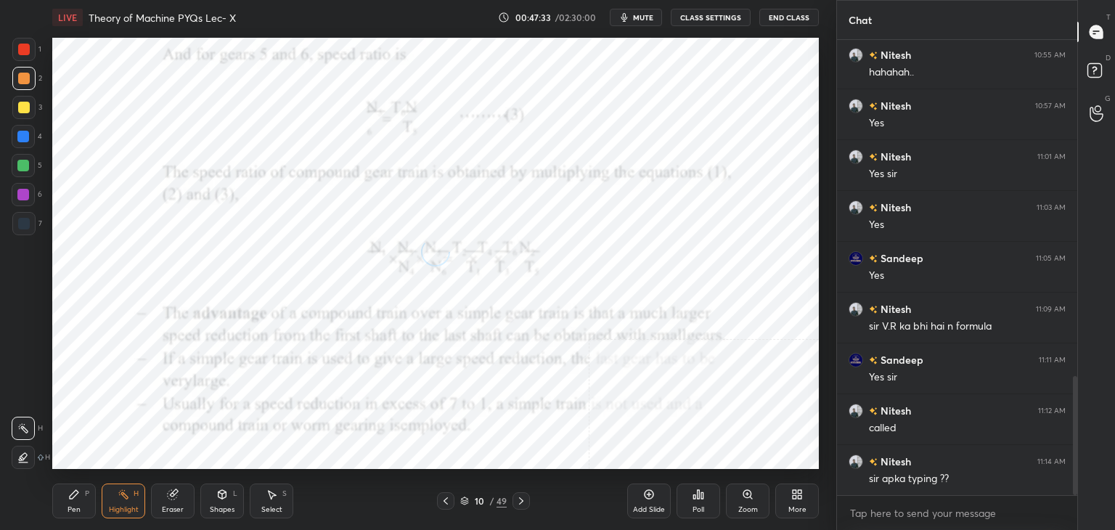
click at [219, 503] on div "Shapes L" at bounding box center [222, 500] width 44 height 35
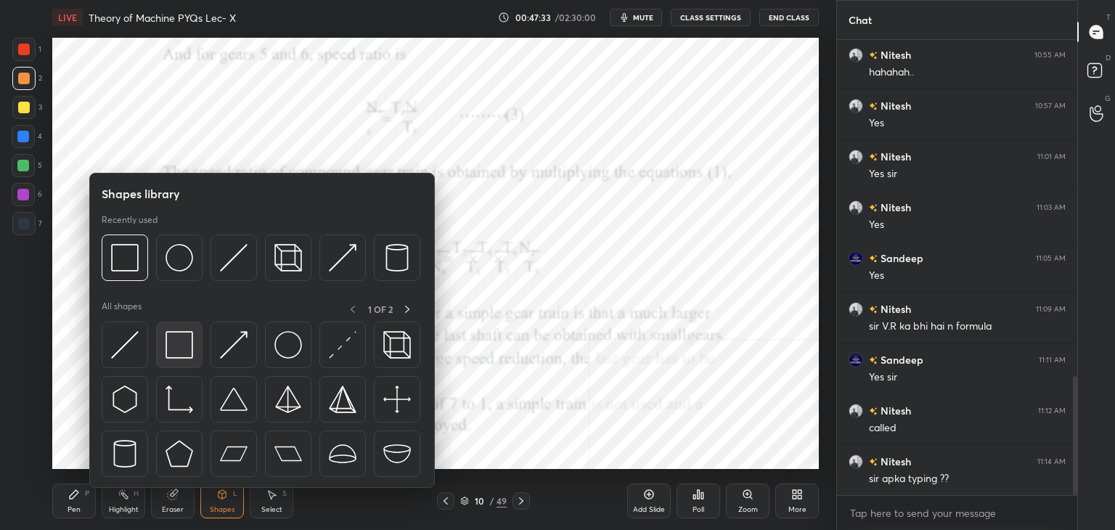
click at [176, 354] on img at bounding box center [180, 345] width 28 height 28
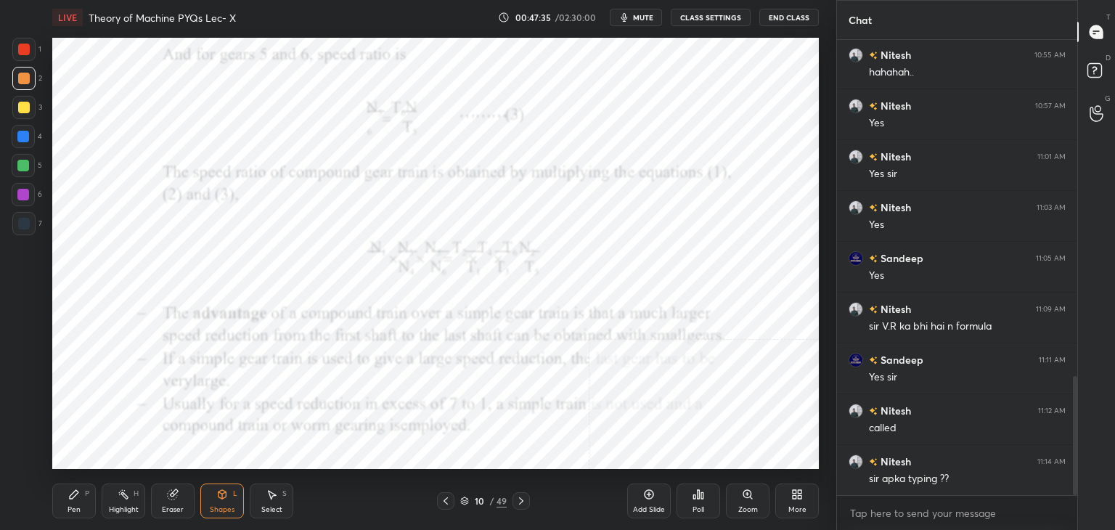
click at [26, 190] on div at bounding box center [23, 195] width 12 height 12
drag, startPoint x: 128, startPoint y: 492, endPoint x: 144, endPoint y: 475, distance: 23.6
click at [130, 494] on div "Highlight H" at bounding box center [124, 500] width 44 height 35
click at [232, 491] on div "Shapes L" at bounding box center [222, 500] width 44 height 35
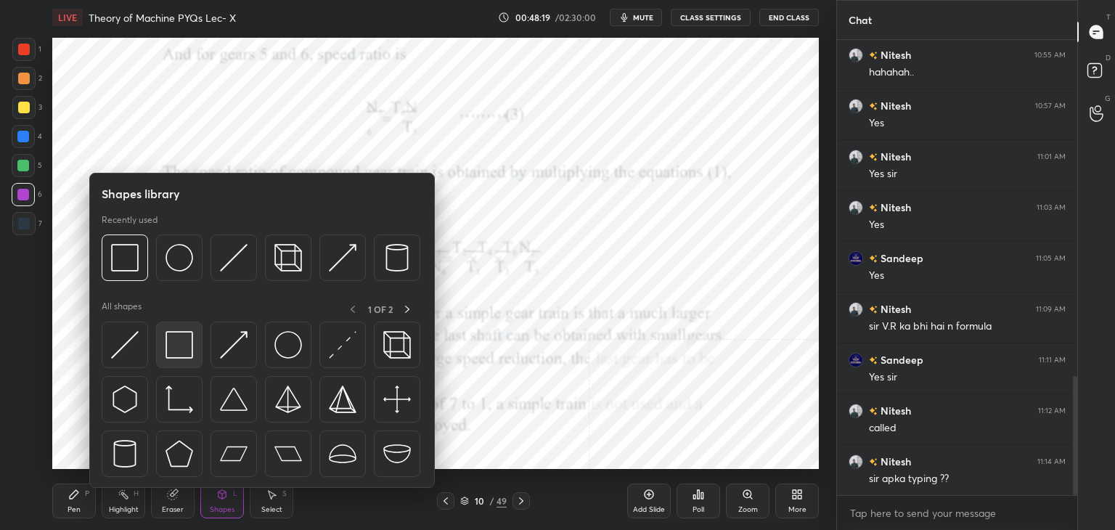
click at [189, 355] on img at bounding box center [180, 345] width 28 height 28
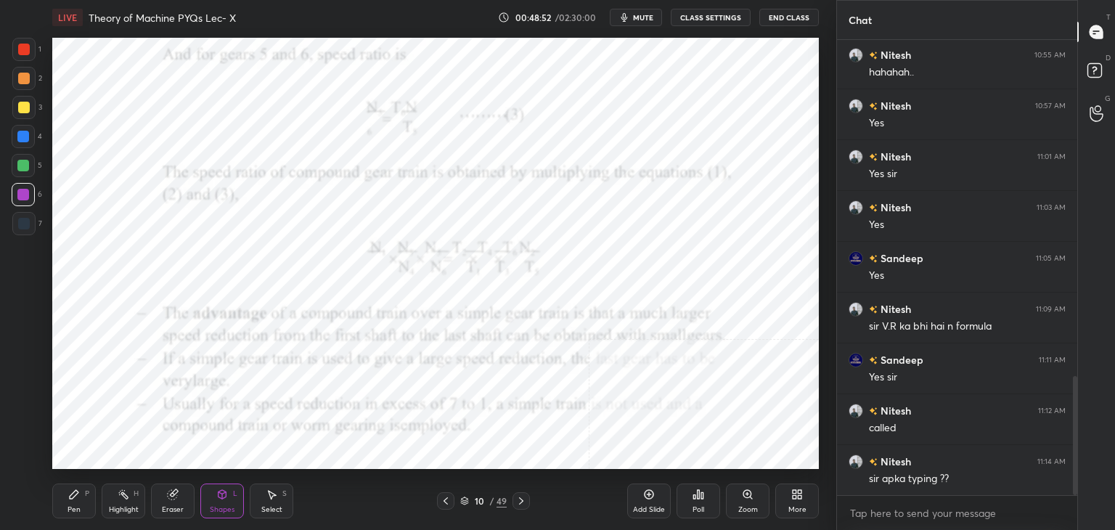
click at [115, 506] on div "Highlight" at bounding box center [124, 509] width 30 height 7
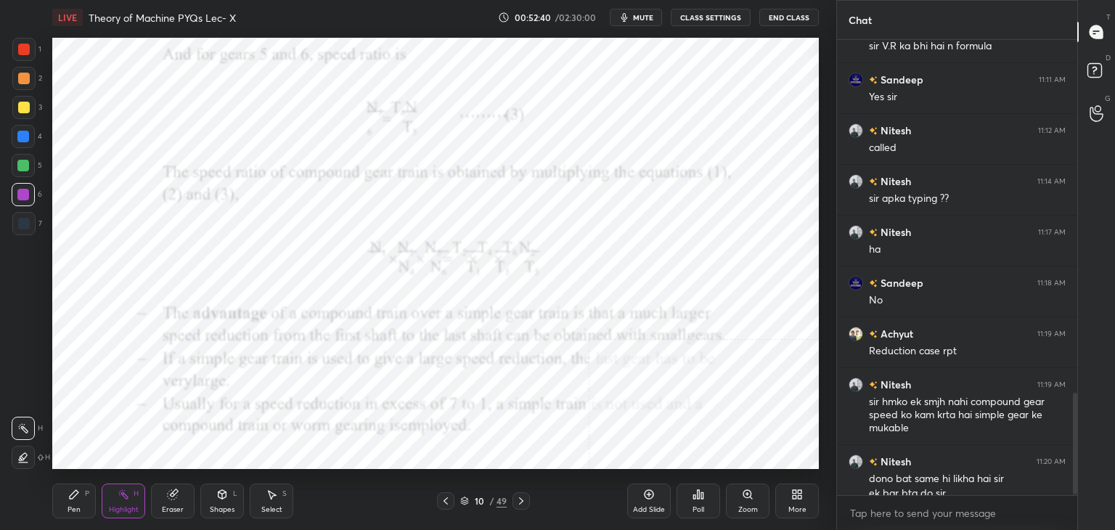
scroll to position [1578, 0]
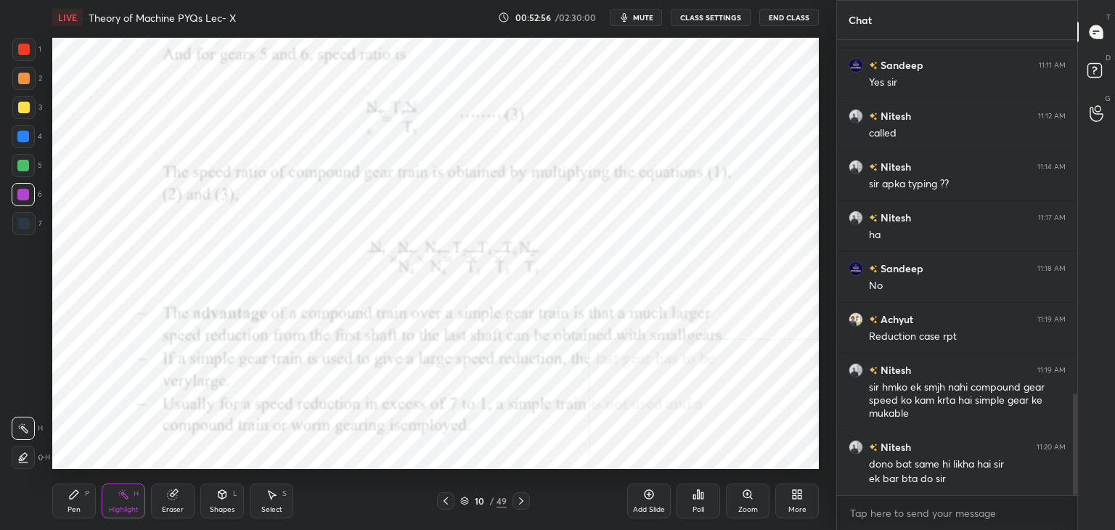
click at [139, 494] on div "Highlight H" at bounding box center [124, 500] width 44 height 35
click at [15, 219] on div at bounding box center [23, 223] width 23 height 23
click at [449, 498] on icon at bounding box center [446, 501] width 12 height 12
click at [446, 497] on icon at bounding box center [446, 501] width 12 height 12
click at [447, 497] on icon at bounding box center [446, 501] width 12 height 12
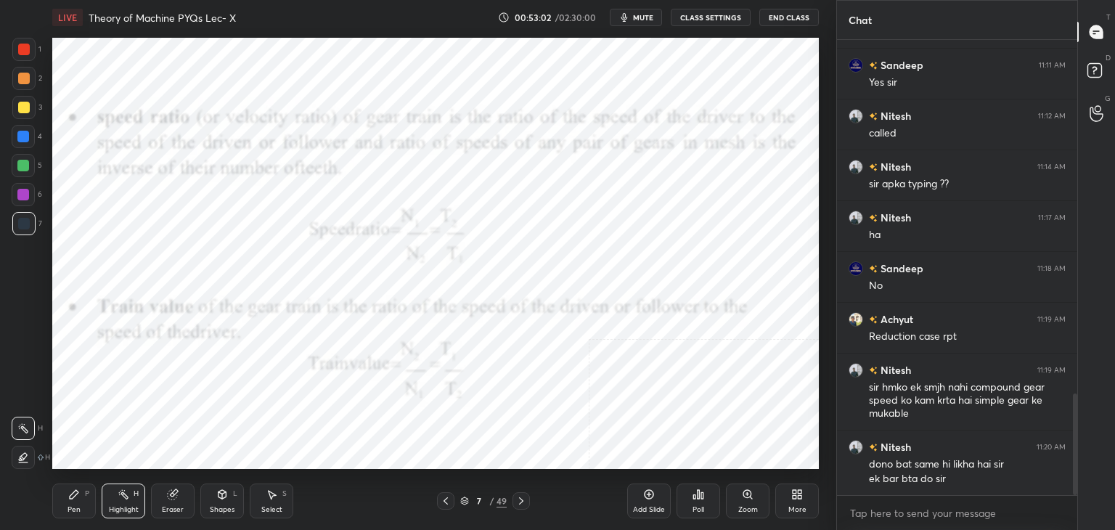
click at [446, 498] on icon at bounding box center [446, 501] width 12 height 12
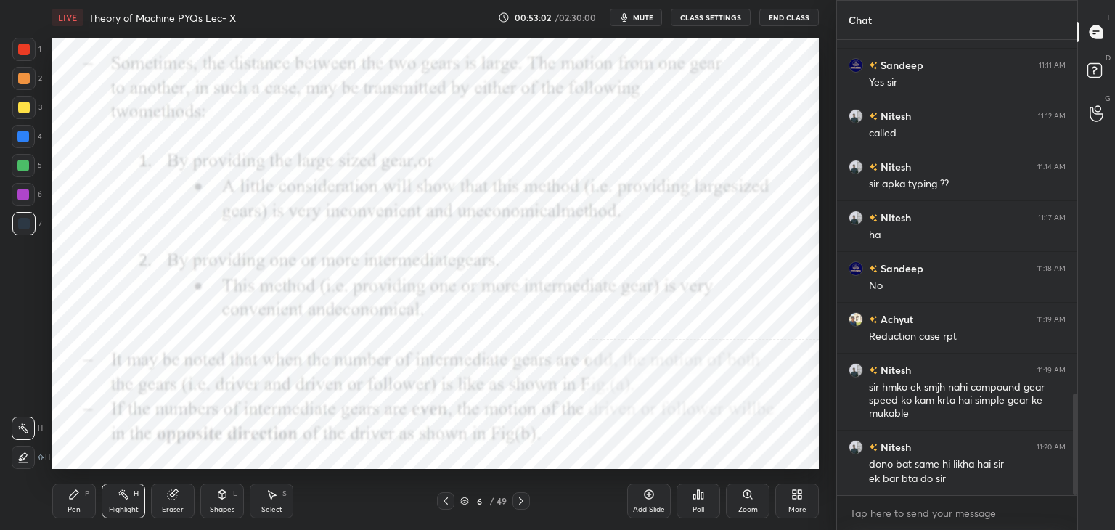
click at [444, 500] on icon at bounding box center [446, 501] width 12 height 12
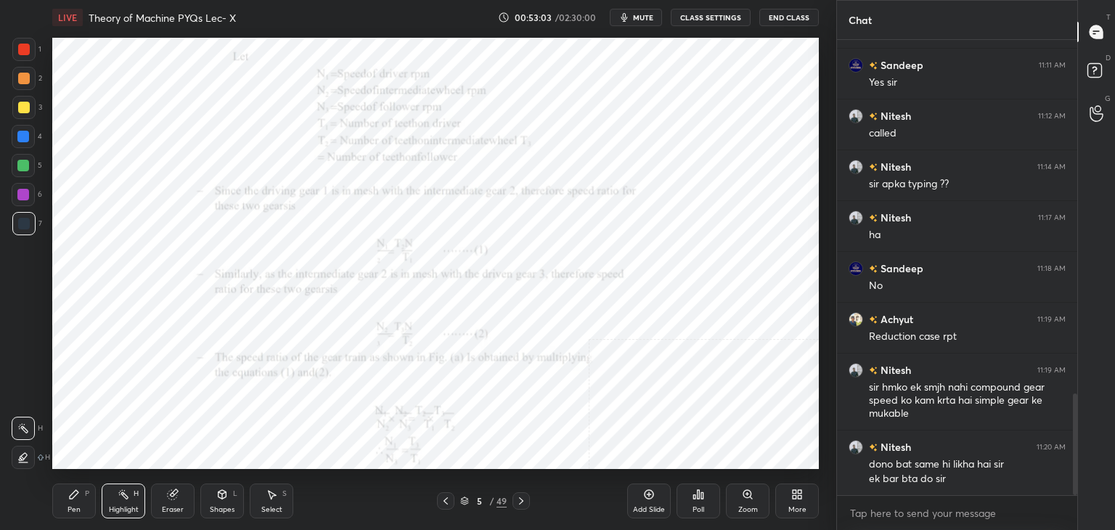
click at [445, 500] on icon at bounding box center [446, 500] width 4 height 7
drag, startPoint x: 118, startPoint y: 509, endPoint x: 119, endPoint y: 502, distance: 7.4
click at [118, 509] on div "Highlight" at bounding box center [124, 509] width 30 height 7
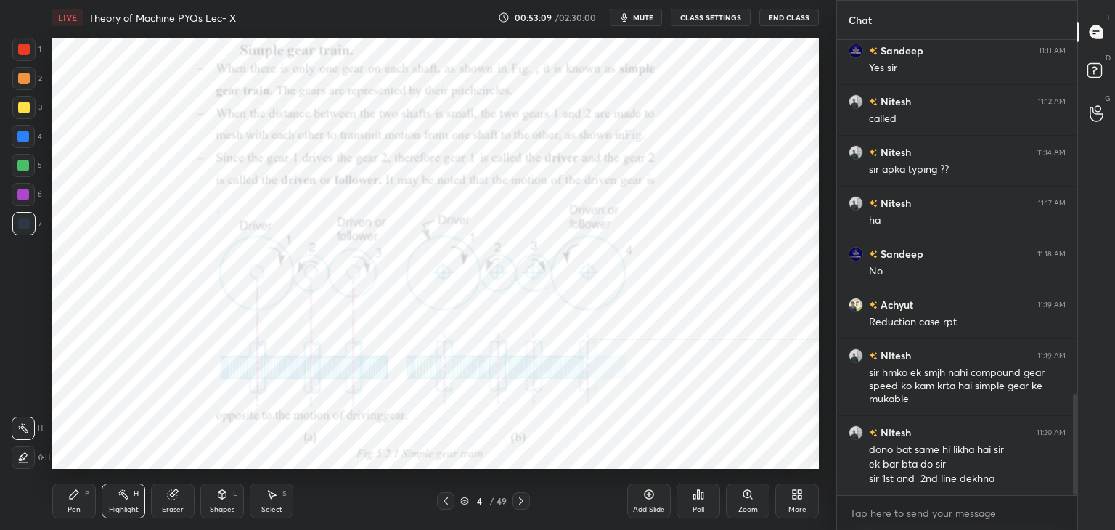
click at [518, 494] on div at bounding box center [521, 500] width 17 height 17
click at [519, 498] on icon at bounding box center [521, 501] width 12 height 12
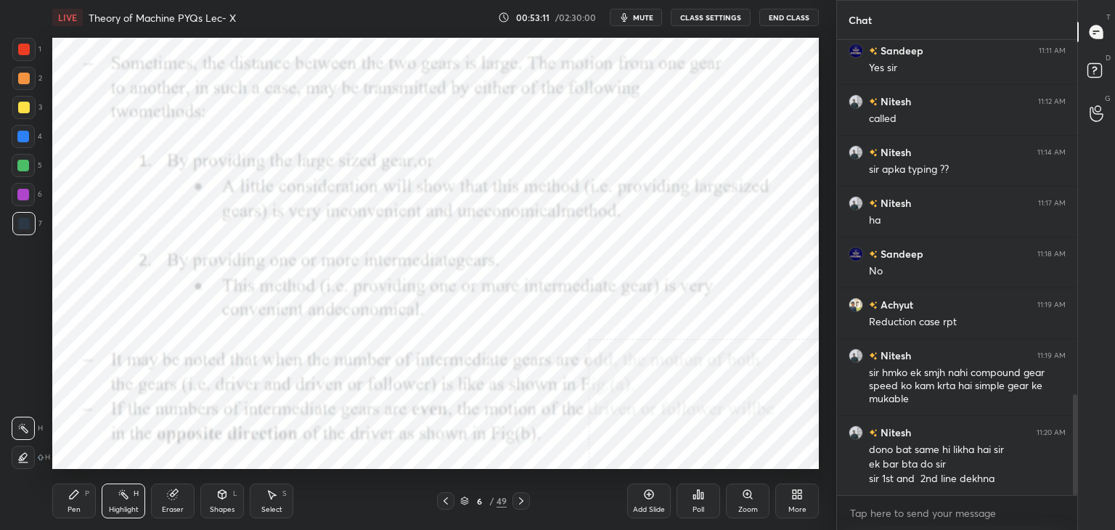
click at [517, 499] on icon at bounding box center [521, 501] width 12 height 12
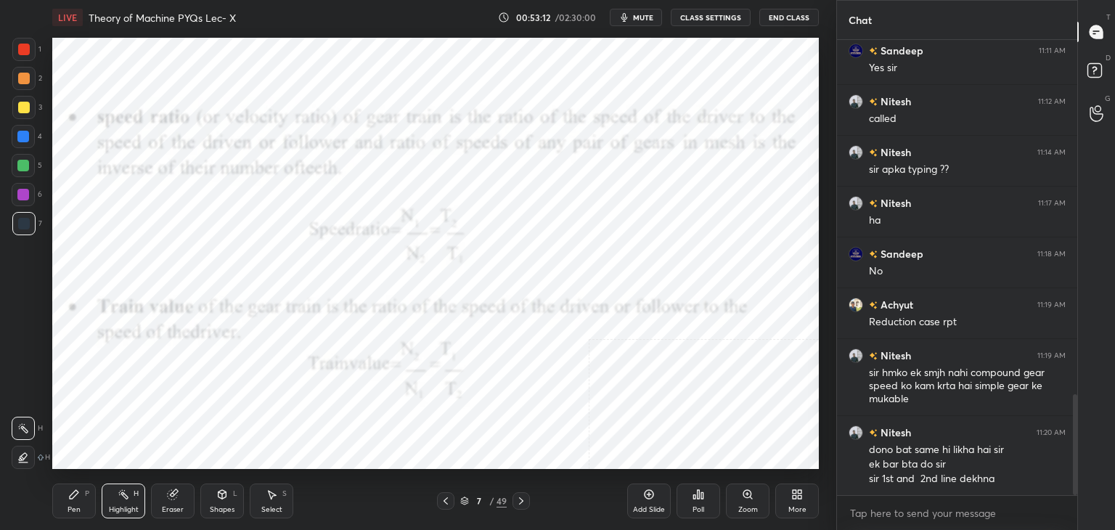
click at [519, 499] on icon at bounding box center [521, 501] width 12 height 12
click at [23, 51] on div at bounding box center [24, 50] width 12 height 12
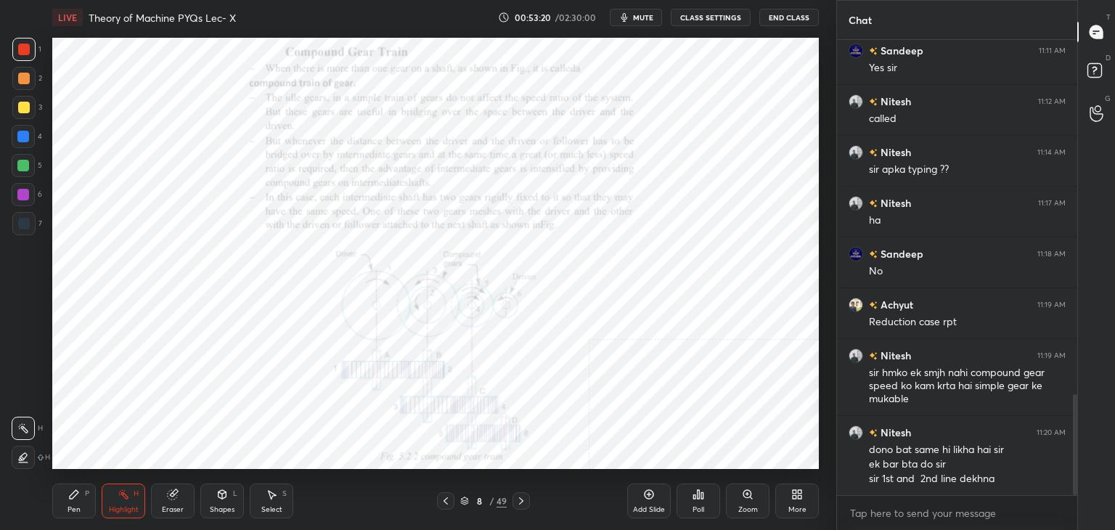
click at [520, 499] on icon at bounding box center [521, 500] width 4 height 7
click at [520, 498] on icon at bounding box center [521, 500] width 4 height 7
click at [521, 499] on icon at bounding box center [521, 500] width 4 height 7
click at [443, 499] on icon at bounding box center [446, 501] width 12 height 12
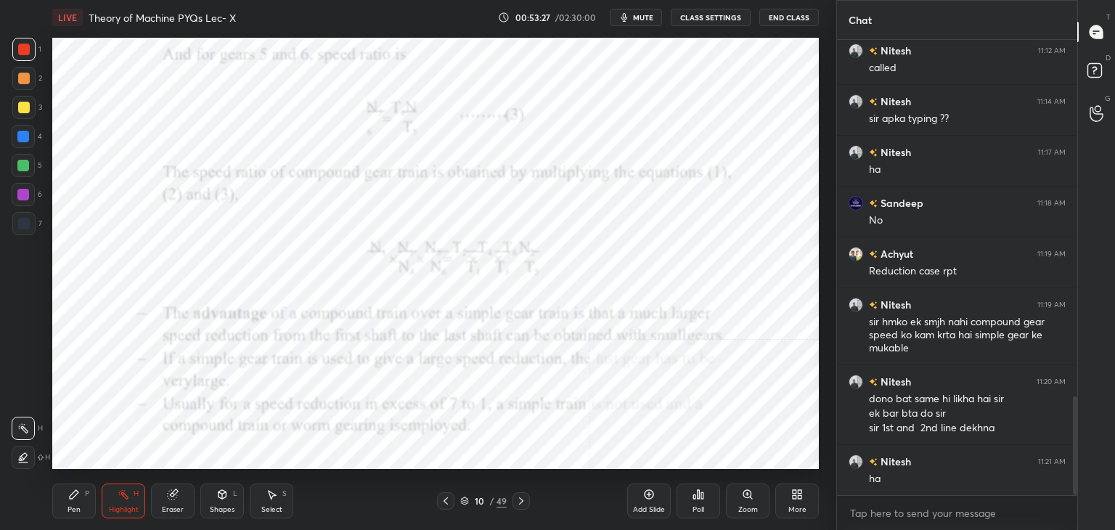
click at [93, 494] on div "Pen P" at bounding box center [74, 500] width 44 height 35
drag, startPoint x: 26, startPoint y: 187, endPoint x: 12, endPoint y: 195, distance: 15.6
click at [27, 187] on div at bounding box center [23, 194] width 23 height 23
click at [232, 503] on div "Shapes L" at bounding box center [222, 500] width 44 height 35
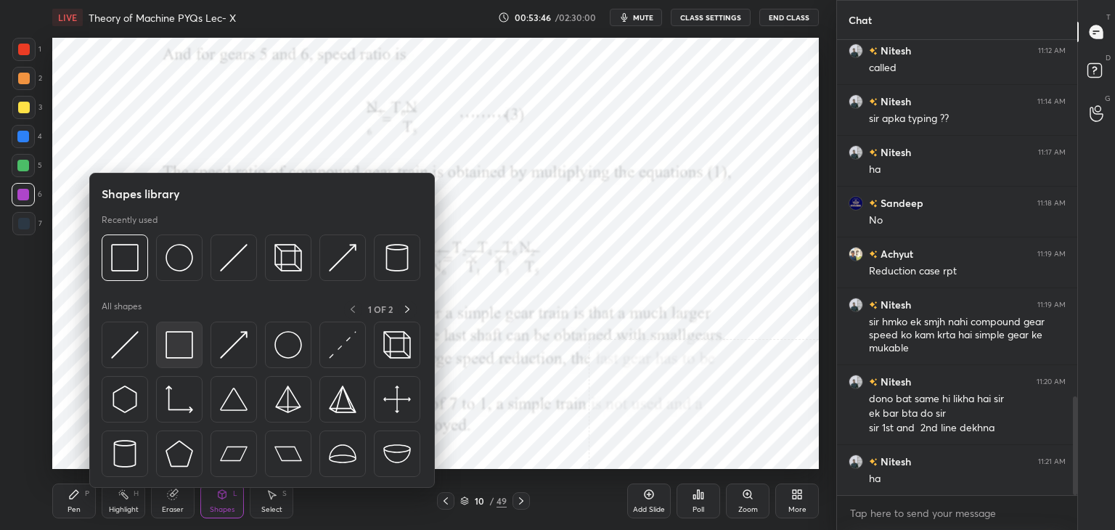
click at [195, 362] on div at bounding box center [179, 345] width 46 height 46
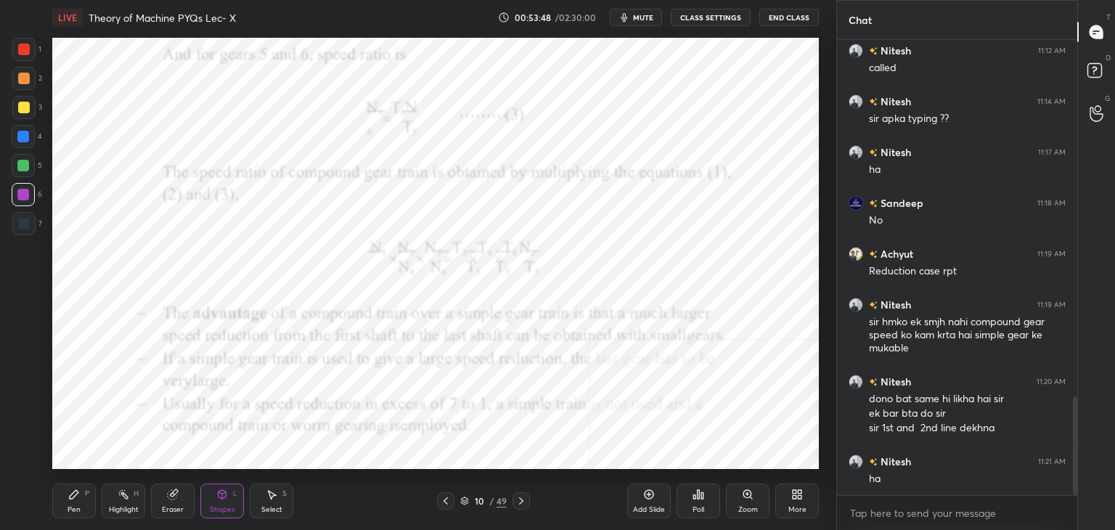
click at [26, 224] on div at bounding box center [24, 224] width 12 height 12
click at [89, 490] on div "P" at bounding box center [87, 493] width 4 height 7
click at [227, 495] on div "Shapes L" at bounding box center [222, 500] width 44 height 35
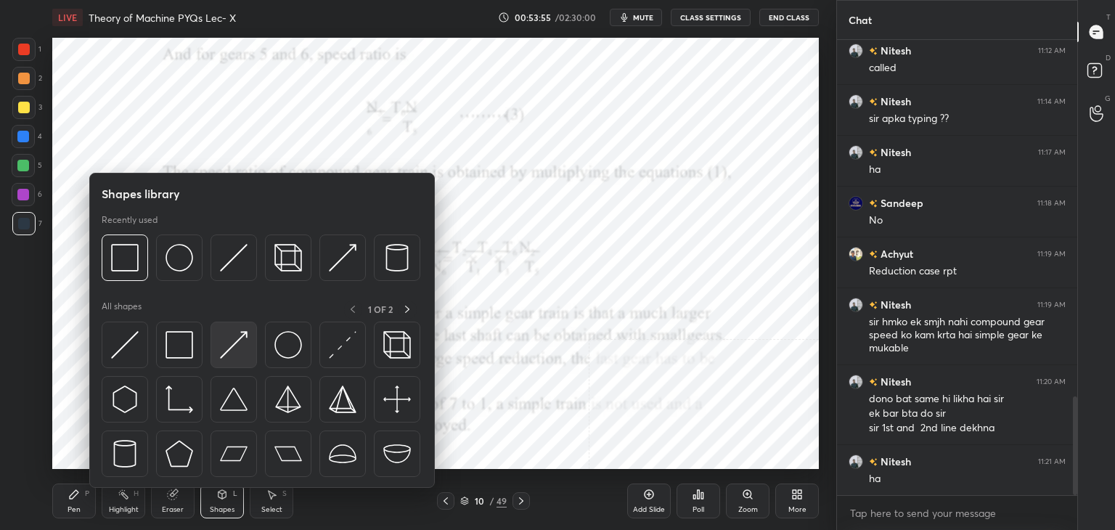
click at [225, 343] on img at bounding box center [234, 345] width 28 height 28
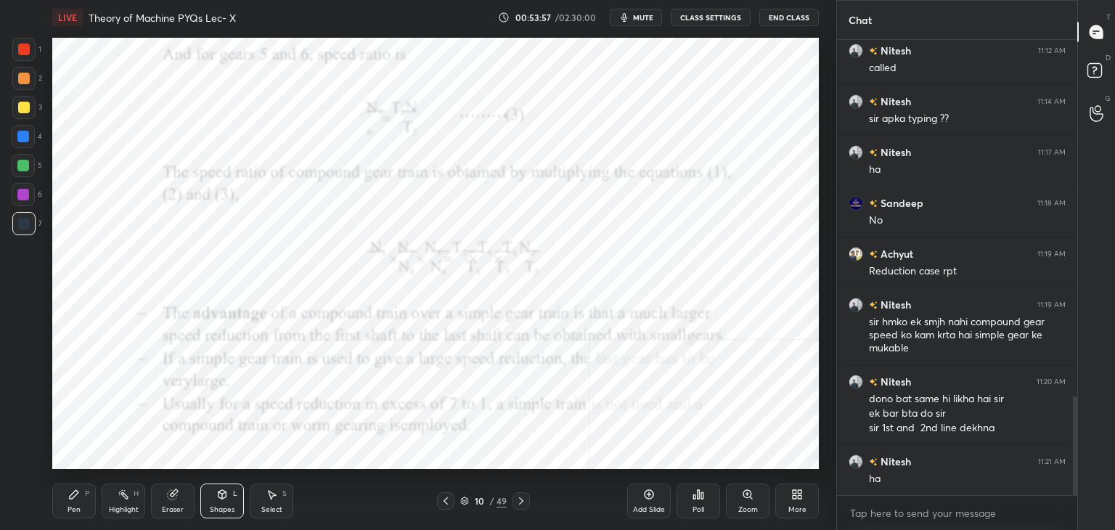
click at [77, 498] on icon at bounding box center [74, 495] width 12 height 12
click at [23, 161] on div at bounding box center [23, 166] width 12 height 12
click at [25, 197] on div at bounding box center [23, 195] width 12 height 12
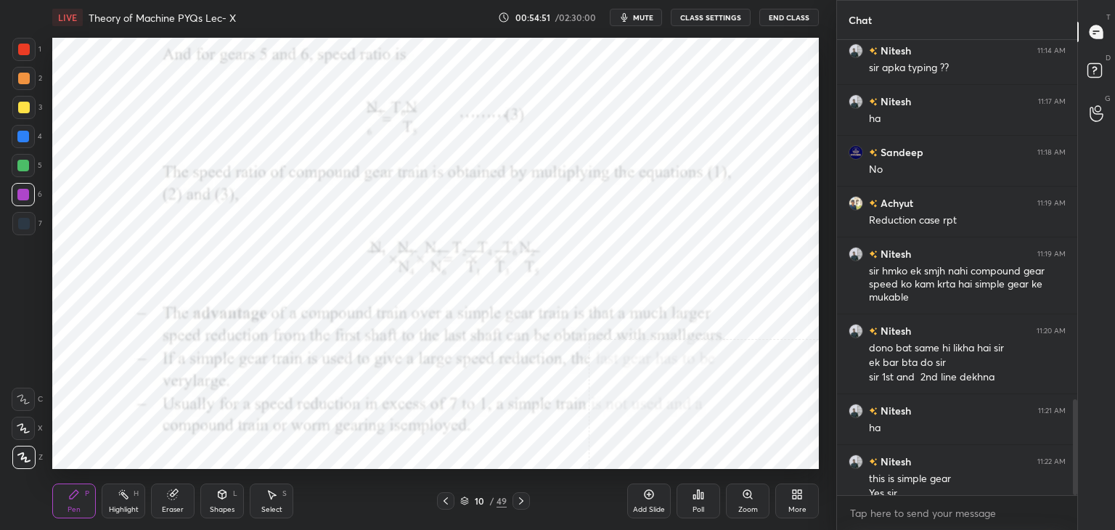
scroll to position [1709, 0]
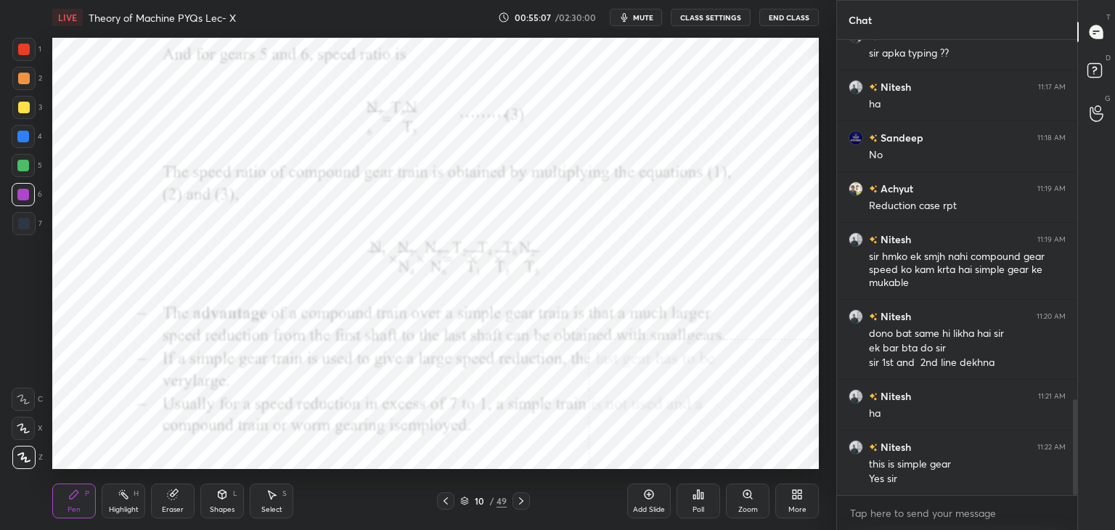
click at [33, 165] on div at bounding box center [23, 165] width 23 height 23
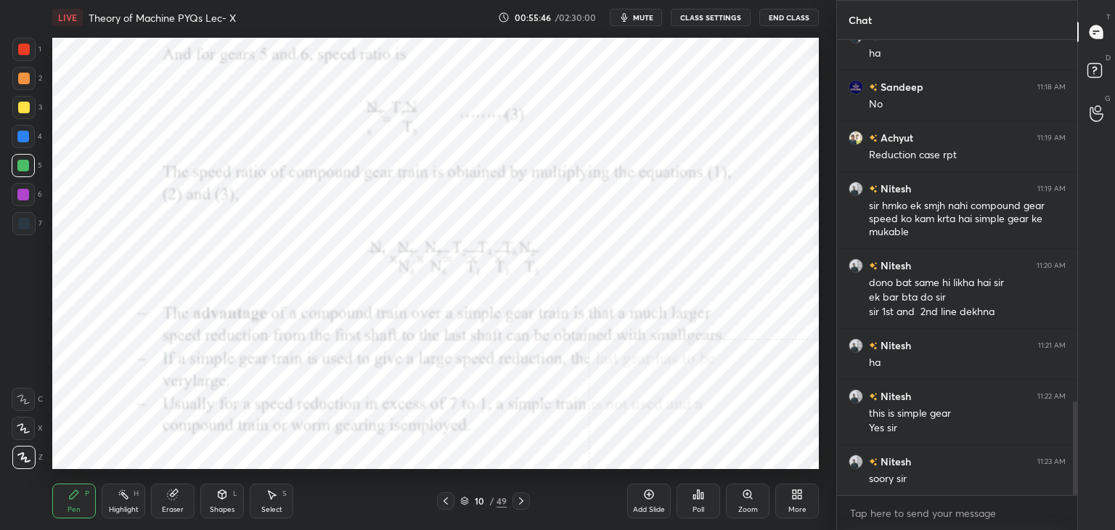
click at [136, 499] on div "Highlight H" at bounding box center [124, 500] width 44 height 35
click at [81, 499] on div "Pen P" at bounding box center [74, 500] width 44 height 35
drag, startPoint x: 118, startPoint y: 504, endPoint x: 132, endPoint y: 476, distance: 30.8
click at [118, 503] on div "Highlight H" at bounding box center [124, 500] width 44 height 35
drag, startPoint x: 228, startPoint y: 502, endPoint x: 226, endPoint y: 494, distance: 7.6
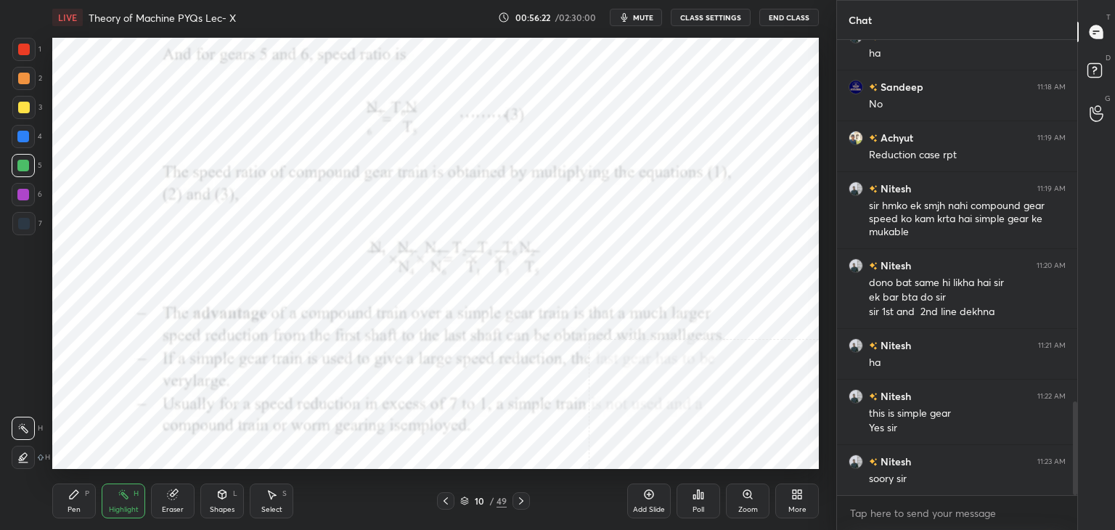
click at [226, 502] on div "Shapes L" at bounding box center [222, 500] width 44 height 35
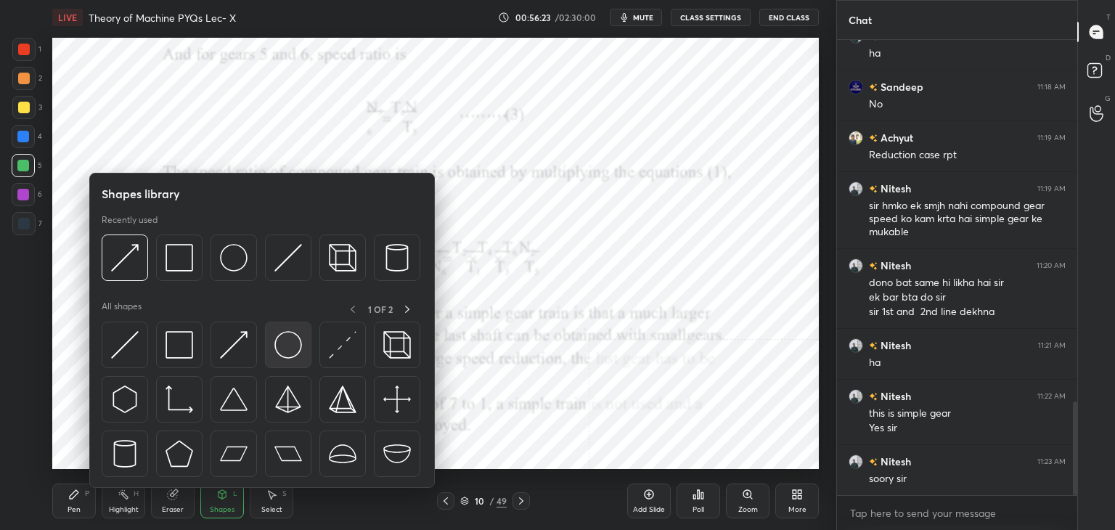
click at [279, 340] on img at bounding box center [288, 345] width 28 height 28
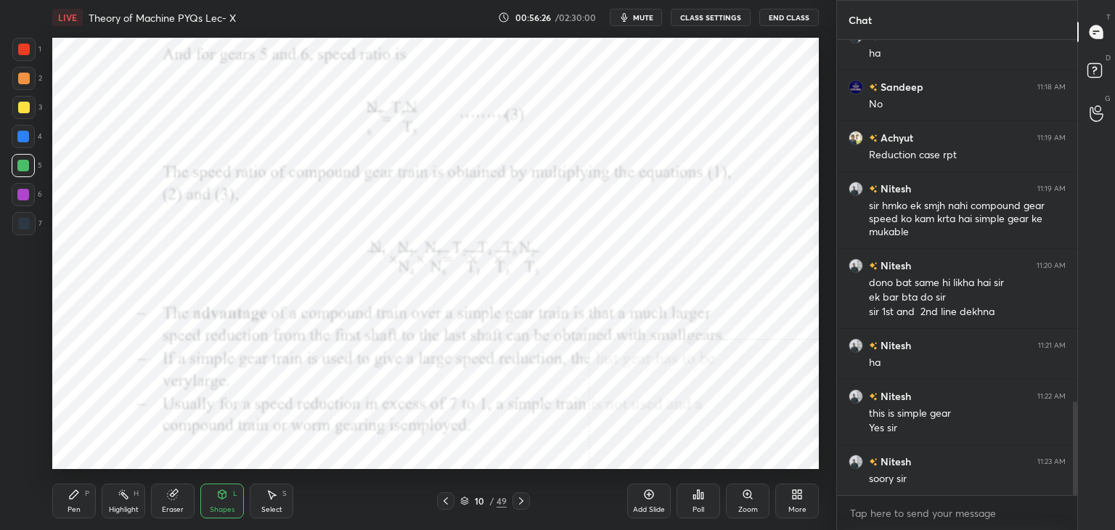
drag, startPoint x: 25, startPoint y: 227, endPoint x: 46, endPoint y: 227, distance: 21.8
click at [25, 227] on div at bounding box center [24, 224] width 12 height 12
click at [75, 494] on icon at bounding box center [74, 494] width 9 height 9
drag, startPoint x: 219, startPoint y: 502, endPoint x: 216, endPoint y: 489, distance: 12.5
click at [218, 502] on div "Shapes L" at bounding box center [222, 500] width 44 height 35
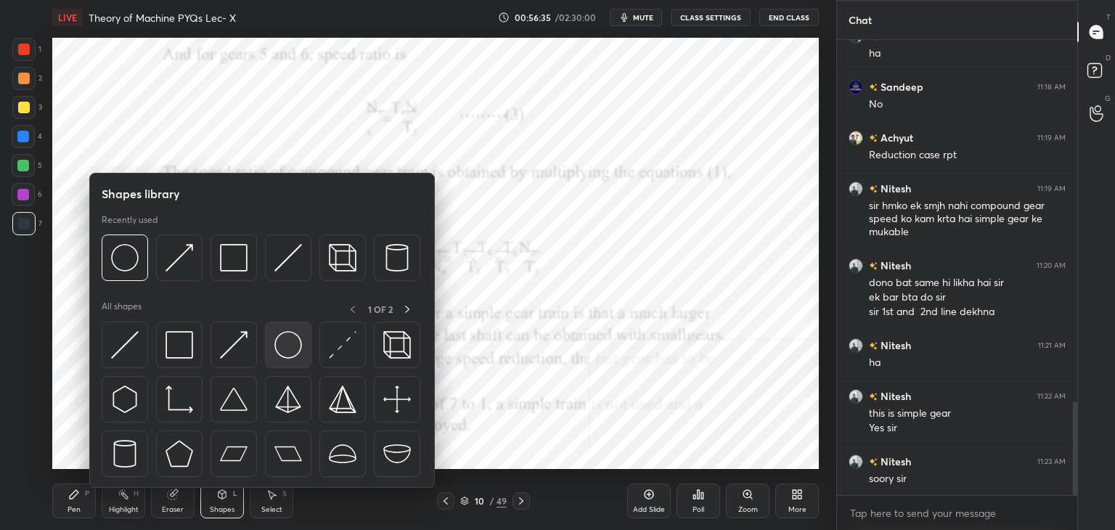
click at [282, 335] on img at bounding box center [288, 345] width 28 height 28
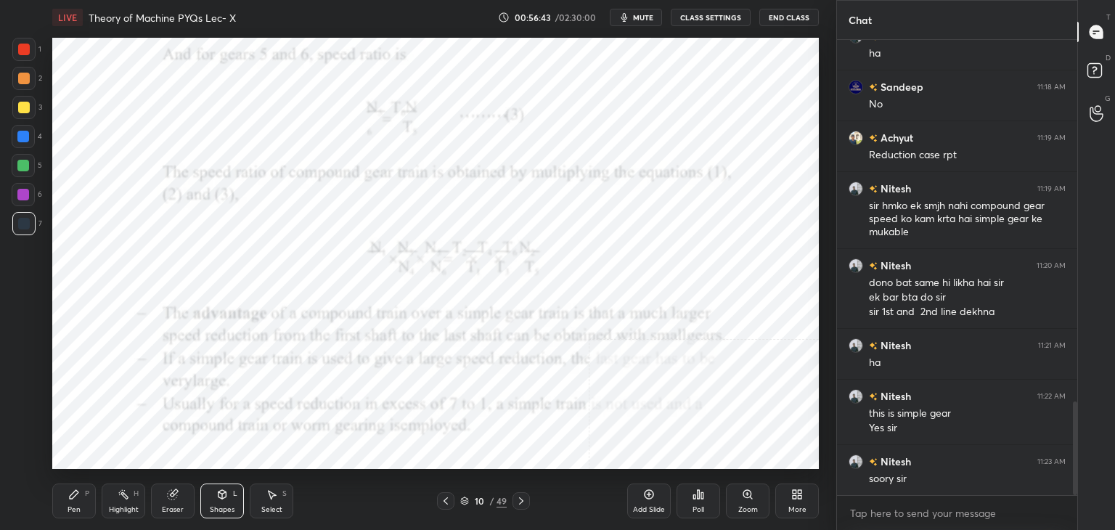
drag, startPoint x: 73, startPoint y: 505, endPoint x: 70, endPoint y: 496, distance: 9.9
click at [73, 506] on div "Pen" at bounding box center [74, 509] width 13 height 7
click at [217, 498] on icon at bounding box center [222, 495] width 12 height 12
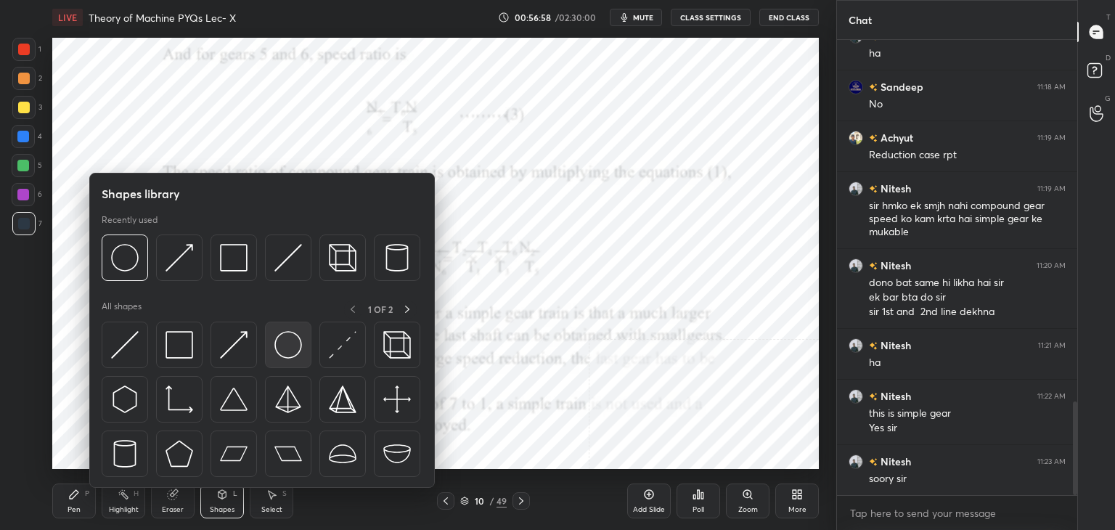
click at [280, 343] on img at bounding box center [288, 345] width 28 height 28
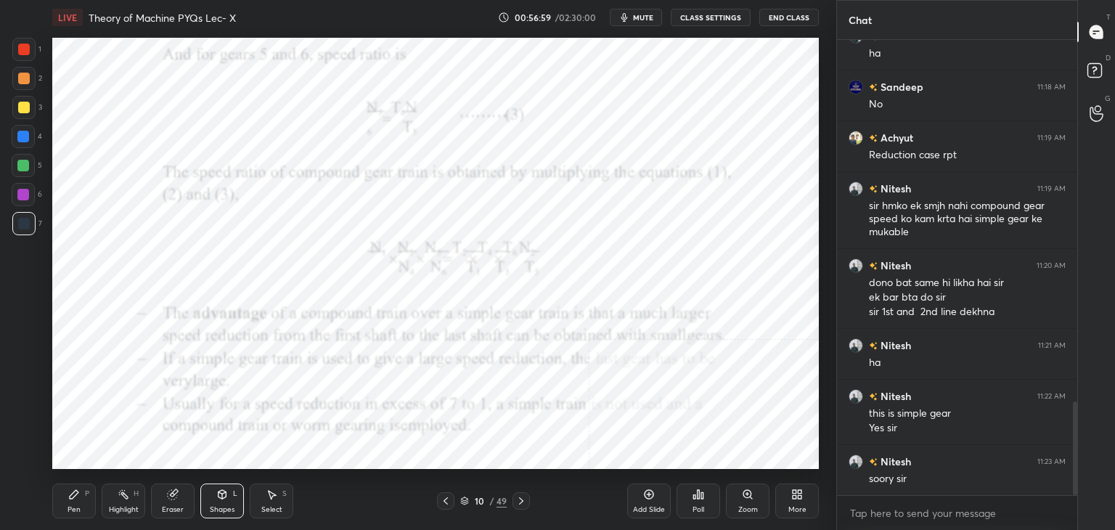
click at [136, 503] on div "Highlight H" at bounding box center [124, 500] width 44 height 35
click at [83, 503] on div "Pen P" at bounding box center [74, 500] width 44 height 35
drag, startPoint x: 28, startPoint y: 198, endPoint x: 49, endPoint y: 196, distance: 21.2
click at [28, 197] on div at bounding box center [23, 195] width 12 height 12
click at [134, 502] on div "Highlight H" at bounding box center [124, 500] width 44 height 35
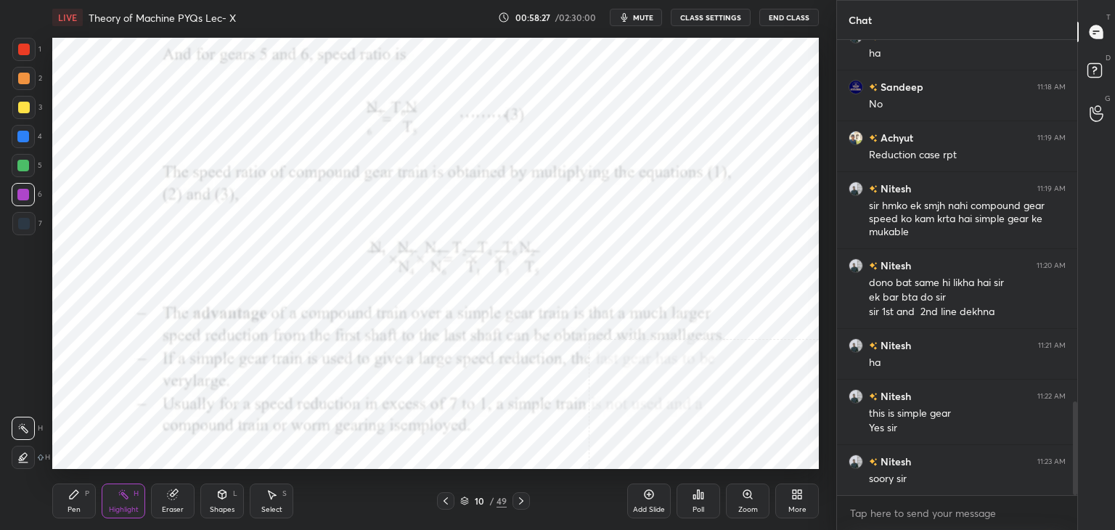
click at [261, 494] on div "Select S" at bounding box center [272, 500] width 44 height 35
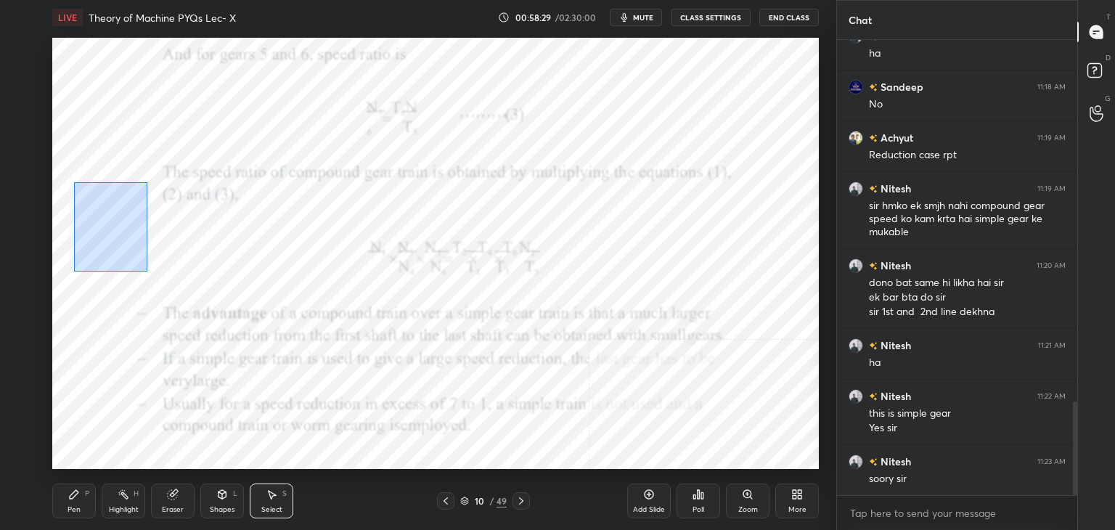
drag, startPoint x: 86, startPoint y: 190, endPoint x: 176, endPoint y: 272, distance: 121.8
click at [147, 271] on div "0 ° Undo Copy Paste here Duplicate Duplicate to new slide Delete" at bounding box center [435, 253] width 767 height 431
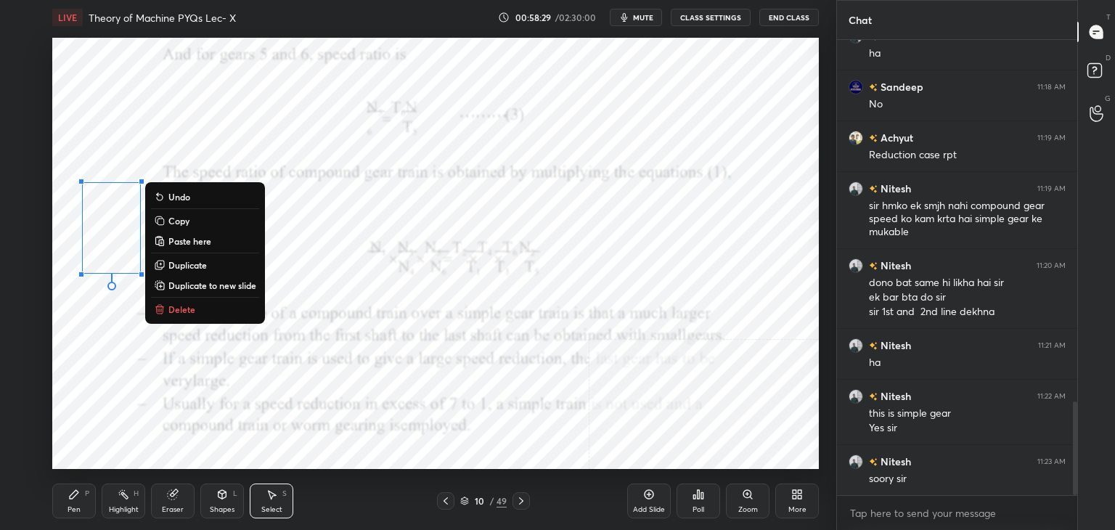
click at [195, 309] on p "Delete" at bounding box center [181, 309] width 27 height 12
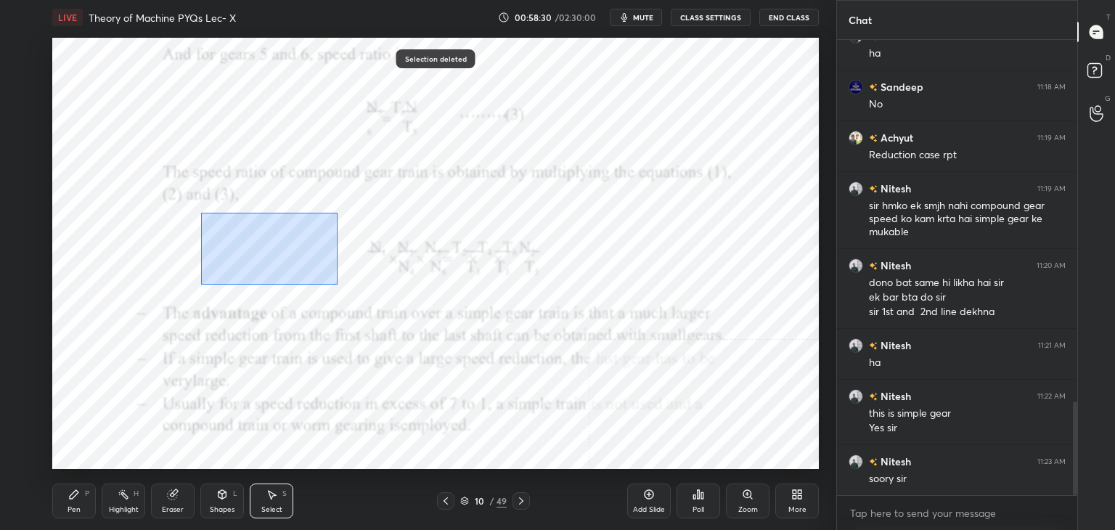
drag, startPoint x: 210, startPoint y: 224, endPoint x: 340, endPoint y: 283, distance: 142.9
click at [339, 285] on div "0 ° Undo Copy Paste here Duplicate Duplicate to new slide Delete" at bounding box center [435, 253] width 767 height 431
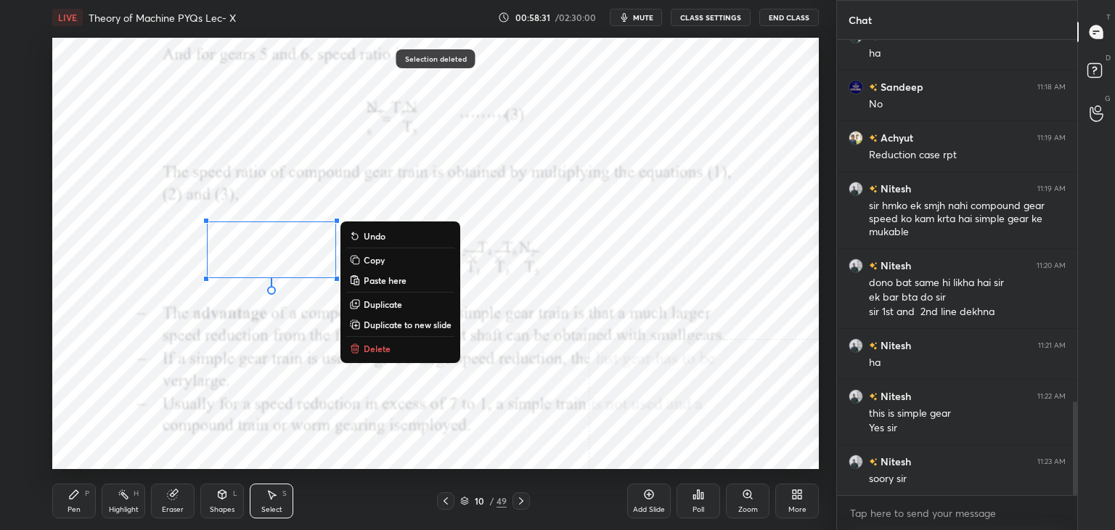
click at [362, 340] on button "Delete" at bounding box center [400, 348] width 108 height 17
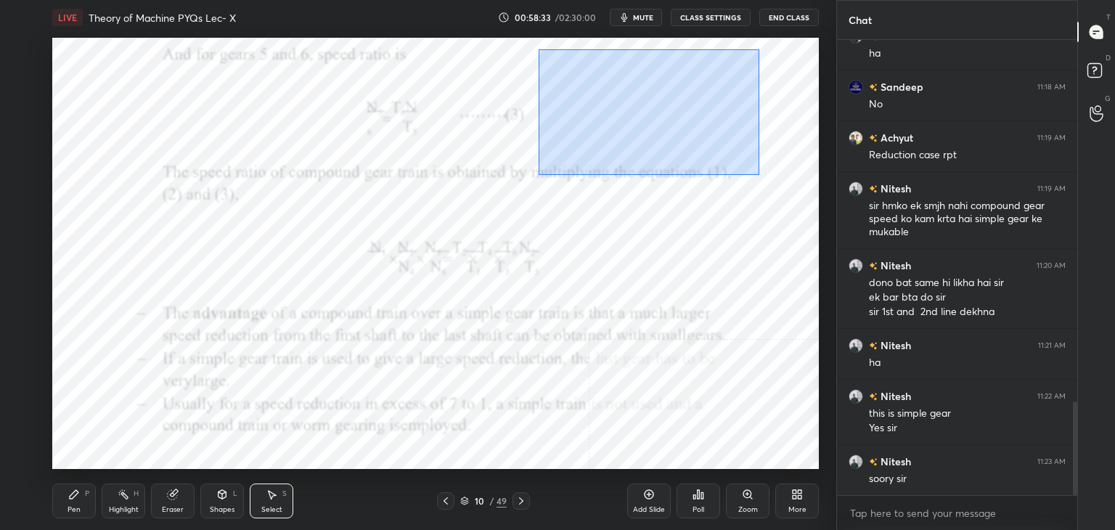
drag, startPoint x: 542, startPoint y: 58, endPoint x: 788, endPoint y: 177, distance: 273.4
click at [793, 181] on div "0 ° Undo Copy Paste here Duplicate Duplicate to new slide Delete" at bounding box center [435, 253] width 767 height 431
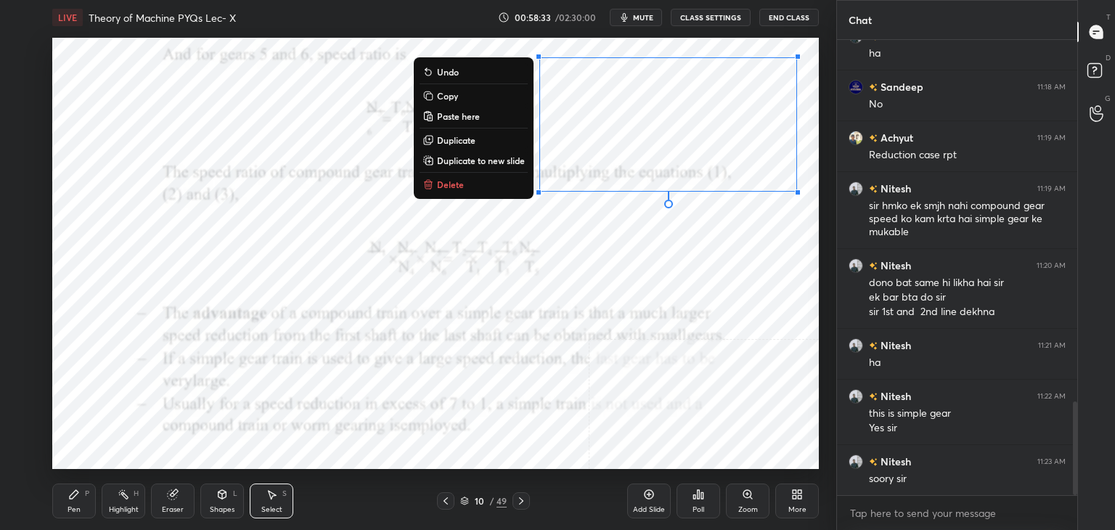
click at [464, 179] on button "Delete" at bounding box center [474, 184] width 108 height 17
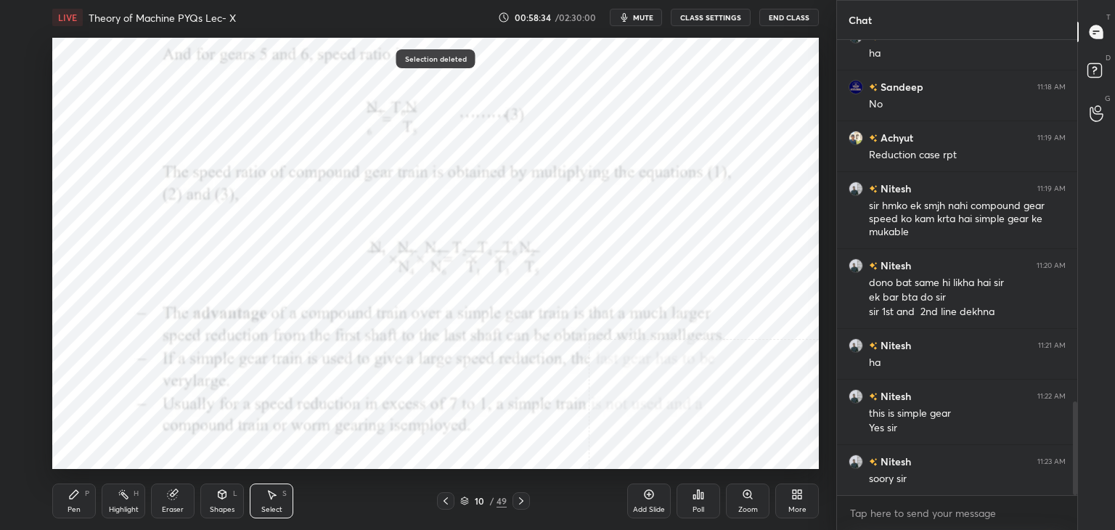
click at [121, 494] on icon at bounding box center [124, 495] width 12 height 12
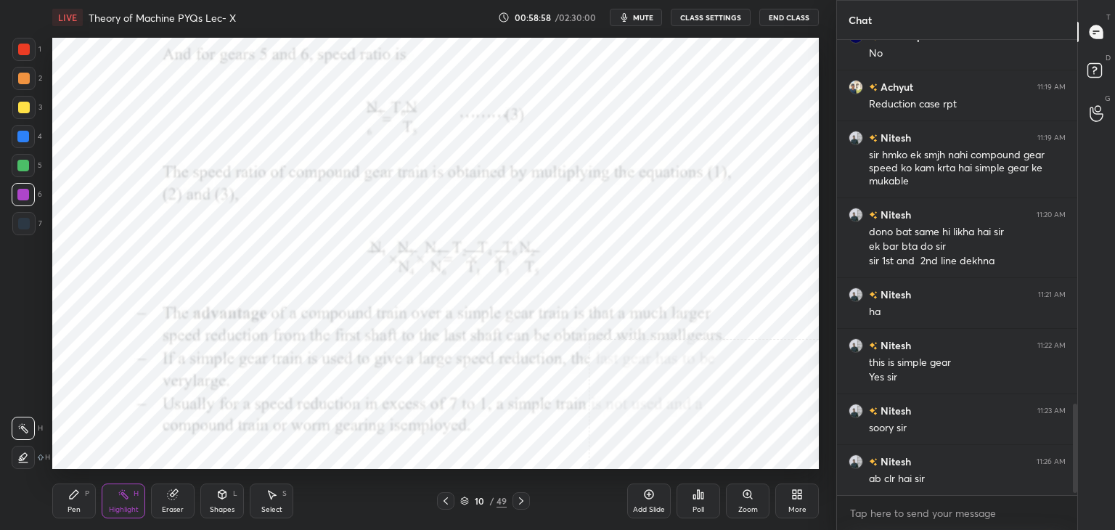
scroll to position [1861, 0]
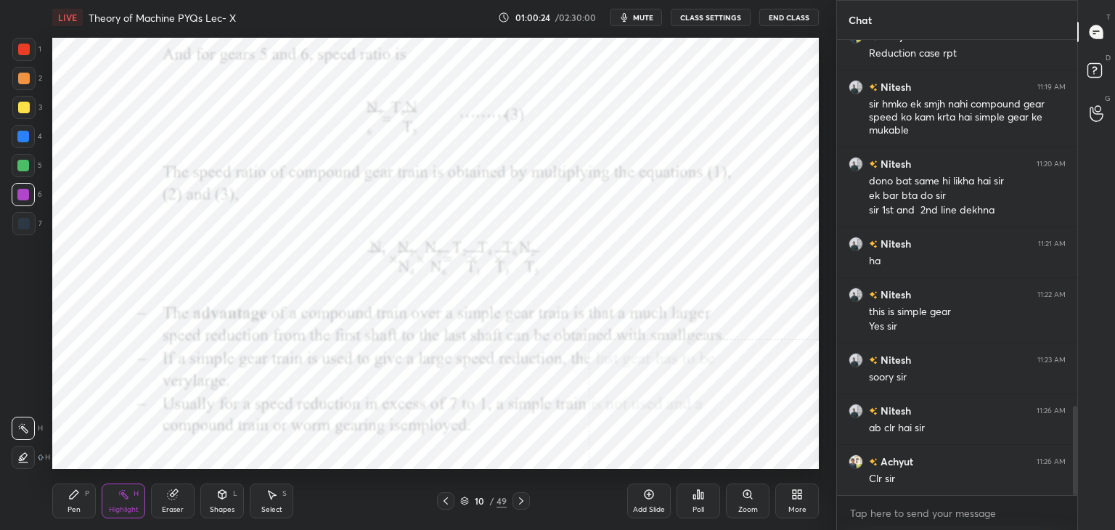
click at [523, 500] on icon at bounding box center [521, 500] width 4 height 7
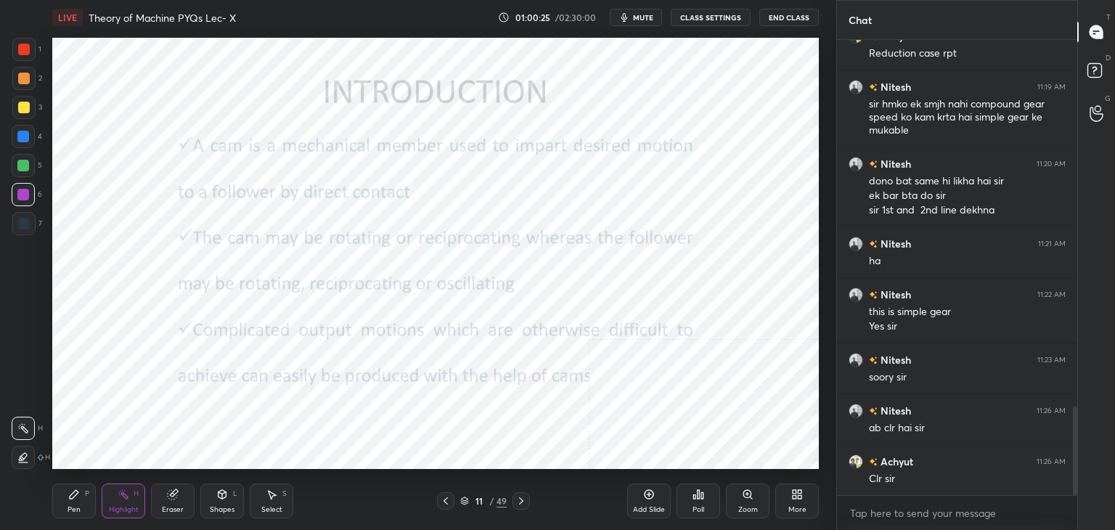
click at [446, 499] on icon at bounding box center [446, 500] width 4 height 7
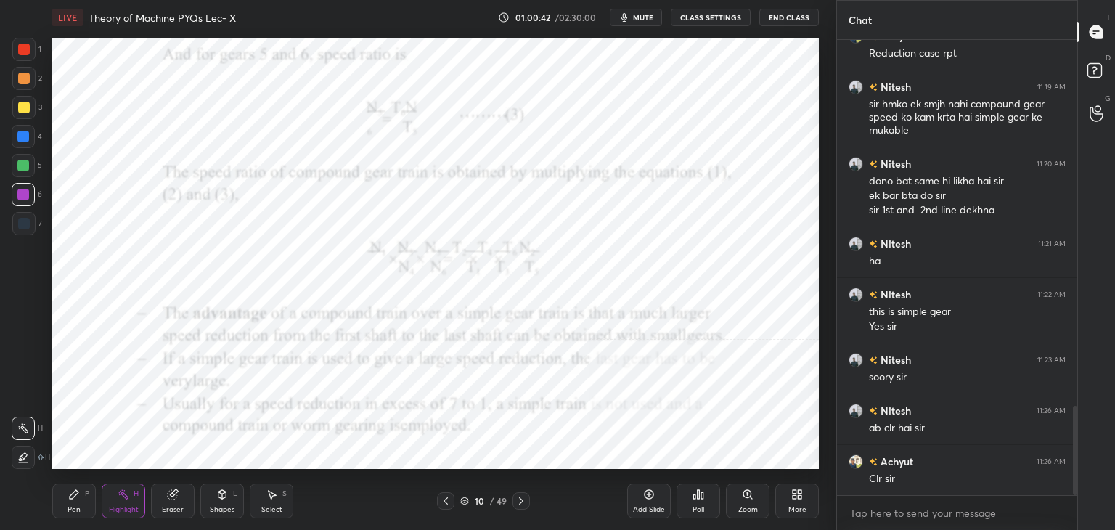
click at [801, 491] on div "More" at bounding box center [797, 500] width 44 height 35
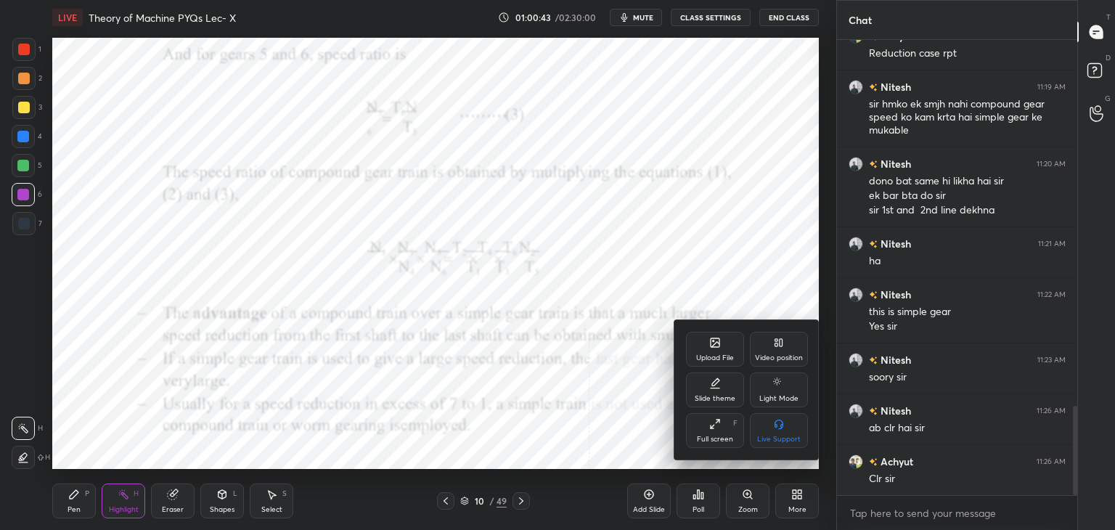
click at [729, 356] on div "Upload File" at bounding box center [715, 357] width 38 height 7
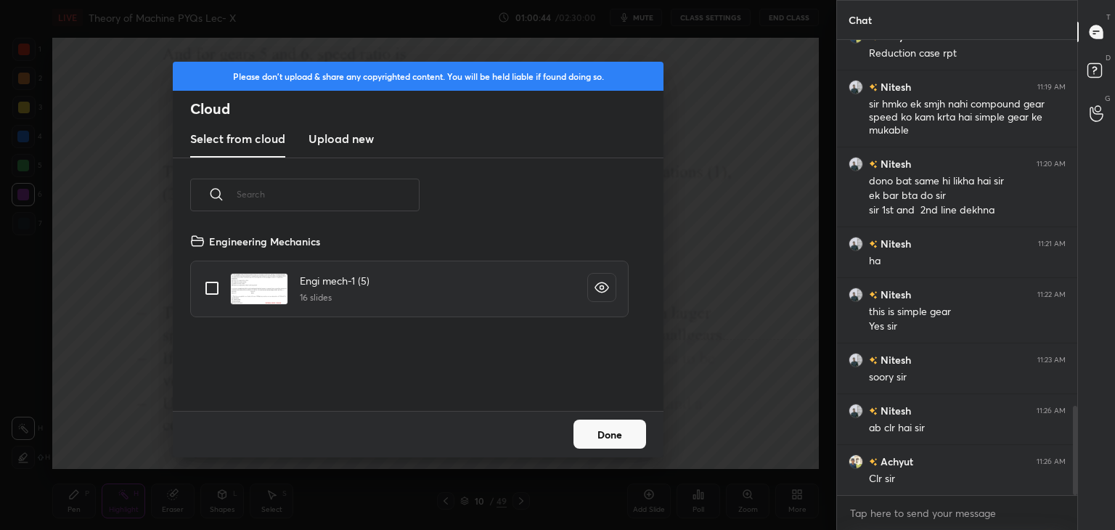
scroll to position [179, 466]
click at [326, 136] on h3 "Upload new" at bounding box center [341, 138] width 65 height 17
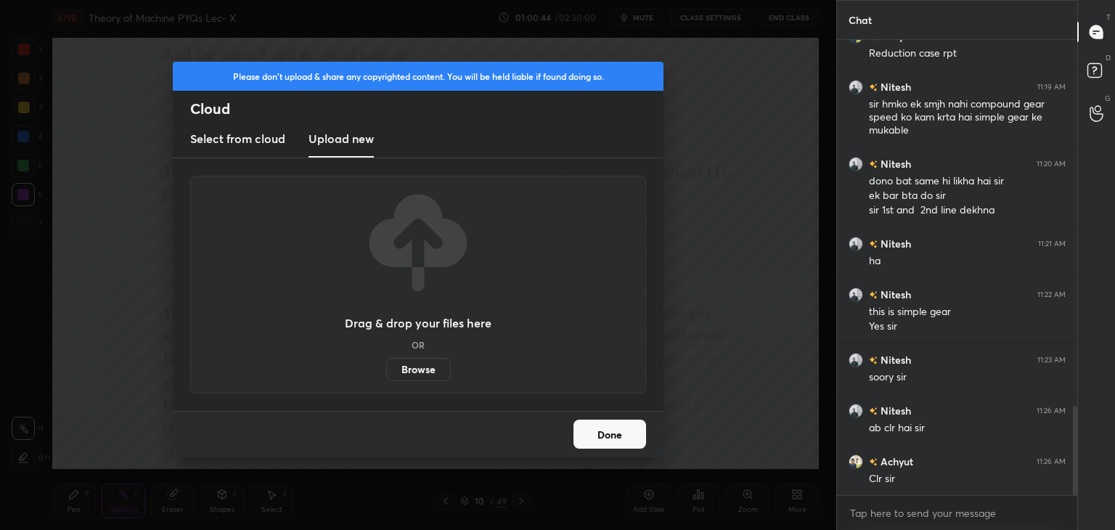
click at [412, 371] on label "Browse" at bounding box center [418, 369] width 65 height 23
click at [386, 371] on input "Browse" at bounding box center [386, 369] width 0 height 23
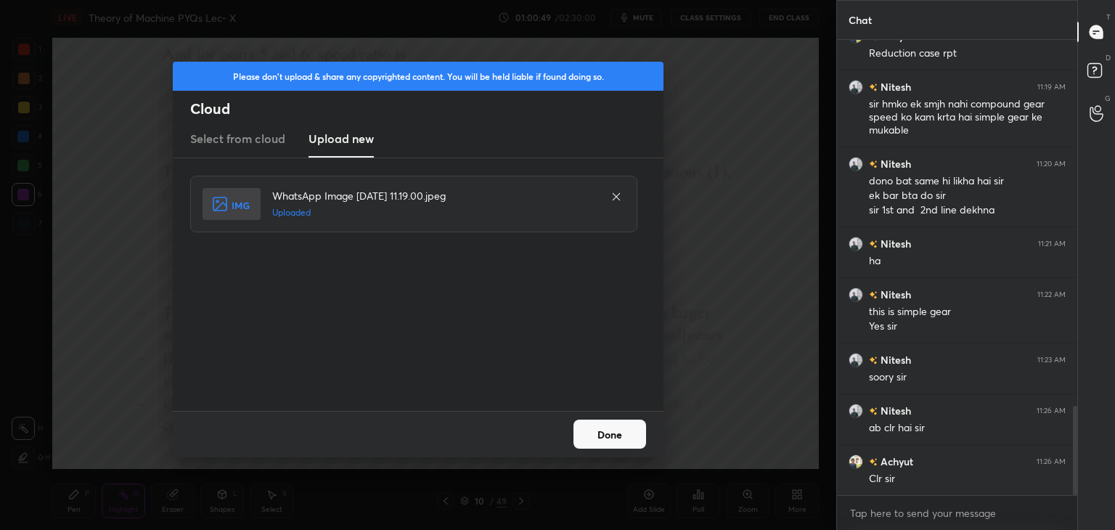
drag, startPoint x: 616, startPoint y: 430, endPoint x: 602, endPoint y: 438, distance: 15.9
click at [616, 430] on button "Done" at bounding box center [609, 434] width 73 height 29
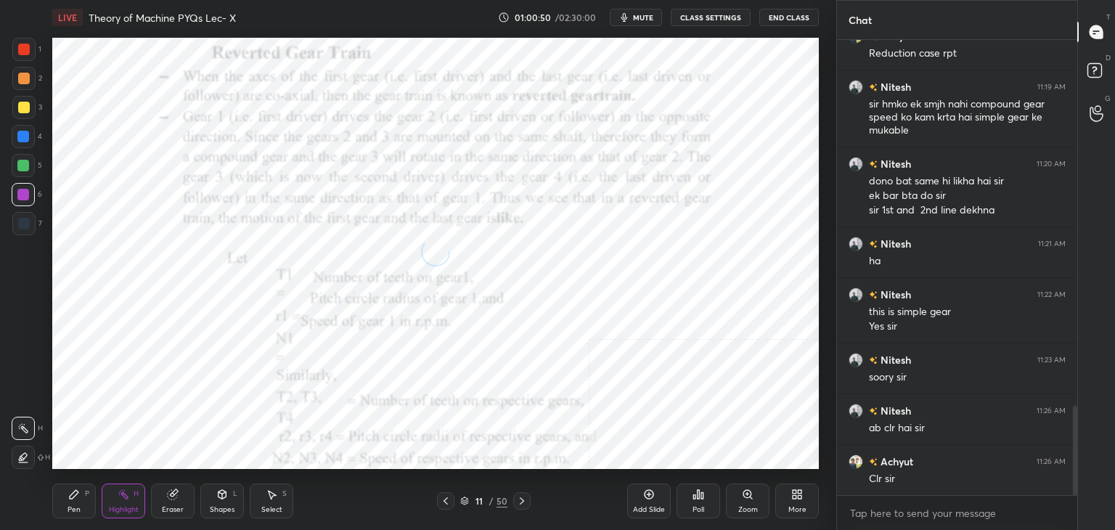
click at [797, 497] on icon at bounding box center [797, 495] width 12 height 12
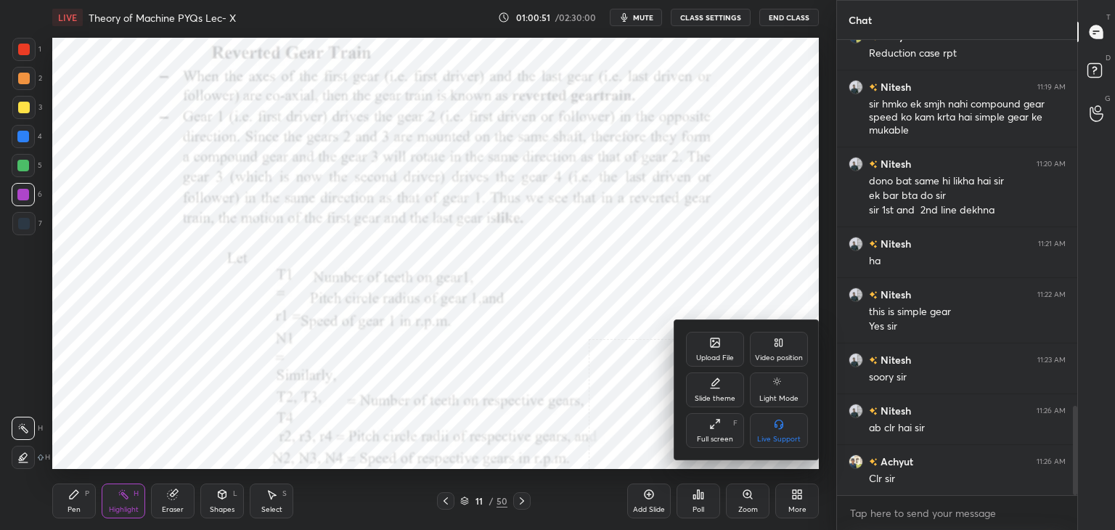
click at [726, 356] on div "Upload File" at bounding box center [715, 357] width 38 height 7
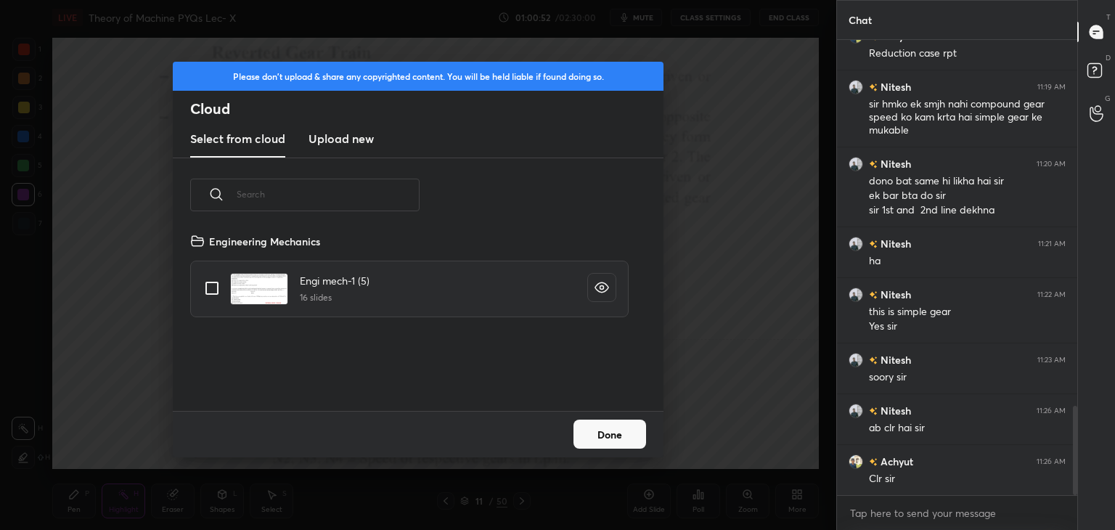
click at [340, 139] on h3 "Upload new" at bounding box center [341, 138] width 65 height 17
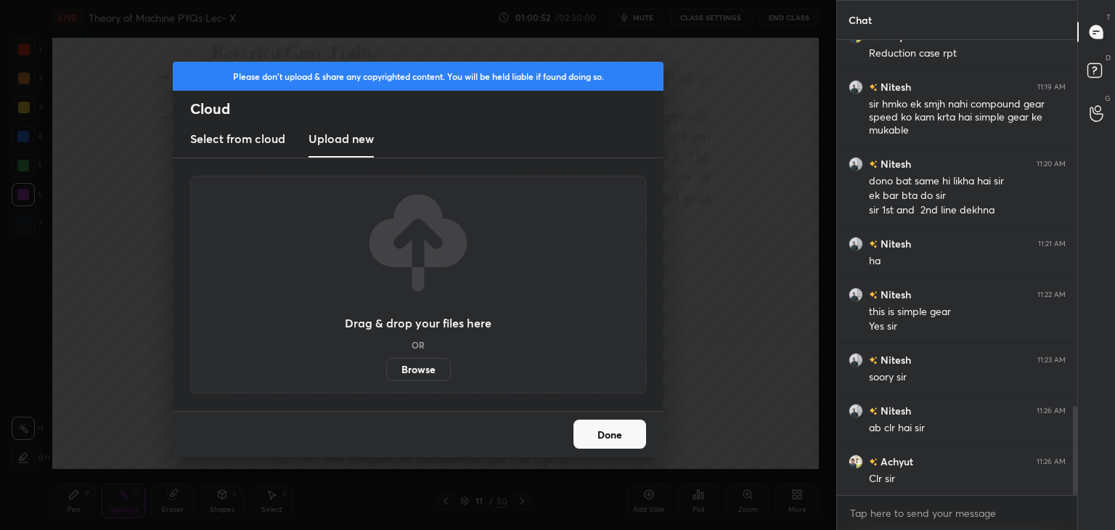
click at [423, 366] on label "Browse" at bounding box center [418, 369] width 65 height 23
click at [386, 366] on input "Browse" at bounding box center [386, 369] width 0 height 23
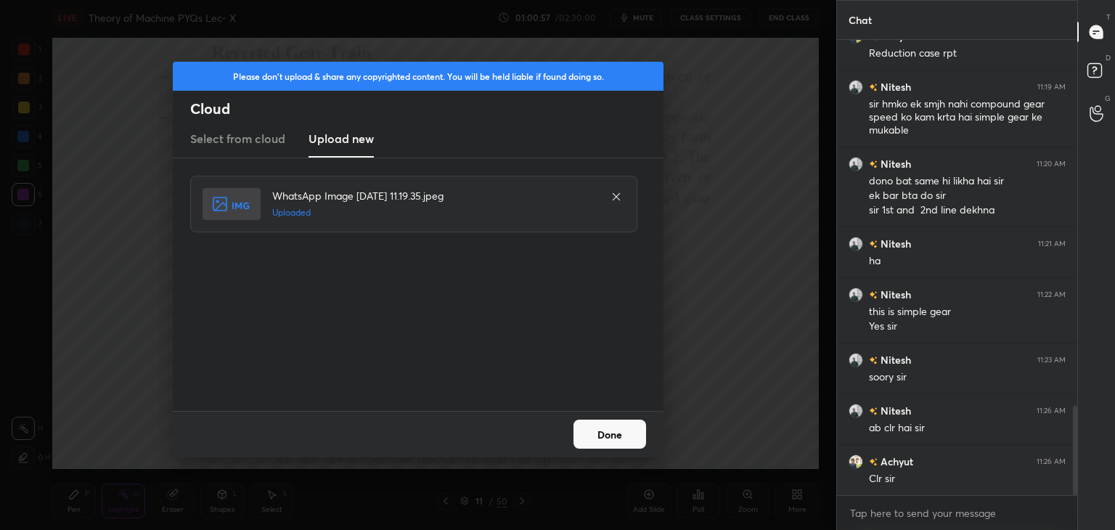
click at [613, 428] on button "Done" at bounding box center [609, 434] width 73 height 29
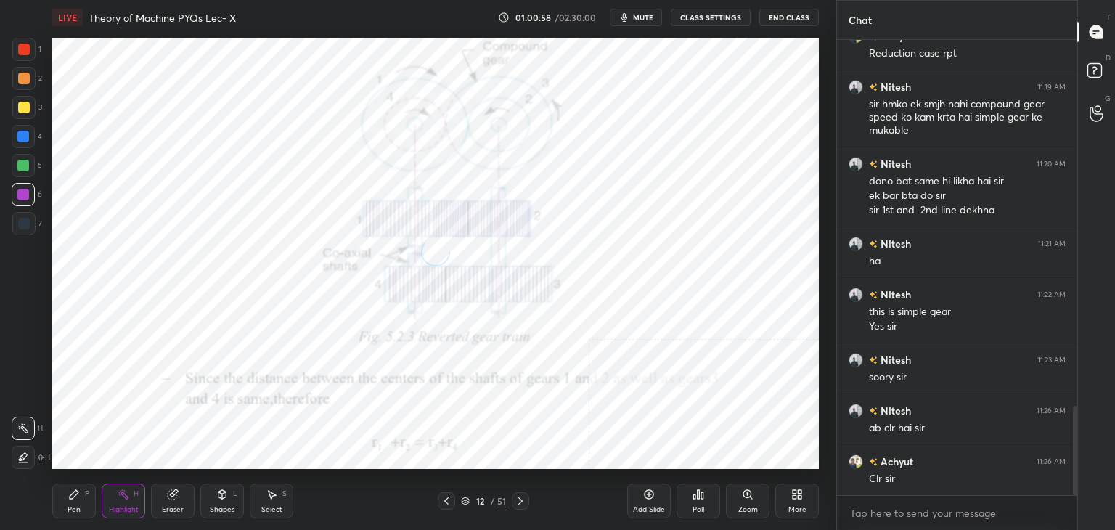
click at [795, 500] on icon at bounding box center [797, 495] width 12 height 12
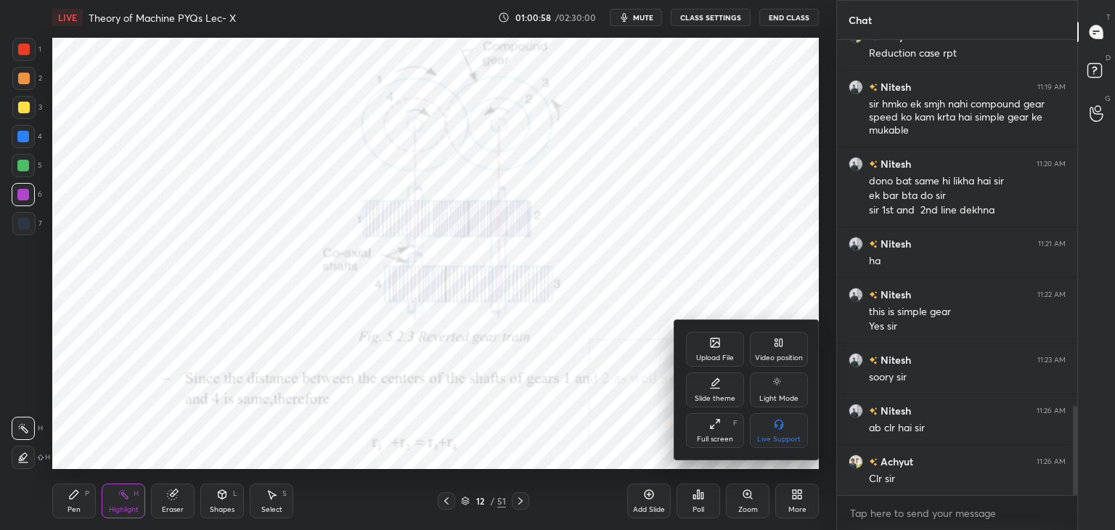
click at [711, 347] on icon at bounding box center [715, 342] width 9 height 9
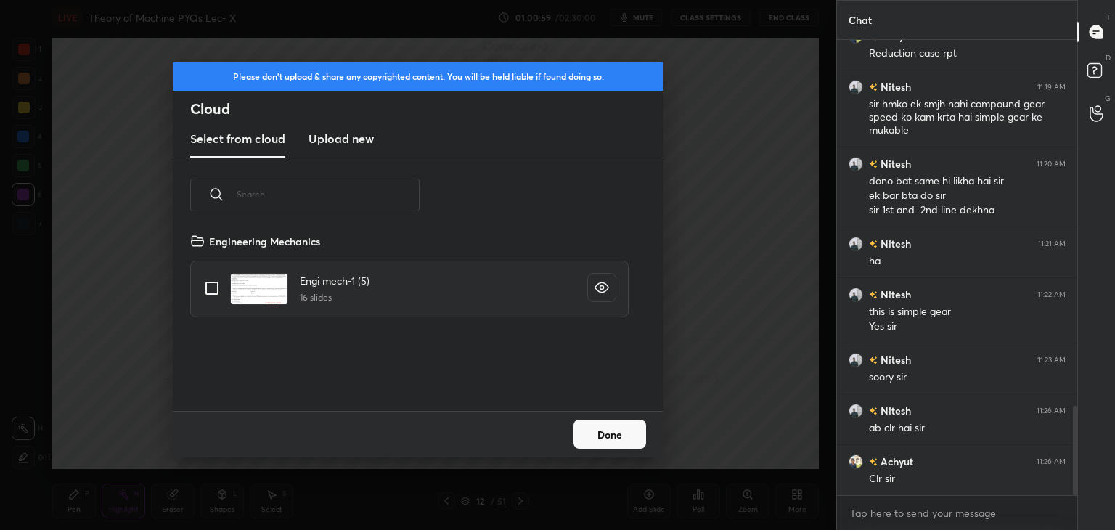
click at [328, 136] on h3 "Upload new" at bounding box center [341, 138] width 65 height 17
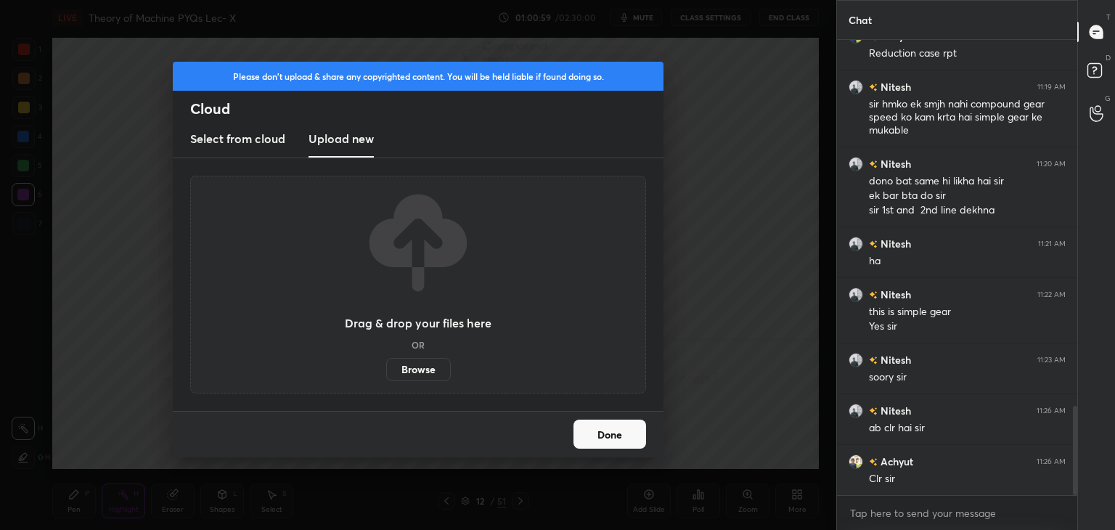
click at [420, 364] on label "Browse" at bounding box center [418, 369] width 65 height 23
click at [386, 364] on input "Browse" at bounding box center [386, 369] width 0 height 23
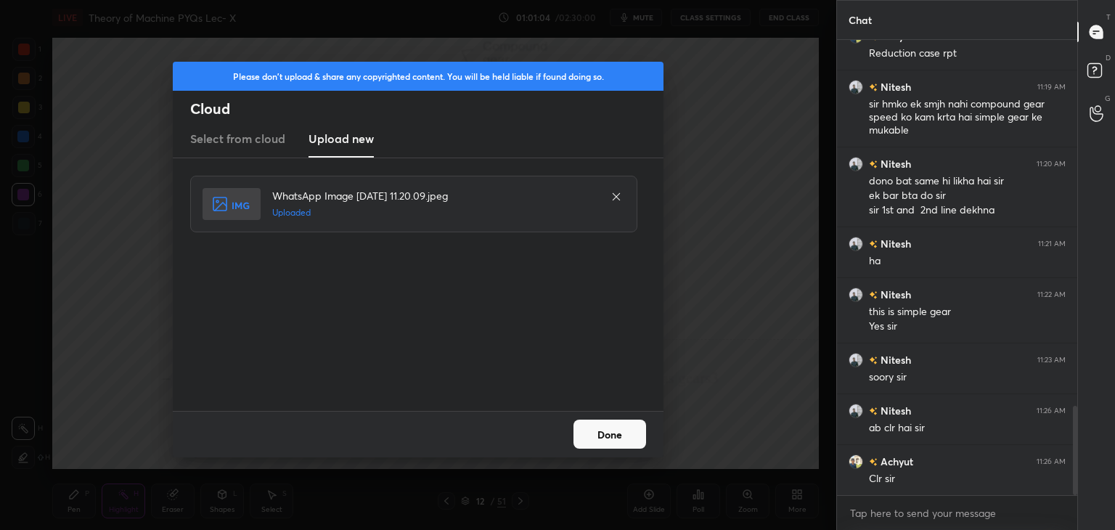
drag, startPoint x: 601, startPoint y: 430, endPoint x: 537, endPoint y: 443, distance: 65.1
click at [602, 430] on button "Done" at bounding box center [609, 434] width 73 height 29
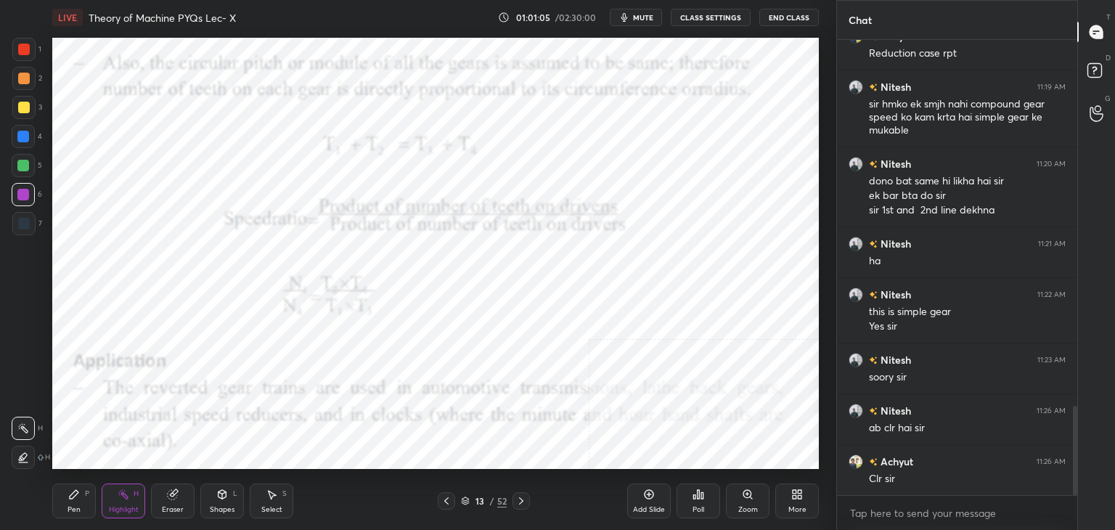
click at [441, 499] on icon at bounding box center [447, 501] width 12 height 12
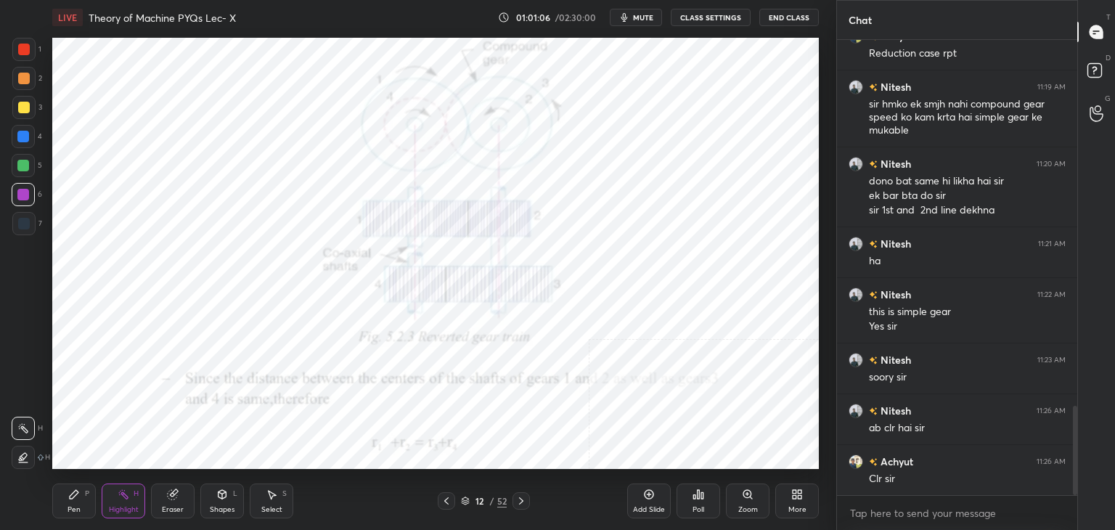
click at [441, 498] on icon at bounding box center [447, 501] width 12 height 12
click at [221, 499] on icon at bounding box center [222, 495] width 12 height 12
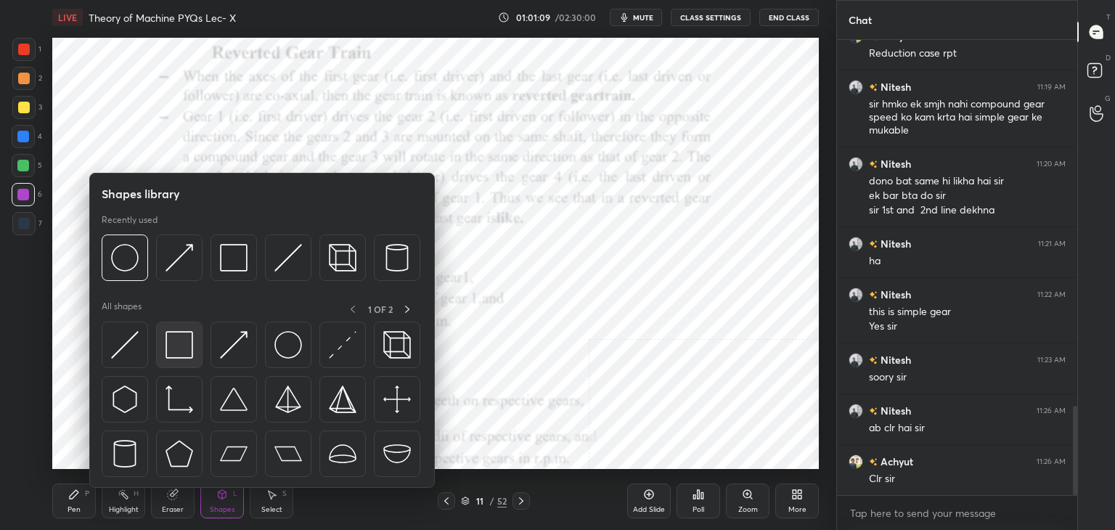
click at [174, 354] on img at bounding box center [180, 345] width 28 height 28
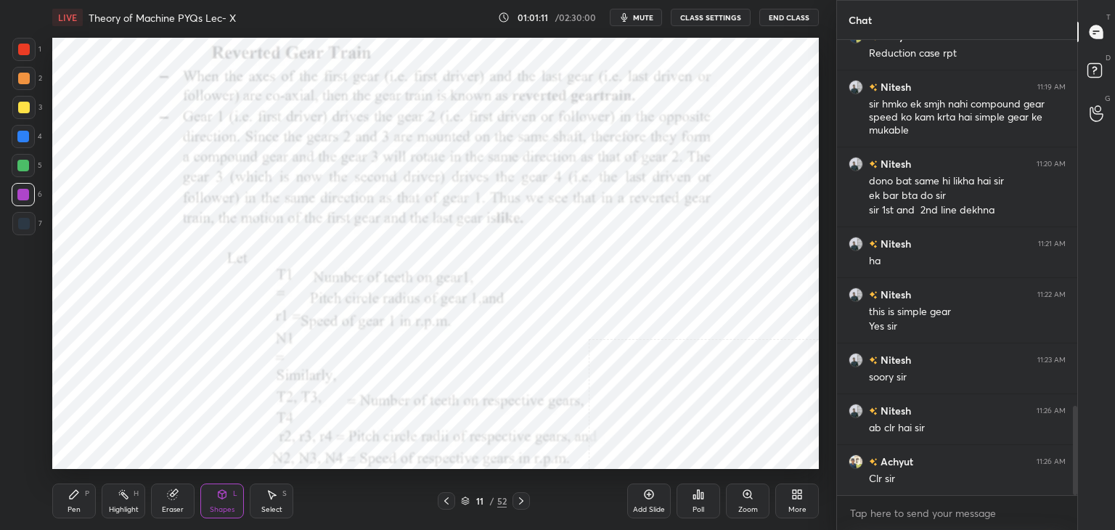
click at [23, 53] on div at bounding box center [24, 50] width 12 height 12
drag, startPoint x: 125, startPoint y: 494, endPoint x: 134, endPoint y: 473, distance: 22.8
click at [125, 495] on rect at bounding box center [124, 495] width 7 height 7
click at [520, 497] on icon at bounding box center [521, 501] width 12 height 12
click at [515, 497] on icon at bounding box center [521, 501] width 12 height 12
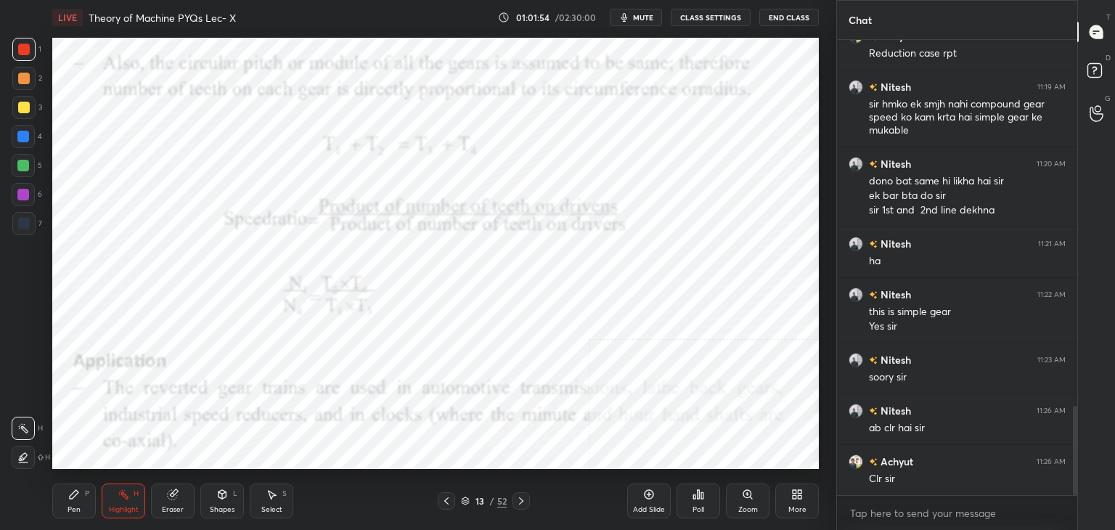
click at [216, 497] on icon at bounding box center [222, 495] width 12 height 12
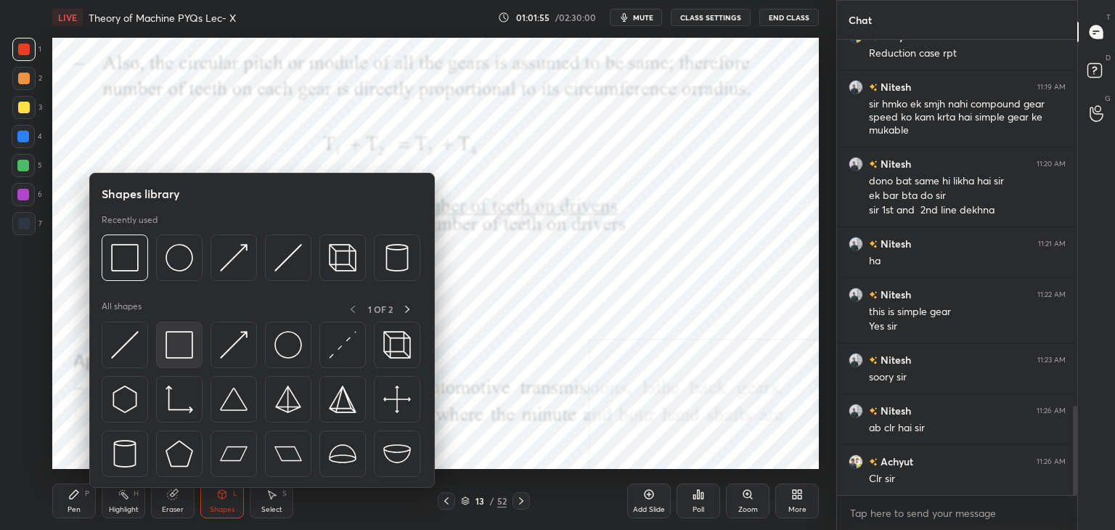
click at [173, 329] on div at bounding box center [179, 345] width 46 height 46
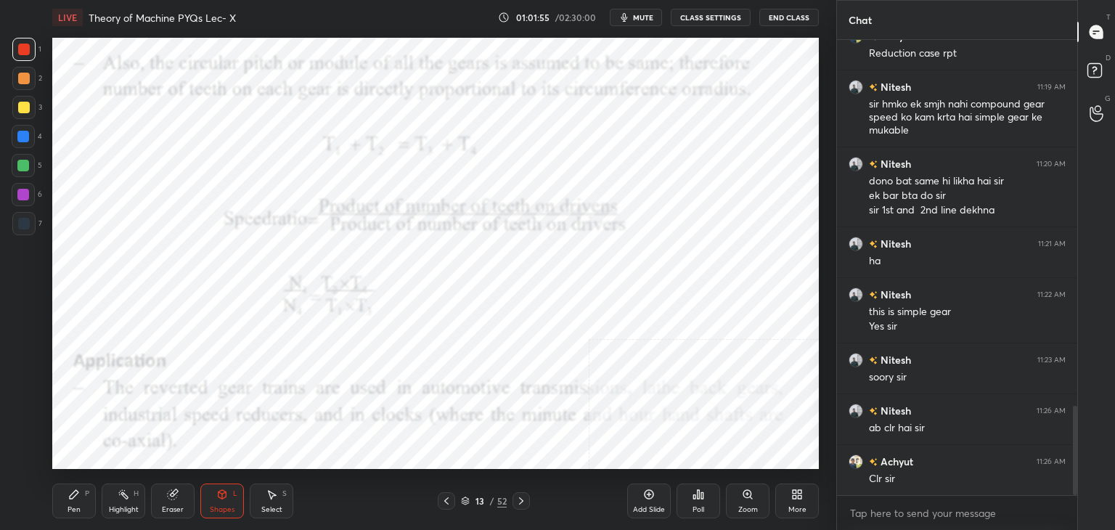
click at [11, 190] on div "1 2 3 4 5 6 7 C X Z C X Z E E Erase all H H" at bounding box center [23, 253] width 46 height 431
click at [25, 133] on div at bounding box center [23, 137] width 12 height 12
drag, startPoint x: 24, startPoint y: 193, endPoint x: 20, endPoint y: 202, distance: 9.4
click at [26, 195] on div at bounding box center [23, 195] width 12 height 12
click at [796, 496] on icon at bounding box center [797, 495] width 12 height 12
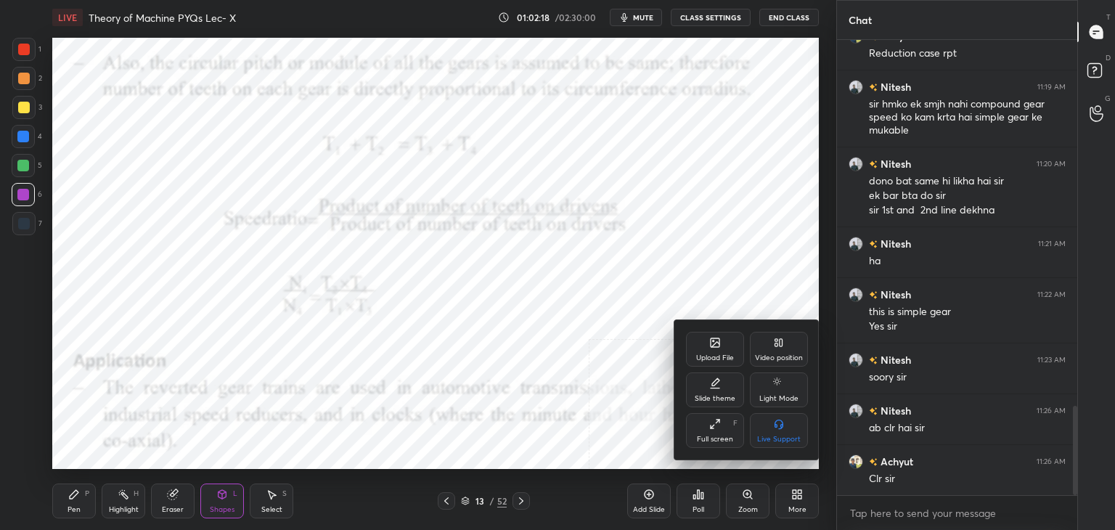
click at [780, 361] on div "Video position" at bounding box center [779, 357] width 48 height 7
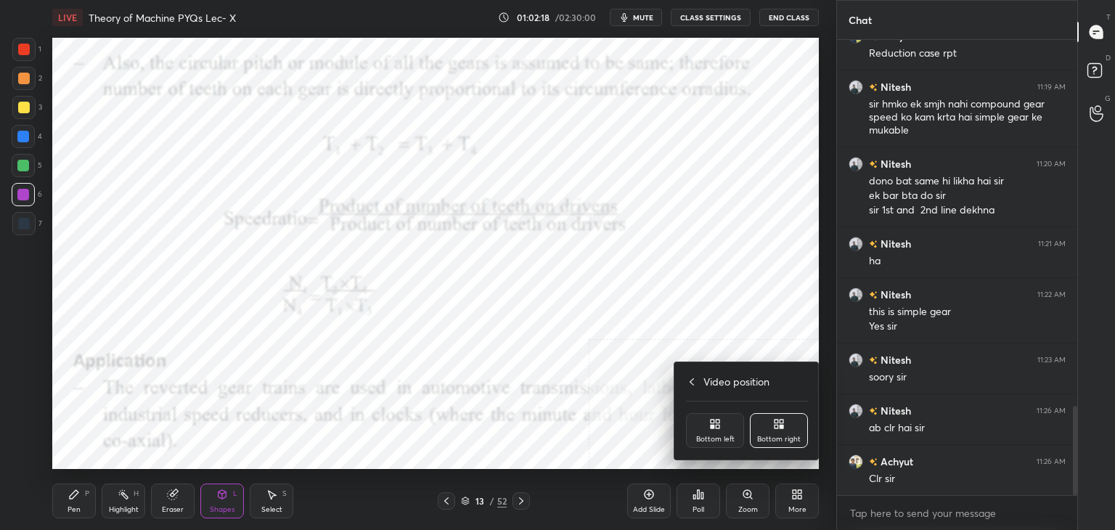
click at [723, 422] on div "Bottom left" at bounding box center [715, 430] width 58 height 35
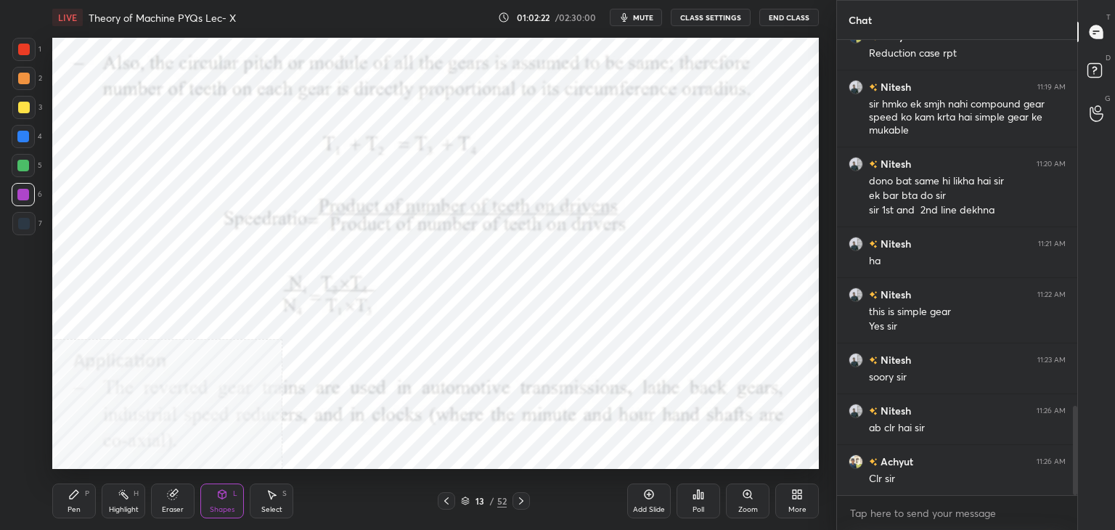
click at [796, 493] on icon at bounding box center [797, 495] width 12 height 12
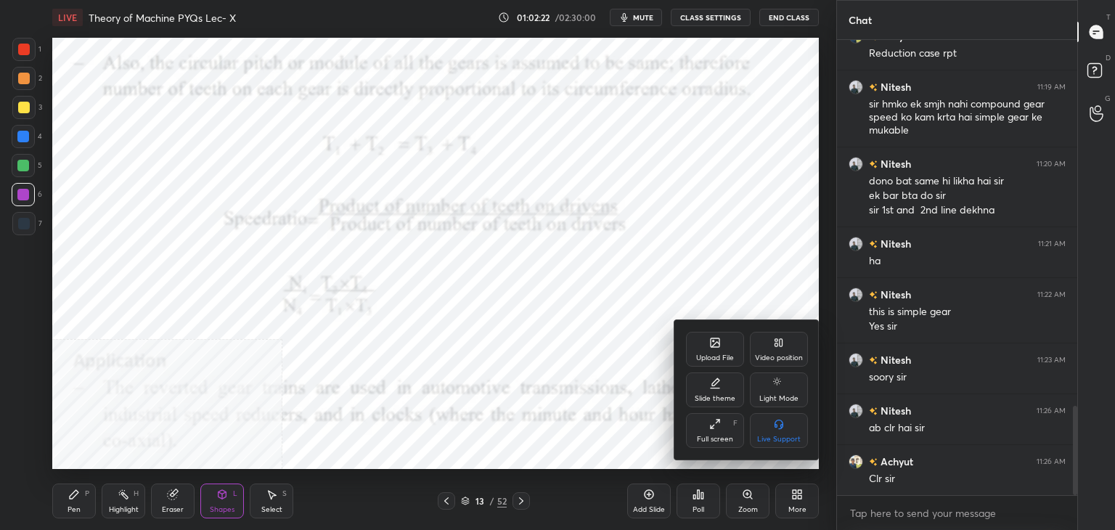
click at [784, 352] on div "Video position" at bounding box center [779, 349] width 58 height 35
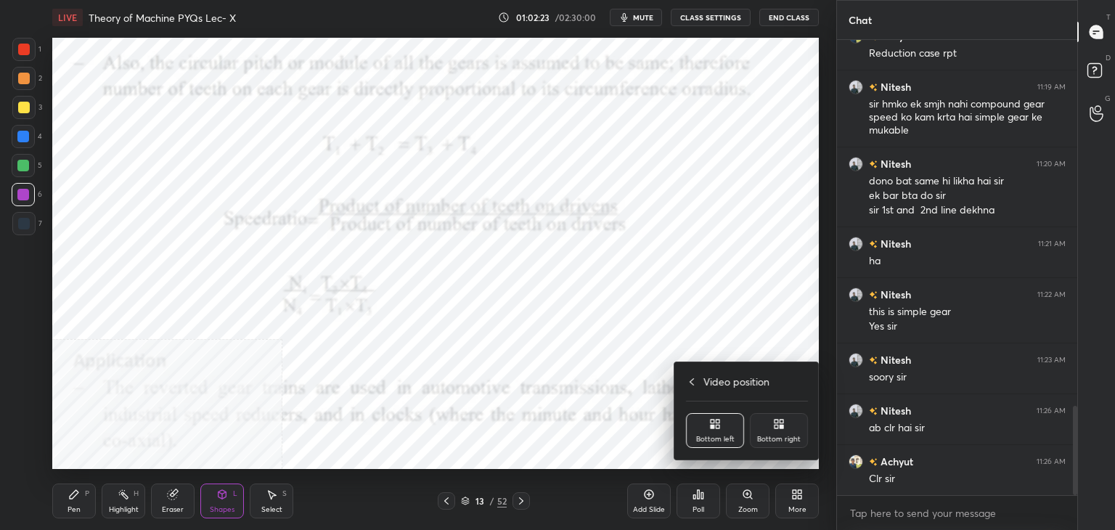
click at [791, 430] on div "Bottom right" at bounding box center [779, 430] width 58 height 35
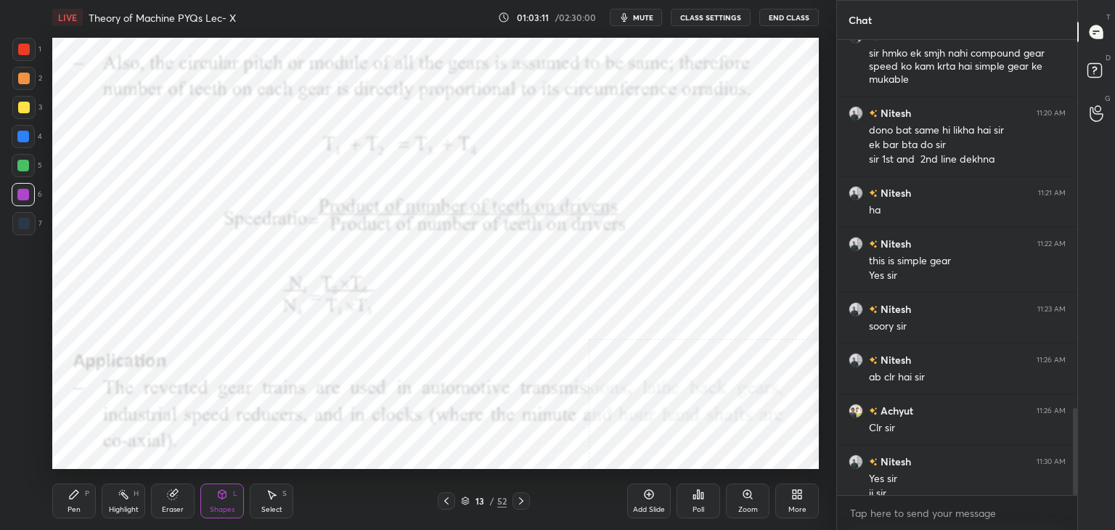
scroll to position [1927, 0]
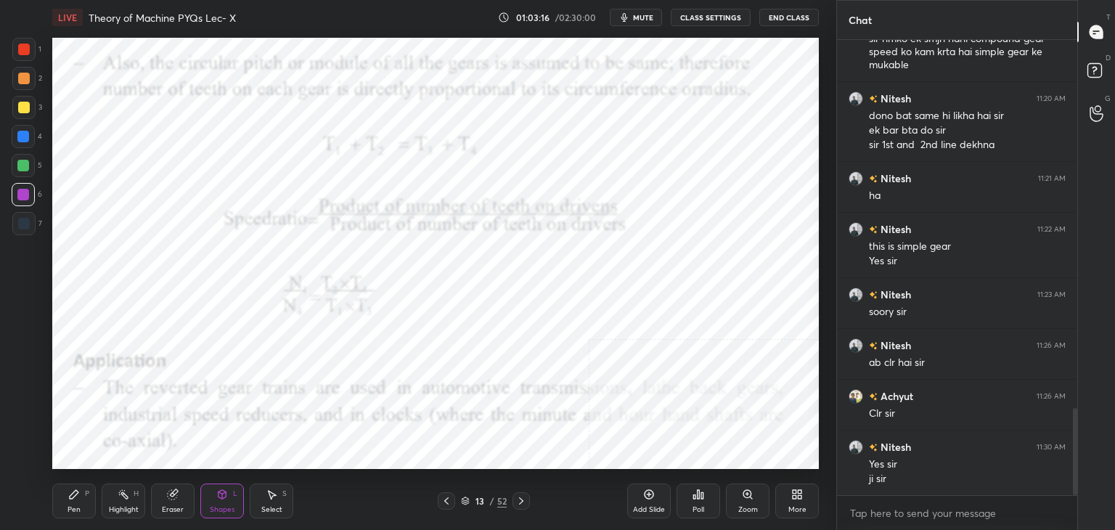
click at [26, 221] on div at bounding box center [24, 224] width 12 height 12
click at [25, 165] on div at bounding box center [23, 166] width 12 height 12
click at [283, 495] on div "S" at bounding box center [284, 493] width 4 height 7
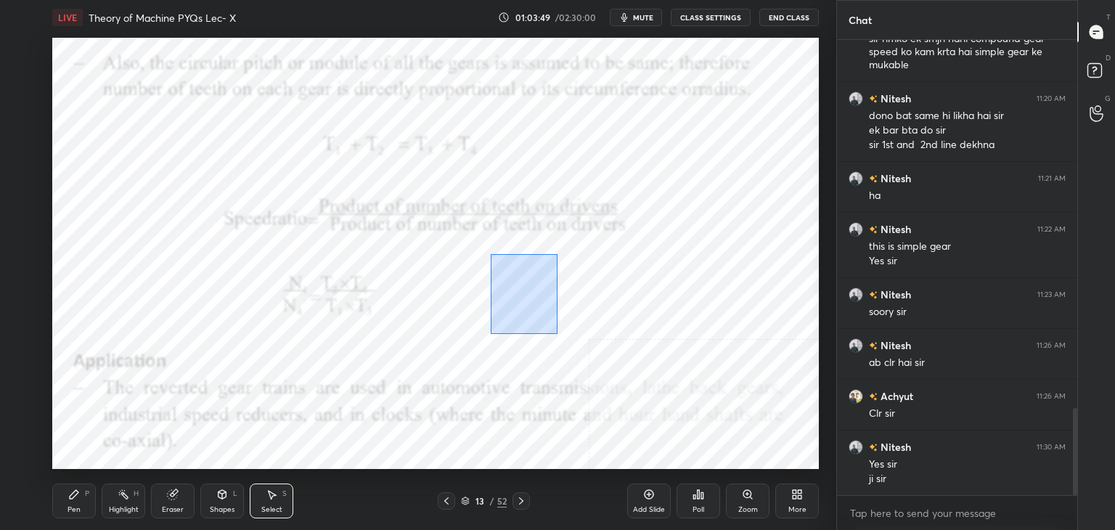
drag, startPoint x: 491, startPoint y: 254, endPoint x: 600, endPoint y: 361, distance: 152.5
click at [596, 366] on div "0 ° Undo Copy Paste here Duplicate Duplicate to new slide Delete" at bounding box center [435, 253] width 767 height 431
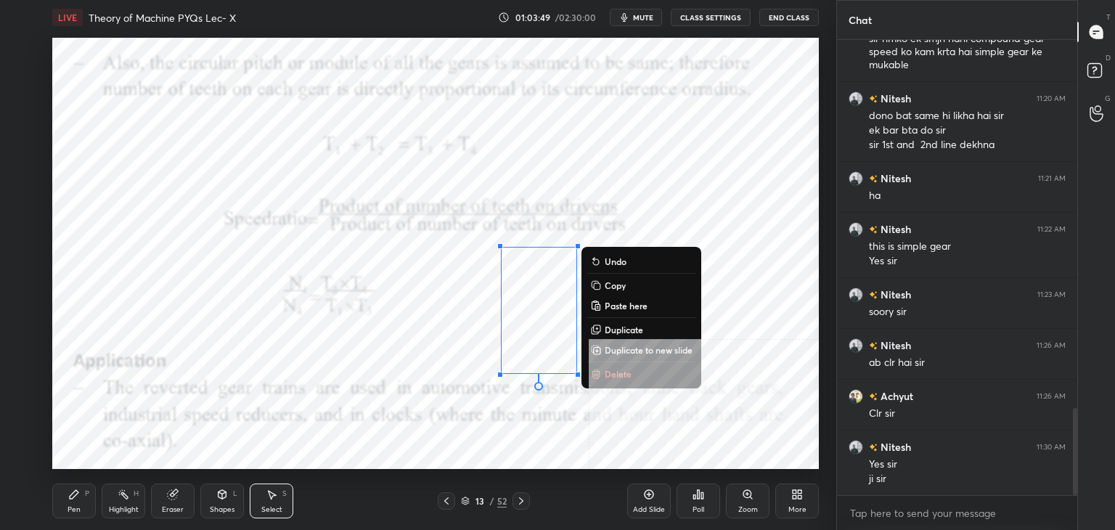
click at [612, 373] on p "Delete" at bounding box center [618, 374] width 27 height 12
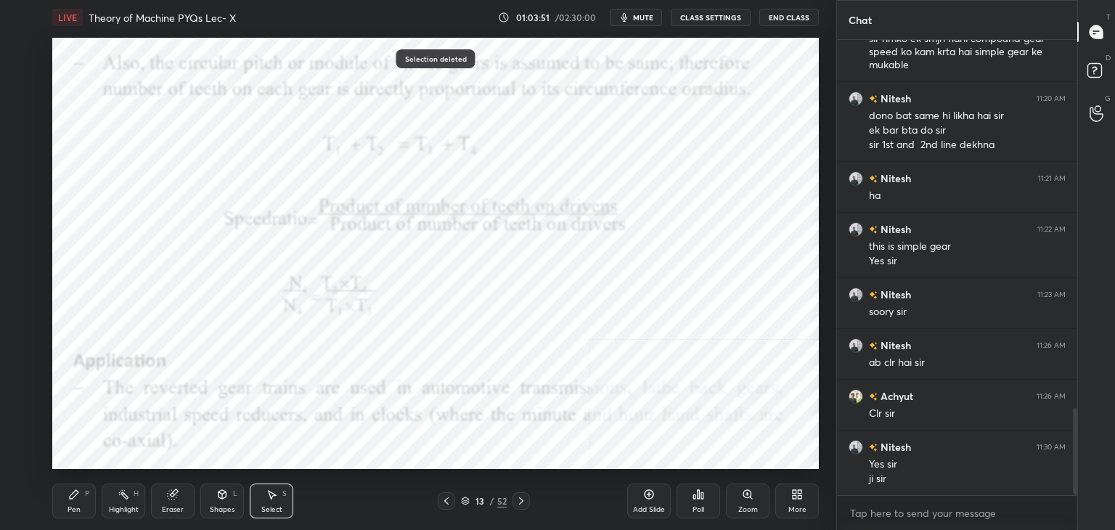
click at [444, 502] on icon at bounding box center [447, 501] width 12 height 12
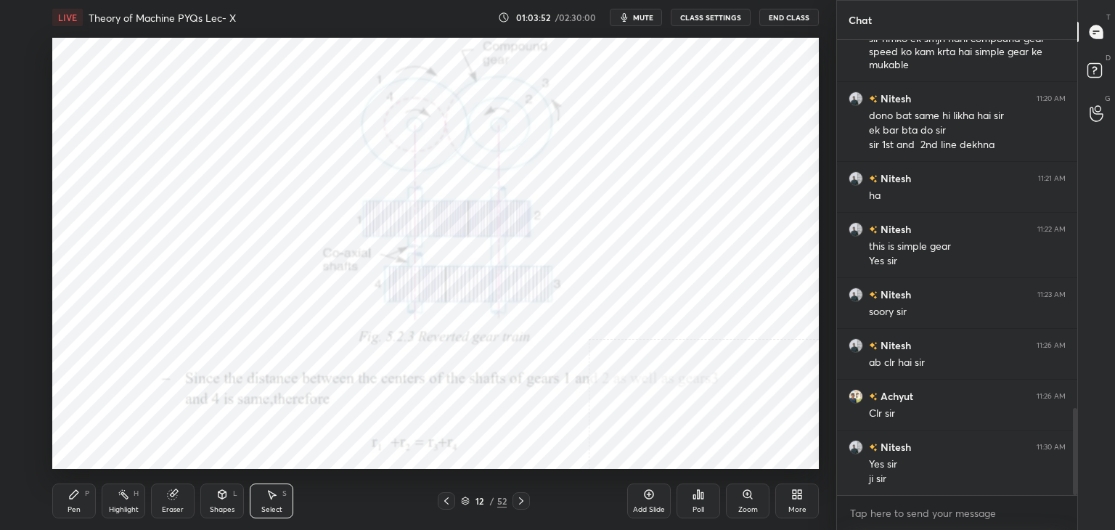
click at [443, 503] on icon at bounding box center [447, 501] width 12 height 12
drag, startPoint x: 133, startPoint y: 503, endPoint x: 162, endPoint y: 482, distance: 35.9
click at [131, 500] on div "Highlight H" at bounding box center [124, 500] width 44 height 35
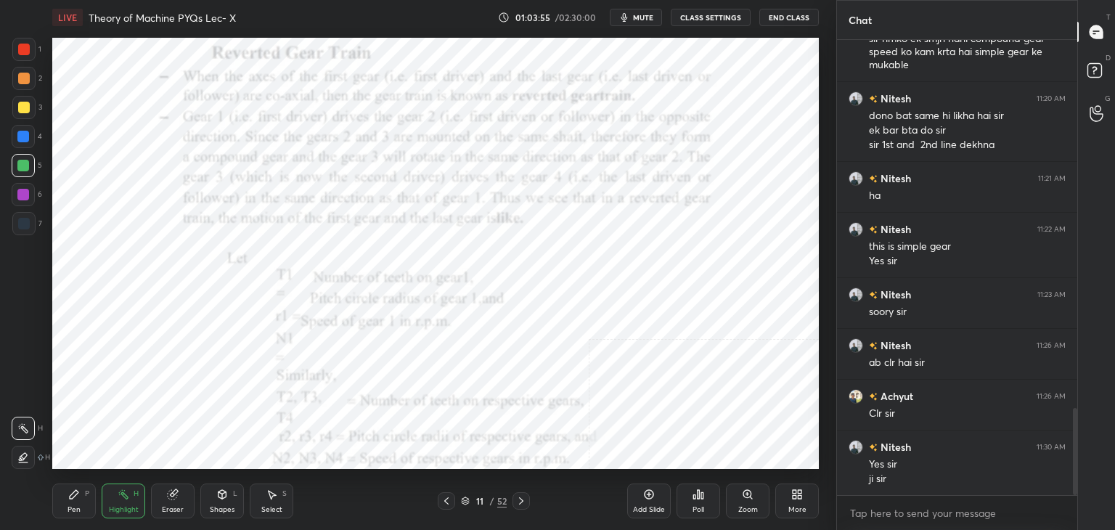
click at [521, 502] on icon at bounding box center [521, 500] width 4 height 7
click at [521, 502] on icon at bounding box center [521, 501] width 12 height 12
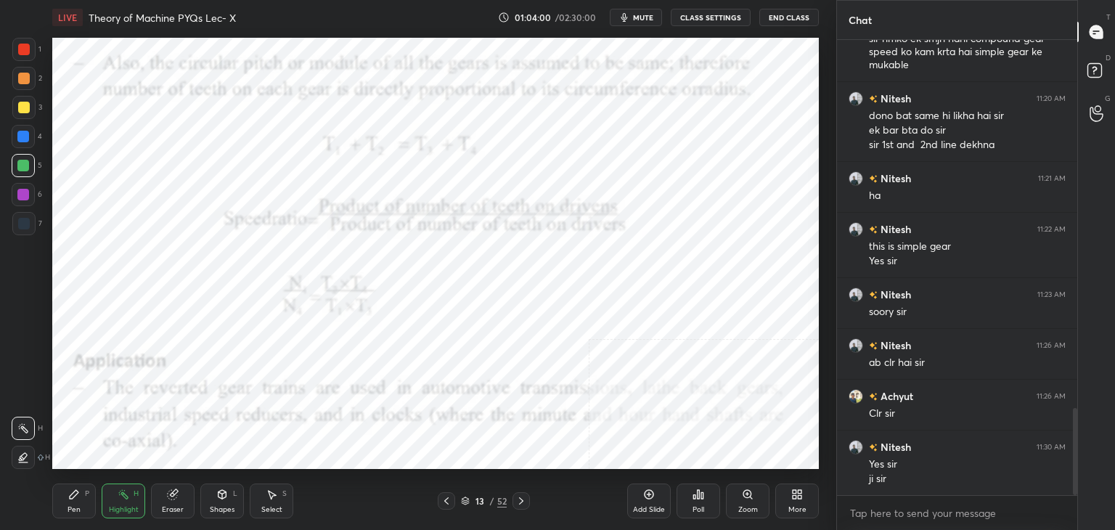
click at [120, 498] on icon at bounding box center [124, 495] width 12 height 12
click at [443, 502] on icon at bounding box center [447, 501] width 12 height 12
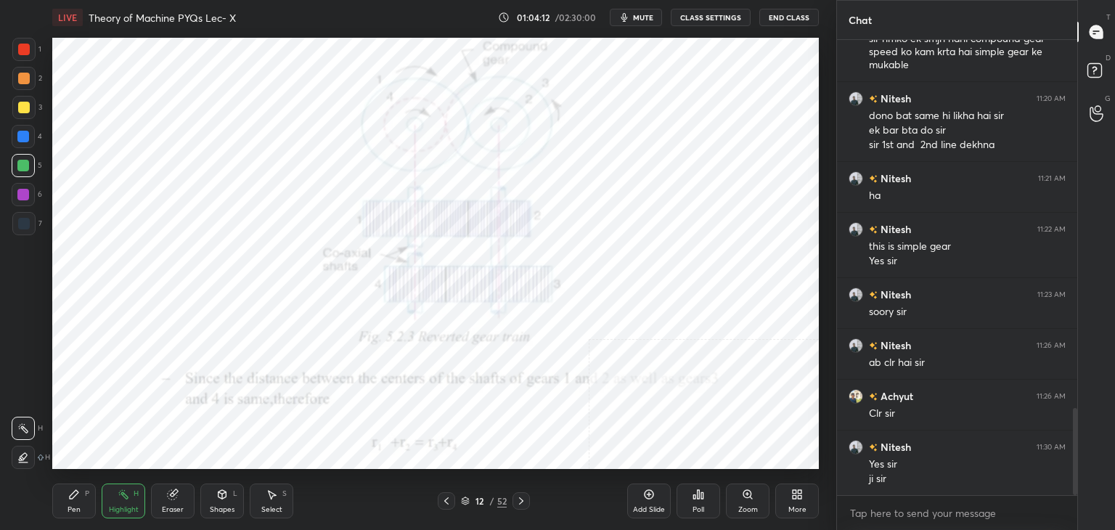
click at [445, 504] on icon at bounding box center [447, 501] width 12 height 12
drag, startPoint x: 208, startPoint y: 505, endPoint x: 204, endPoint y: 495, distance: 11.1
click at [208, 506] on div "Shapes L" at bounding box center [222, 500] width 44 height 35
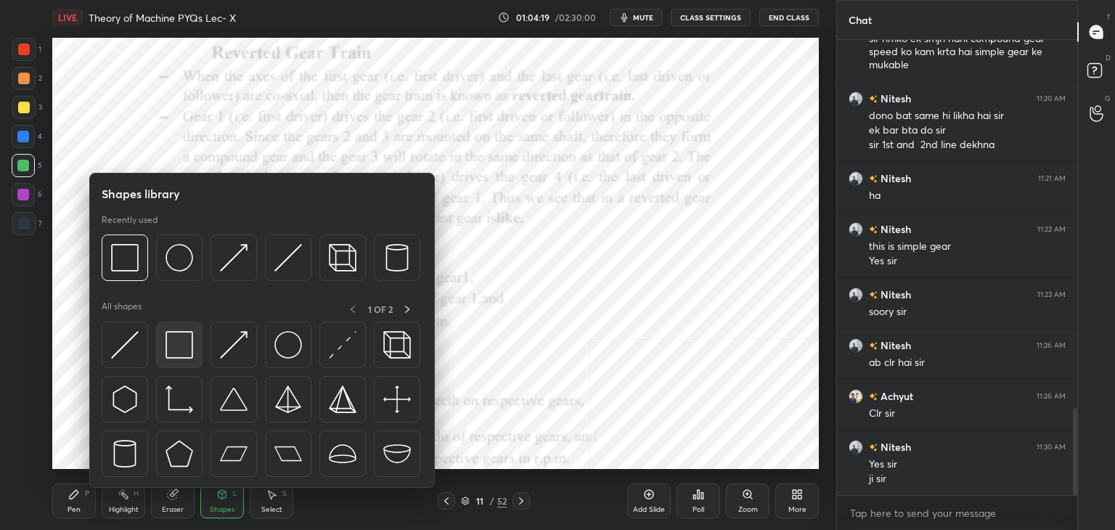
click at [168, 361] on div at bounding box center [179, 345] width 46 height 46
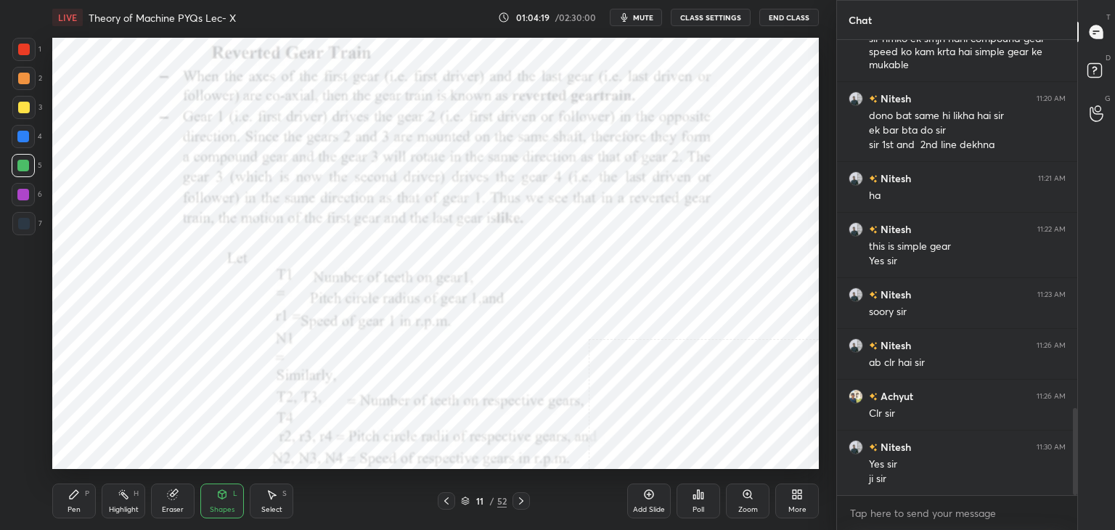
click at [17, 192] on div at bounding box center [23, 195] width 12 height 12
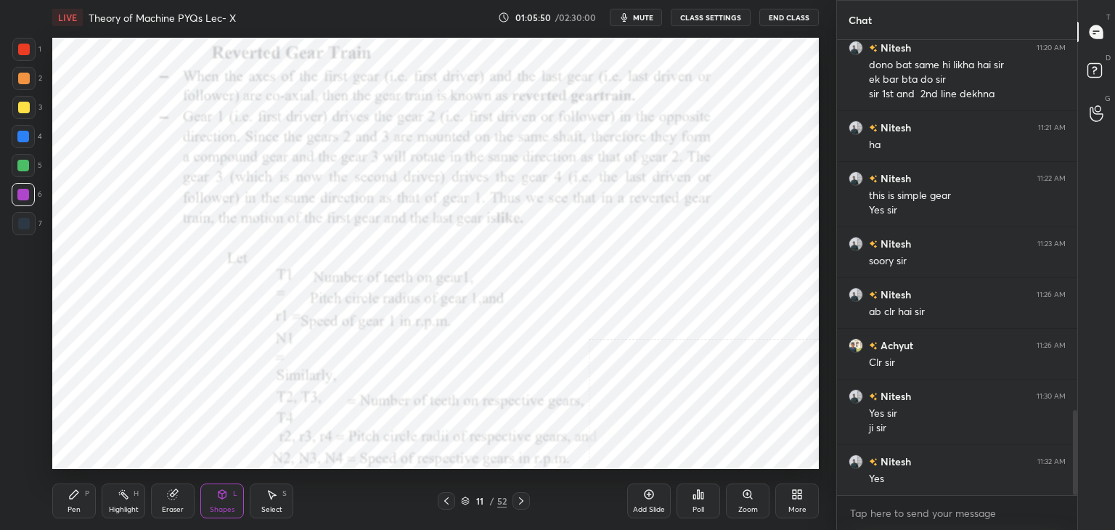
click at [807, 494] on div "More" at bounding box center [797, 500] width 44 height 35
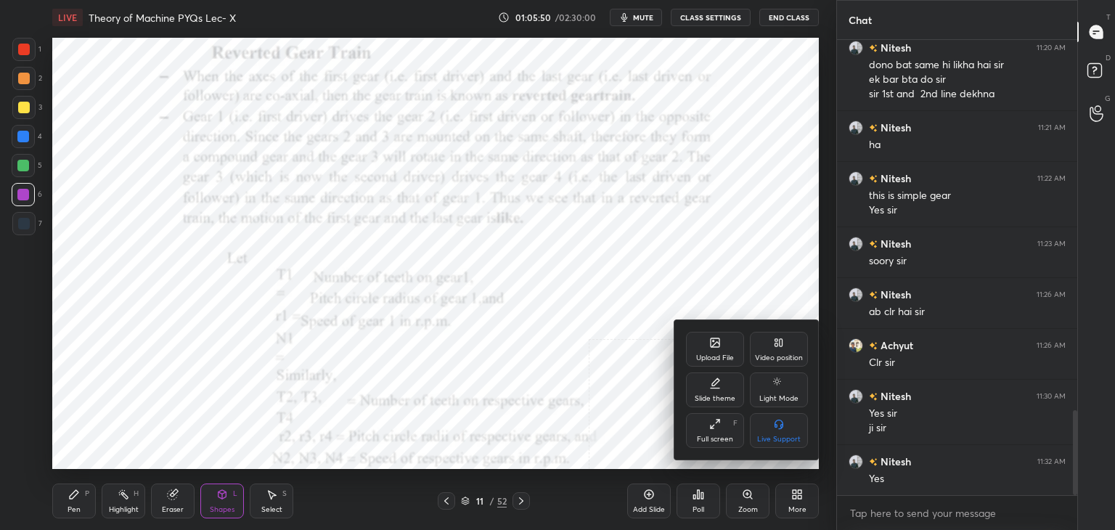
click at [726, 345] on div "Upload File" at bounding box center [715, 349] width 58 height 35
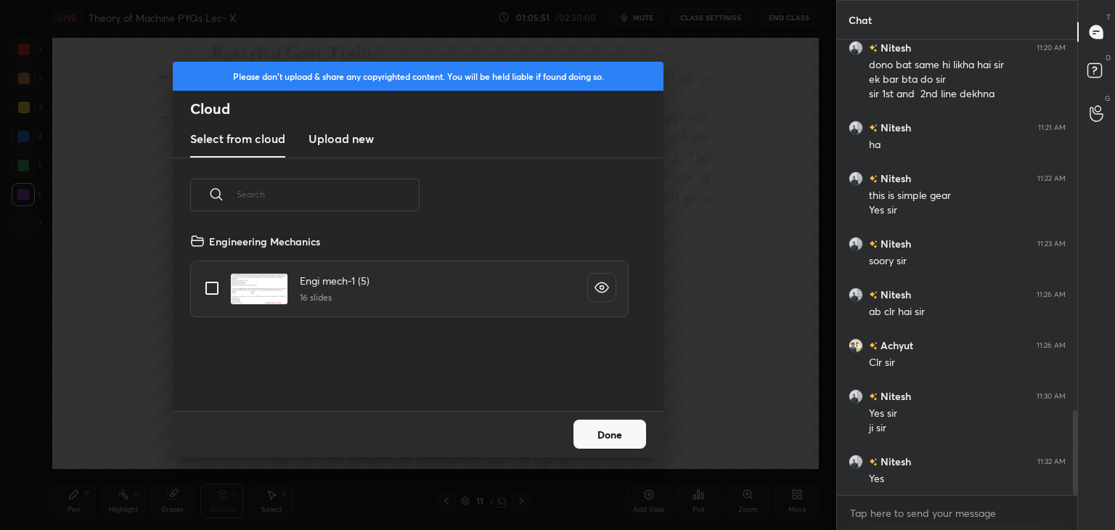
click at [334, 137] on h3 "Upload new" at bounding box center [341, 138] width 65 height 17
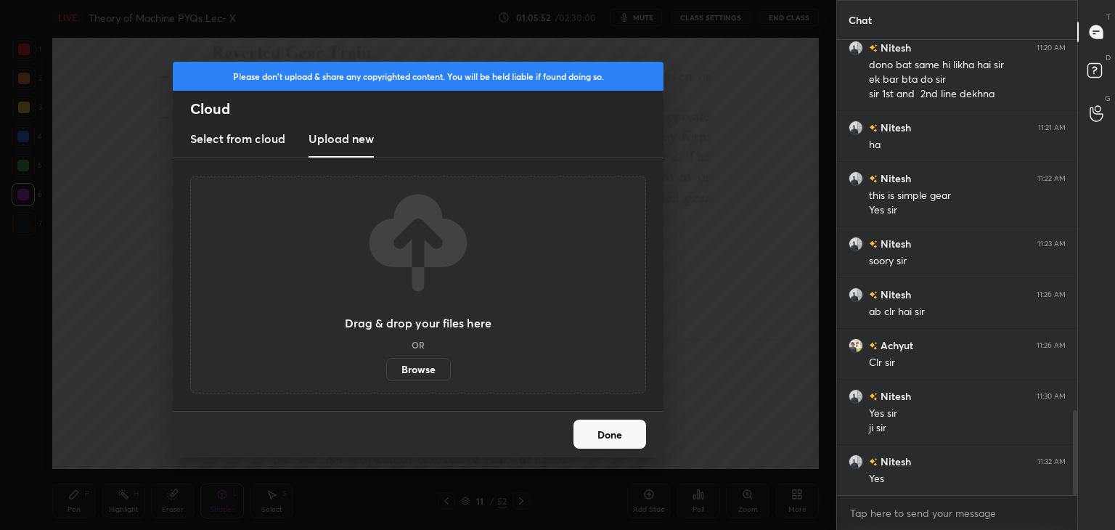
click at [416, 369] on label "Browse" at bounding box center [418, 369] width 65 height 23
click at [386, 369] on input "Browse" at bounding box center [386, 369] width 0 height 23
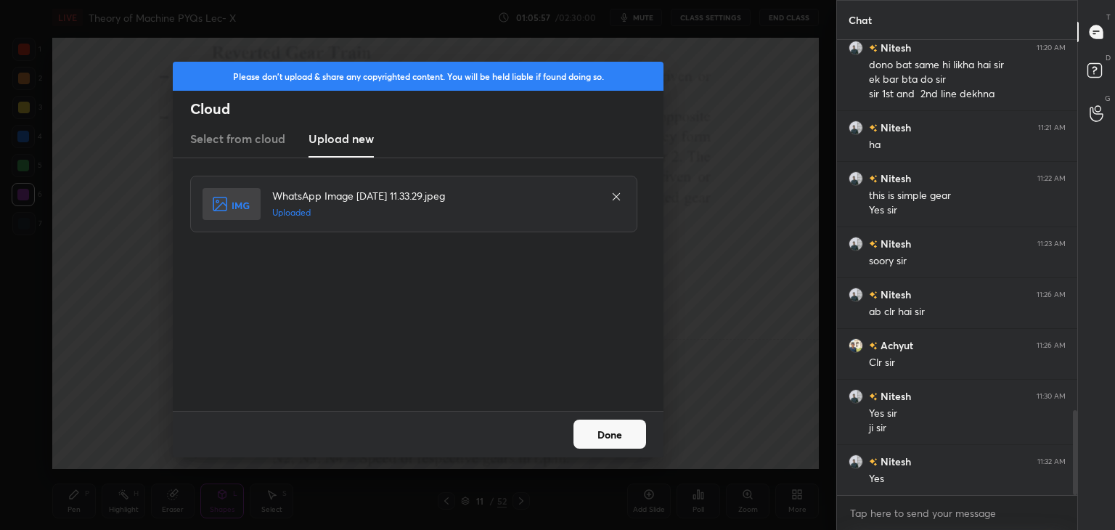
drag, startPoint x: 599, startPoint y: 430, endPoint x: 591, endPoint y: 432, distance: 8.3
click at [600, 430] on button "Done" at bounding box center [609, 434] width 73 height 29
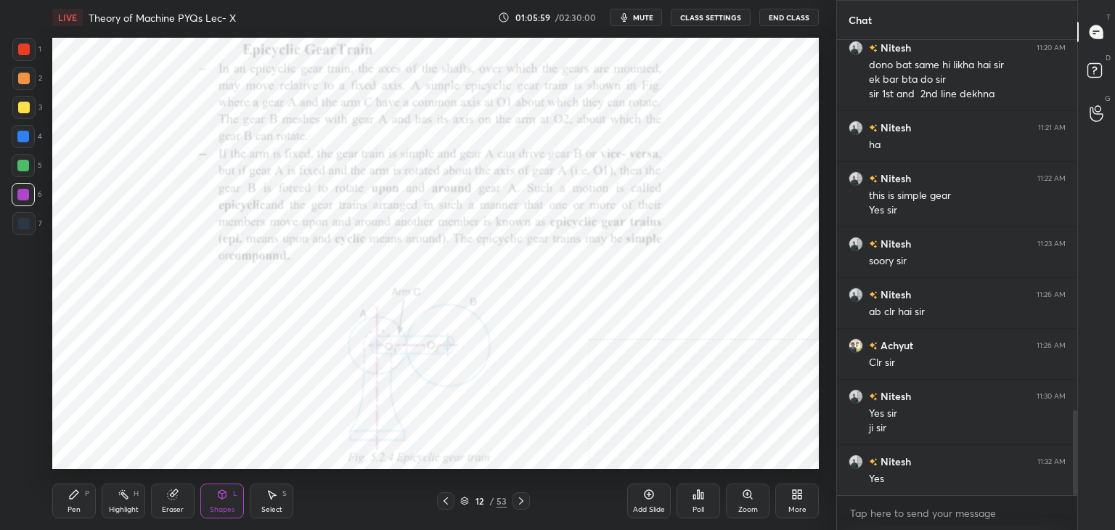
click at [25, 51] on div at bounding box center [24, 50] width 12 height 12
click at [796, 497] on icon at bounding box center [797, 495] width 12 height 12
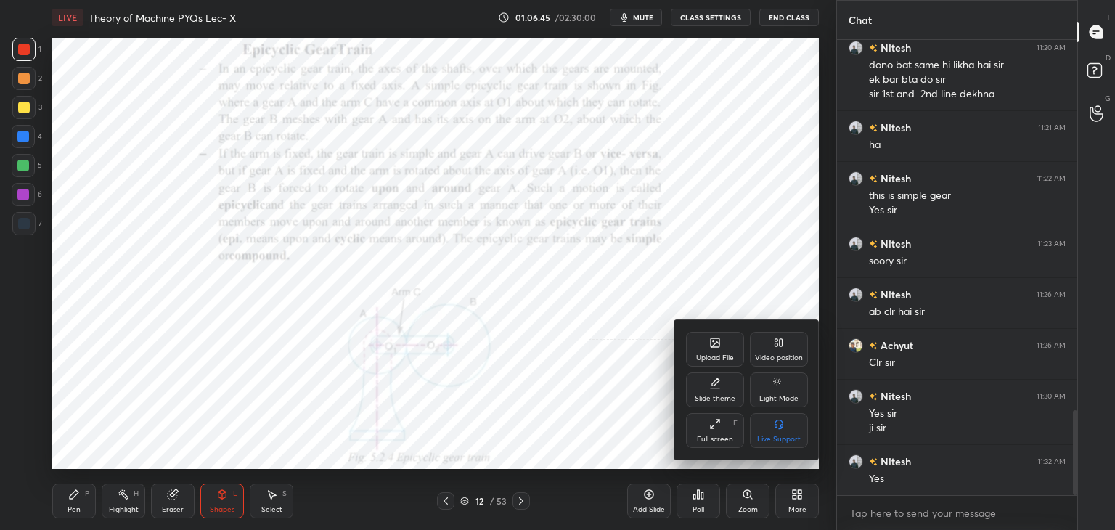
click at [709, 354] on div "Upload File" at bounding box center [715, 357] width 38 height 7
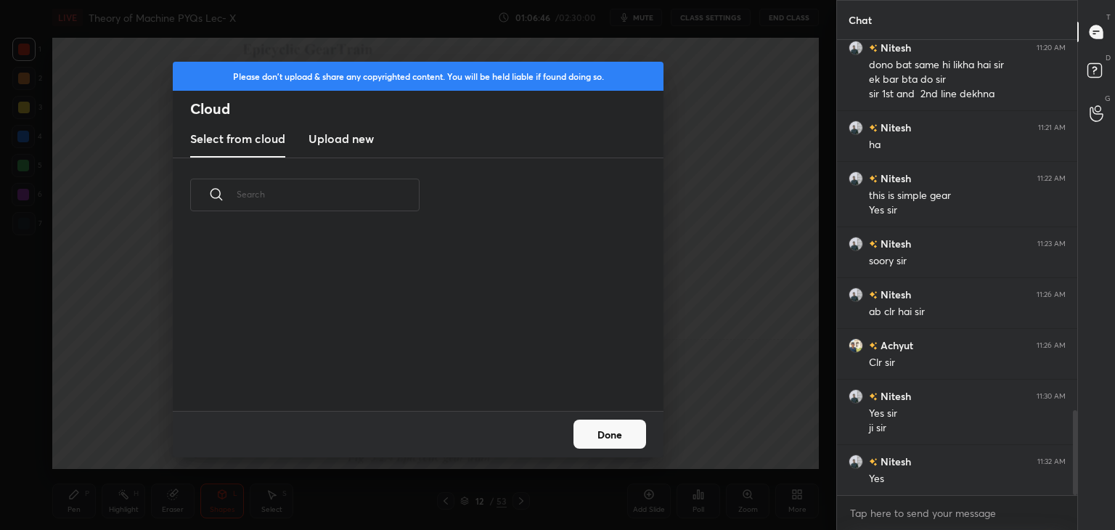
scroll to position [179, 466]
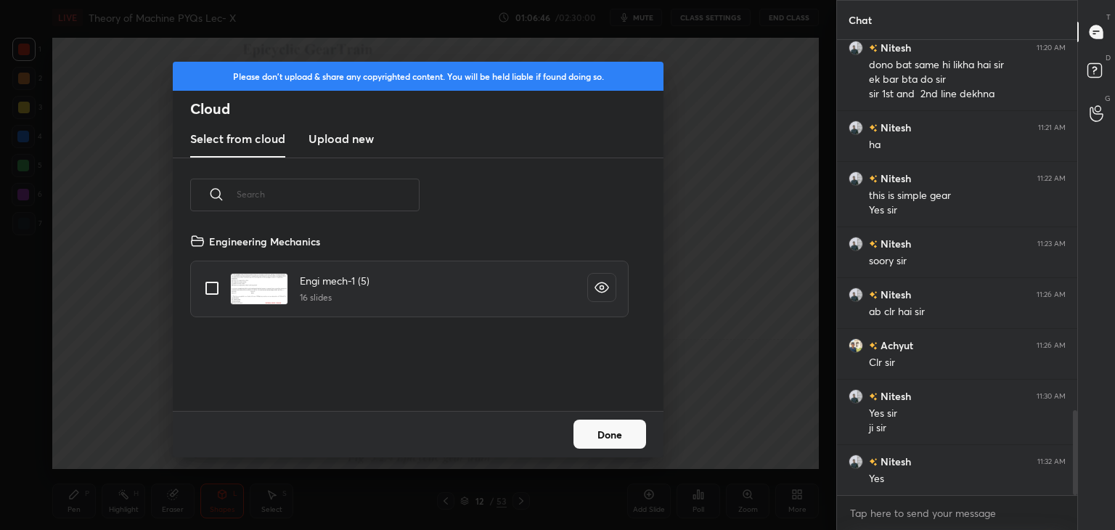
click at [331, 142] on h3 "Upload new" at bounding box center [341, 138] width 65 height 17
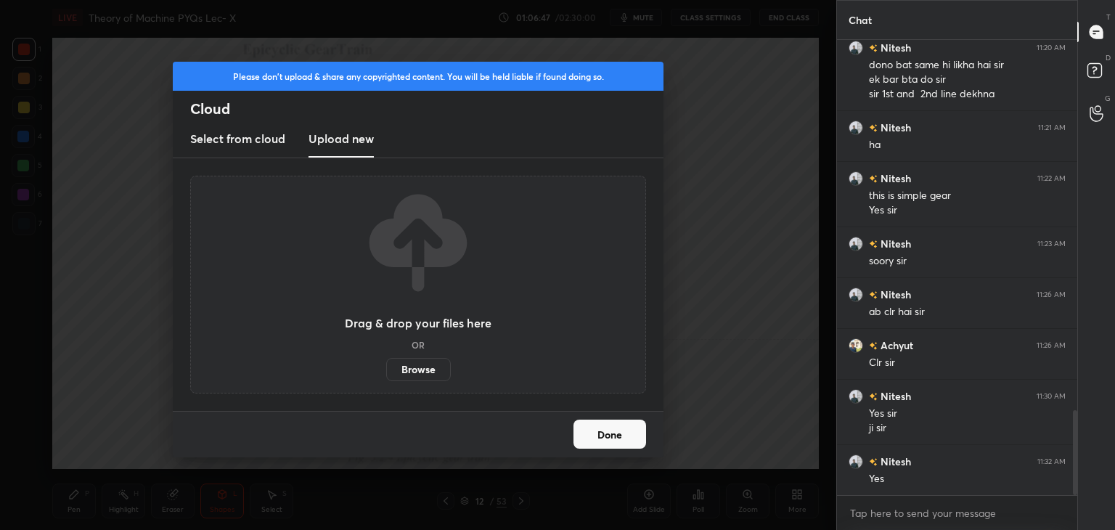
click at [425, 371] on label "Browse" at bounding box center [418, 369] width 65 height 23
click at [386, 371] on input "Browse" at bounding box center [386, 369] width 0 height 23
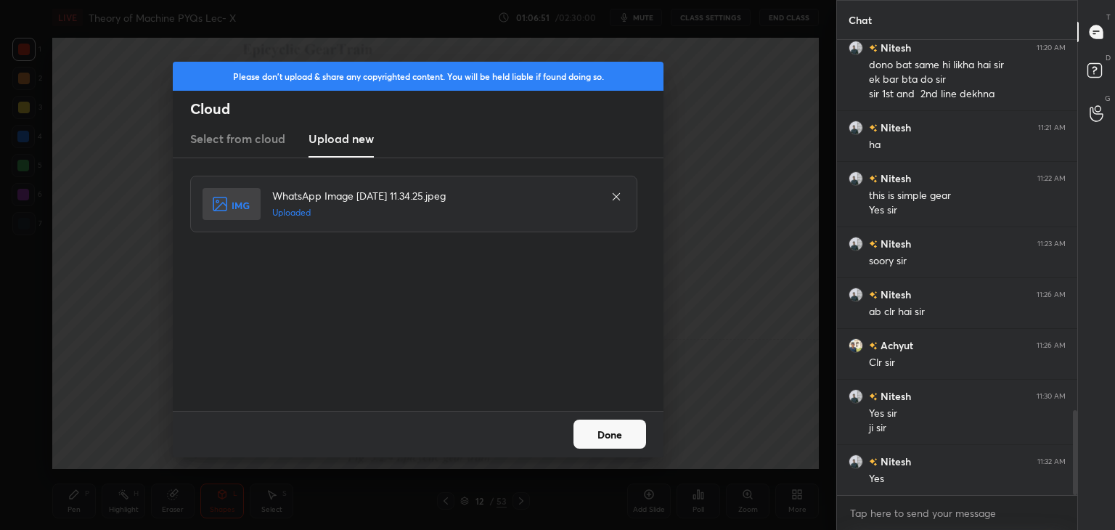
click at [602, 437] on button "Done" at bounding box center [609, 434] width 73 height 29
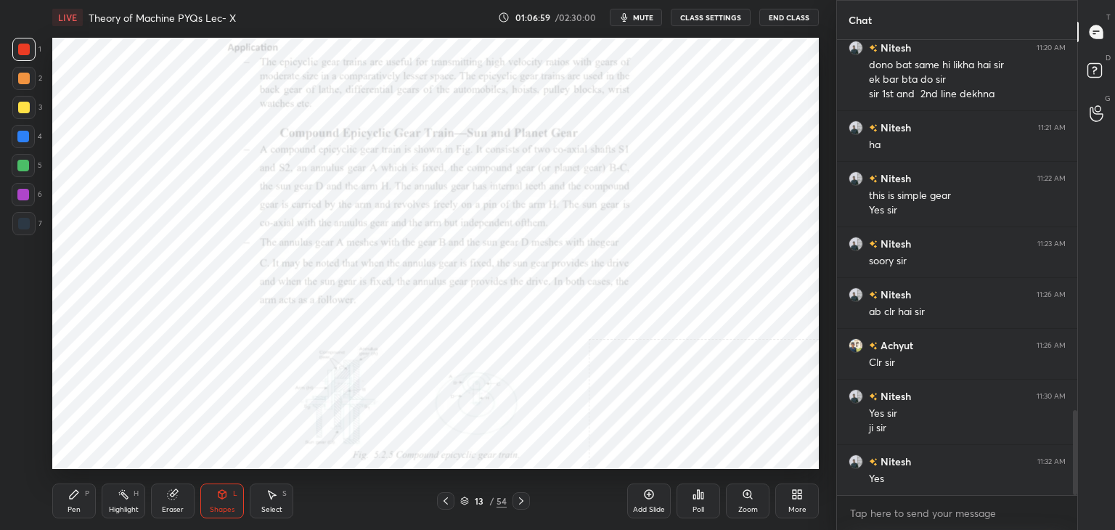
click at [17, 195] on div at bounding box center [23, 195] width 12 height 12
drag, startPoint x: 750, startPoint y: 500, endPoint x: 740, endPoint y: 486, distance: 17.7
click at [750, 500] on div "Zoom" at bounding box center [748, 500] width 44 height 35
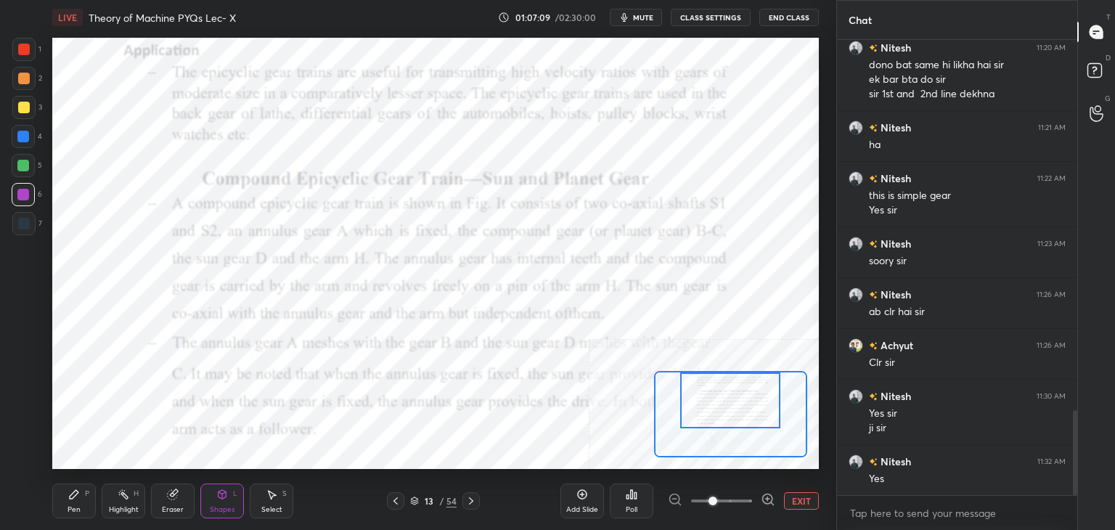
drag, startPoint x: 727, startPoint y: 394, endPoint x: 725, endPoint y: 372, distance: 21.9
click at [728, 374] on div at bounding box center [730, 400] width 100 height 56
drag, startPoint x: 126, startPoint y: 496, endPoint x: 130, endPoint y: 474, distance: 22.2
click at [127, 494] on icon at bounding box center [124, 495] width 12 height 12
click at [811, 497] on button "EXIT" at bounding box center [801, 500] width 35 height 17
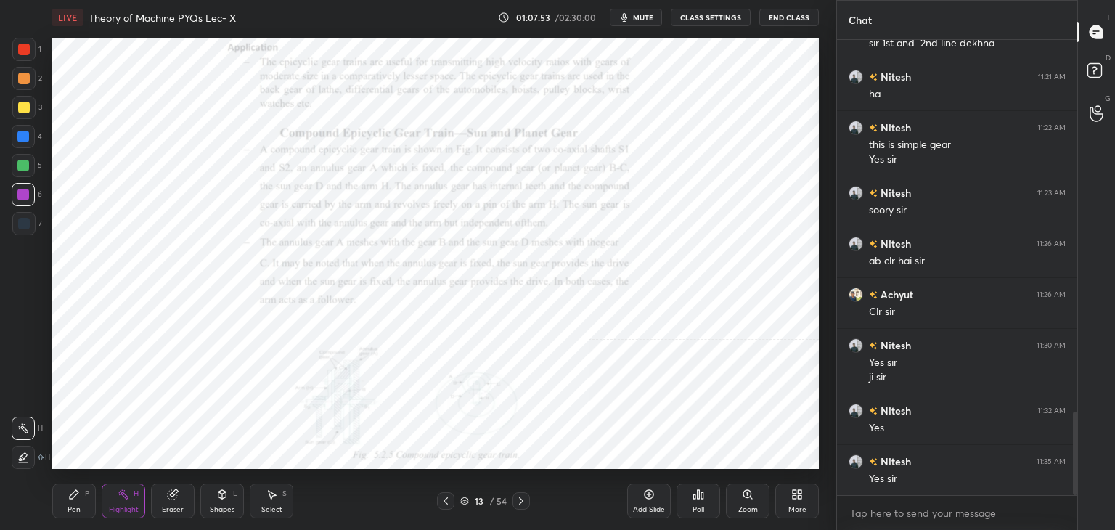
scroll to position [2079, 0]
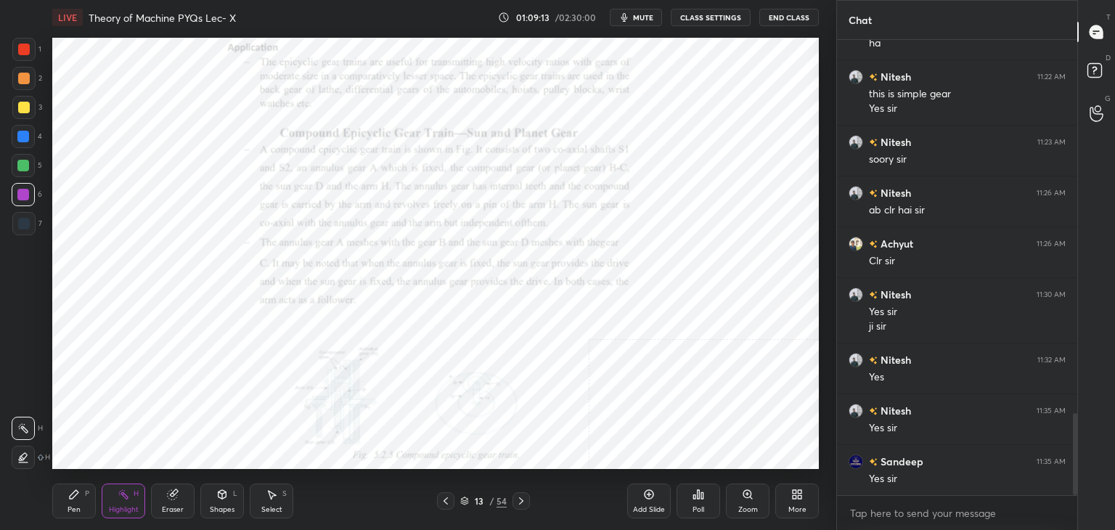
click at [446, 503] on icon at bounding box center [446, 501] width 12 height 12
click at [447, 502] on icon at bounding box center [446, 501] width 12 height 12
click at [448, 502] on icon at bounding box center [446, 501] width 12 height 12
click at [449, 501] on icon at bounding box center [446, 501] width 12 height 12
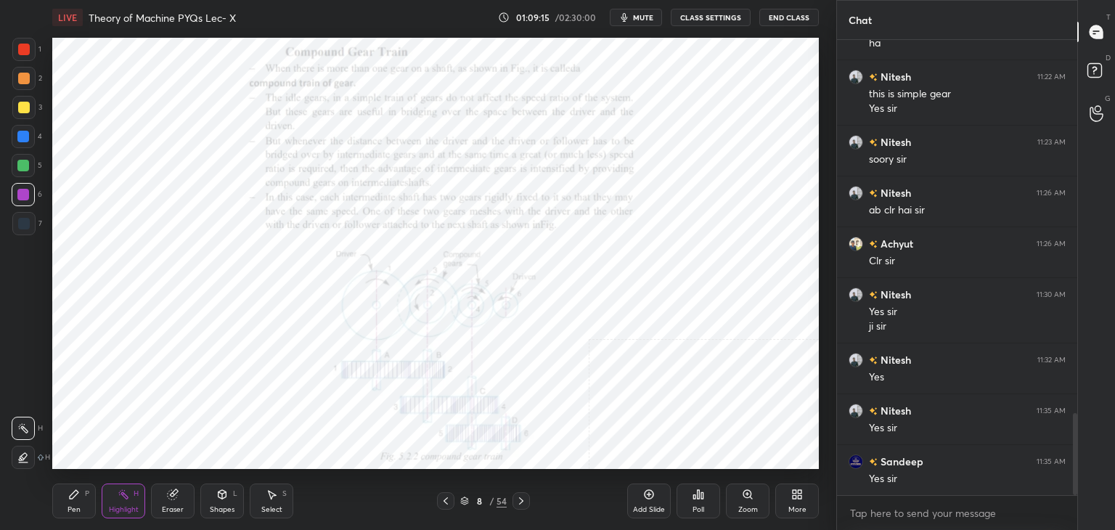
click at [448, 502] on icon at bounding box center [446, 501] width 12 height 12
click at [449, 502] on icon at bounding box center [446, 501] width 12 height 12
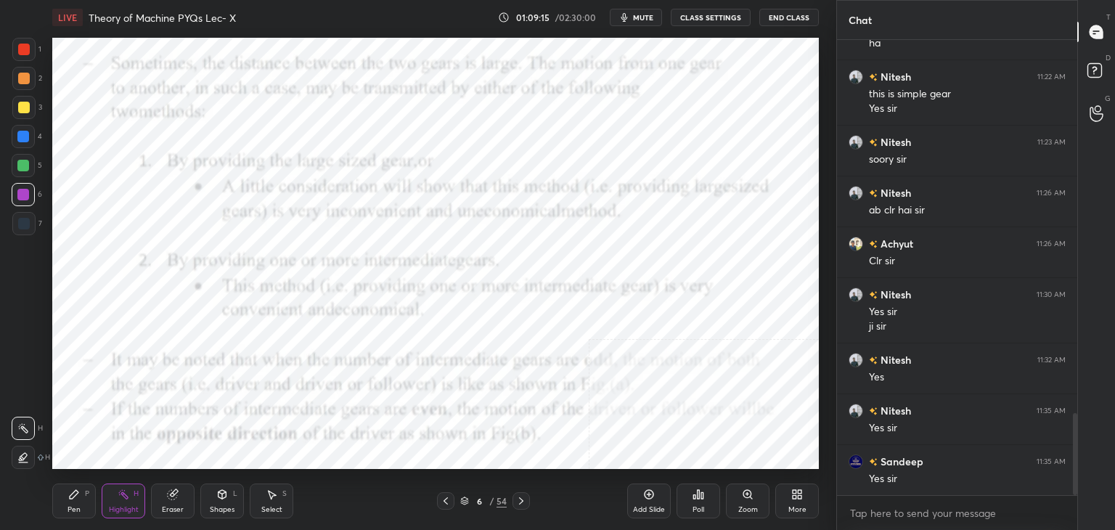
click at [449, 502] on icon at bounding box center [446, 501] width 12 height 12
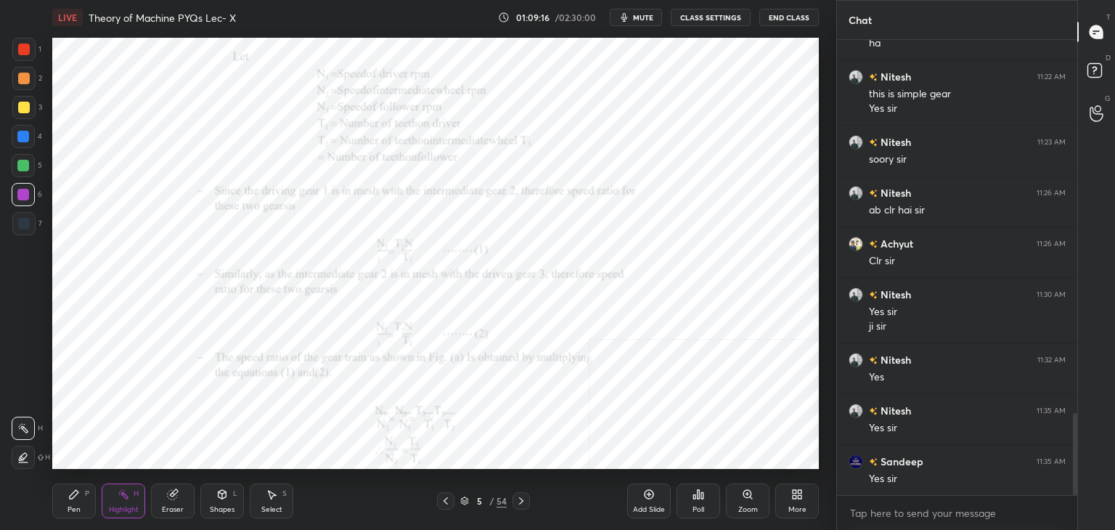
click at [450, 503] on icon at bounding box center [446, 501] width 12 height 12
click at [447, 505] on icon at bounding box center [446, 501] width 12 height 12
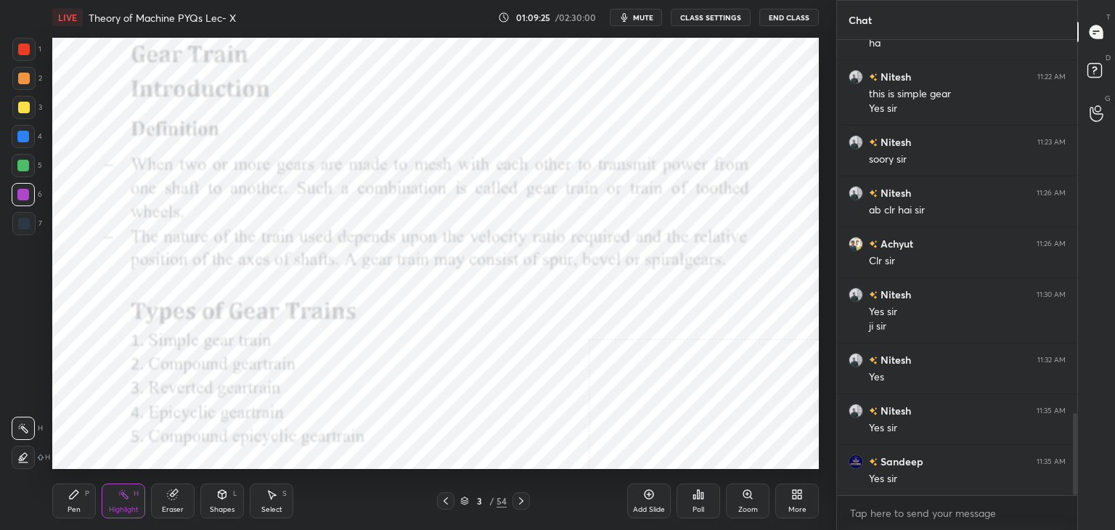
click at [518, 496] on icon at bounding box center [521, 501] width 12 height 12
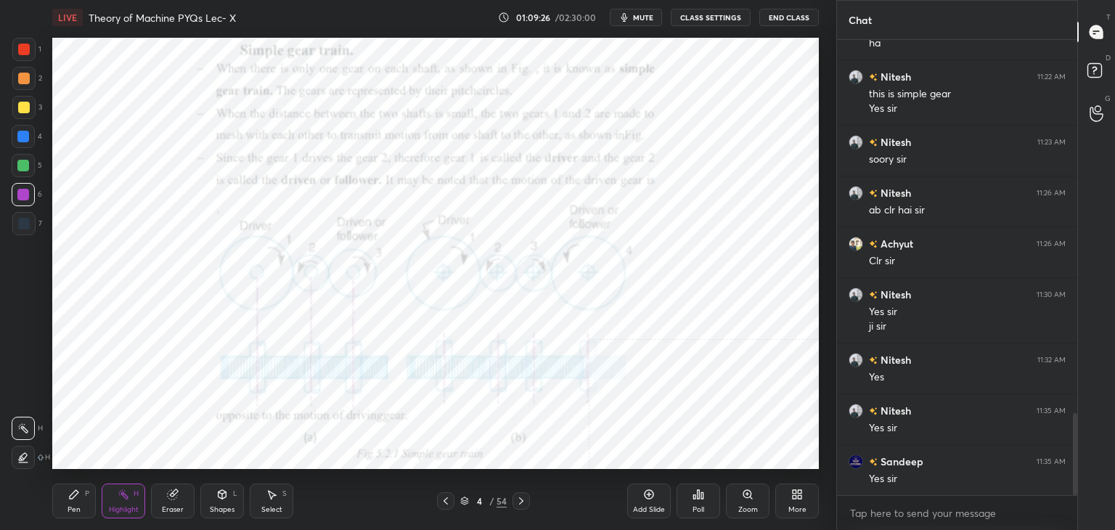
click at [518, 499] on icon at bounding box center [521, 501] width 12 height 12
click at [519, 498] on icon at bounding box center [521, 501] width 12 height 12
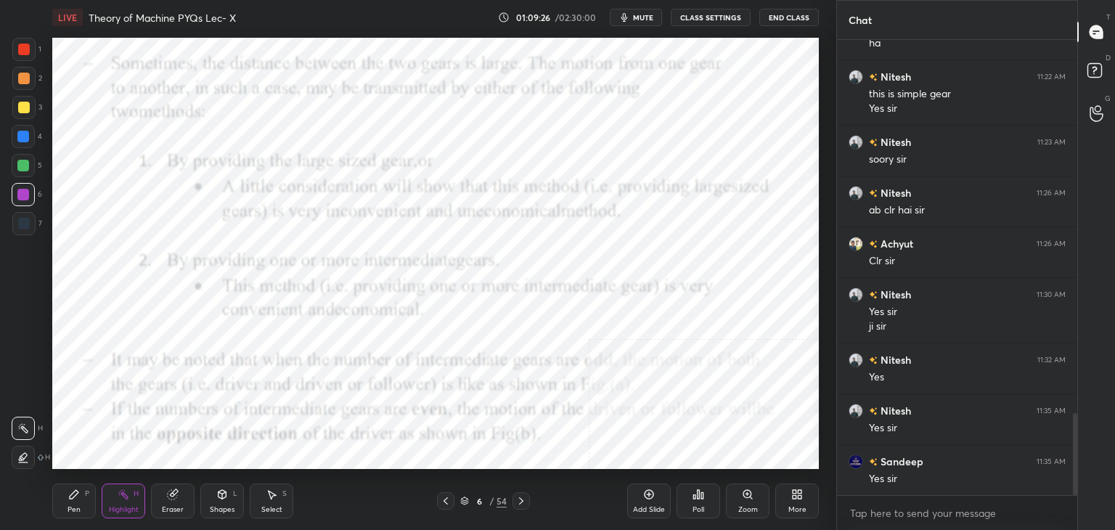
click at [519, 499] on icon at bounding box center [521, 501] width 12 height 12
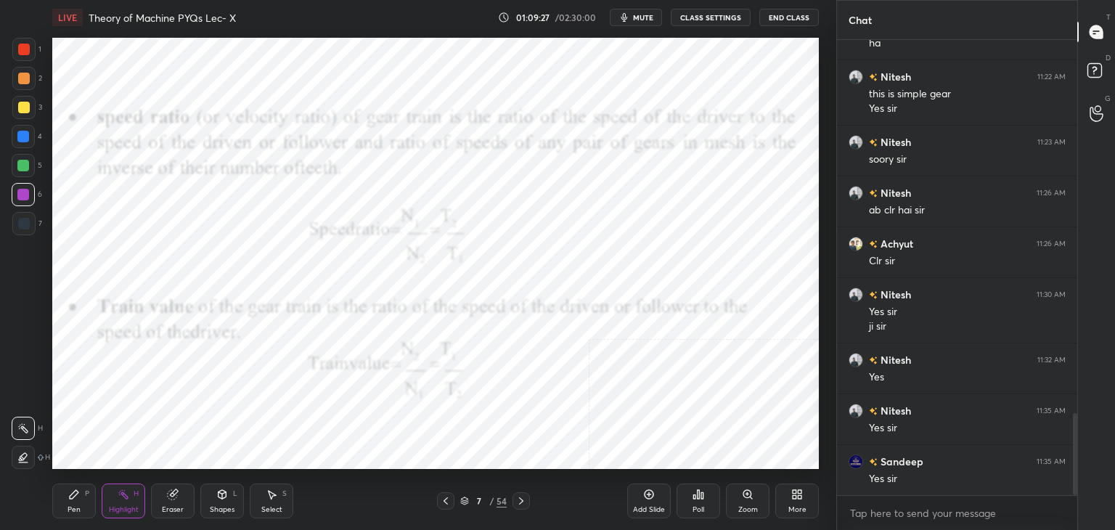
click at [520, 500] on icon at bounding box center [521, 501] width 12 height 12
click at [521, 500] on icon at bounding box center [521, 501] width 12 height 12
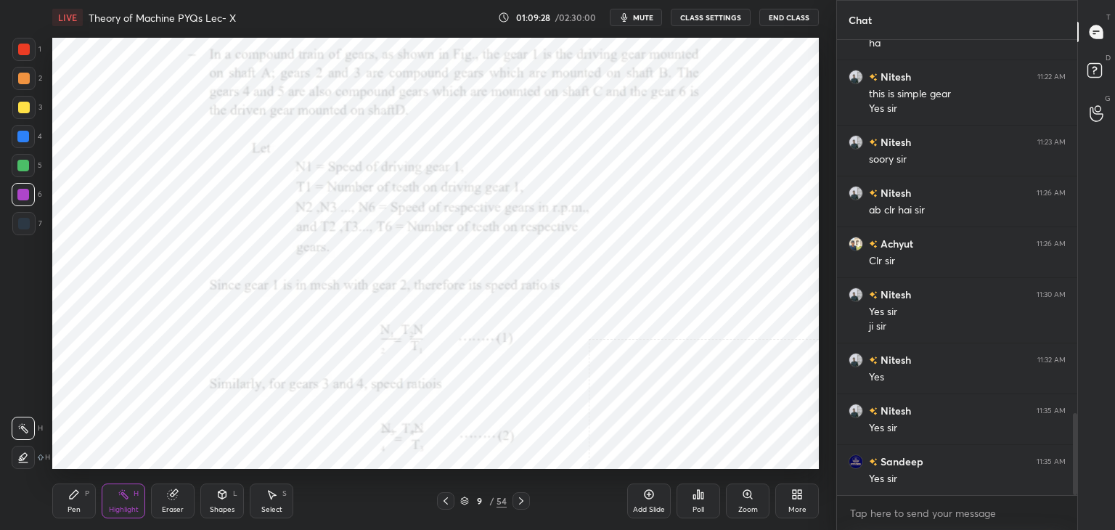
click at [521, 499] on icon at bounding box center [521, 501] width 12 height 12
click at [521, 497] on icon at bounding box center [521, 501] width 12 height 12
click at [521, 500] on icon at bounding box center [521, 501] width 12 height 12
click at [520, 497] on icon at bounding box center [521, 500] width 4 height 7
click at [520, 495] on icon at bounding box center [521, 501] width 12 height 12
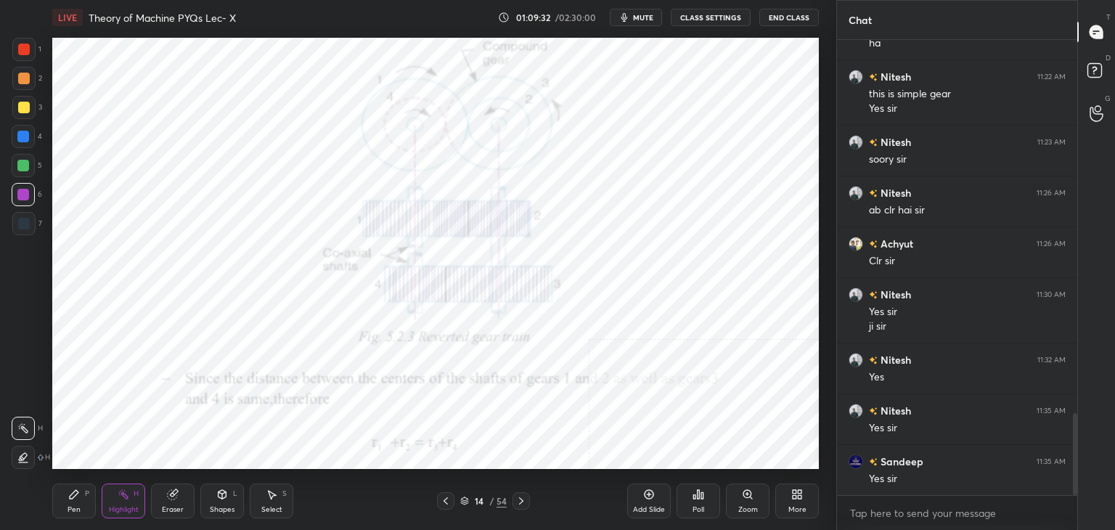
click at [518, 495] on icon at bounding box center [521, 501] width 12 height 12
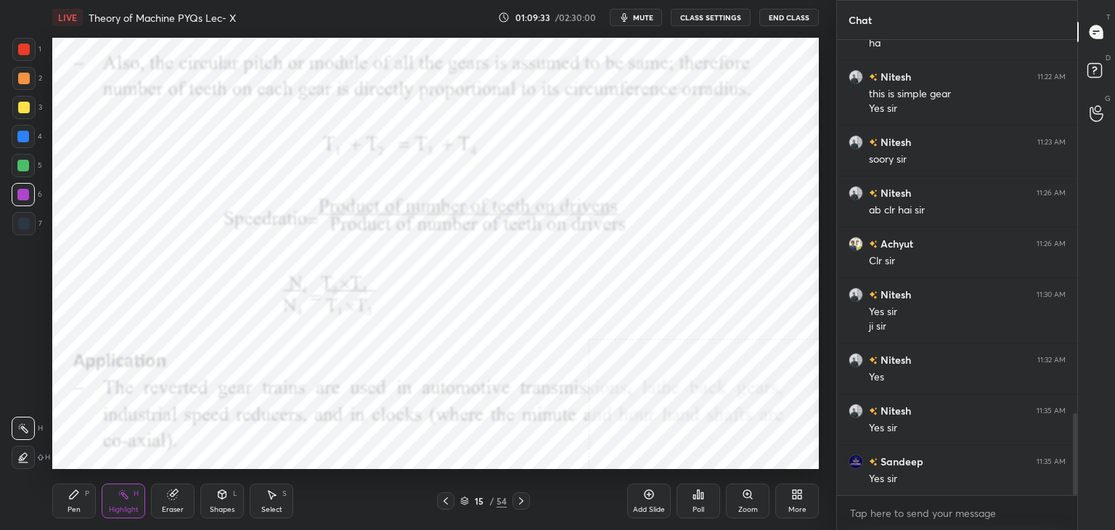
click at [518, 495] on icon at bounding box center [521, 501] width 12 height 12
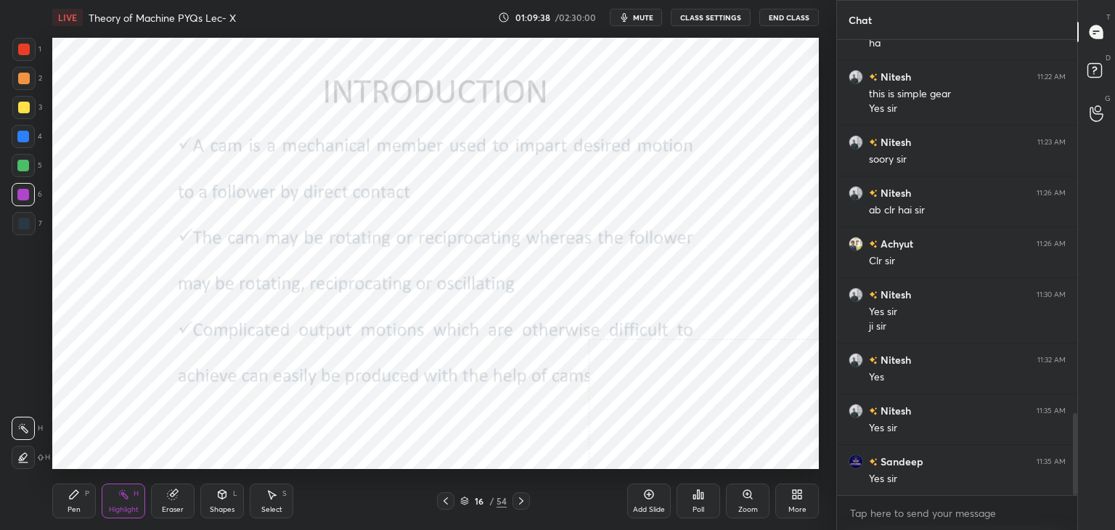
click at [497, 495] on div "54" at bounding box center [502, 500] width 10 height 13
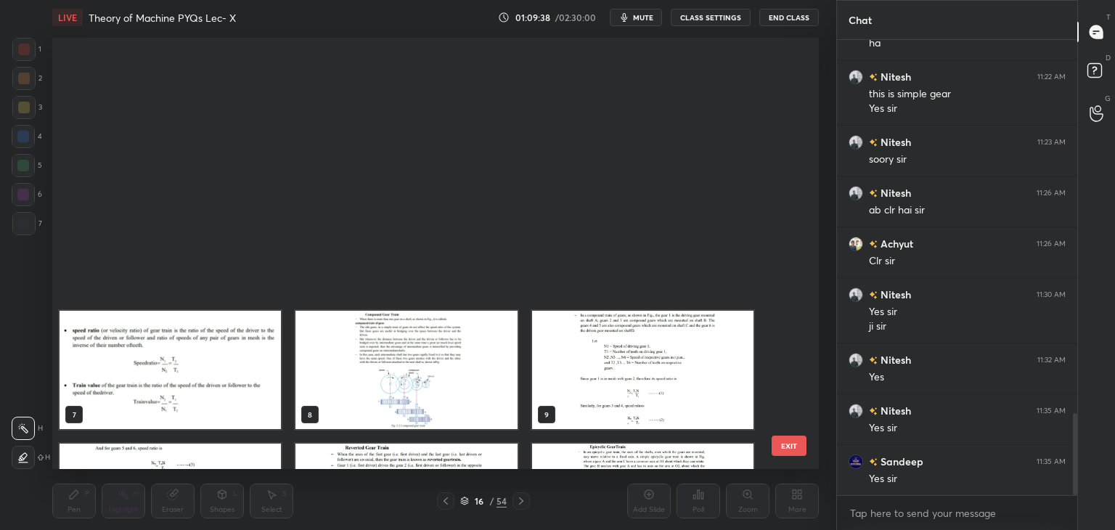
scroll to position [427, 759]
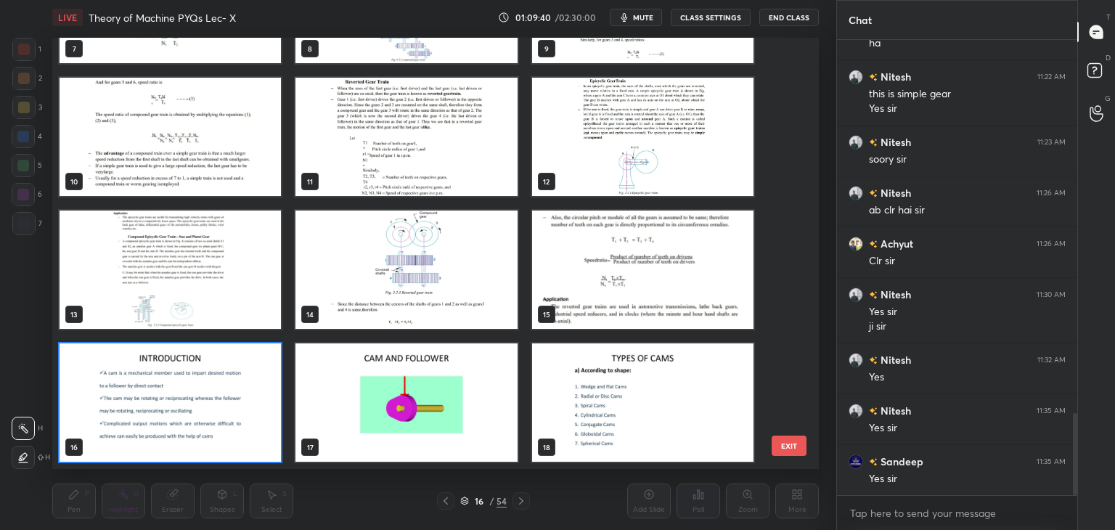
click at [462, 295] on img "grid" at bounding box center [405, 270] width 221 height 118
click at [462, 296] on img "grid" at bounding box center [405, 270] width 221 height 118
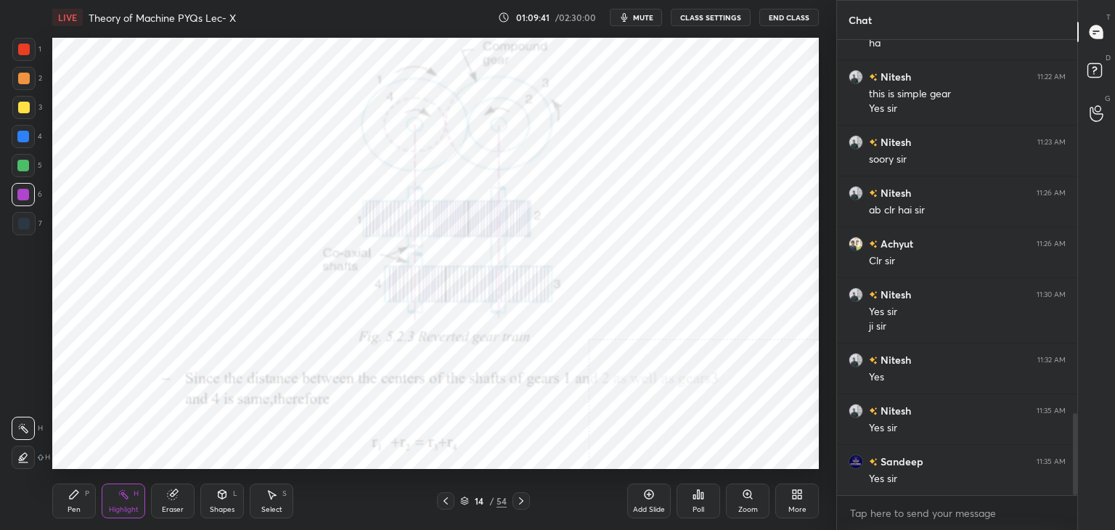
click at [523, 502] on icon at bounding box center [521, 501] width 12 height 12
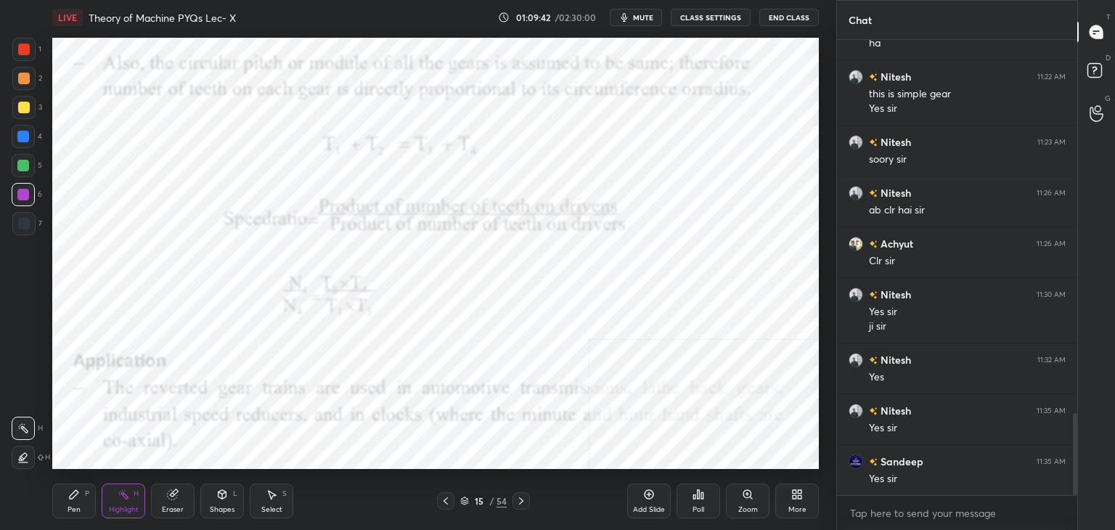
click at [521, 499] on icon at bounding box center [521, 501] width 12 height 12
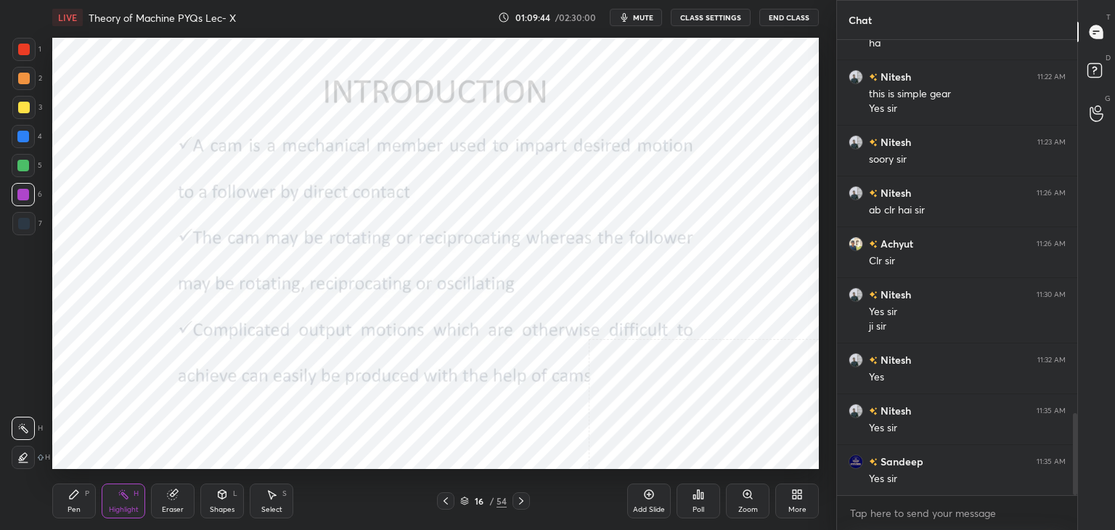
click at [28, 44] on div at bounding box center [24, 50] width 12 height 12
click at [227, 489] on div "Shapes L" at bounding box center [222, 500] width 44 height 35
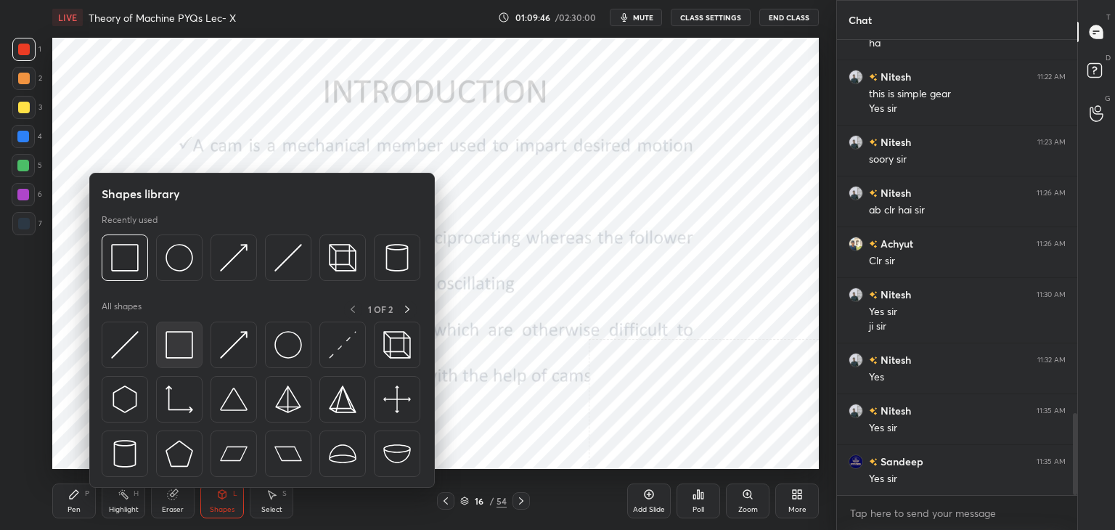
click at [176, 336] on img at bounding box center [180, 345] width 28 height 28
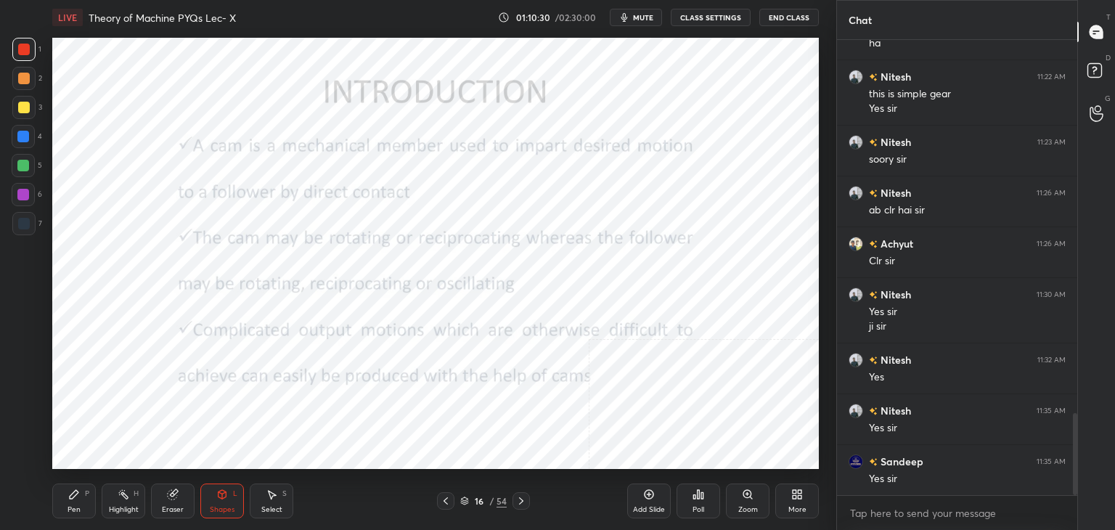
click at [516, 499] on icon at bounding box center [521, 501] width 12 height 12
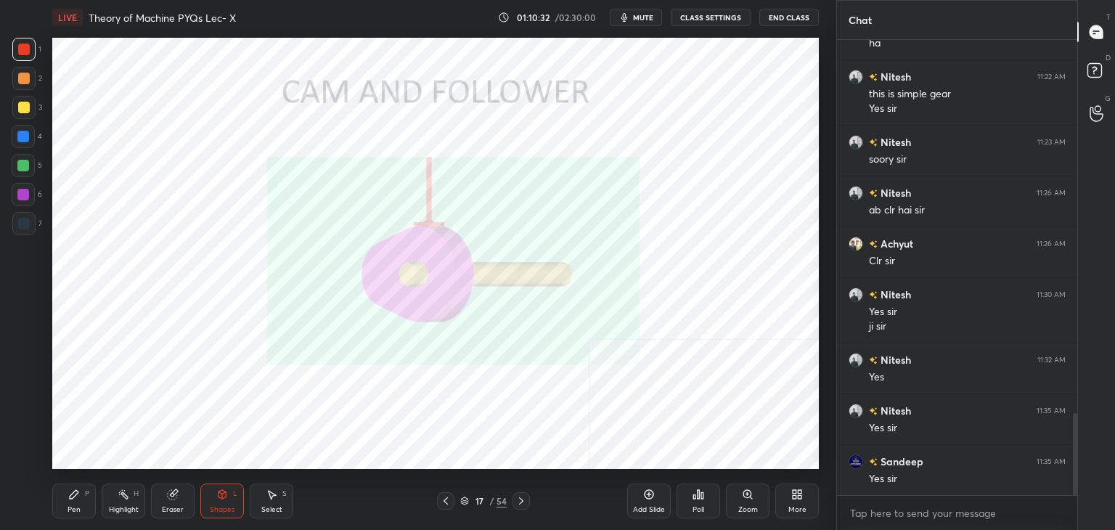
click at [24, 188] on div at bounding box center [23, 194] width 23 height 23
click at [108, 504] on div "Highlight H" at bounding box center [124, 500] width 44 height 35
click at [519, 500] on icon at bounding box center [521, 501] width 12 height 12
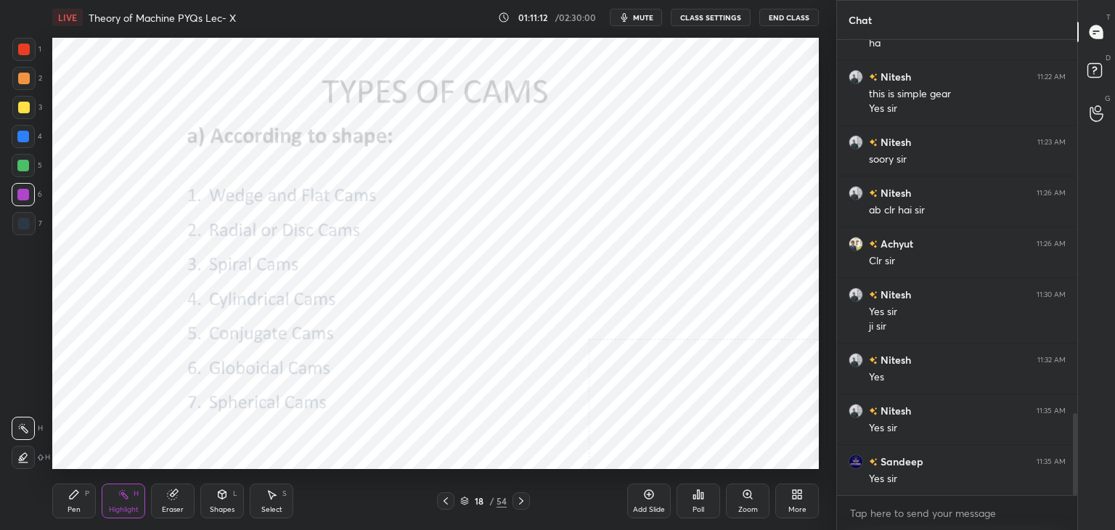
click at [232, 508] on div "Shapes" at bounding box center [222, 509] width 25 height 7
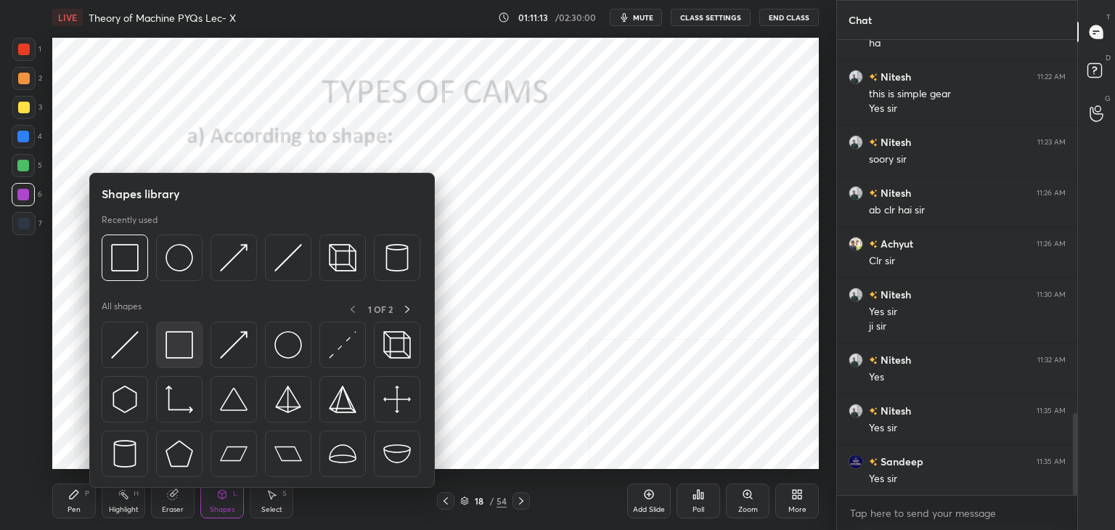
click at [183, 352] on img at bounding box center [180, 345] width 28 height 28
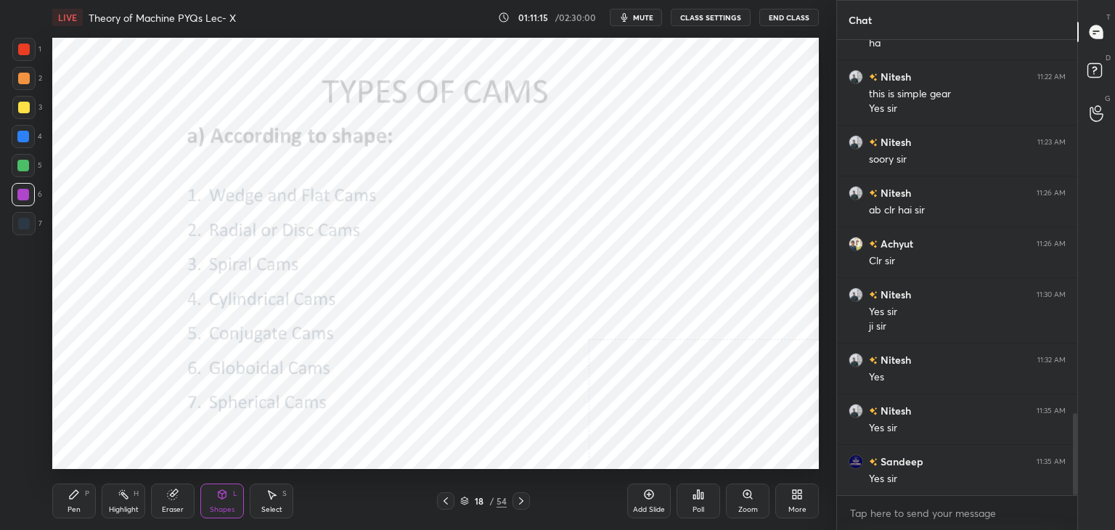
click at [25, 51] on div at bounding box center [24, 50] width 12 height 12
click at [121, 501] on div "Highlight H" at bounding box center [124, 500] width 44 height 35
drag, startPoint x: 174, startPoint y: 505, endPoint x: 195, endPoint y: 473, distance: 37.7
click at [174, 499] on div "Eraser" at bounding box center [173, 500] width 44 height 35
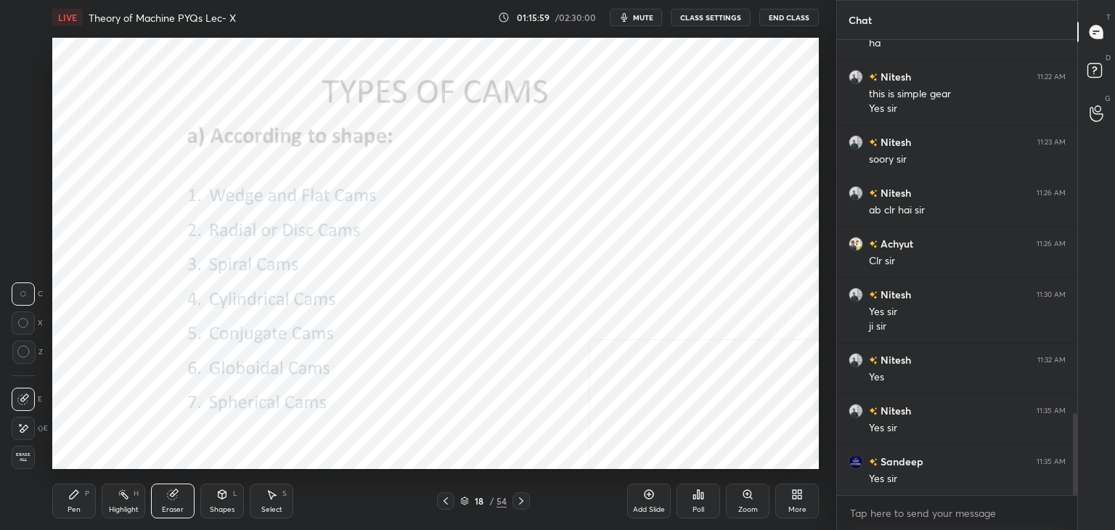
click at [127, 502] on div "Highlight H" at bounding box center [124, 500] width 44 height 35
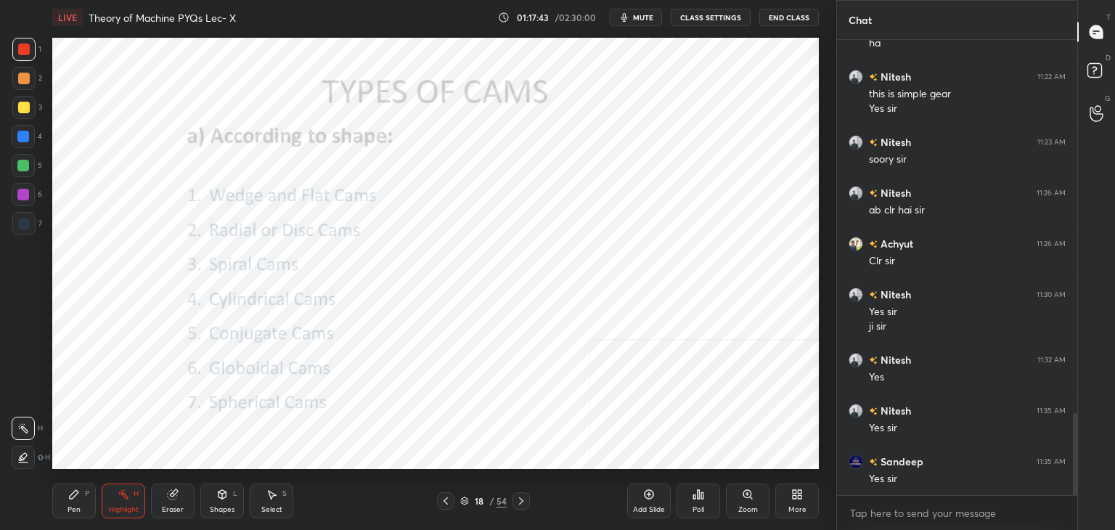
drag, startPoint x: 20, startPoint y: 134, endPoint x: 49, endPoint y: 129, distance: 30.2
click at [21, 134] on div at bounding box center [23, 137] width 12 height 12
click at [220, 494] on icon at bounding box center [223, 494] width 8 height 9
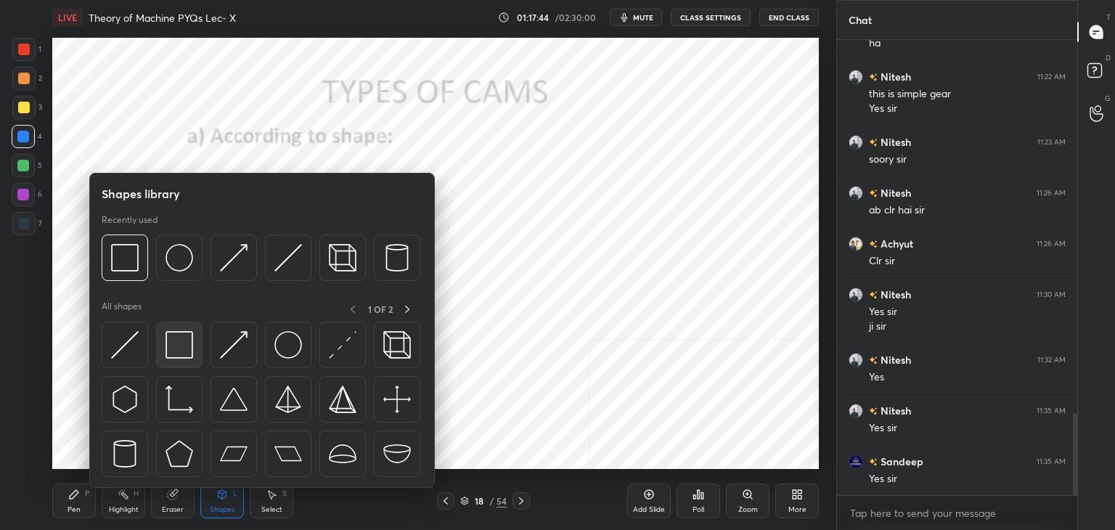
click at [179, 338] on img at bounding box center [180, 345] width 28 height 28
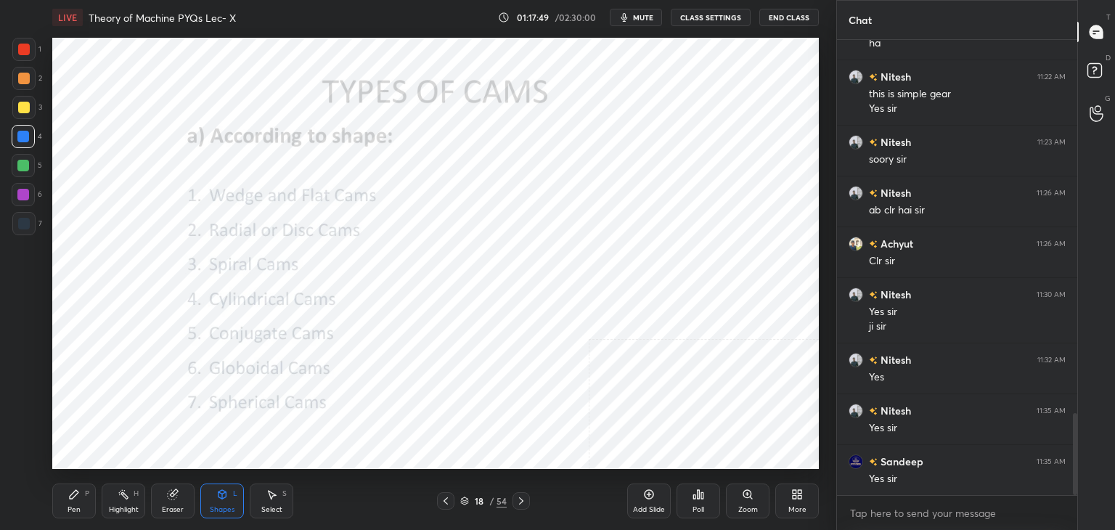
click at [22, 197] on div at bounding box center [23, 195] width 12 height 12
click at [514, 503] on div at bounding box center [521, 500] width 17 height 17
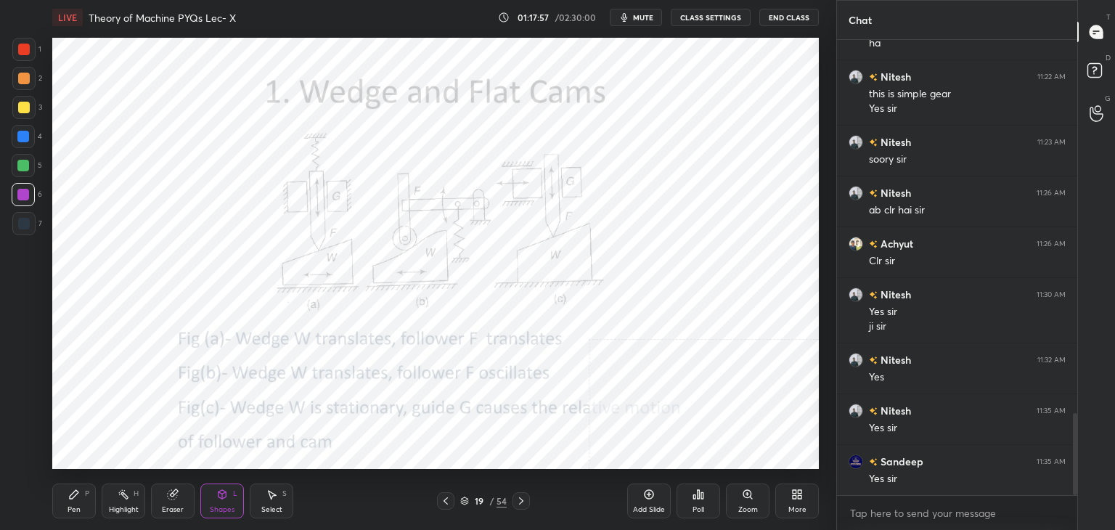
click at [32, 54] on div at bounding box center [23, 49] width 23 height 23
click at [125, 501] on div "Highlight H" at bounding box center [124, 500] width 44 height 35
click at [520, 500] on icon at bounding box center [521, 501] width 12 height 12
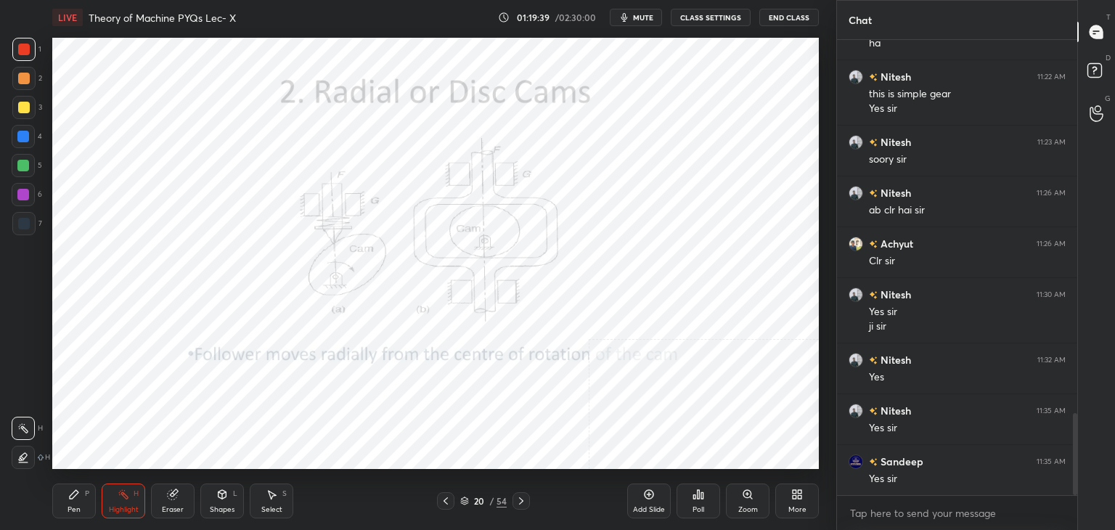
click at [219, 494] on icon at bounding box center [223, 494] width 8 height 9
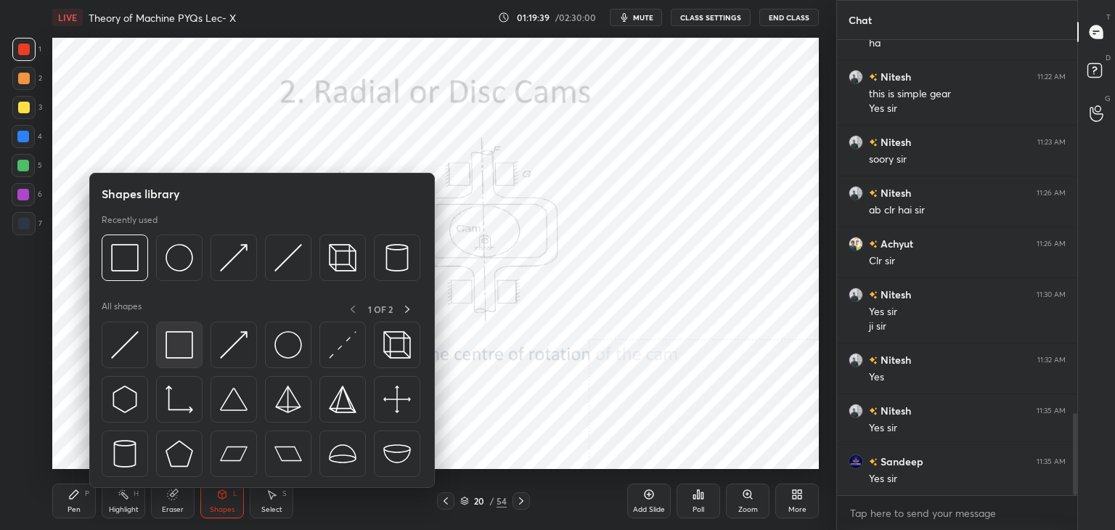
click at [168, 362] on div at bounding box center [179, 345] width 46 height 46
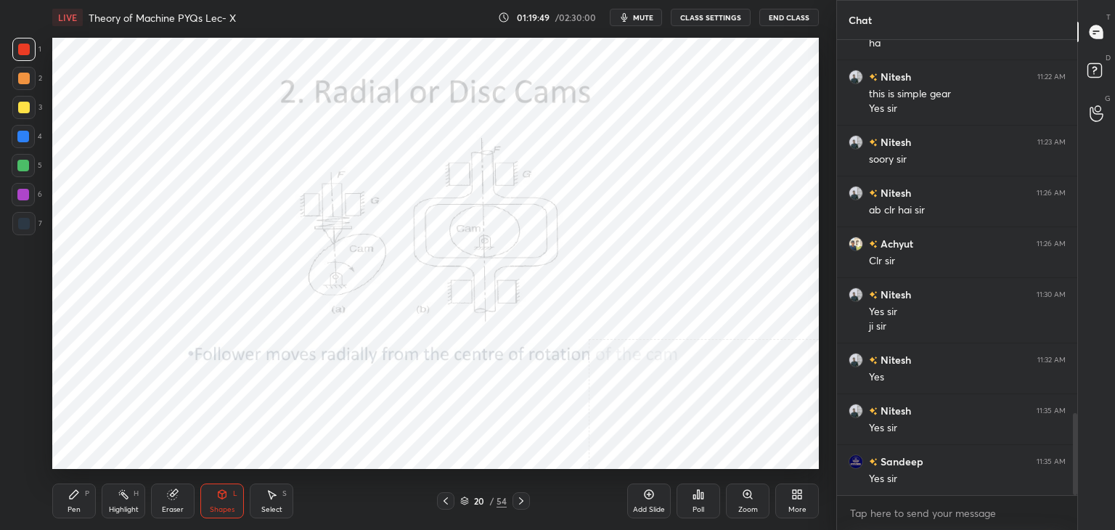
drag, startPoint x: 117, startPoint y: 501, endPoint x: 125, endPoint y: 477, distance: 25.3
click at [119, 500] on div "Highlight H" at bounding box center [124, 500] width 44 height 35
drag, startPoint x: 520, startPoint y: 497, endPoint x: 504, endPoint y: 483, distance: 21.1
click at [520, 497] on icon at bounding box center [521, 501] width 12 height 12
click at [220, 515] on div "Shapes L" at bounding box center [222, 500] width 44 height 35
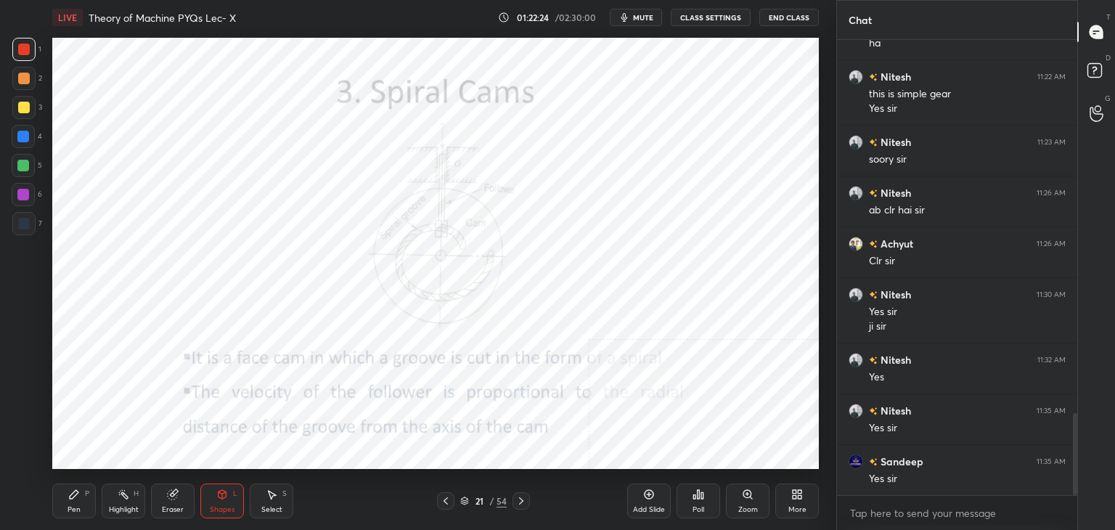
click at [144, 492] on div "Pen P Highlight H Eraser Shapes L Select S" at bounding box center [195, 500] width 287 height 35
drag, startPoint x: 171, startPoint y: 495, endPoint x: 169, endPoint y: 477, distance: 18.2
click at [171, 496] on icon at bounding box center [172, 494] width 9 height 9
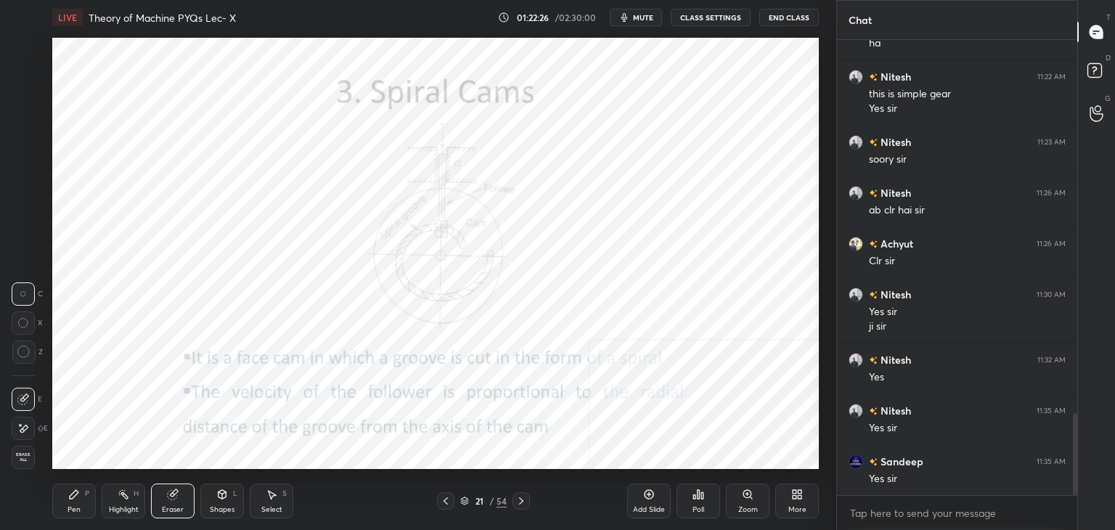
drag, startPoint x: 131, startPoint y: 499, endPoint x: 130, endPoint y: 479, distance: 19.6
click at [130, 495] on div "Highlight H" at bounding box center [124, 500] width 44 height 35
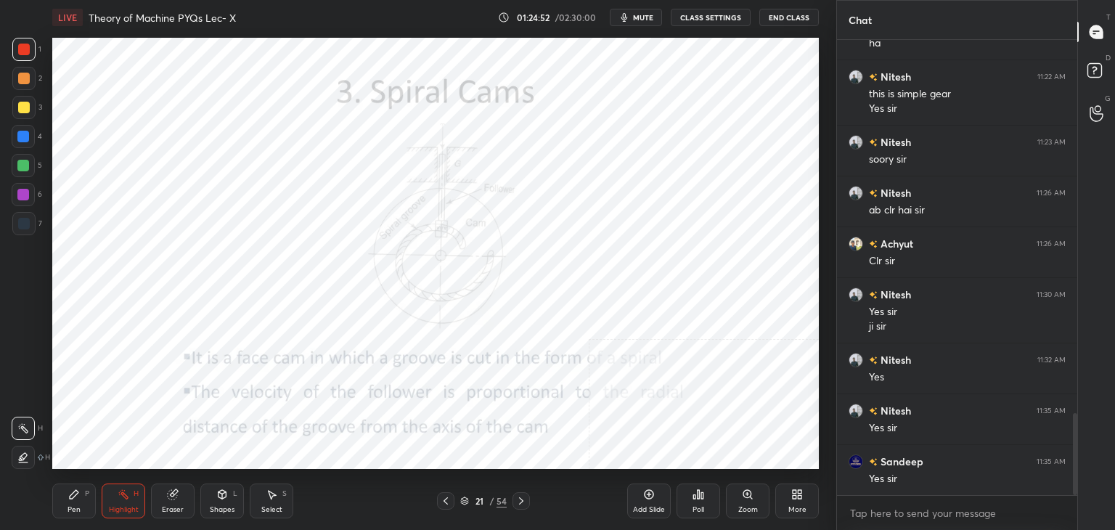
click at [447, 498] on icon at bounding box center [446, 500] width 4 height 7
click at [444, 500] on icon at bounding box center [446, 501] width 12 height 12
click at [442, 499] on icon at bounding box center [446, 501] width 12 height 12
click at [518, 500] on icon at bounding box center [521, 501] width 12 height 12
click at [518, 499] on icon at bounding box center [521, 501] width 12 height 12
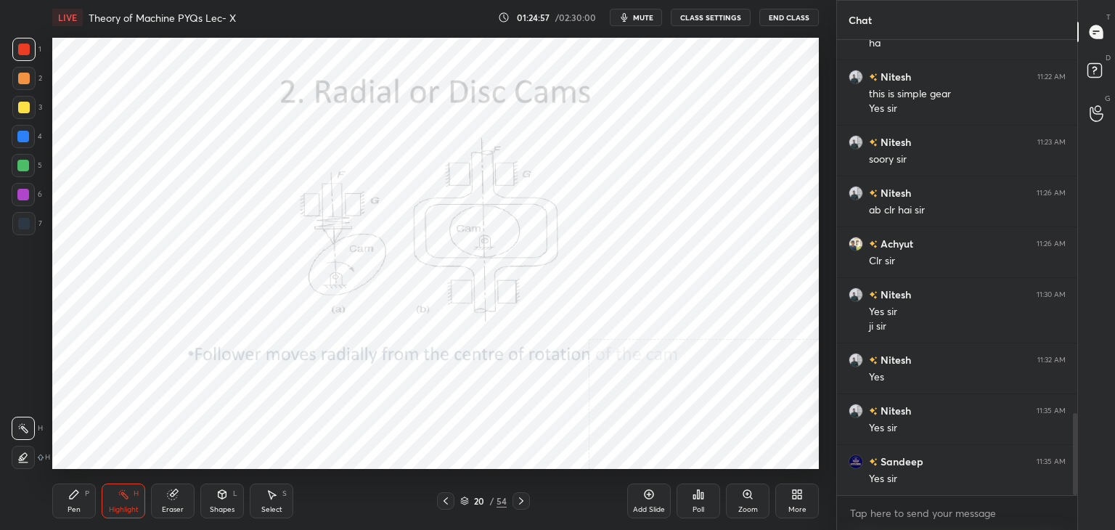
click at [517, 500] on icon at bounding box center [521, 501] width 12 height 12
click at [518, 499] on icon at bounding box center [521, 501] width 12 height 12
click at [518, 497] on icon at bounding box center [521, 501] width 12 height 12
click at [520, 497] on icon at bounding box center [521, 500] width 4 height 7
click at [516, 497] on icon at bounding box center [521, 501] width 12 height 12
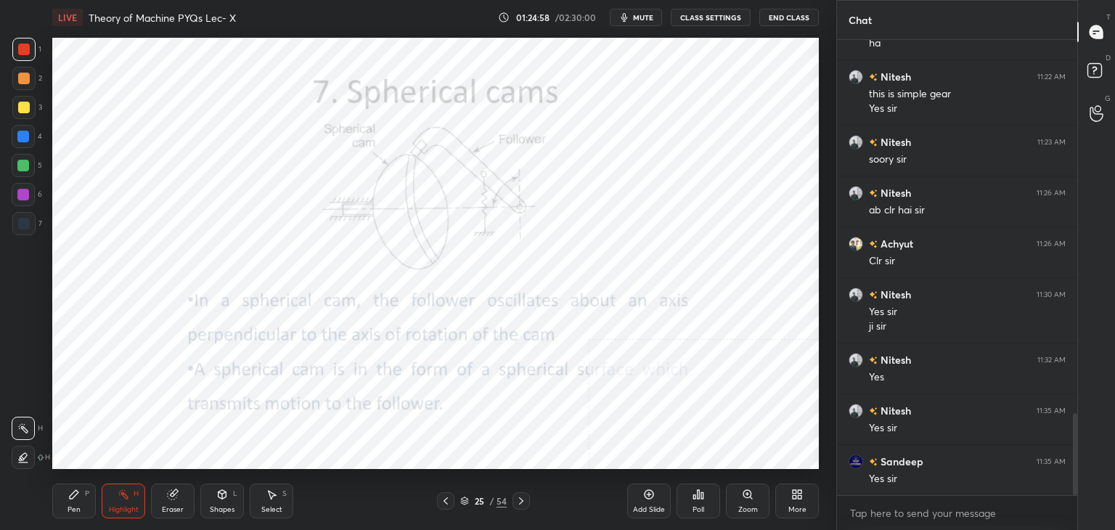
click at [517, 498] on icon at bounding box center [521, 501] width 12 height 12
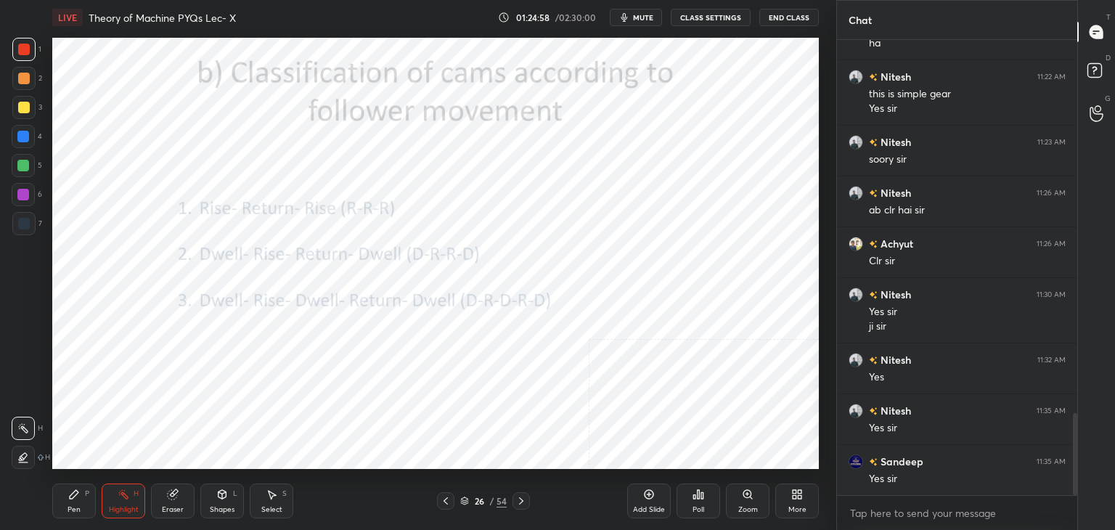
click at [516, 497] on icon at bounding box center [521, 501] width 12 height 12
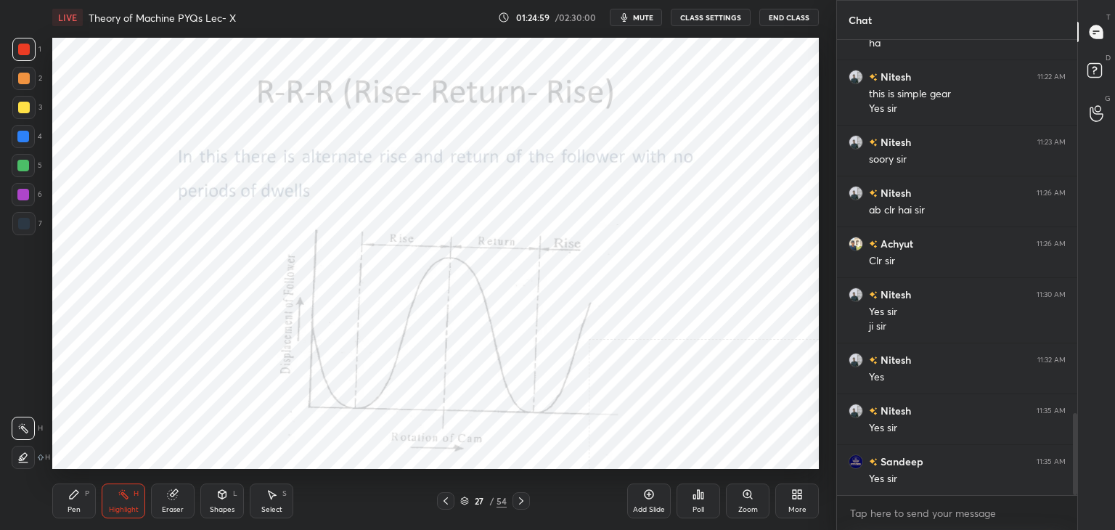
click at [446, 501] on icon at bounding box center [446, 501] width 12 height 12
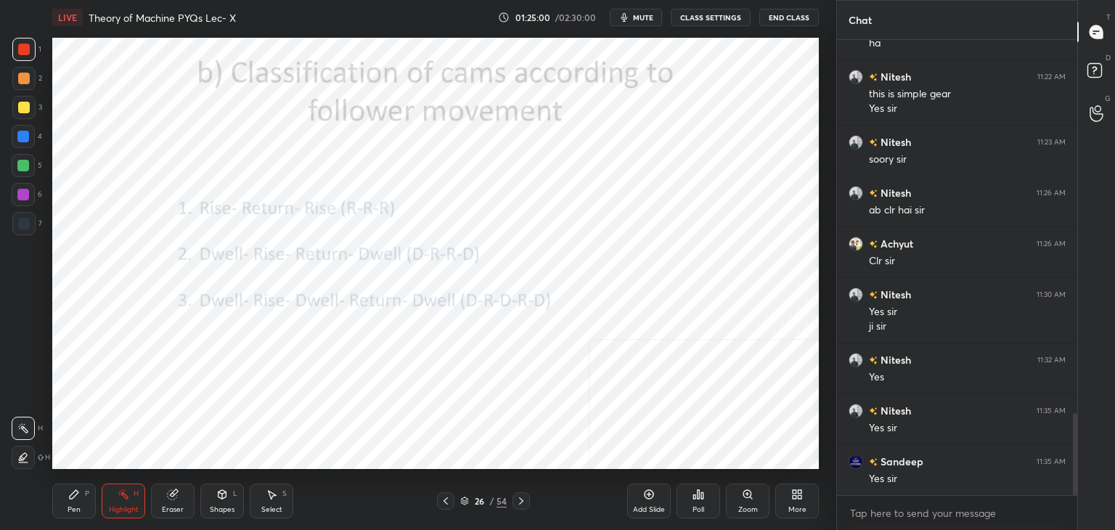
click at [446, 502] on icon at bounding box center [446, 501] width 12 height 12
click at [445, 502] on icon at bounding box center [446, 501] width 12 height 12
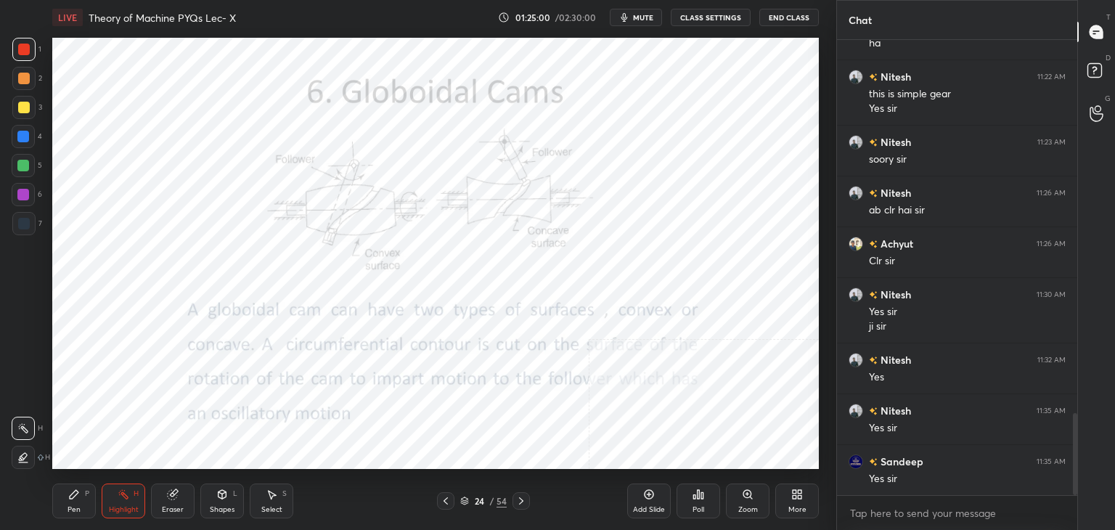
click at [445, 501] on icon at bounding box center [446, 501] width 12 height 12
click at [444, 502] on icon at bounding box center [446, 501] width 12 height 12
click at [444, 500] on icon at bounding box center [446, 501] width 12 height 12
click at [445, 501] on icon at bounding box center [446, 501] width 12 height 12
click at [444, 500] on icon at bounding box center [446, 501] width 12 height 12
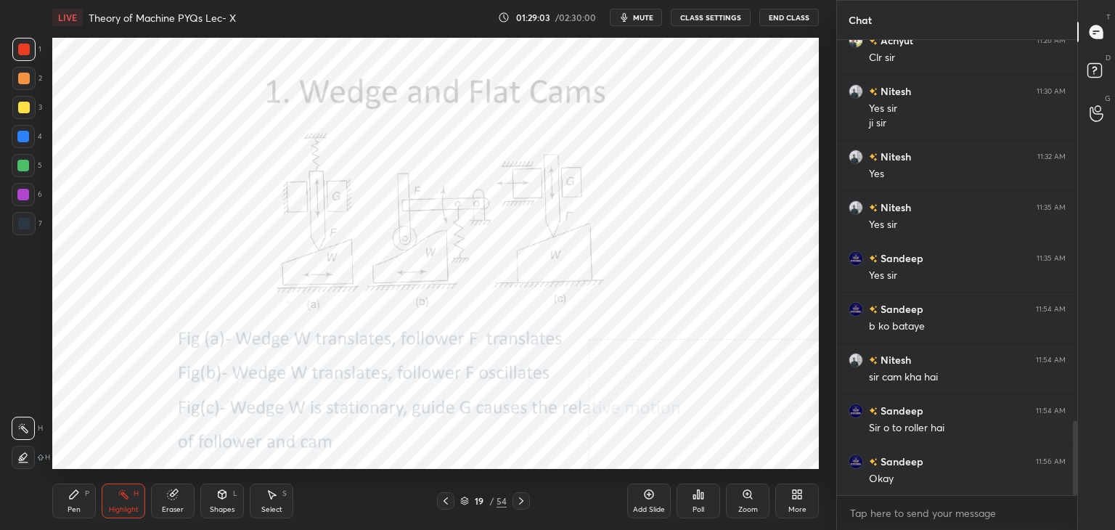
scroll to position [2333, 0]
click at [521, 495] on icon at bounding box center [521, 501] width 12 height 12
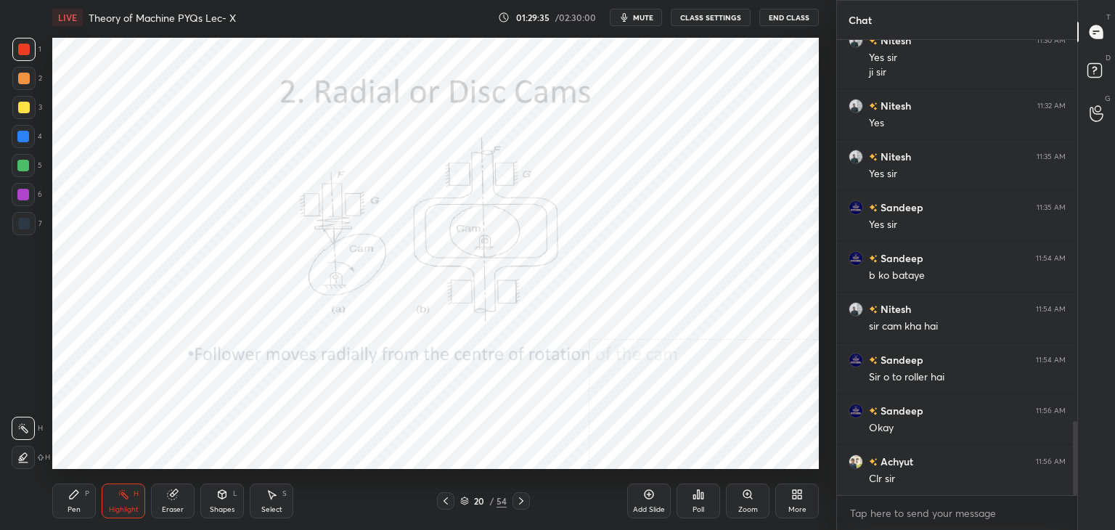
click at [647, 15] on span "mute" at bounding box center [643, 17] width 20 height 10
click at [643, 17] on span "unmute" at bounding box center [641, 17] width 31 height 10
drag, startPoint x: 520, startPoint y: 497, endPoint x: 502, endPoint y: 497, distance: 18.2
click at [519, 497] on icon at bounding box center [521, 501] width 12 height 12
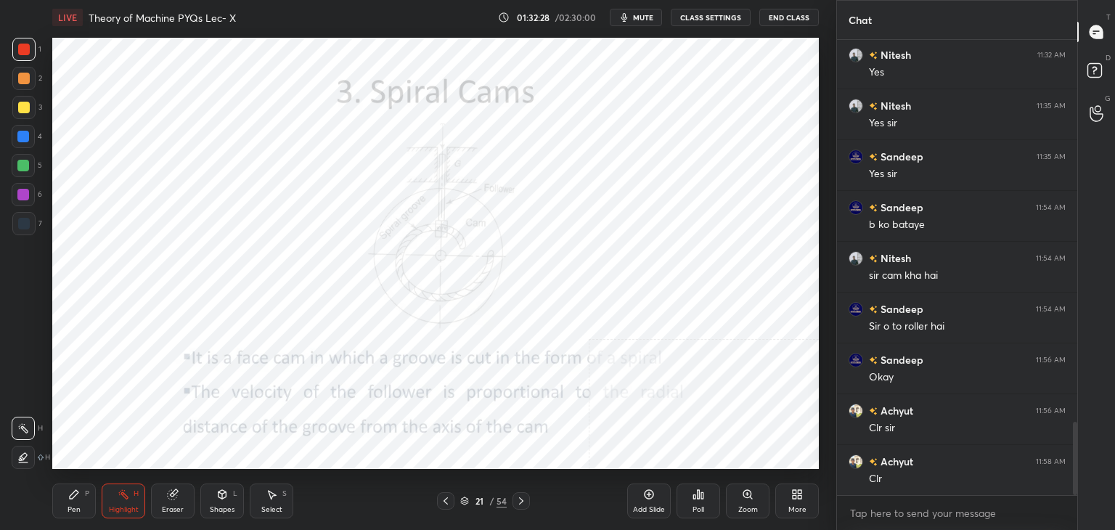
click at [648, 15] on span "mute" at bounding box center [643, 17] width 20 height 10
click at [521, 498] on icon at bounding box center [521, 501] width 12 height 12
click at [653, 13] on span "unmute" at bounding box center [641, 17] width 31 height 10
click at [229, 500] on div "Shapes L" at bounding box center [222, 500] width 44 height 35
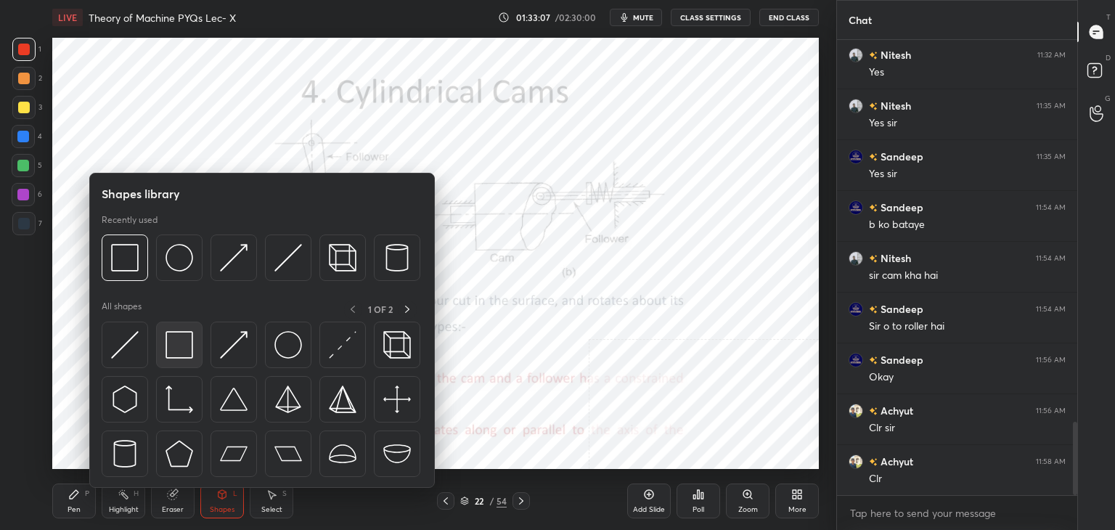
click at [192, 330] on div at bounding box center [179, 345] width 46 height 46
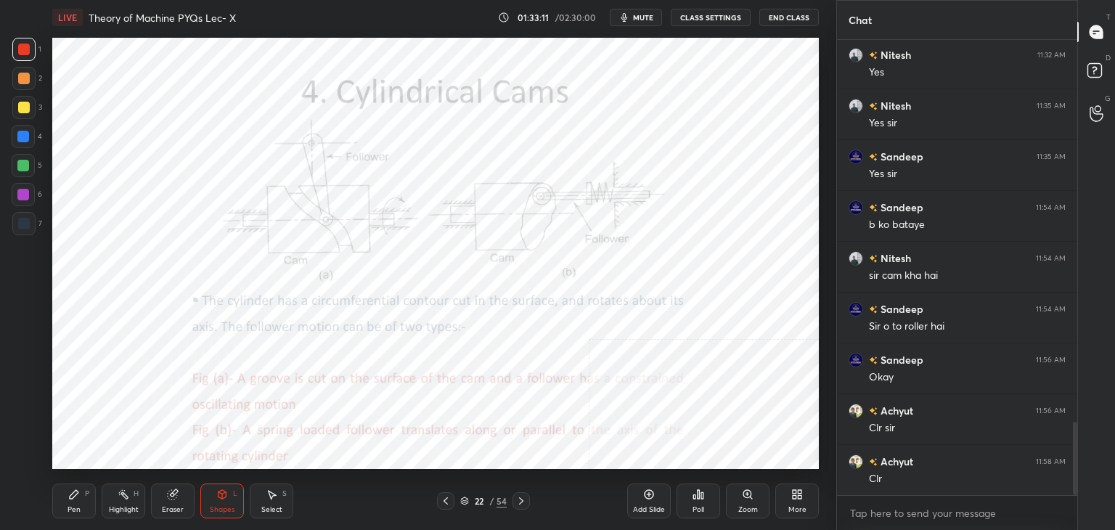
click at [113, 491] on div "Highlight H" at bounding box center [124, 500] width 44 height 35
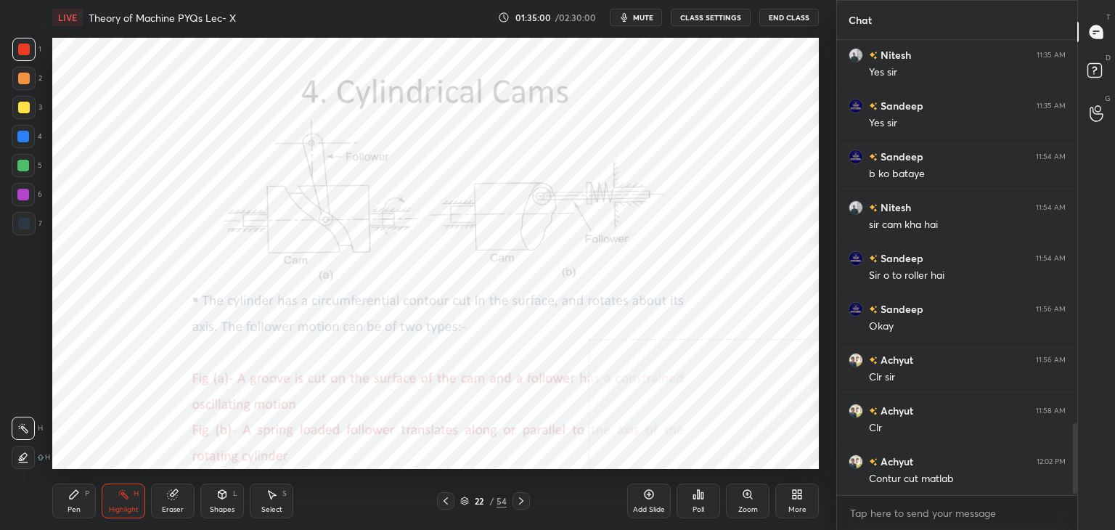
scroll to position [2486, 0]
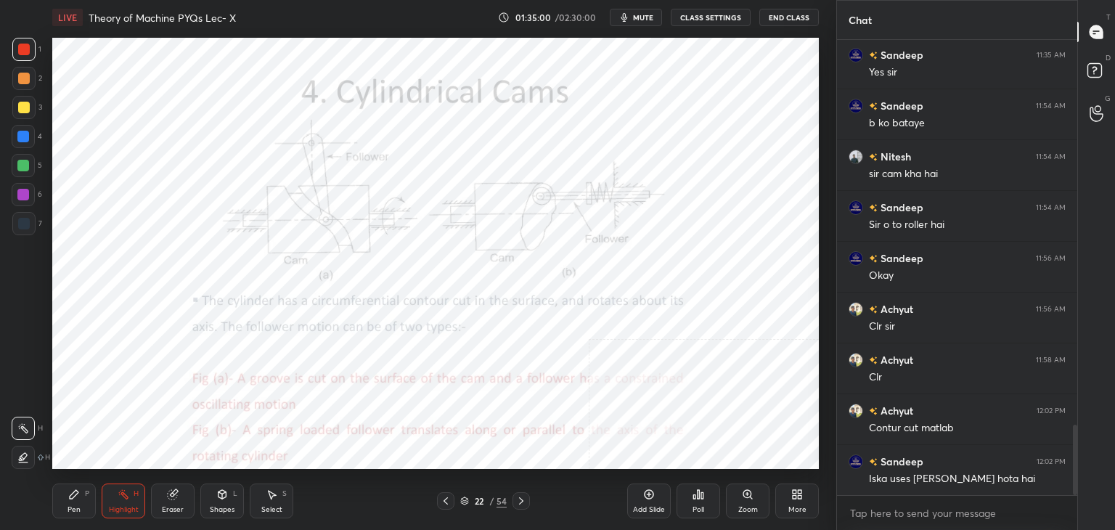
click at [127, 500] on icon at bounding box center [124, 495] width 12 height 12
drag, startPoint x: 69, startPoint y: 505, endPoint x: 55, endPoint y: 477, distance: 31.5
click at [67, 505] on div "Pen P" at bounding box center [74, 500] width 44 height 35
click at [28, 196] on div at bounding box center [23, 195] width 12 height 12
click at [230, 504] on div "Shapes L" at bounding box center [222, 500] width 44 height 35
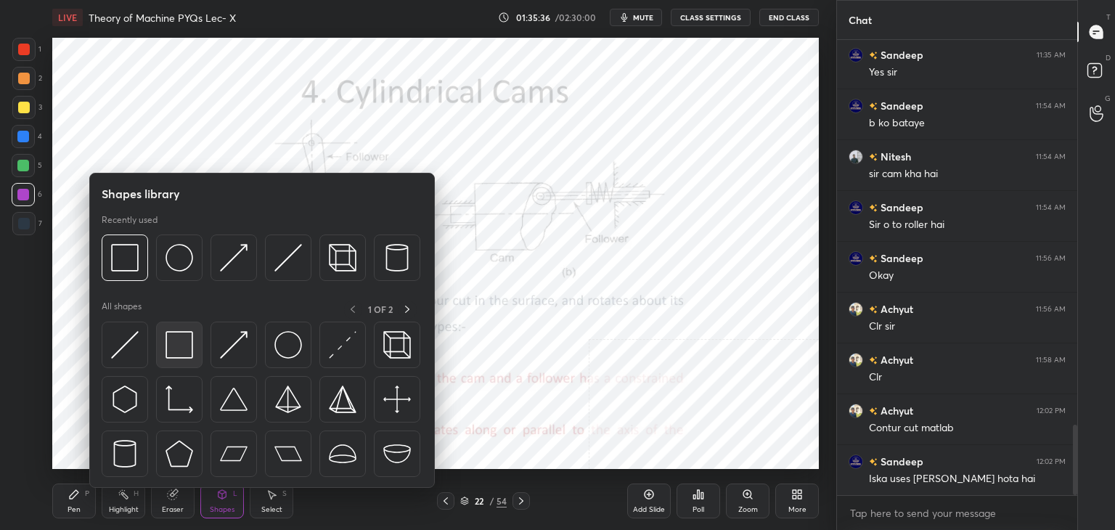
click at [166, 341] on img at bounding box center [180, 345] width 28 height 28
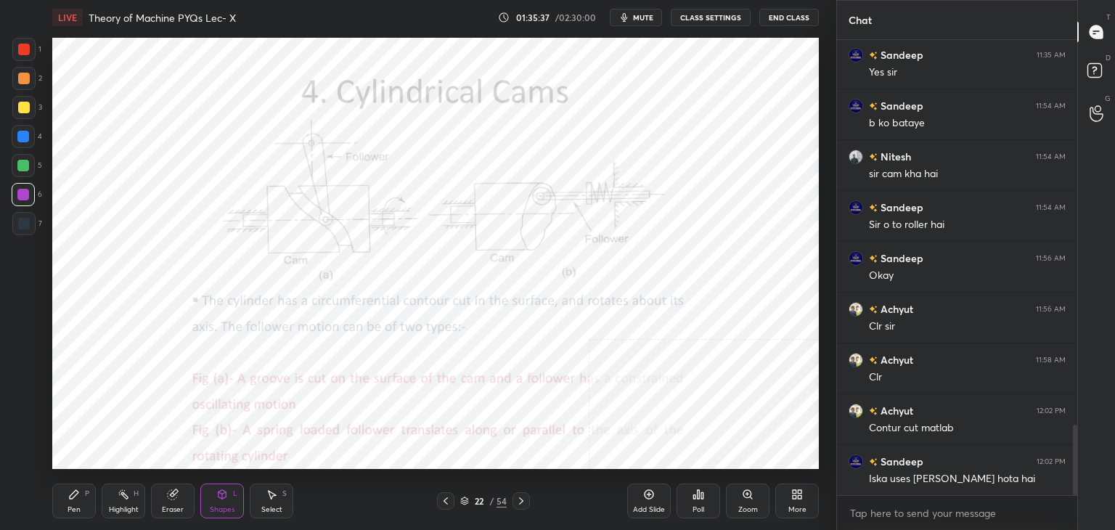
drag, startPoint x: 24, startPoint y: 171, endPoint x: 52, endPoint y: 167, distance: 27.8
click at [23, 171] on div at bounding box center [23, 166] width 12 height 12
click at [26, 213] on div "1 2 3 4 5 6 7" at bounding box center [27, 139] width 30 height 203
click at [26, 219] on div at bounding box center [24, 224] width 12 height 12
click at [219, 507] on div "Shapes" at bounding box center [222, 509] width 25 height 7
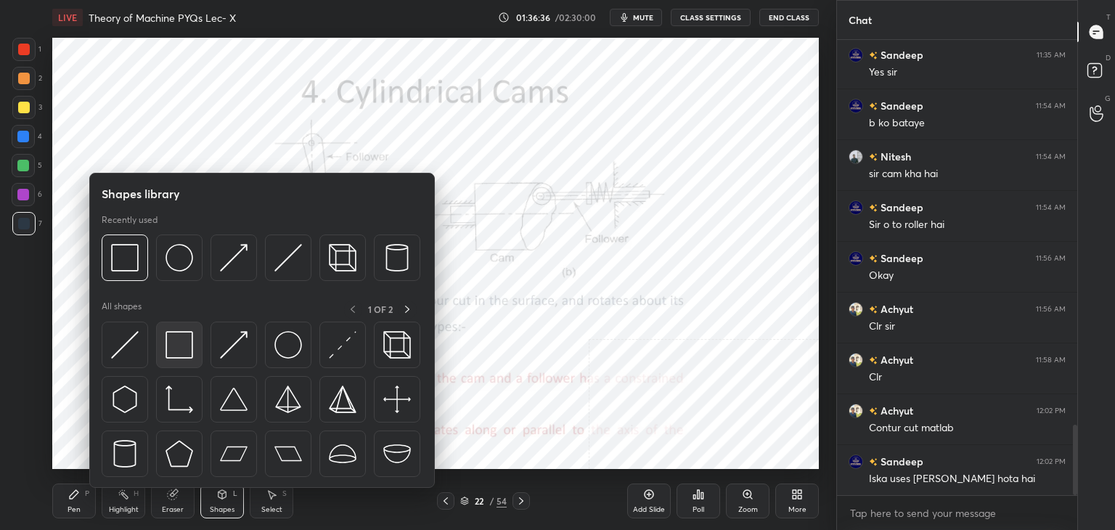
click at [163, 357] on div at bounding box center [179, 345] width 46 height 46
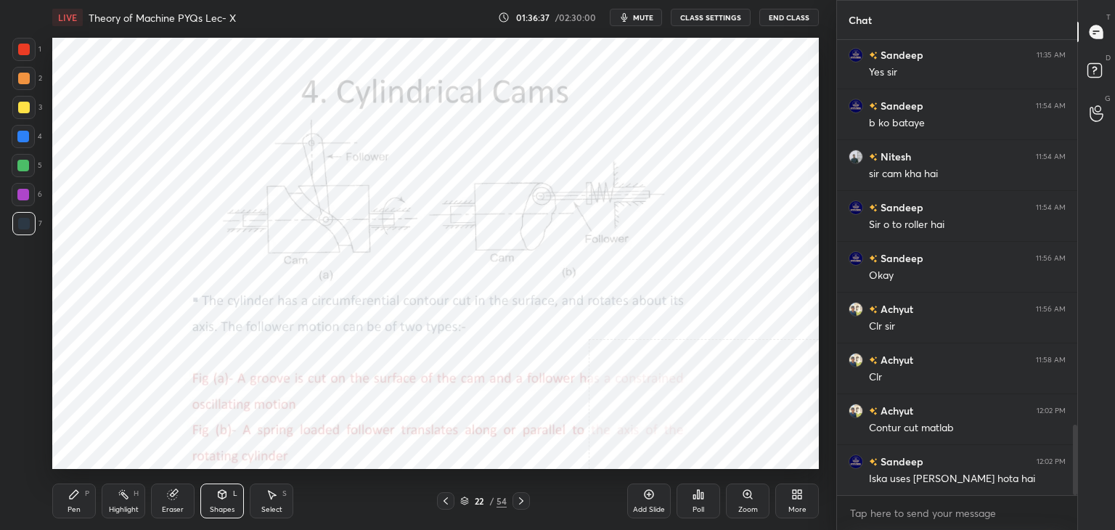
click at [32, 204] on div at bounding box center [23, 194] width 23 height 23
click at [226, 513] on div "Shapes" at bounding box center [222, 509] width 25 height 7
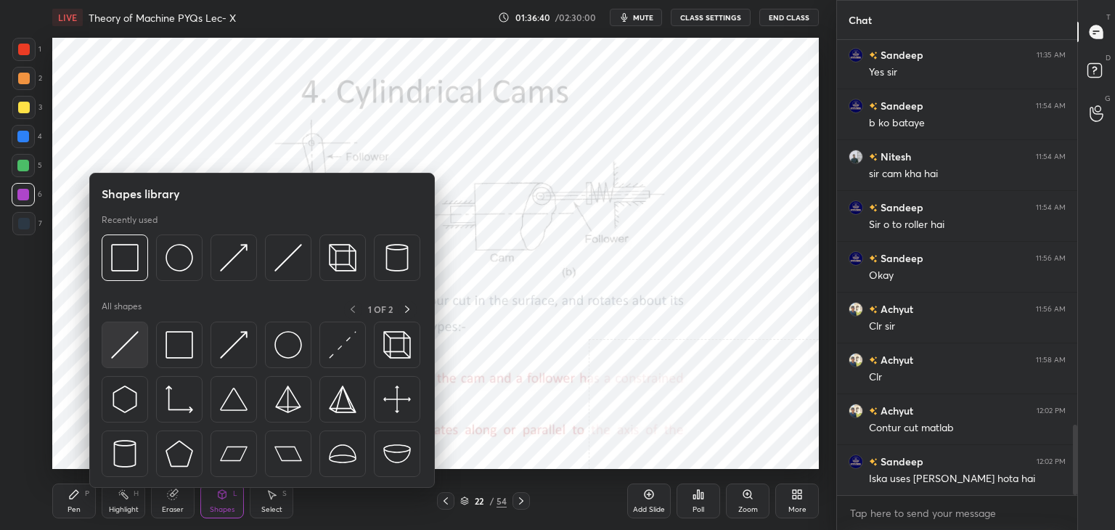
click at [125, 357] on img at bounding box center [125, 345] width 28 height 28
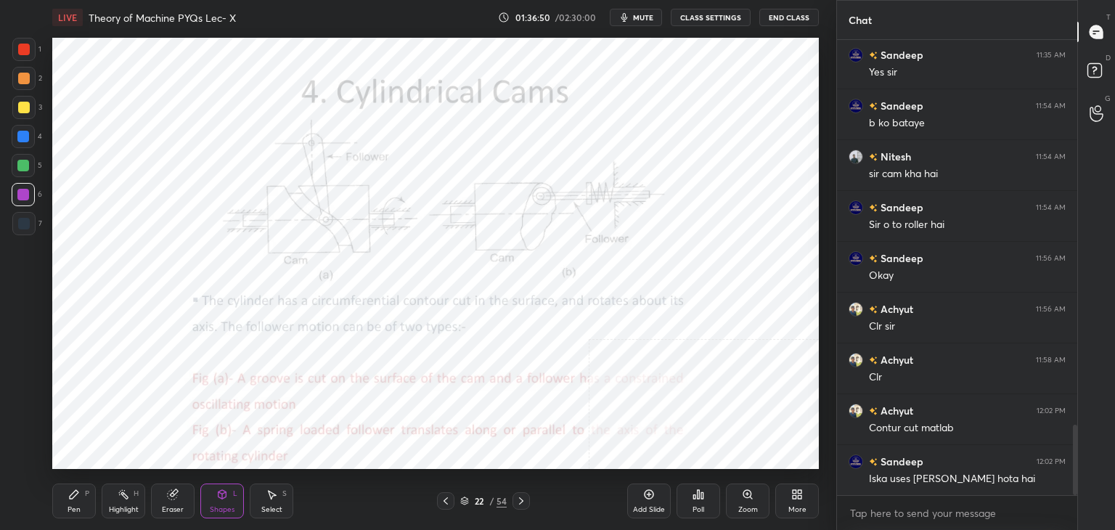
click at [229, 497] on div "Shapes L" at bounding box center [222, 500] width 44 height 35
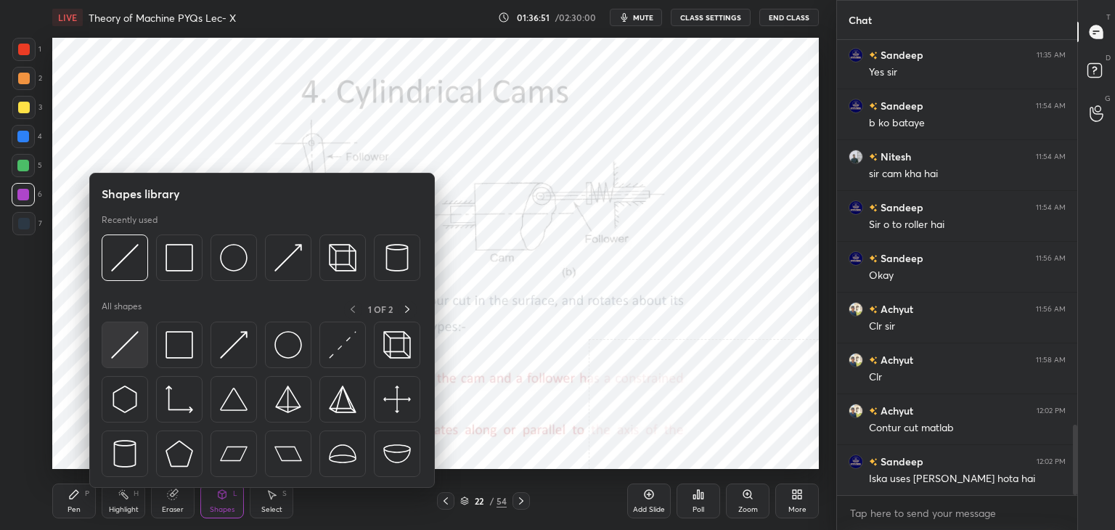
click at [126, 348] on img at bounding box center [125, 345] width 28 height 28
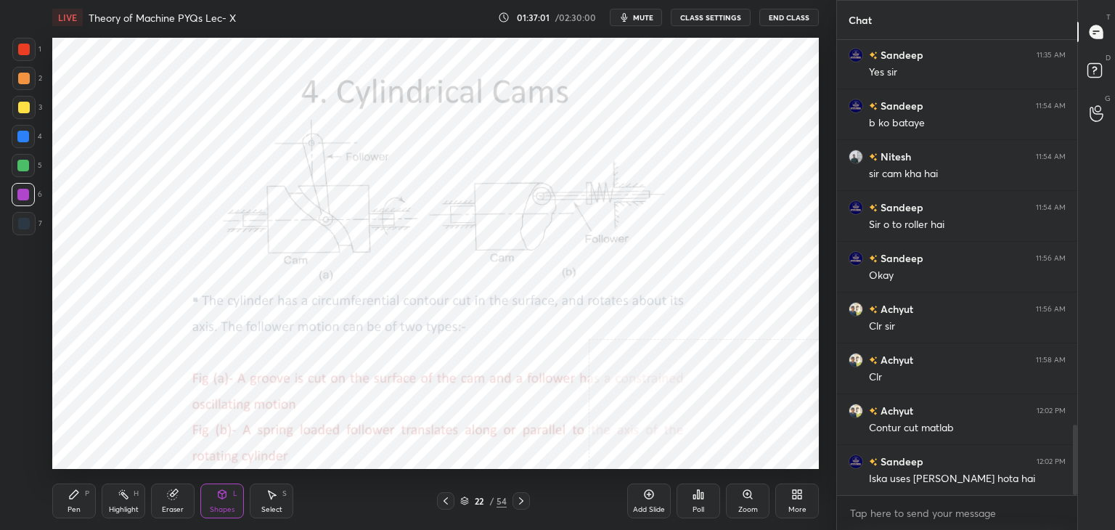
click at [121, 513] on div "Highlight" at bounding box center [124, 509] width 30 height 7
click at [277, 506] on div "Select" at bounding box center [271, 509] width 21 height 7
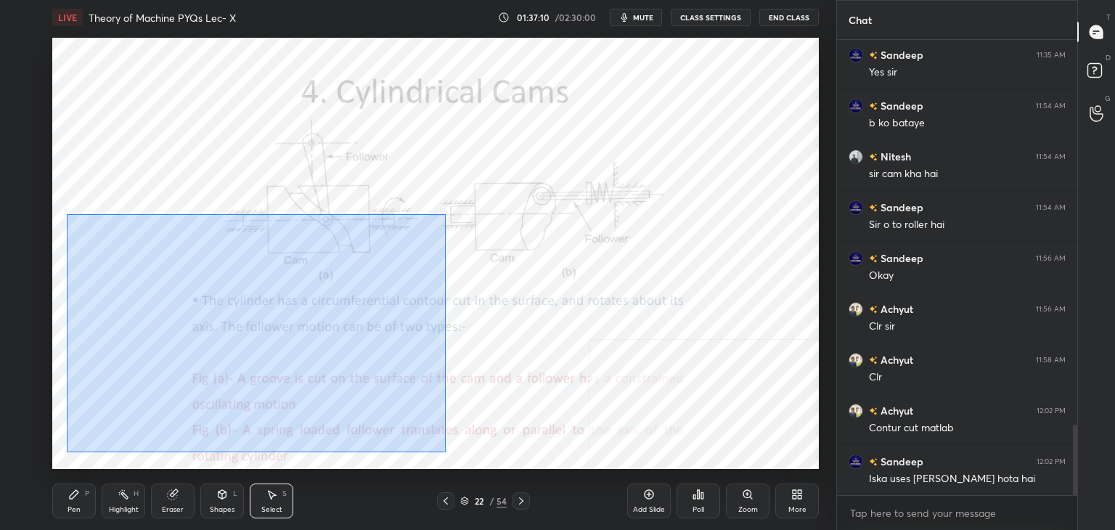
drag, startPoint x: 67, startPoint y: 214, endPoint x: 517, endPoint y: 452, distance: 508.9
click at [523, 462] on div "0 ° Undo Copy Paste here Duplicate Duplicate to new slide Delete" at bounding box center [435, 253] width 767 height 431
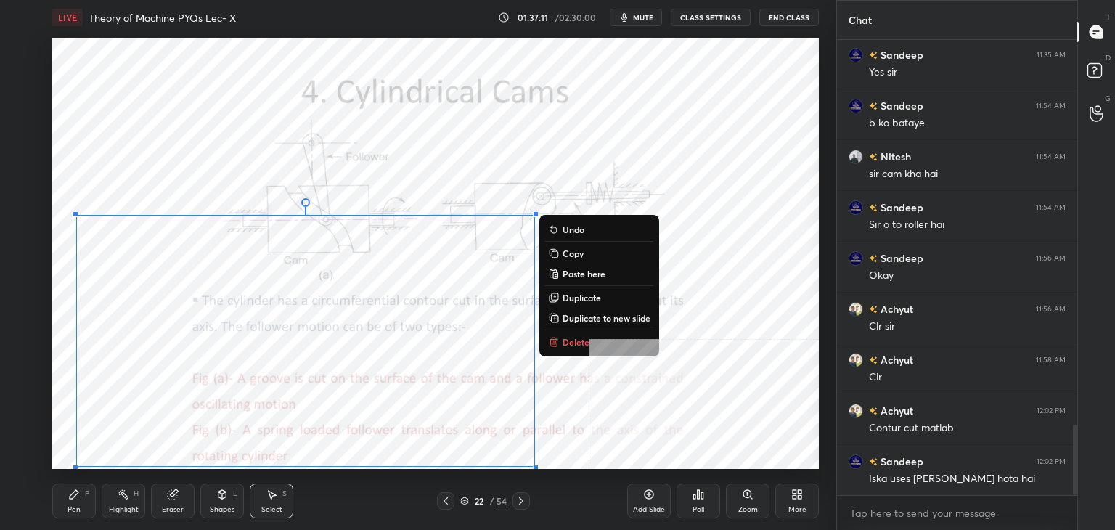
drag, startPoint x: 580, startPoint y: 346, endPoint x: 555, endPoint y: 342, distance: 25.1
click at [579, 346] on p "Delete" at bounding box center [576, 342] width 27 height 12
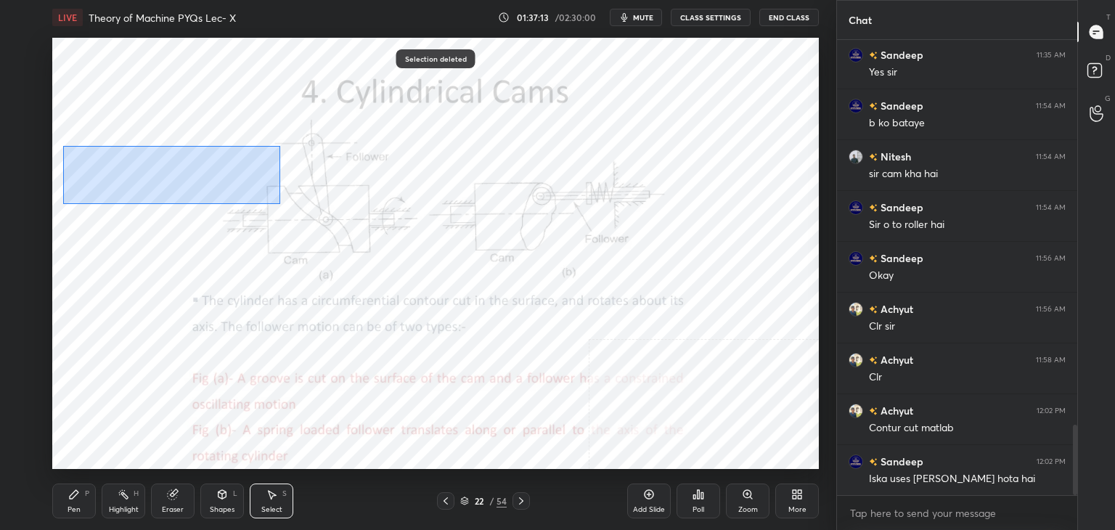
drag, startPoint x: 67, startPoint y: 149, endPoint x: 287, endPoint y: 207, distance: 227.5
click at [290, 201] on div "0 ° Undo Copy Paste here Duplicate Duplicate to new slide Delete" at bounding box center [435, 253] width 767 height 431
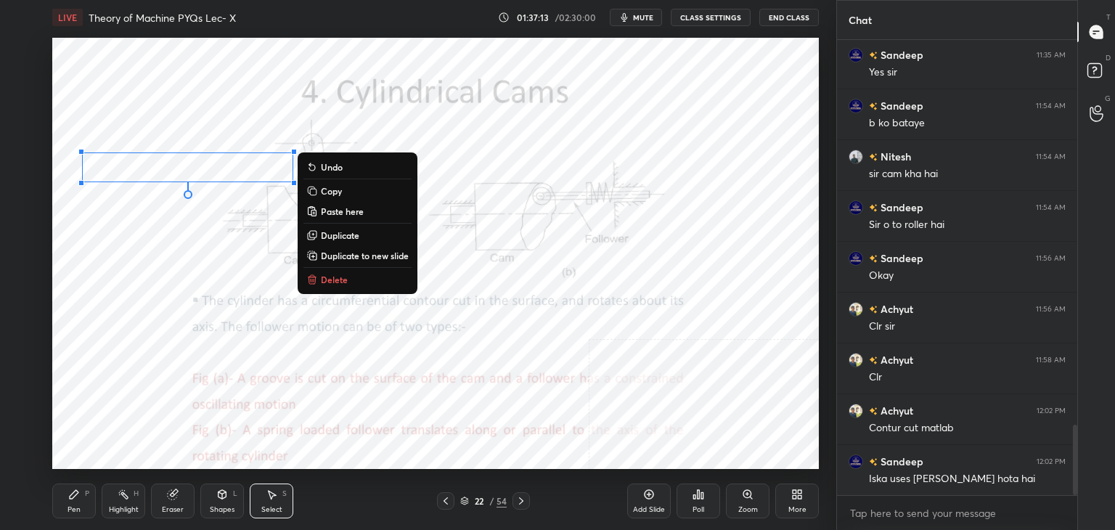
drag, startPoint x: 340, startPoint y: 278, endPoint x: 325, endPoint y: 282, distance: 15.2
click at [337, 278] on p "Delete" at bounding box center [334, 280] width 27 height 12
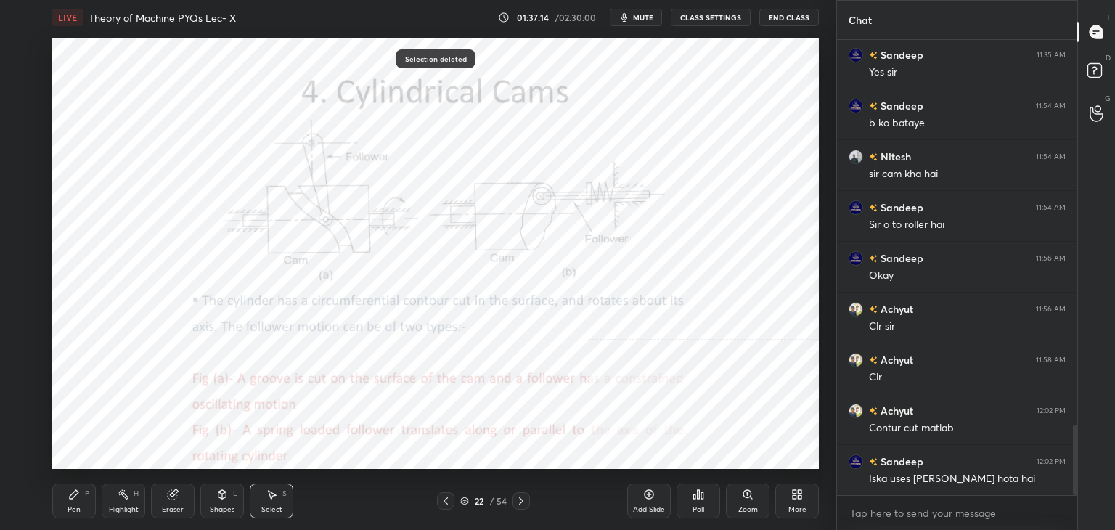
click at [129, 497] on div "Highlight H" at bounding box center [124, 500] width 44 height 35
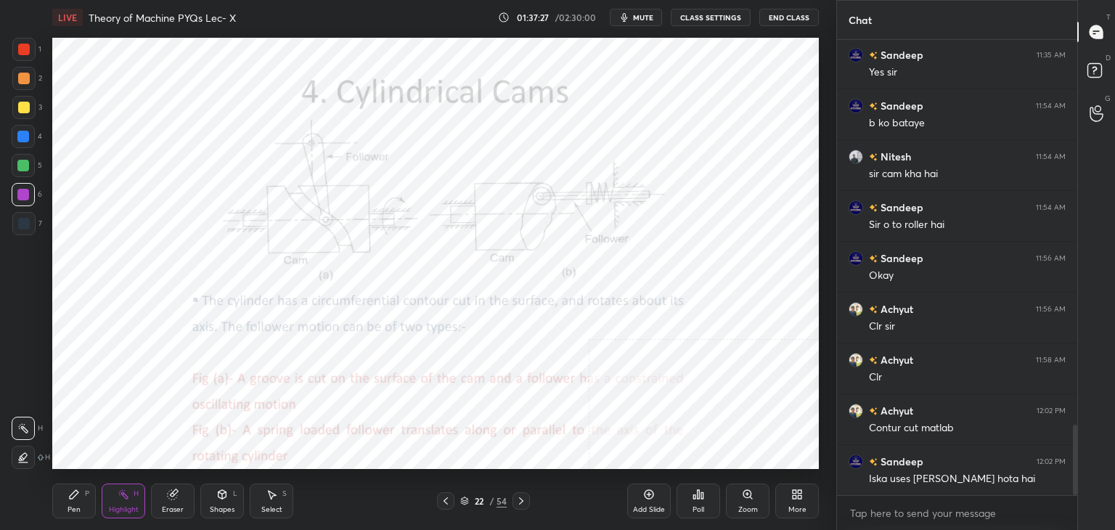
drag, startPoint x: 19, startPoint y: 224, endPoint x: 28, endPoint y: 231, distance: 11.5
click at [20, 224] on div at bounding box center [24, 224] width 12 height 12
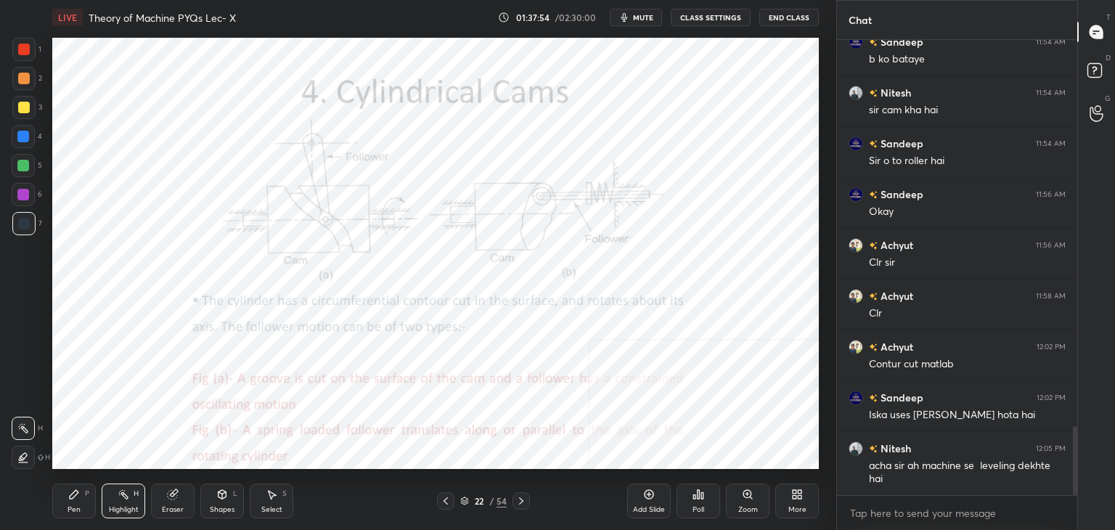
drag, startPoint x: 119, startPoint y: 501, endPoint x: 107, endPoint y: 474, distance: 29.6
click at [116, 500] on div "Highlight H" at bounding box center [124, 500] width 44 height 35
click at [22, 194] on div at bounding box center [23, 195] width 12 height 12
click at [23, 218] on div at bounding box center [24, 224] width 12 height 12
click at [26, 194] on div at bounding box center [23, 195] width 12 height 12
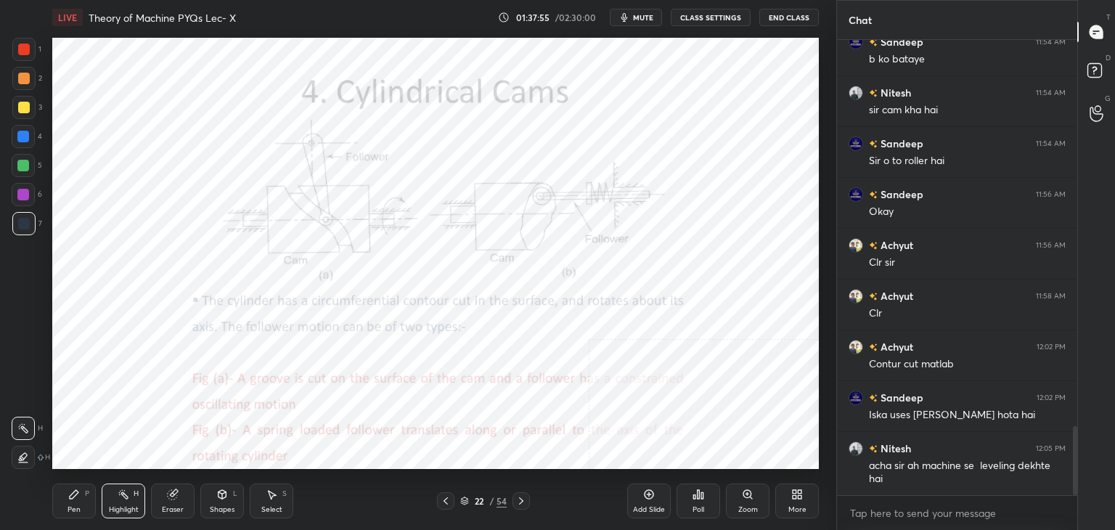
scroll to position [2564, 0]
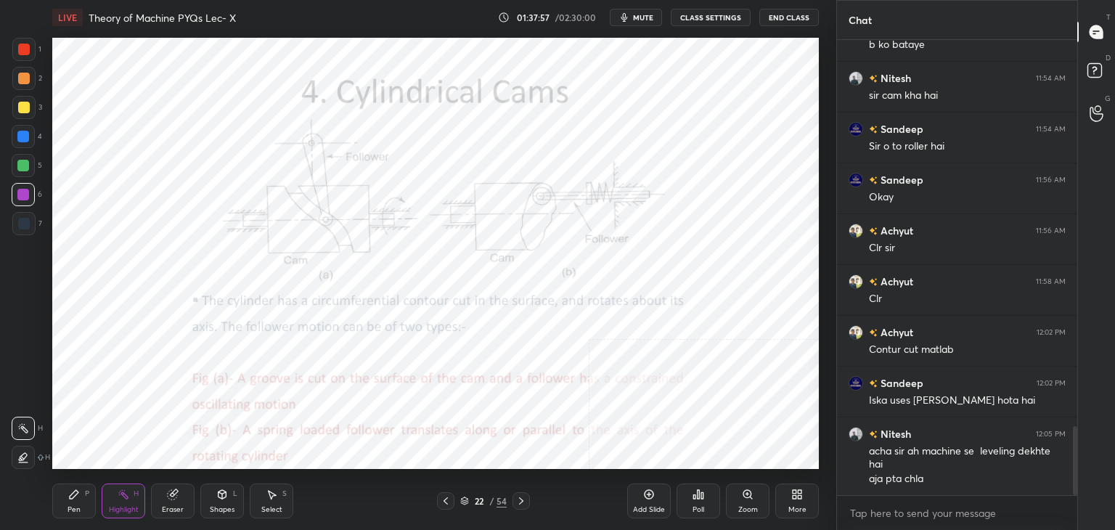
click at [28, 218] on div at bounding box center [24, 224] width 12 height 12
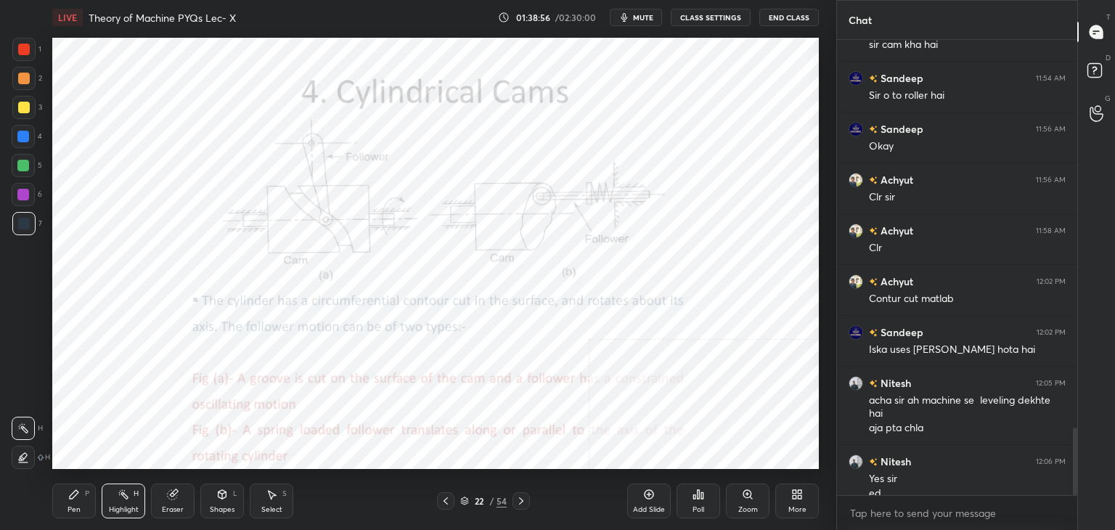
scroll to position [2629, 0]
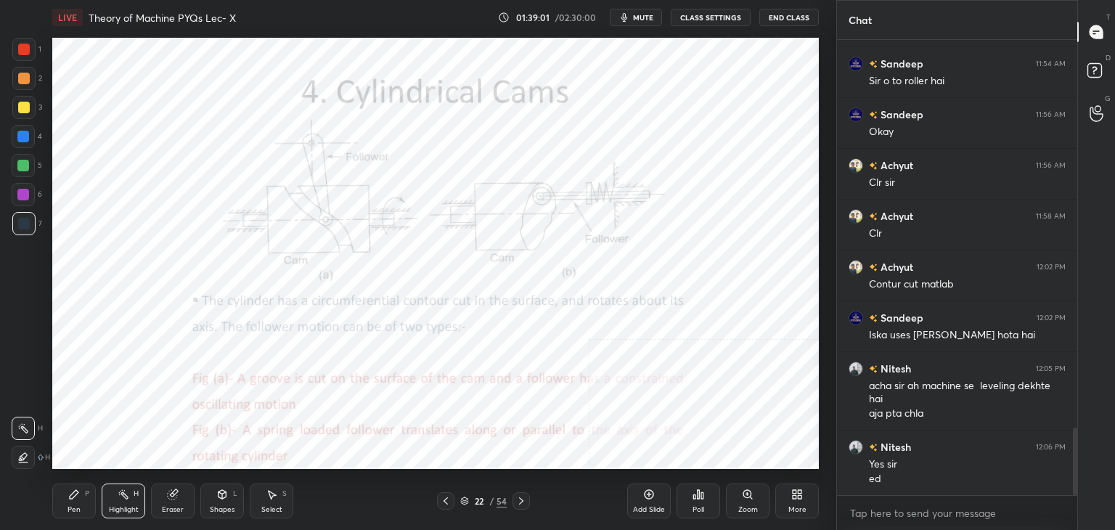
click at [25, 200] on div at bounding box center [23, 194] width 23 height 23
drag, startPoint x: 58, startPoint y: 505, endPoint x: 73, endPoint y: 486, distance: 24.4
click at [59, 507] on div "Pen P" at bounding box center [74, 500] width 44 height 35
click at [25, 158] on div at bounding box center [23, 165] width 23 height 23
click at [26, 196] on div at bounding box center [23, 195] width 12 height 12
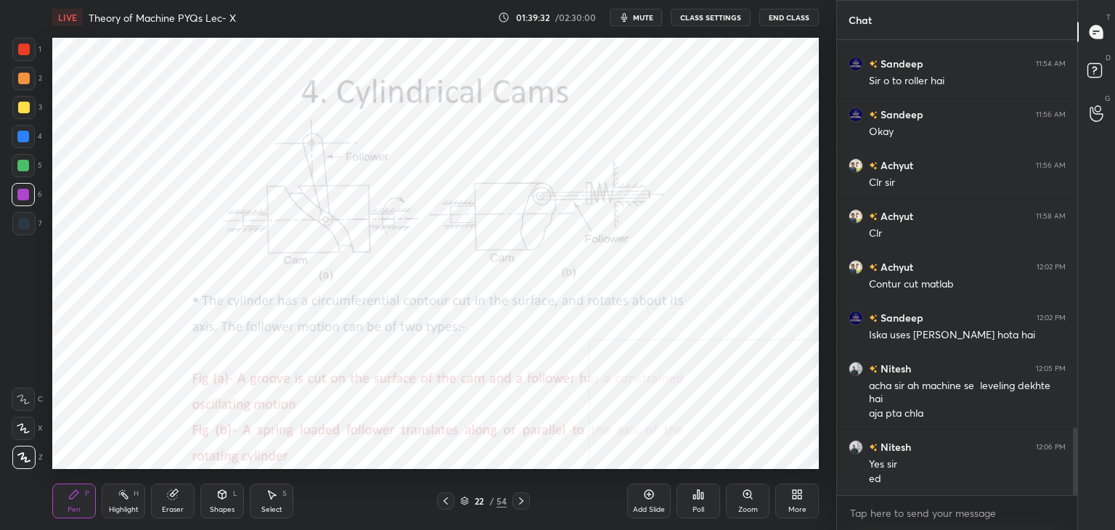
drag, startPoint x: 118, startPoint y: 500, endPoint x: 114, endPoint y: 475, distance: 25.8
click at [118, 499] on div "Highlight H" at bounding box center [124, 500] width 44 height 35
click at [272, 489] on icon at bounding box center [272, 495] width 12 height 12
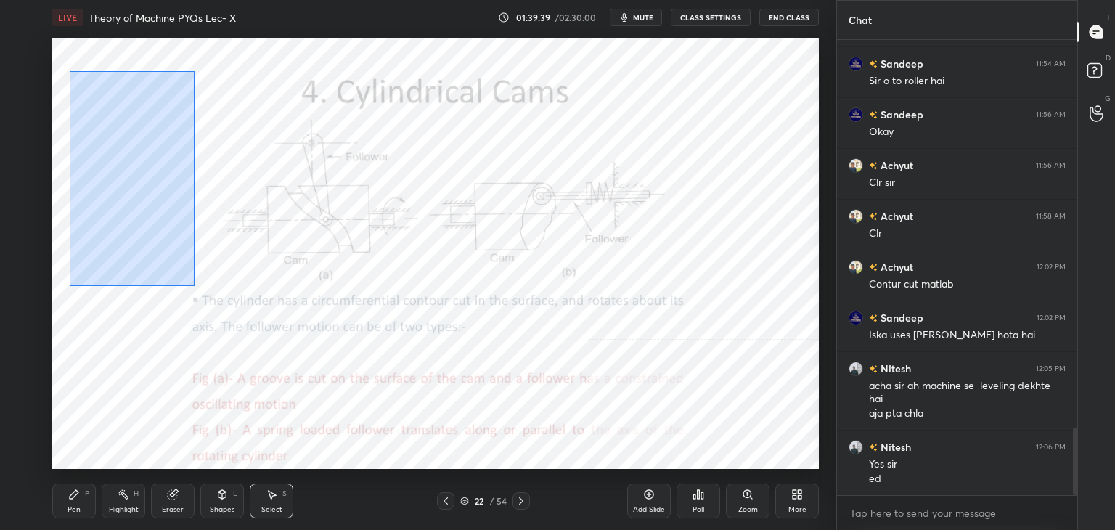
drag, startPoint x: 69, startPoint y: 71, endPoint x: 202, endPoint y: 256, distance: 227.3
click at [195, 287] on div "0 ° Undo Copy Paste here Duplicate Duplicate to new slide Delete" at bounding box center [435, 253] width 767 height 431
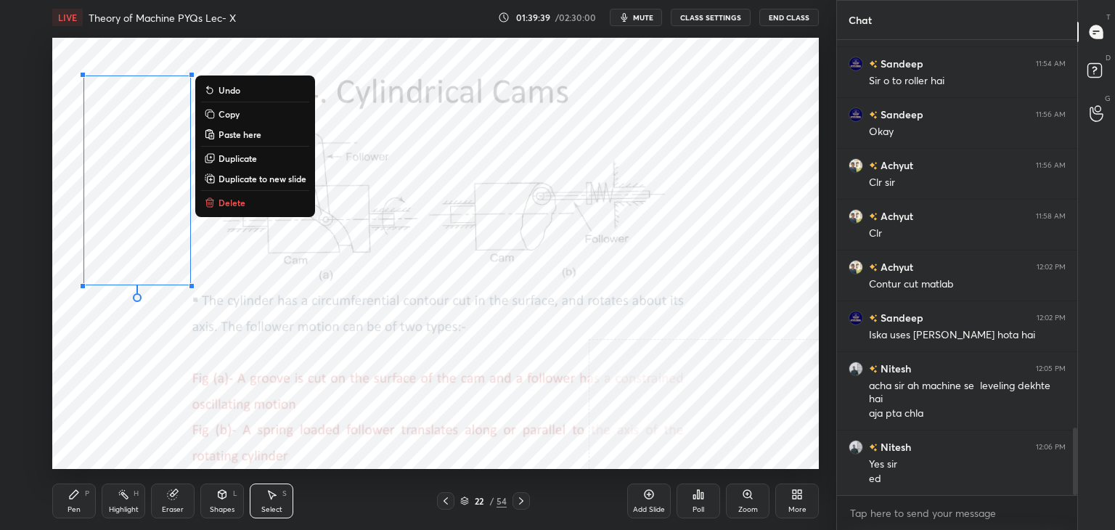
click at [226, 200] on p "Delete" at bounding box center [232, 203] width 27 height 12
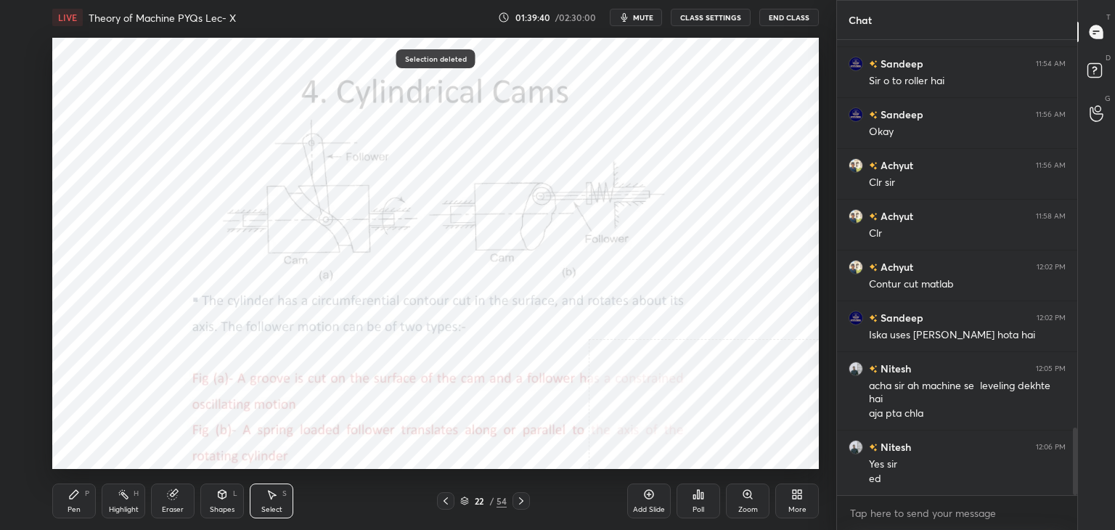
click at [77, 499] on icon at bounding box center [74, 495] width 12 height 12
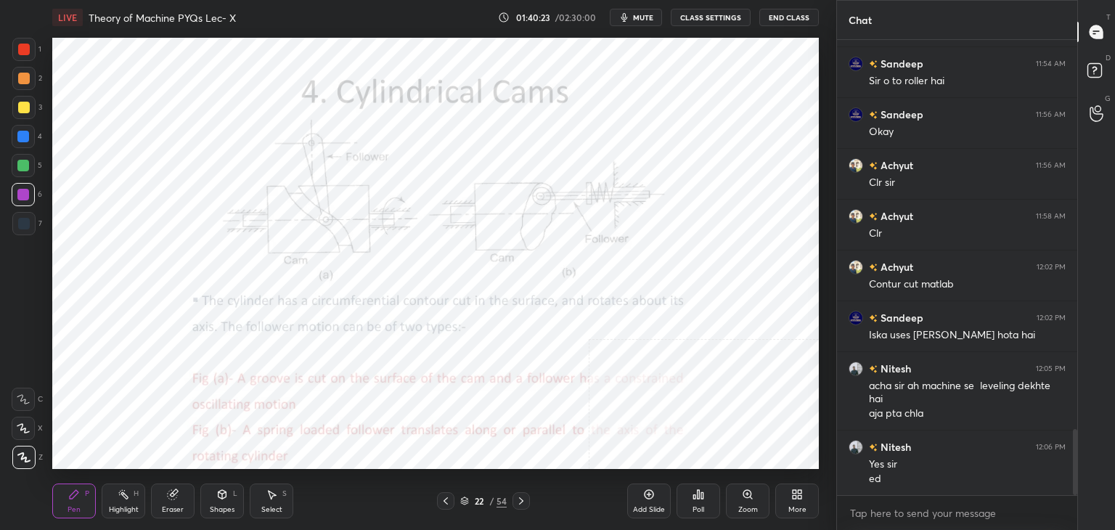
scroll to position [2680, 0]
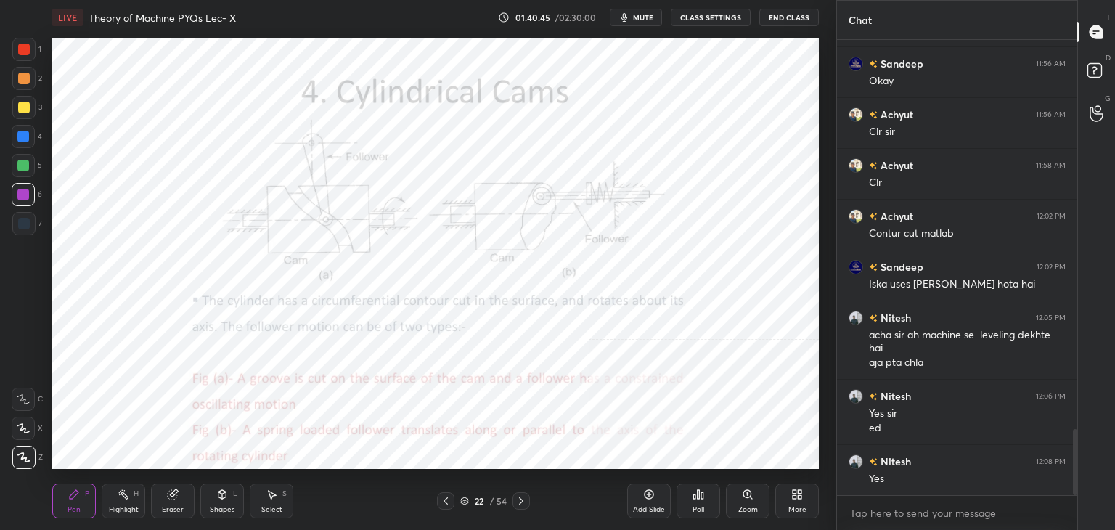
click at [276, 502] on div "Select S" at bounding box center [272, 500] width 44 height 35
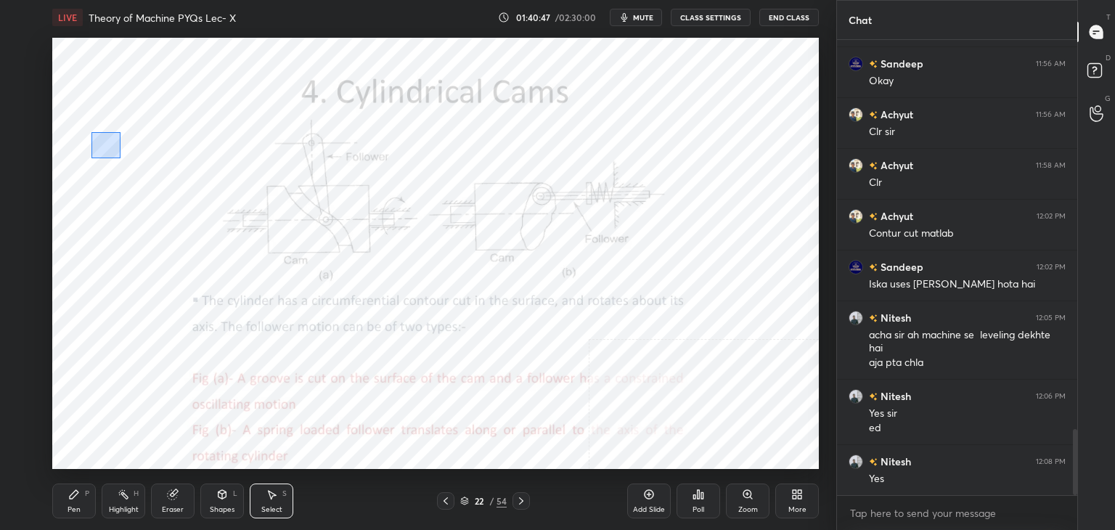
drag, startPoint x: 94, startPoint y: 136, endPoint x: 171, endPoint y: 187, distance: 92.2
click at [171, 188] on div "0 ° Undo Copy Paste here Duplicate Duplicate to new slide Delete" at bounding box center [435, 253] width 767 height 431
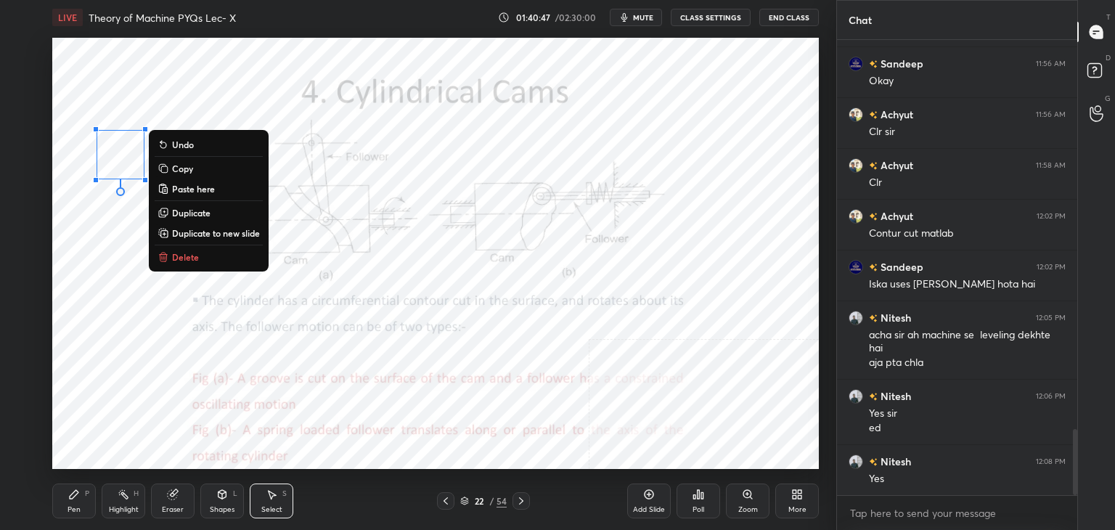
click at [203, 261] on button "Delete" at bounding box center [209, 256] width 108 height 17
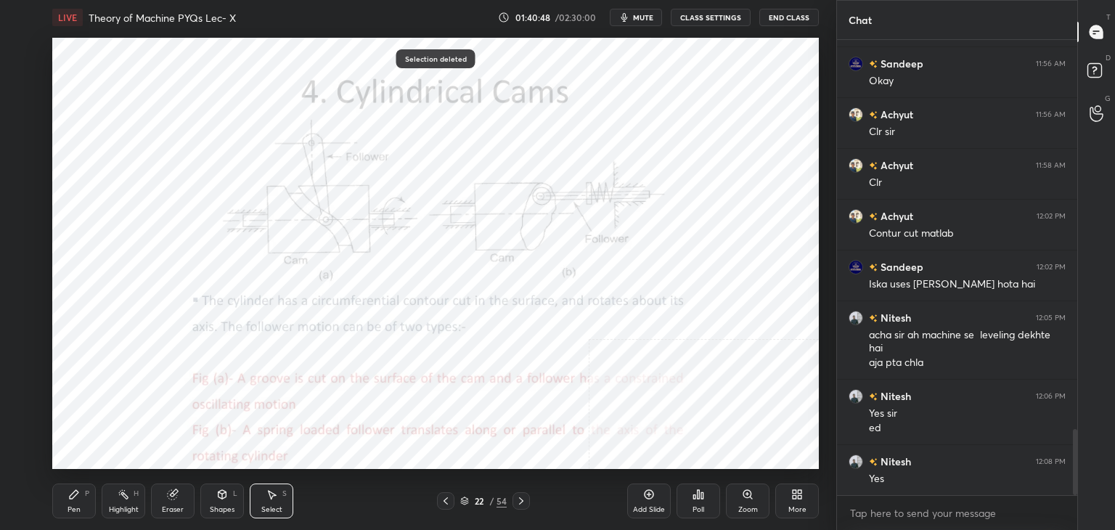
drag, startPoint x: 124, startPoint y: 497, endPoint x: 116, endPoint y: 474, distance: 23.9
click at [123, 495] on rect at bounding box center [124, 495] width 7 height 7
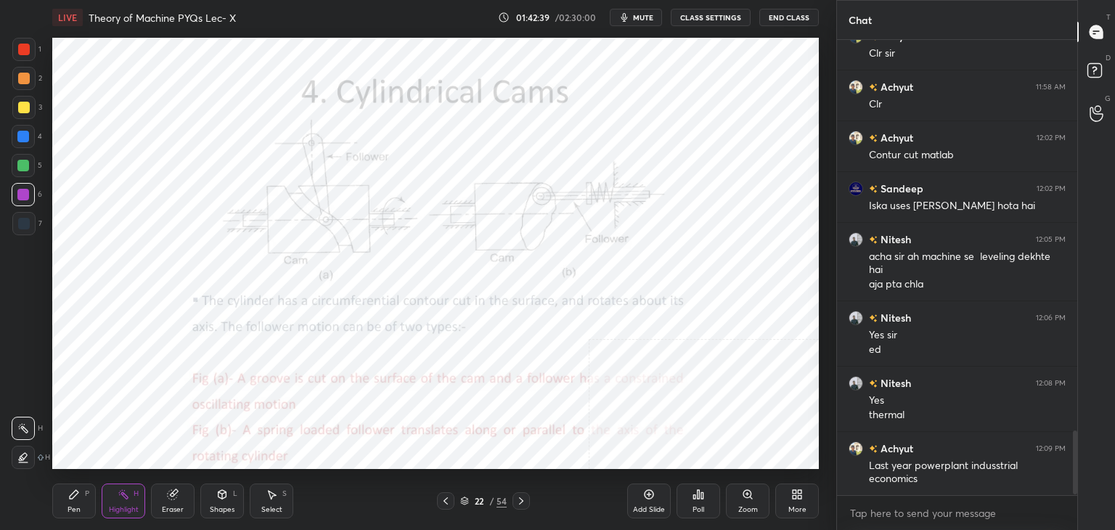
scroll to position [2809, 0]
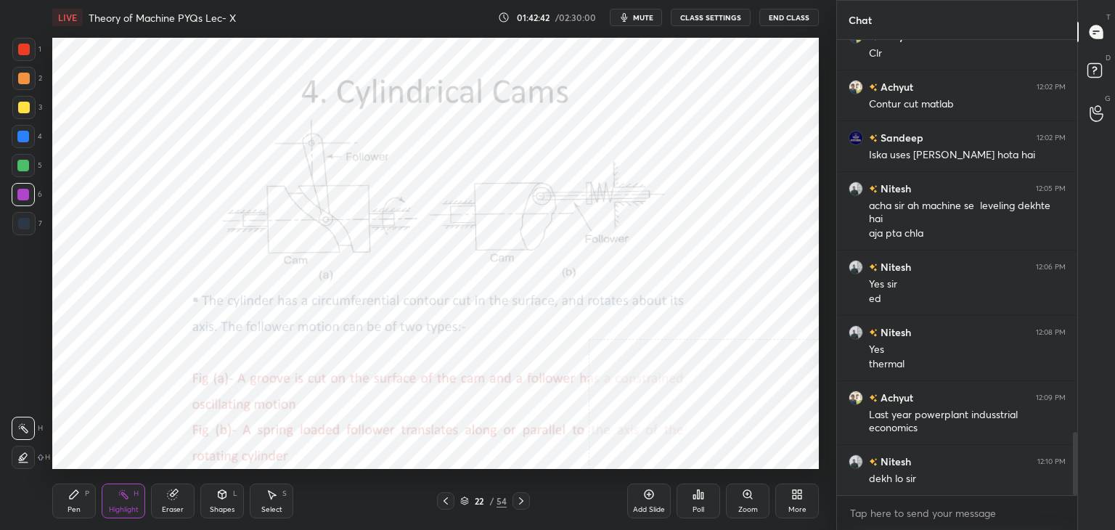
click at [30, 47] on div at bounding box center [23, 49] width 23 height 23
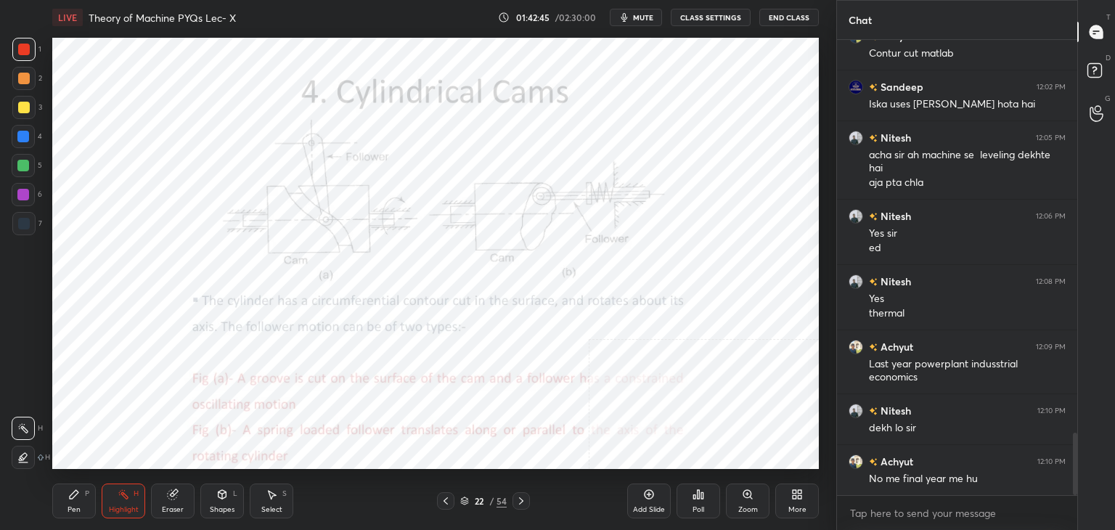
click at [26, 195] on div at bounding box center [23, 195] width 12 height 12
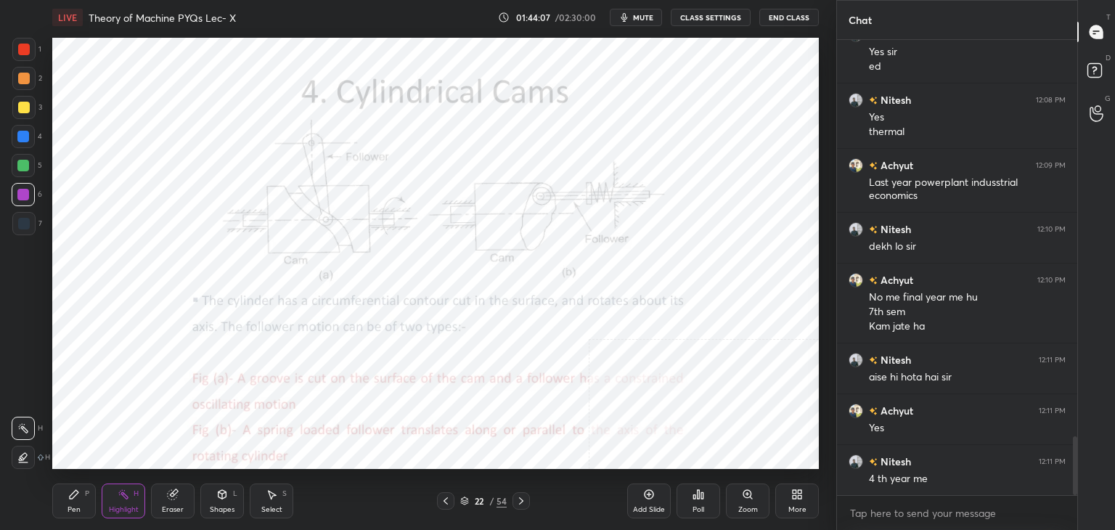
scroll to position [3093, 0]
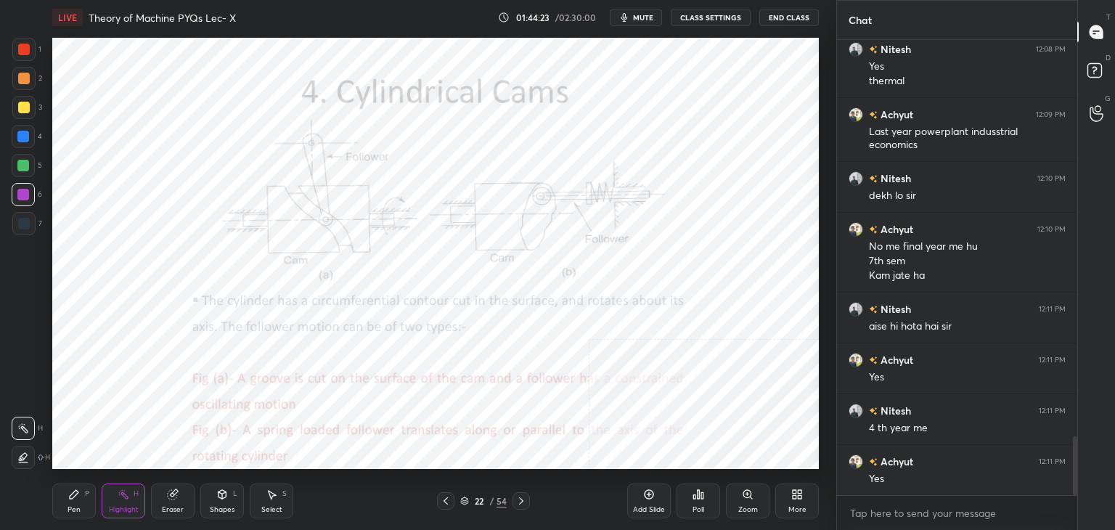
click at [694, 504] on div "Poll" at bounding box center [699, 500] width 44 height 35
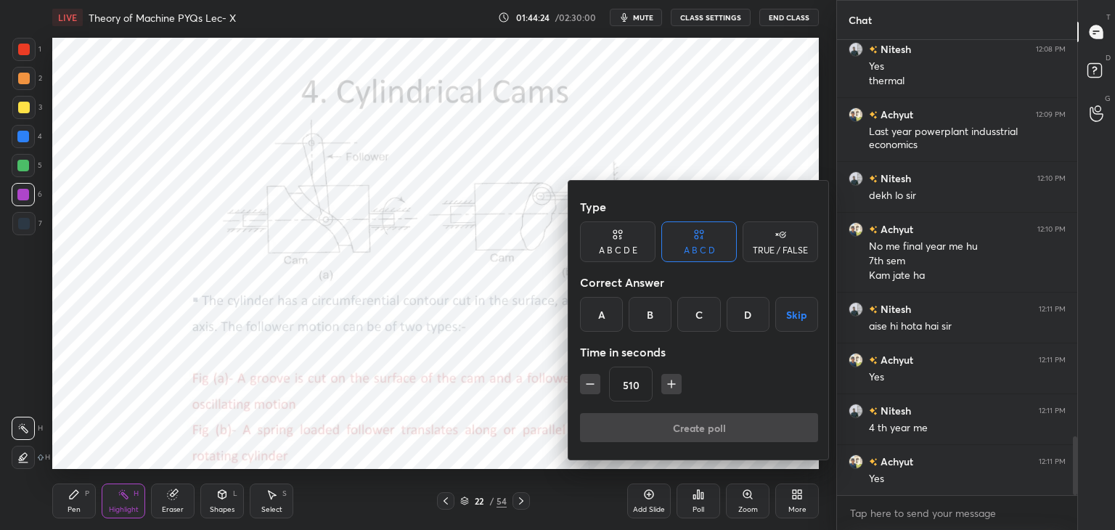
click at [799, 314] on button "Skip" at bounding box center [796, 314] width 43 height 35
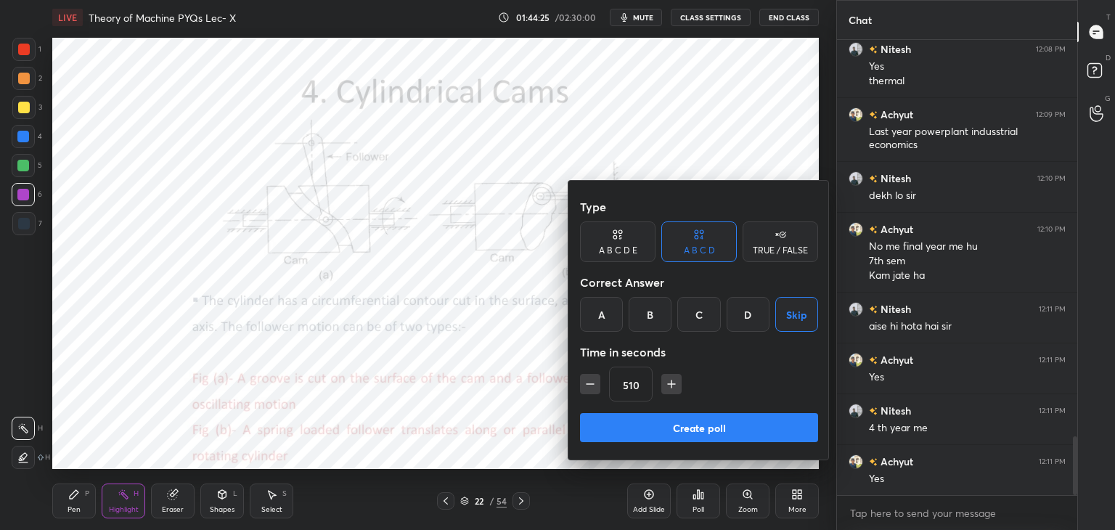
drag, startPoint x: 729, startPoint y: 317, endPoint x: 740, endPoint y: 359, distance: 43.0
click at [729, 317] on div "D" at bounding box center [748, 314] width 43 height 35
drag, startPoint x: 698, startPoint y: 316, endPoint x: 706, endPoint y: 393, distance: 77.4
click at [698, 319] on div "C" at bounding box center [698, 314] width 43 height 35
drag, startPoint x: 701, startPoint y: 429, endPoint x: 682, endPoint y: 433, distance: 18.7
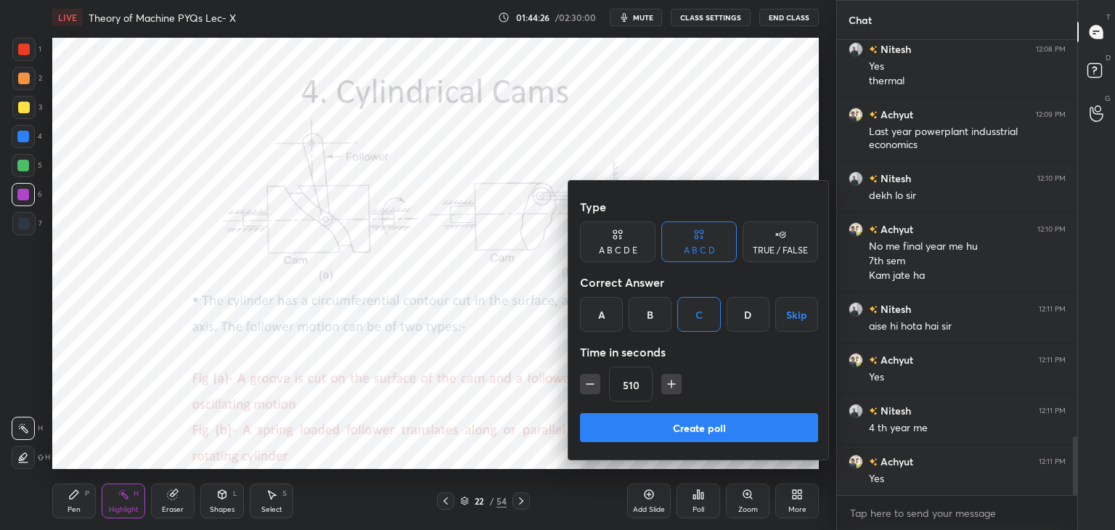
click at [700, 430] on button "Create poll" at bounding box center [699, 427] width 238 height 29
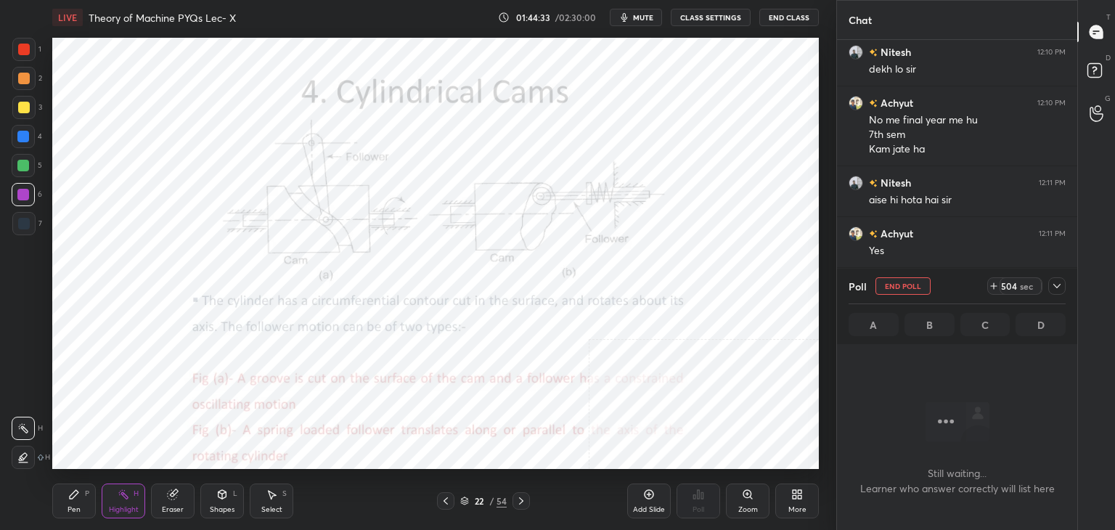
scroll to position [3233, 0]
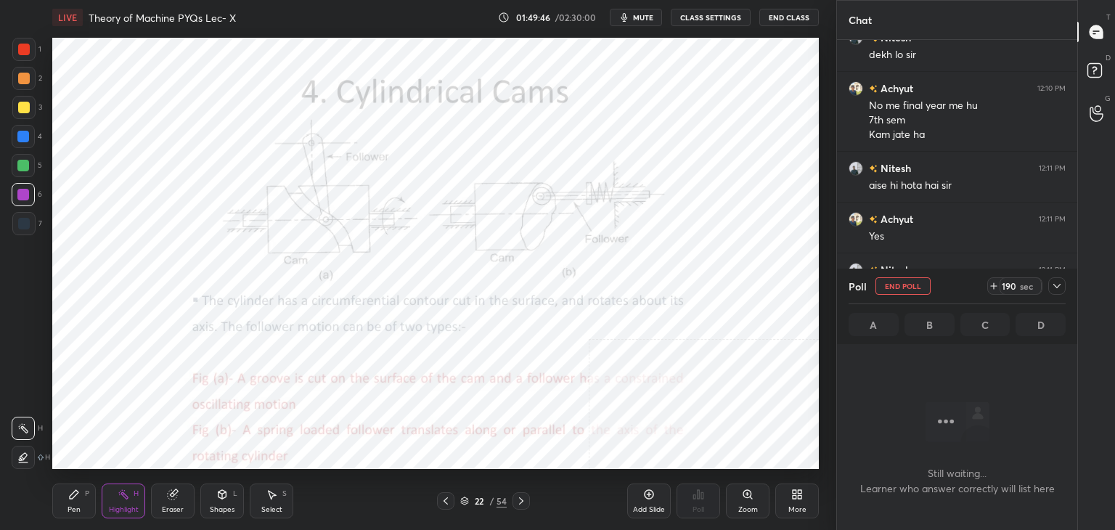
drag, startPoint x: 885, startPoint y: 486, endPoint x: 978, endPoint y: 471, distance: 94.2
click at [978, 471] on h4 "Still waiting... Learner who answer correctly will list here" at bounding box center [957, 480] width 195 height 30
drag, startPoint x: 978, startPoint y: 471, endPoint x: 1070, endPoint y: 444, distance: 96.2
click at [1070, 444] on div "Still waiting... Learner who answer correctly will list here" at bounding box center [957, 437] width 240 height 186
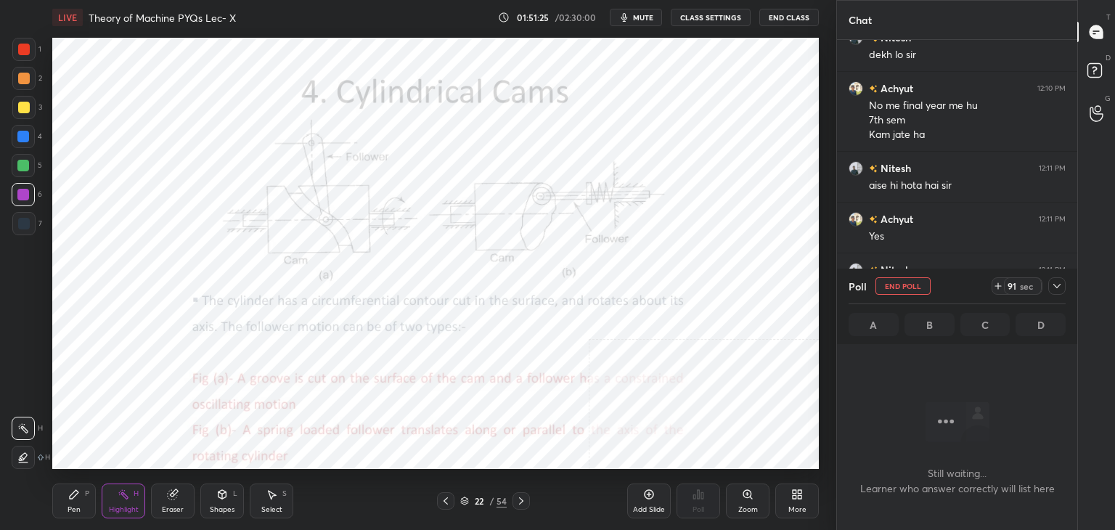
drag, startPoint x: 1070, startPoint y: 444, endPoint x: 1114, endPoint y: 381, distance: 76.5
click at [1114, 381] on div "Chat [PERSON_NAME] 12:09 PM Last year powerplant indusstrial economics [PERSON_…" at bounding box center [975, 265] width 279 height 530
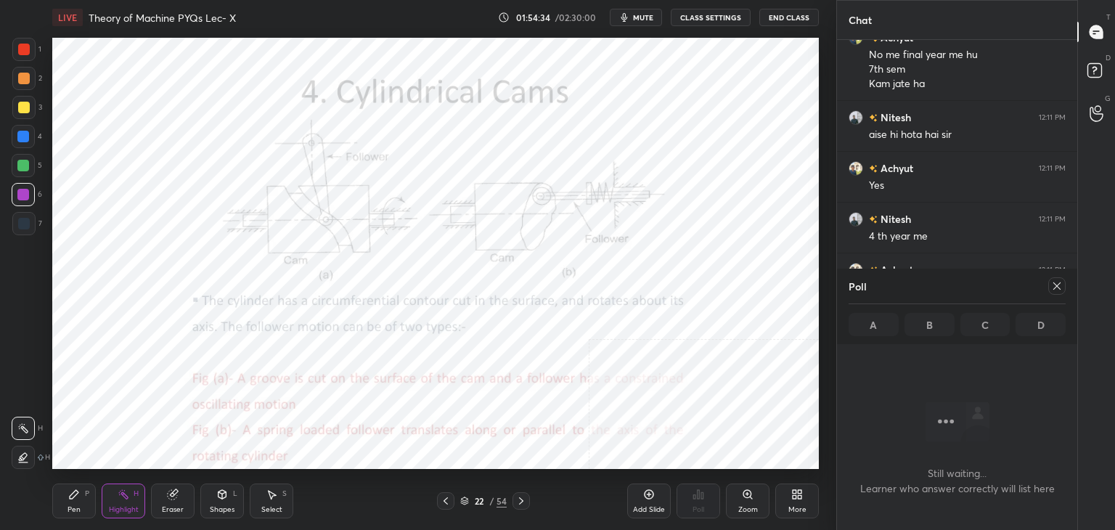
scroll to position [3335, 0]
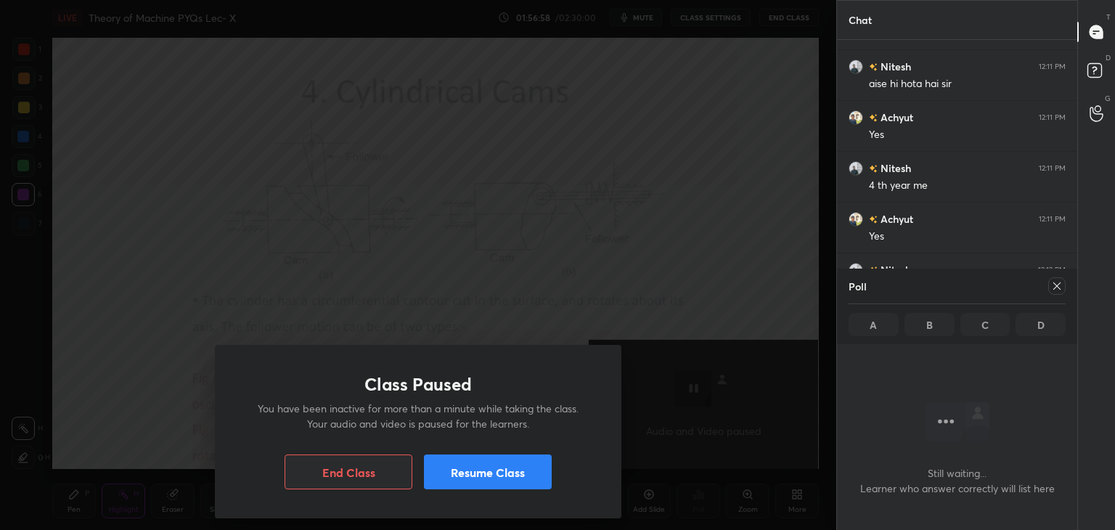
drag, startPoint x: 479, startPoint y: 470, endPoint x: 471, endPoint y: 468, distance: 8.3
click at [478, 468] on button "Resume Class" at bounding box center [488, 471] width 128 height 35
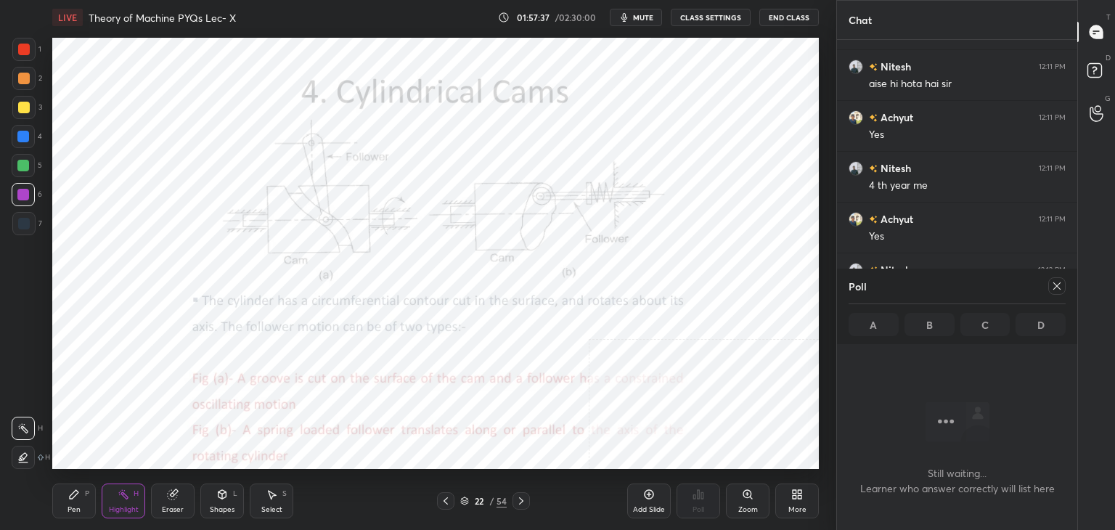
click at [1058, 285] on icon at bounding box center [1057, 286] width 12 height 12
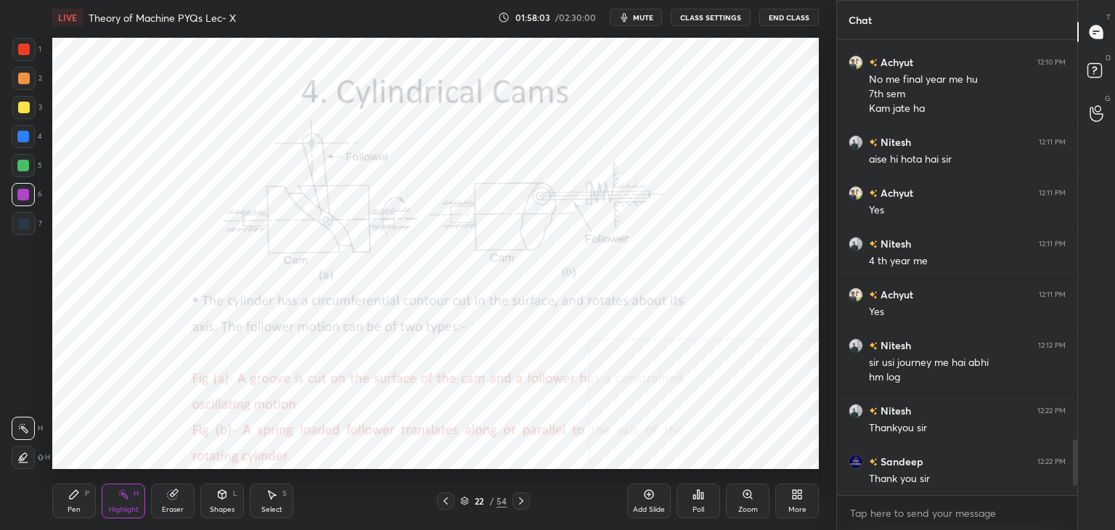
scroll to position [3310, 0]
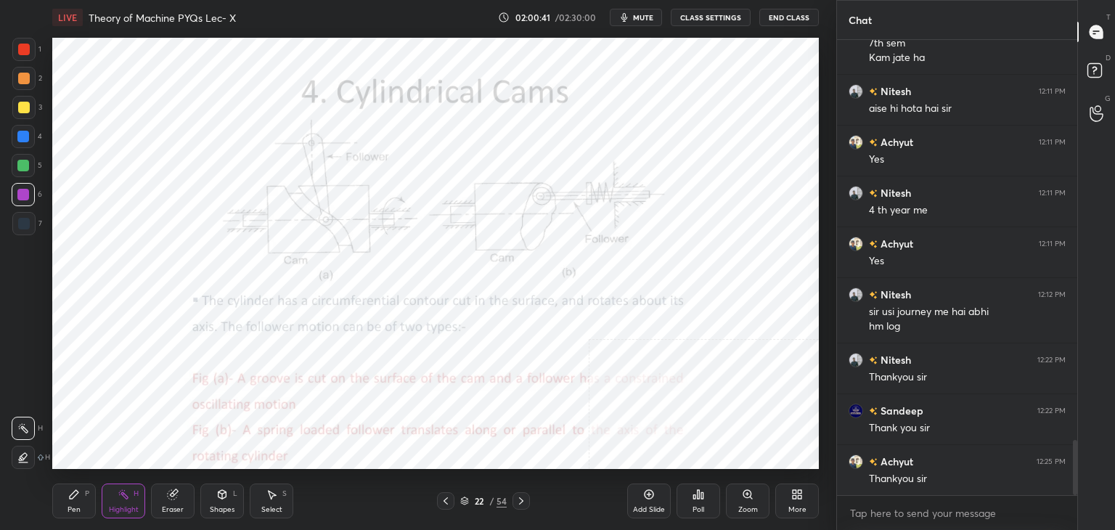
click at [791, 15] on button "End Class" at bounding box center [789, 17] width 60 height 17
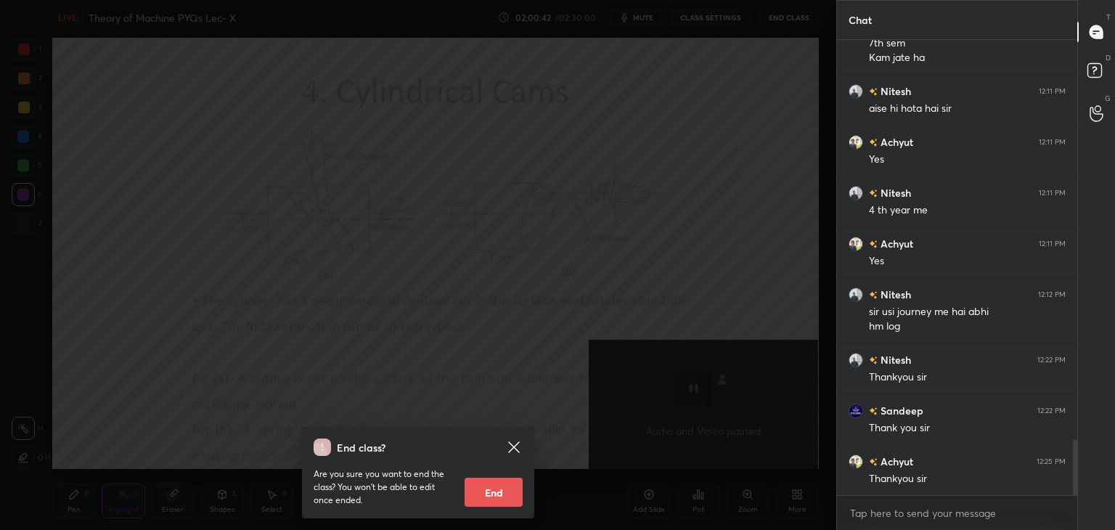
drag, startPoint x: 492, startPoint y: 490, endPoint x: 493, endPoint y: 475, distance: 15.3
click at [492, 491] on button "End" at bounding box center [494, 492] width 58 height 29
type textarea "x"
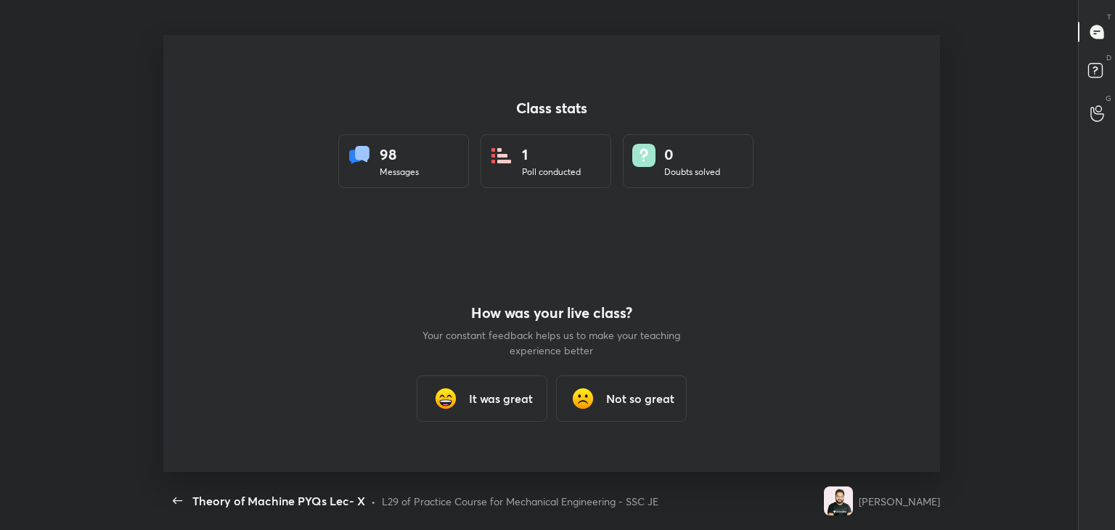
scroll to position [0, 0]
click at [489, 392] on h3 "It was great" at bounding box center [501, 398] width 64 height 17
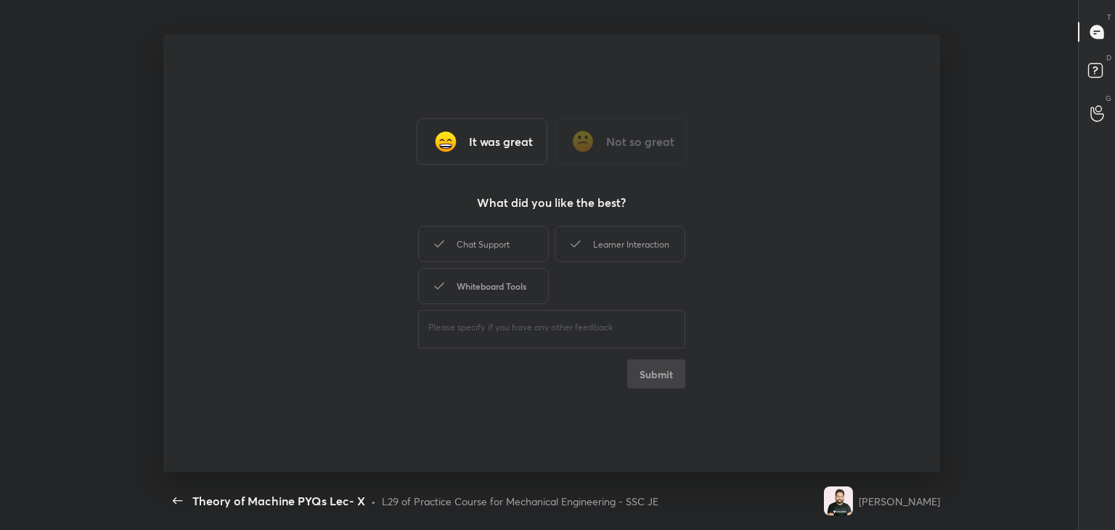
drag, startPoint x: 497, startPoint y: 279, endPoint x: 499, endPoint y: 248, distance: 31.2
click at [497, 279] on div "Whiteboard Tools" at bounding box center [483, 286] width 131 height 36
click at [498, 248] on div "Chat Support" at bounding box center [483, 244] width 131 height 36
drag, startPoint x: 627, startPoint y: 243, endPoint x: 627, endPoint y: 253, distance: 10.2
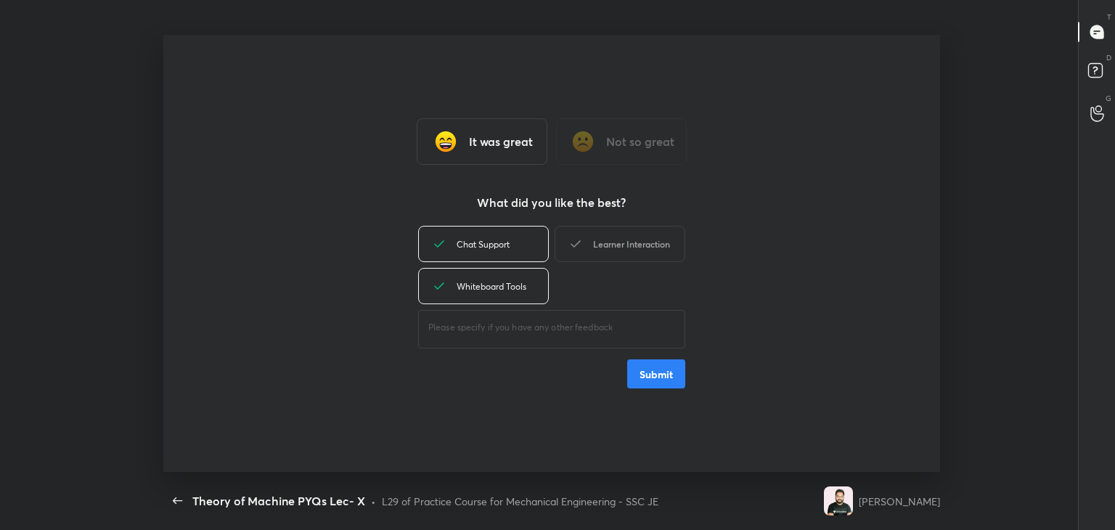
click at [626, 244] on div "Learner Interaction" at bounding box center [620, 244] width 131 height 36
drag, startPoint x: 665, startPoint y: 372, endPoint x: 634, endPoint y: 323, distance: 58.4
click at [665, 373] on button "Submit" at bounding box center [656, 373] width 58 height 29
